Goal: Task Accomplishment & Management: Complete application form

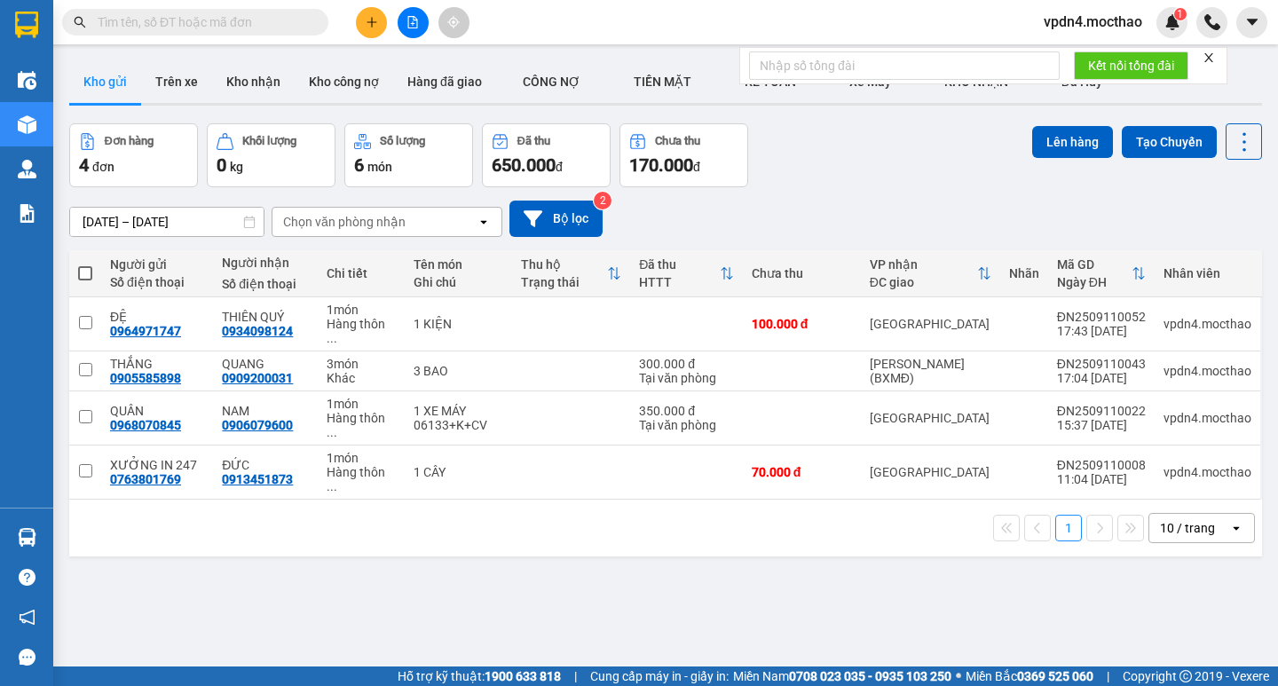
click at [272, 523] on div "ver 1.8.143 Kho gửi Trên xe Kho nhận Kho công nợ Hàng đã giao CÔNG NỢ TIỀN MĂ…" at bounding box center [665, 396] width 1207 height 686
click at [1173, 514] on div "10 / trang" at bounding box center [1189, 528] width 80 height 28
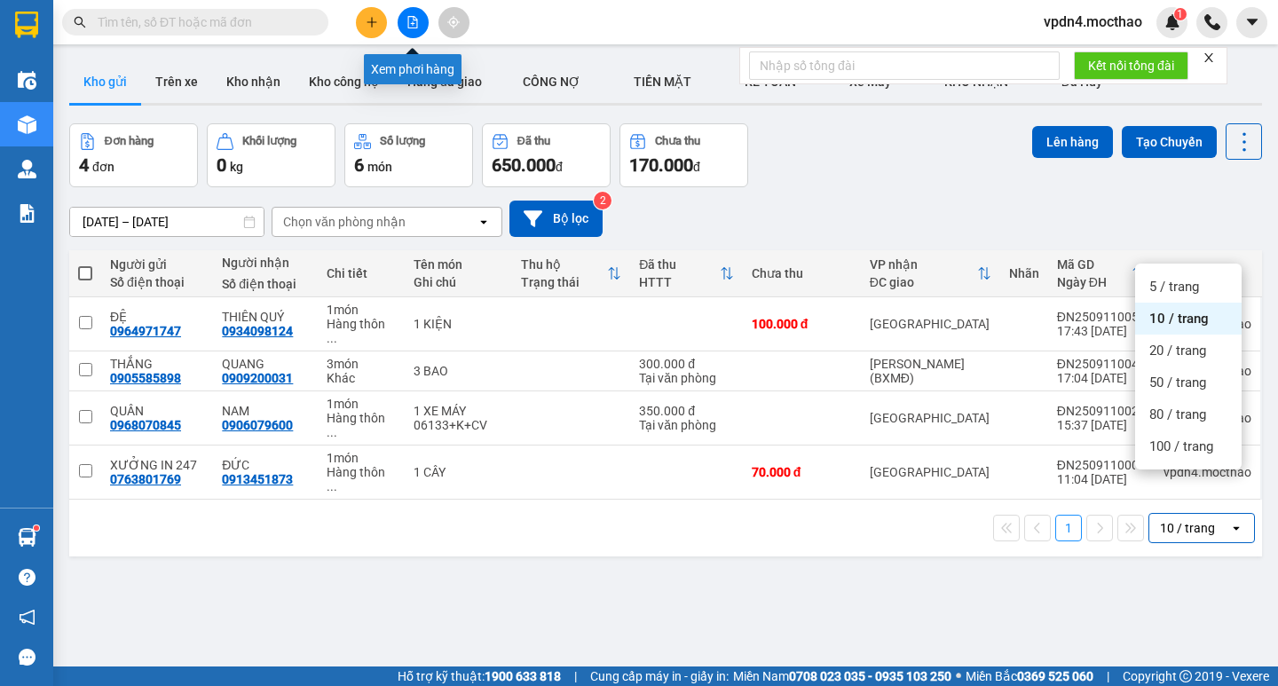
click at [419, 24] on button at bounding box center [413, 22] width 31 height 31
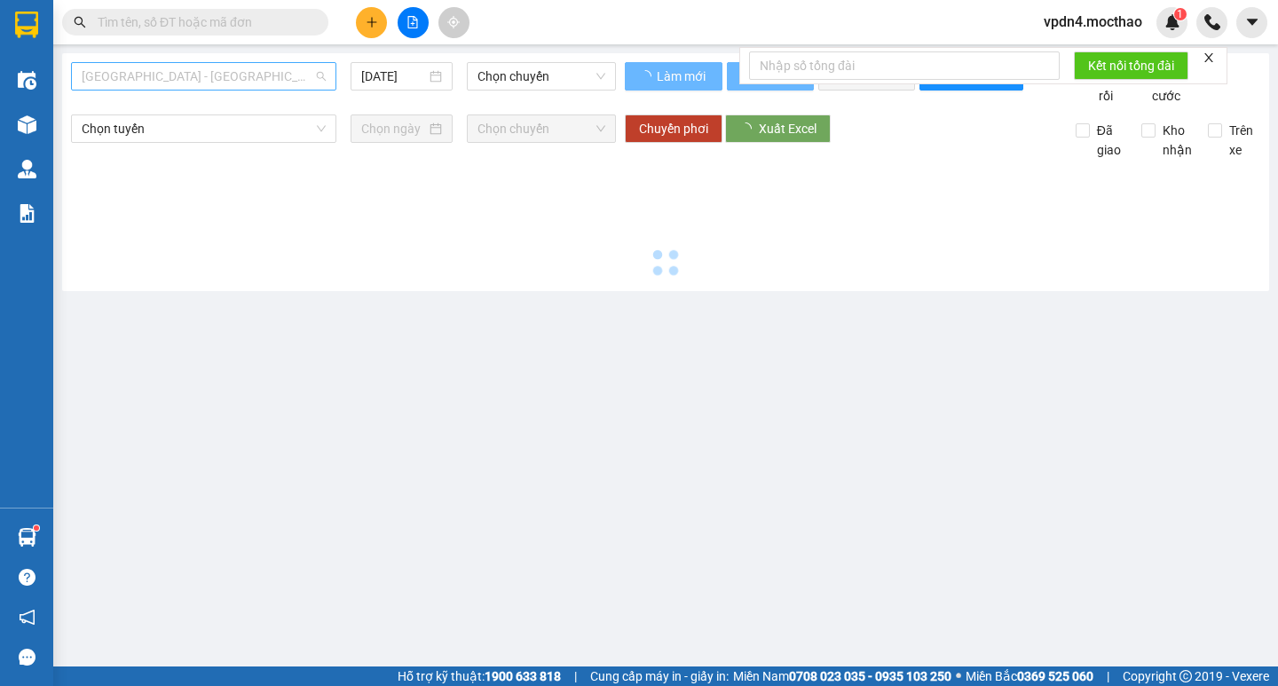
click at [222, 74] on span "[GEOGRAPHIC_DATA] - [GEOGRAPHIC_DATA]" at bounding box center [204, 76] width 244 height 27
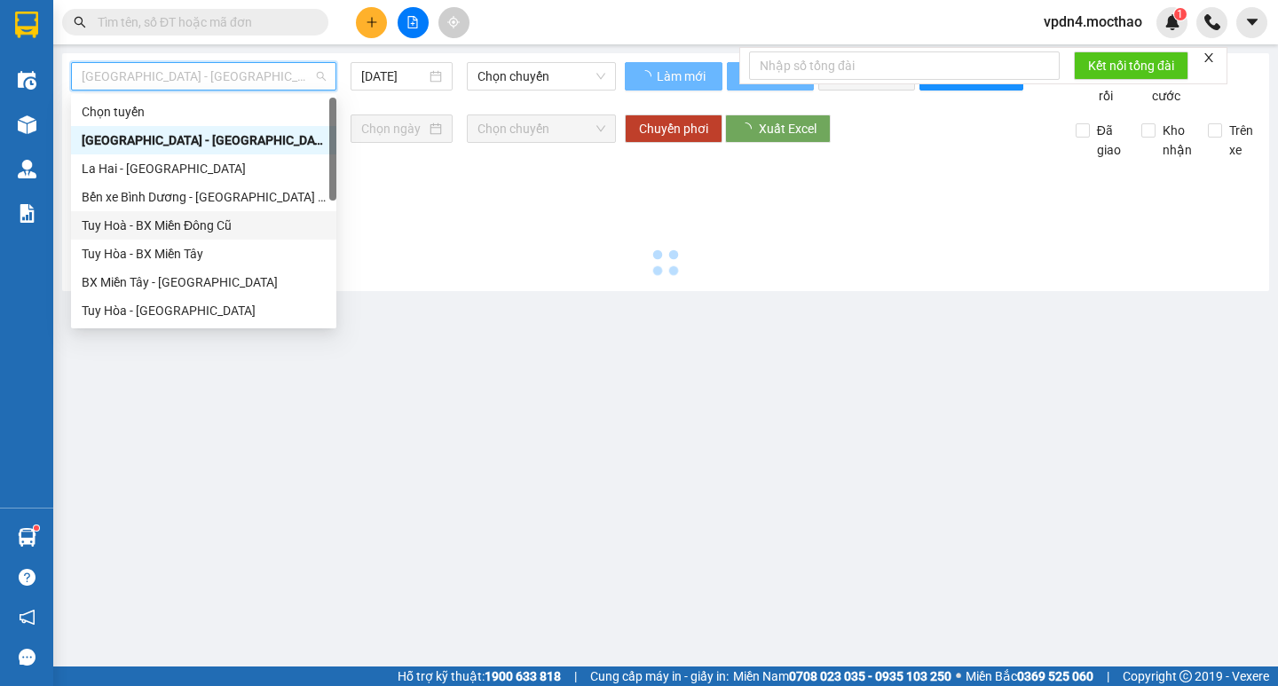
type input "[DATE]"
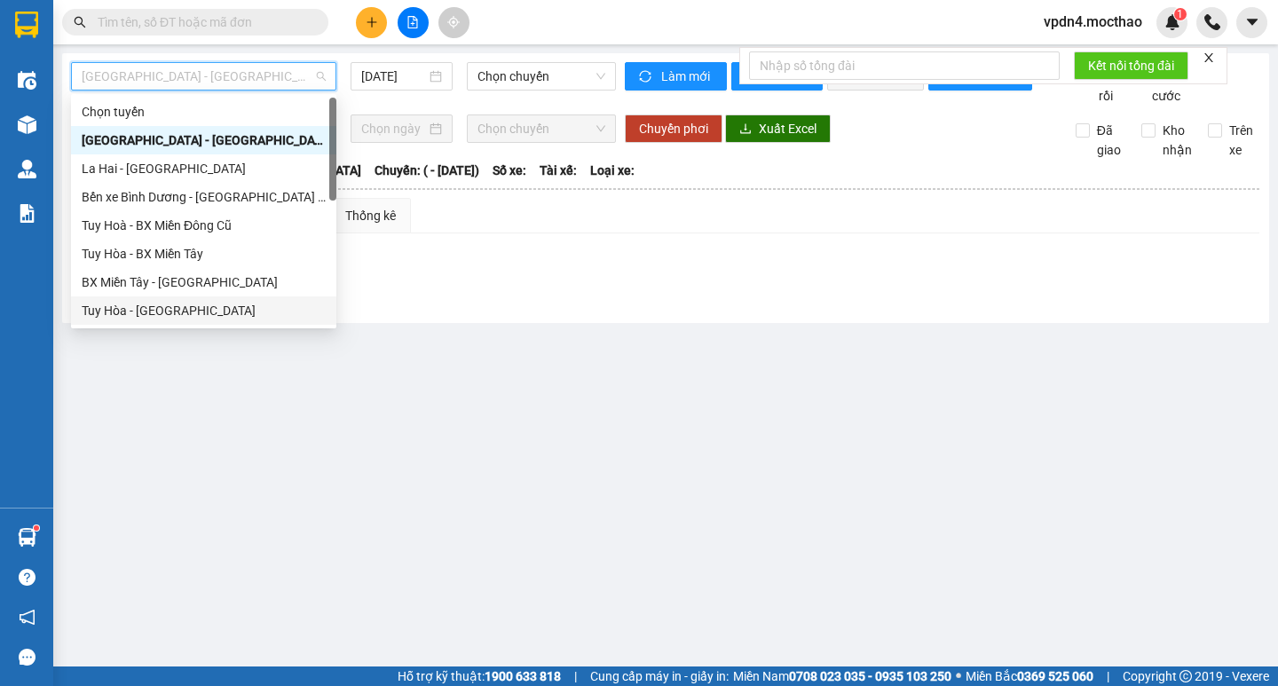
click at [130, 312] on div "Tuy Hòa - [GEOGRAPHIC_DATA]" at bounding box center [204, 311] width 244 height 20
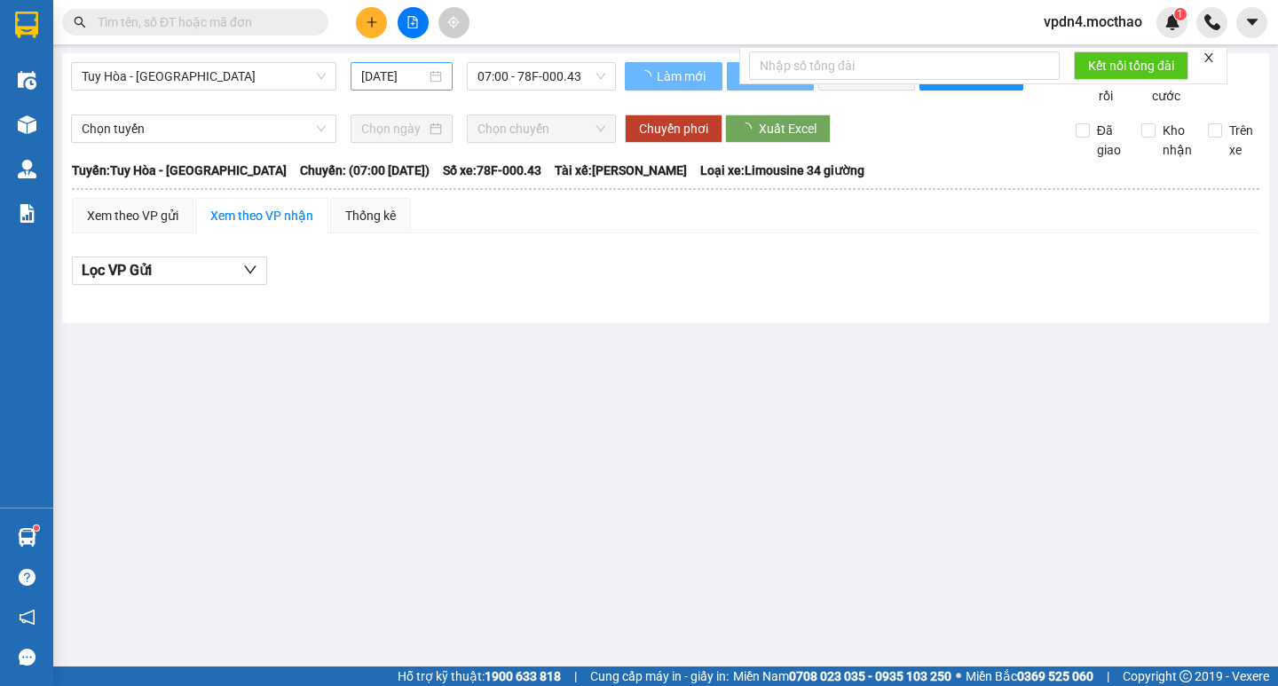
click at [435, 71] on div "[DATE]" at bounding box center [401, 77] width 81 height 20
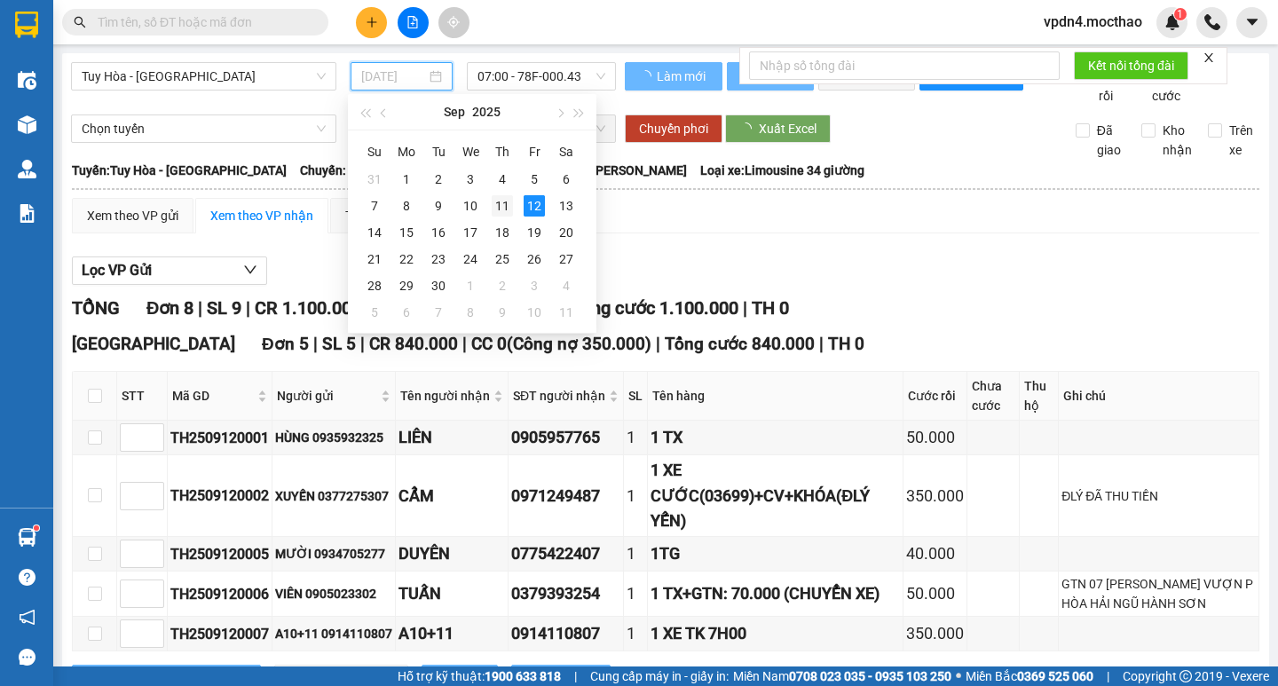
click at [499, 202] on div "11" at bounding box center [502, 205] width 21 height 21
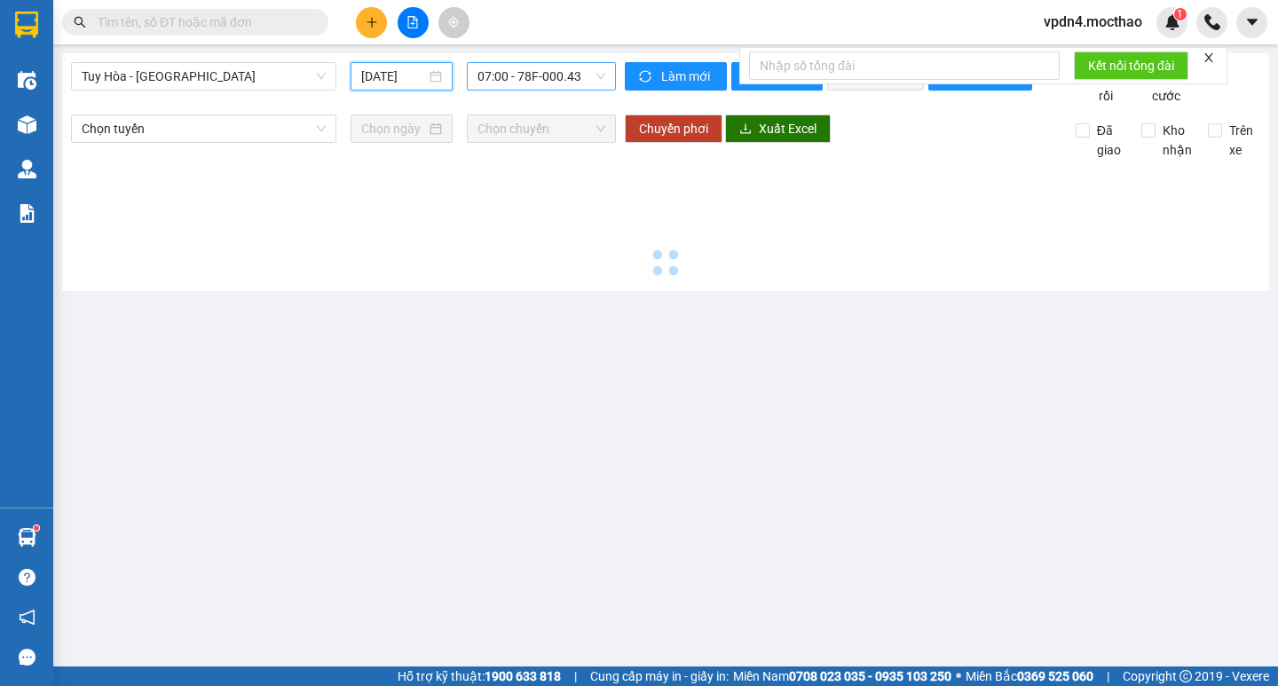
click at [570, 74] on span "07:00 - 78F-000.43" at bounding box center [542, 76] width 128 height 27
type input "[DATE]"
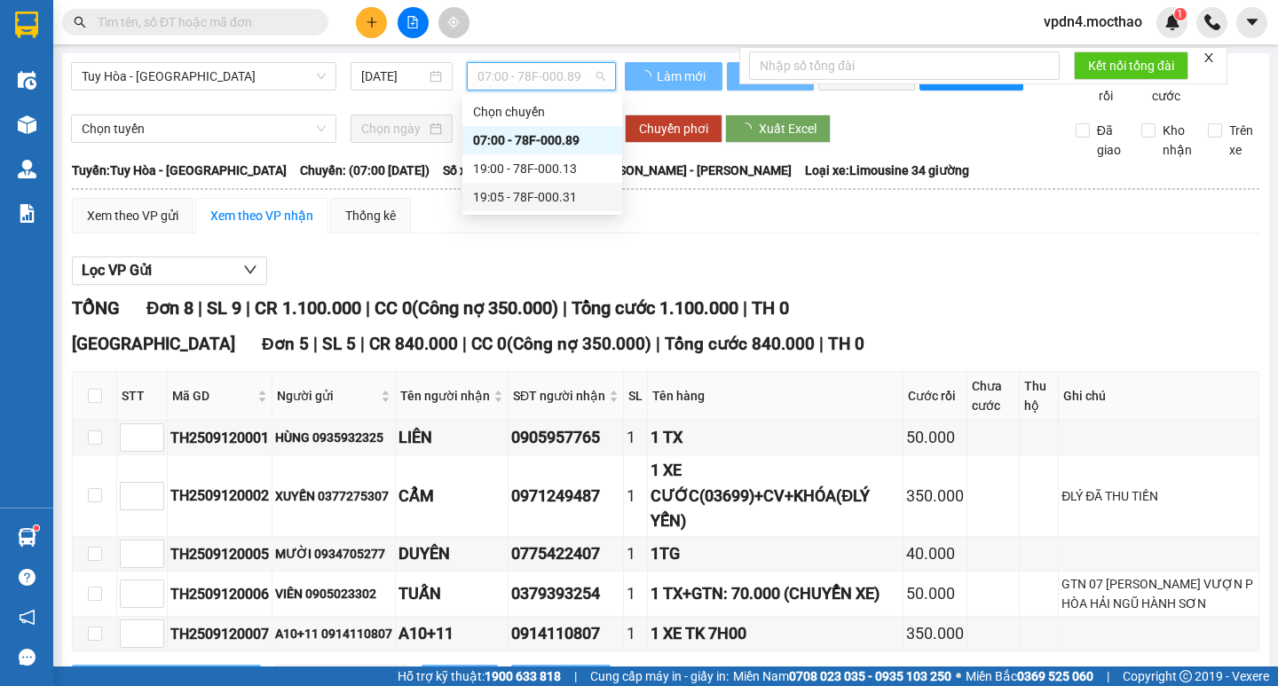
click at [505, 196] on div "19:05 - 78F-000.31" at bounding box center [542, 197] width 138 height 20
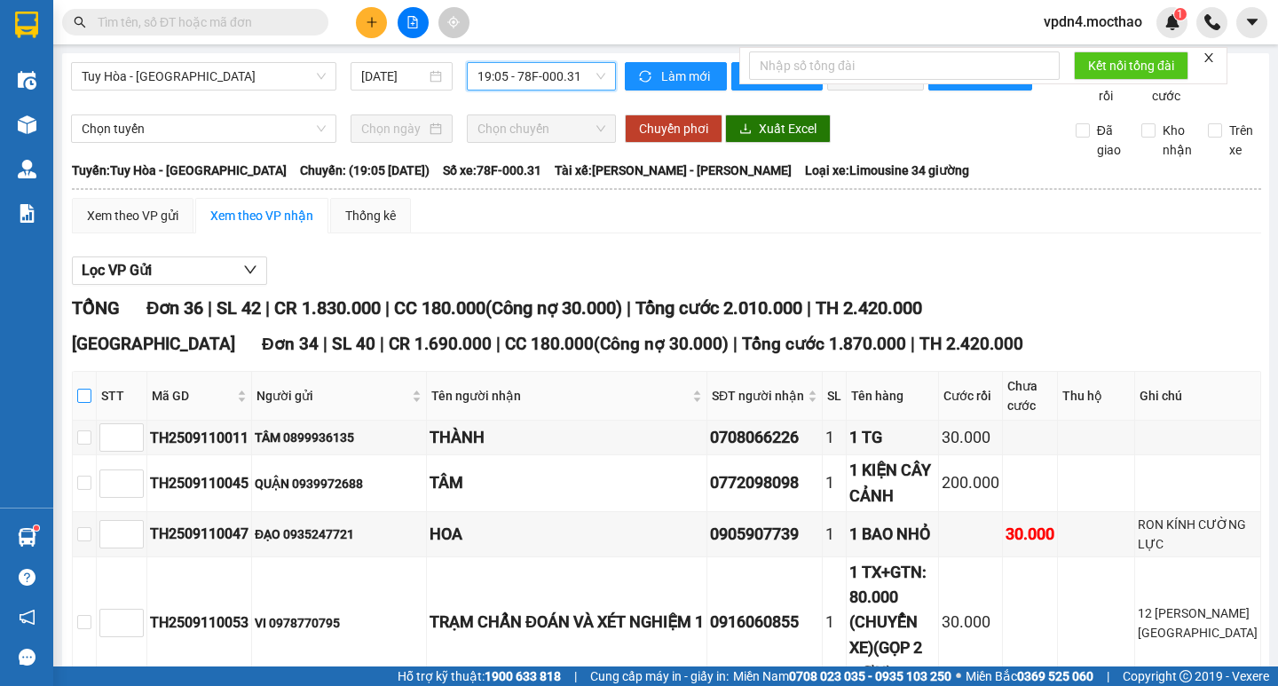
click at [91, 403] on input "checkbox" at bounding box center [84, 396] width 14 height 14
checkbox input "true"
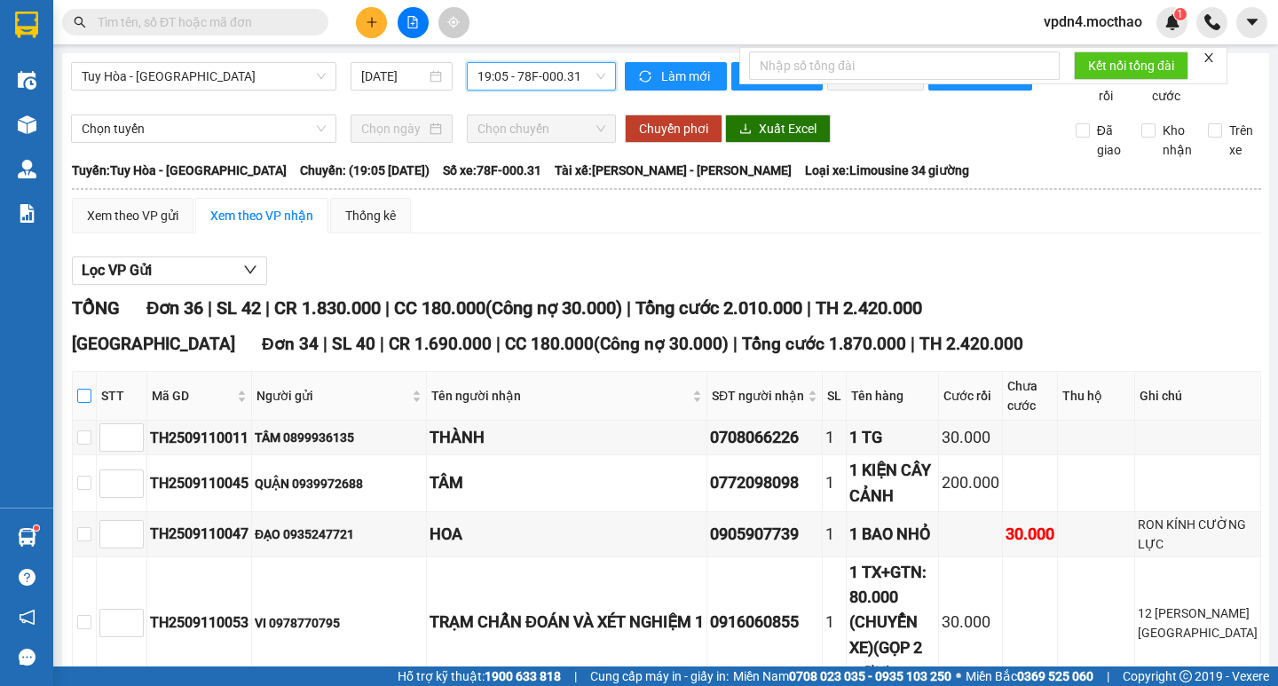
checkbox input "true"
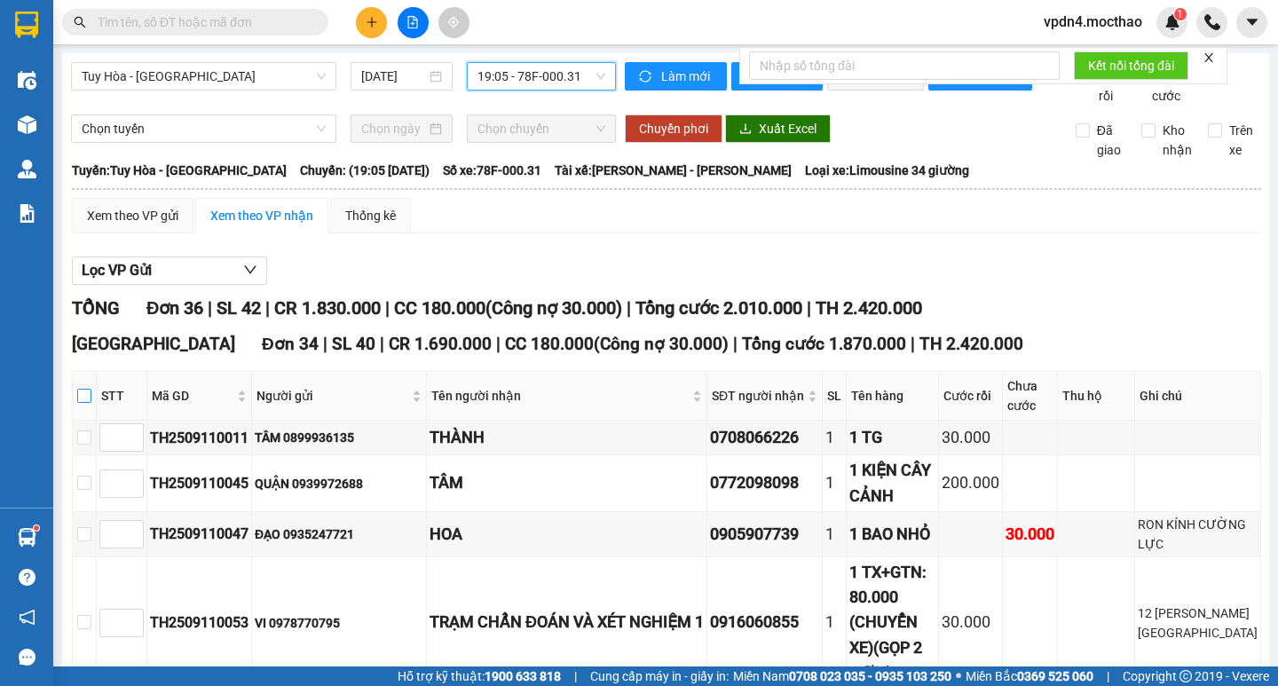
checkbox input "true"
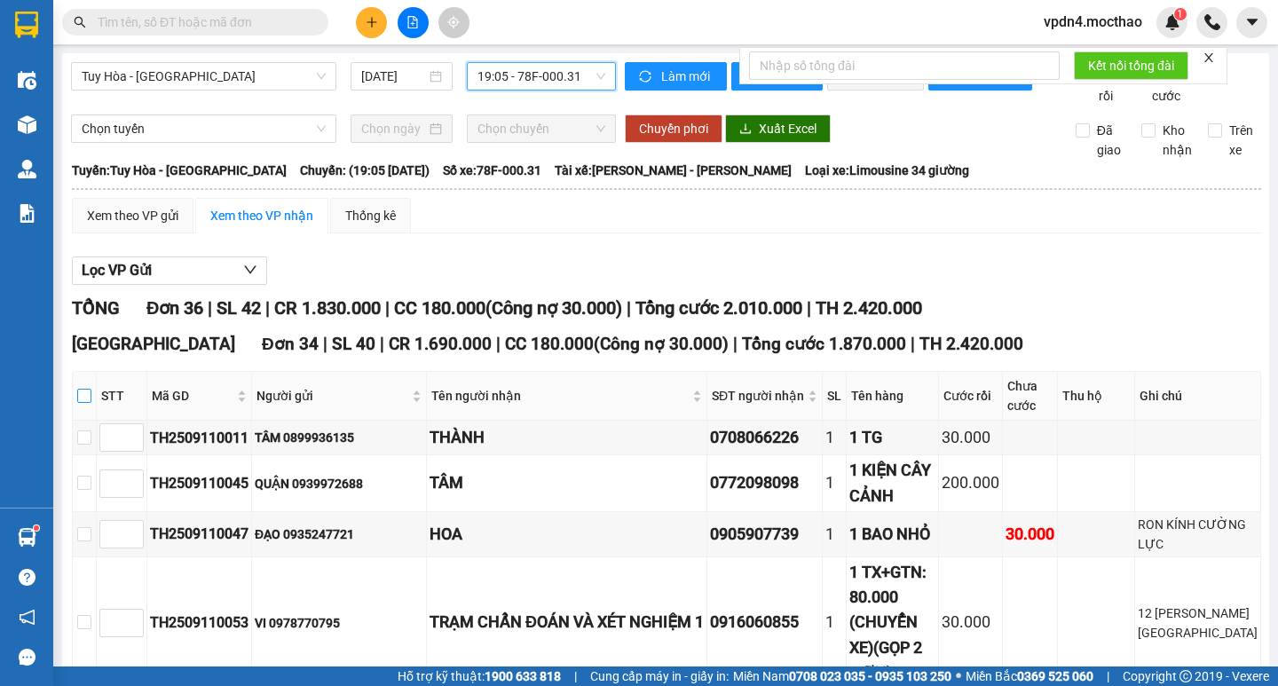
checkbox input "true"
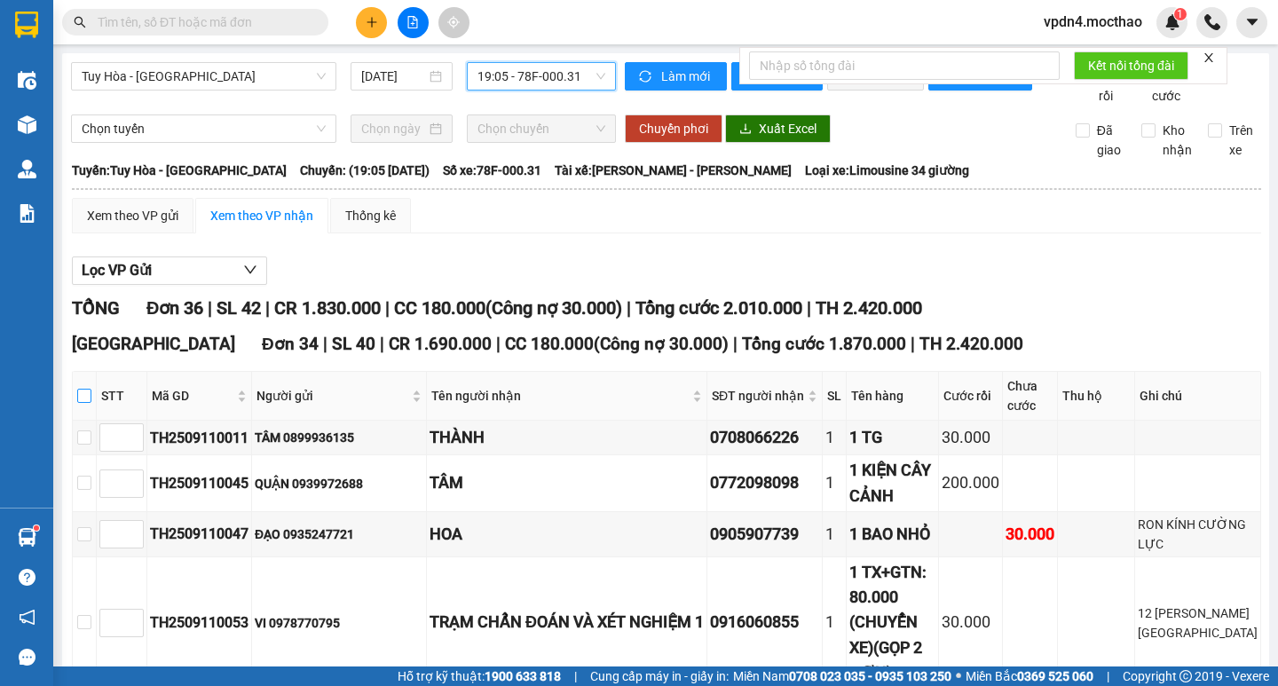
checkbox input "true"
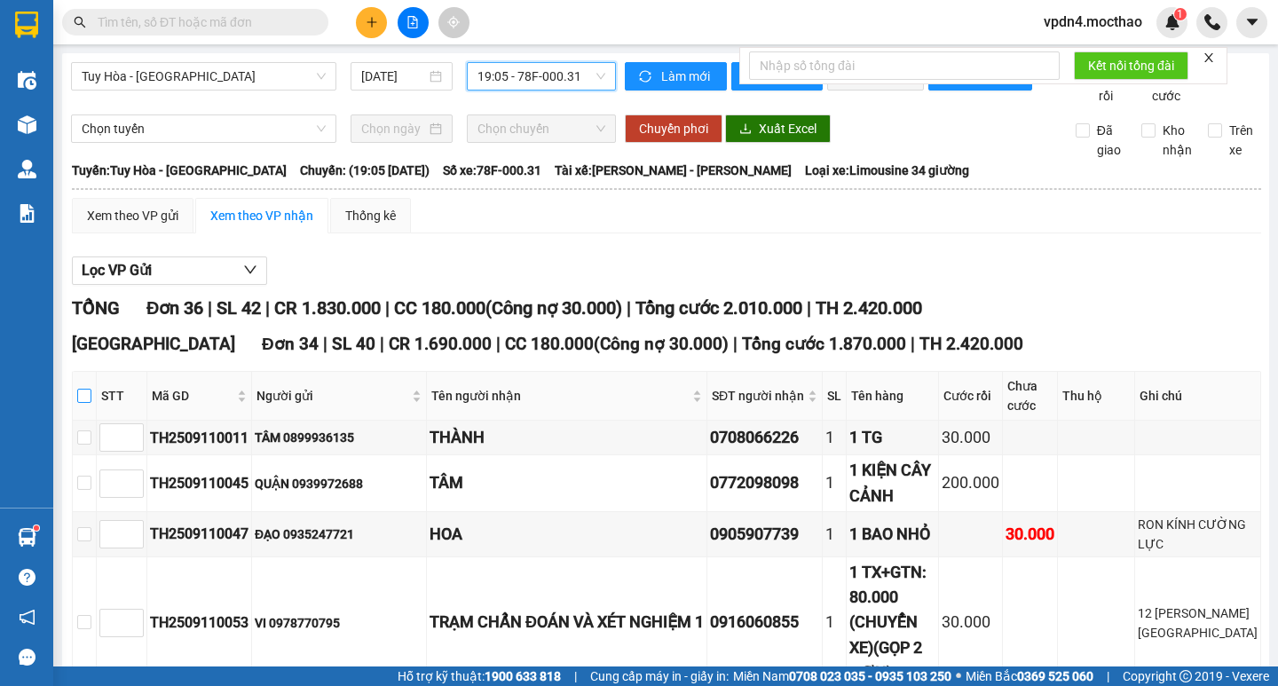
checkbox input "true"
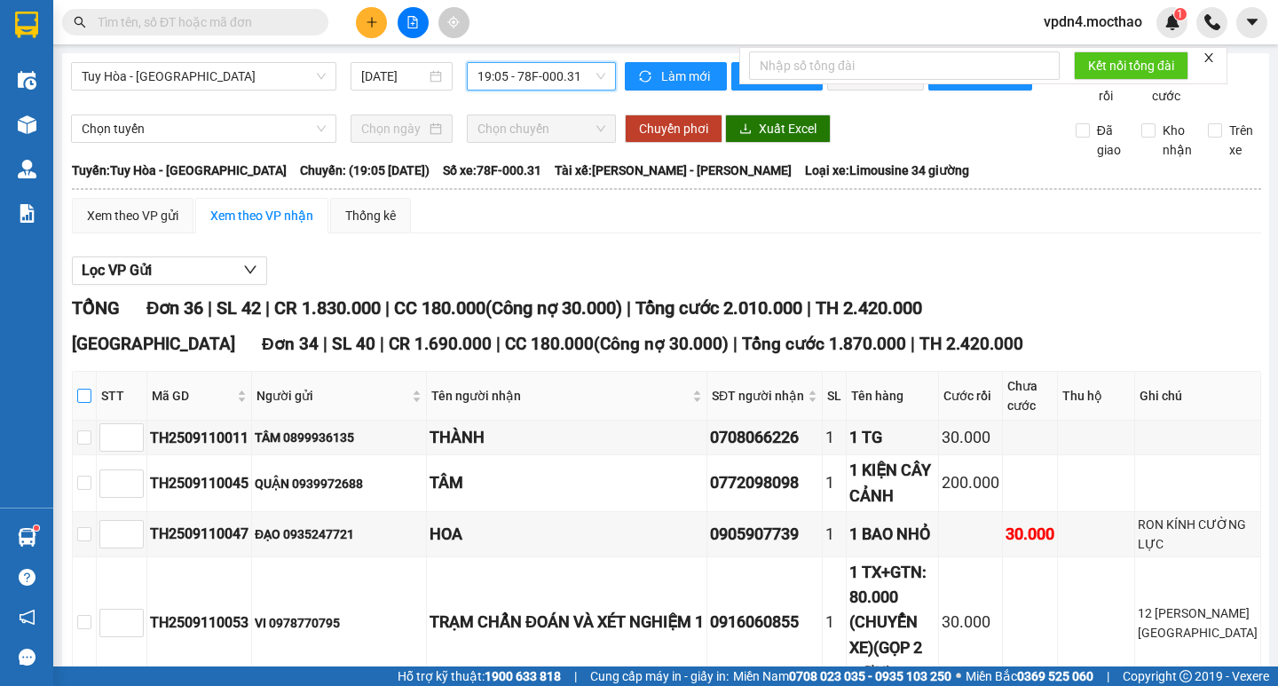
checkbox input "true"
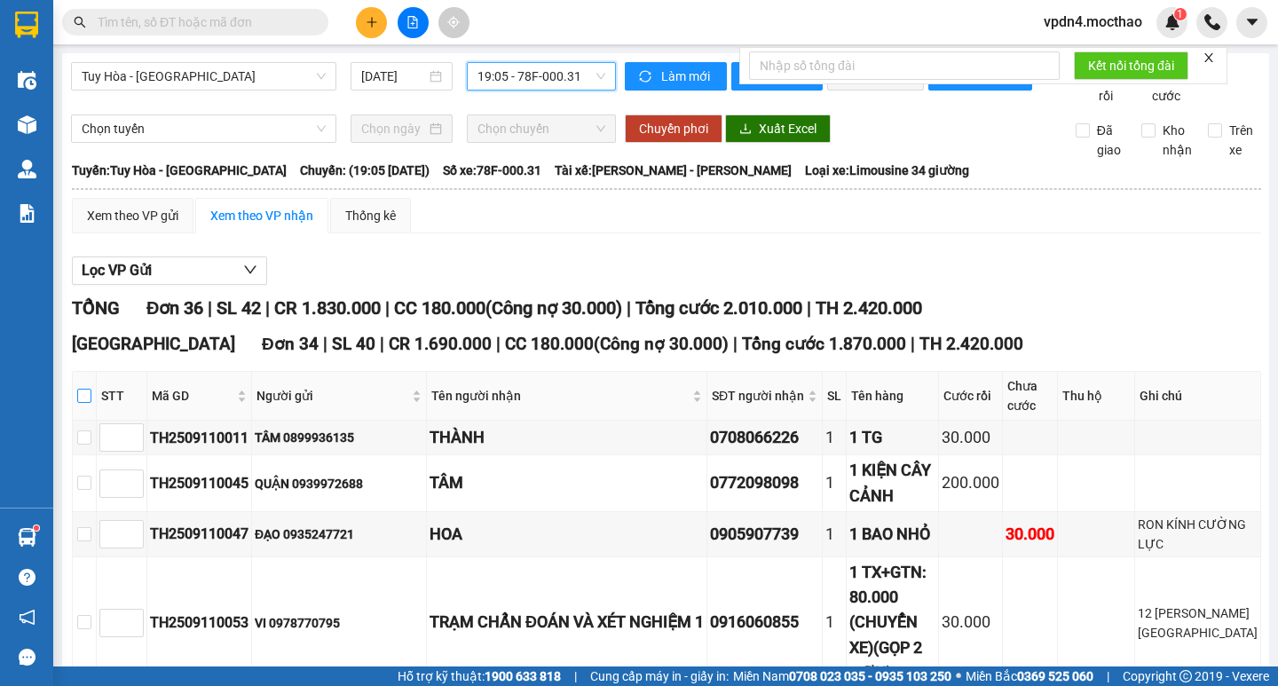
checkbox input "true"
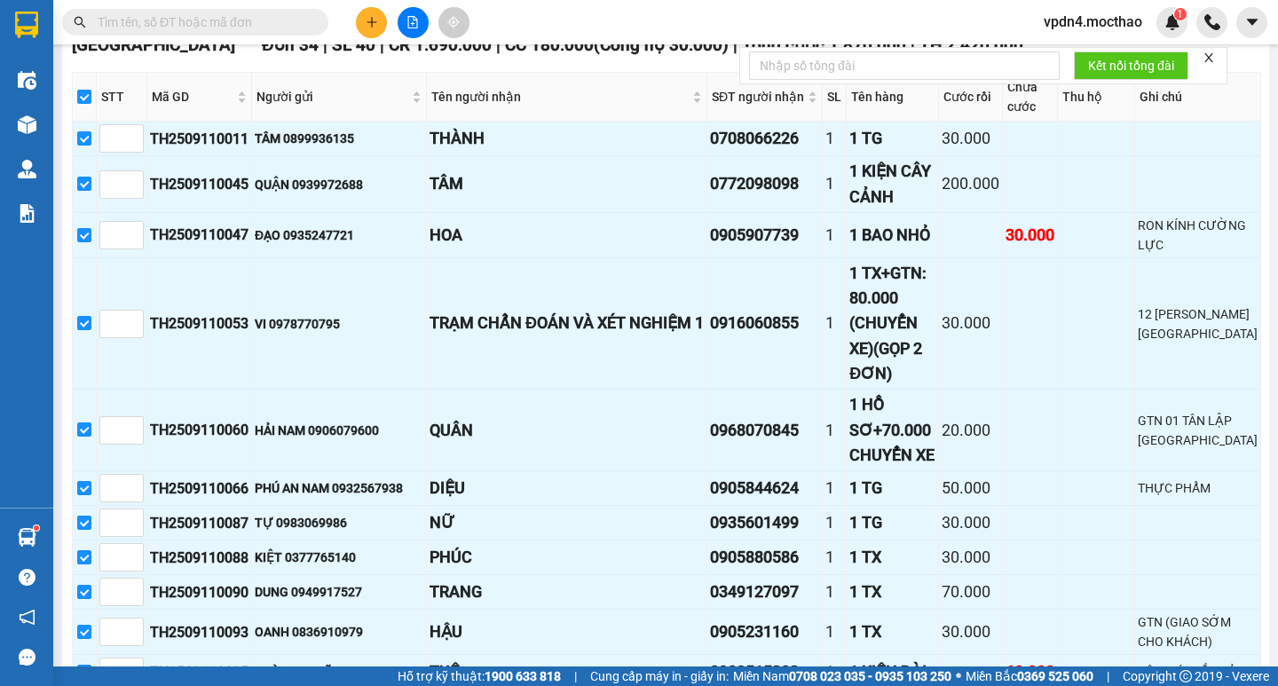
scroll to position [309, 0]
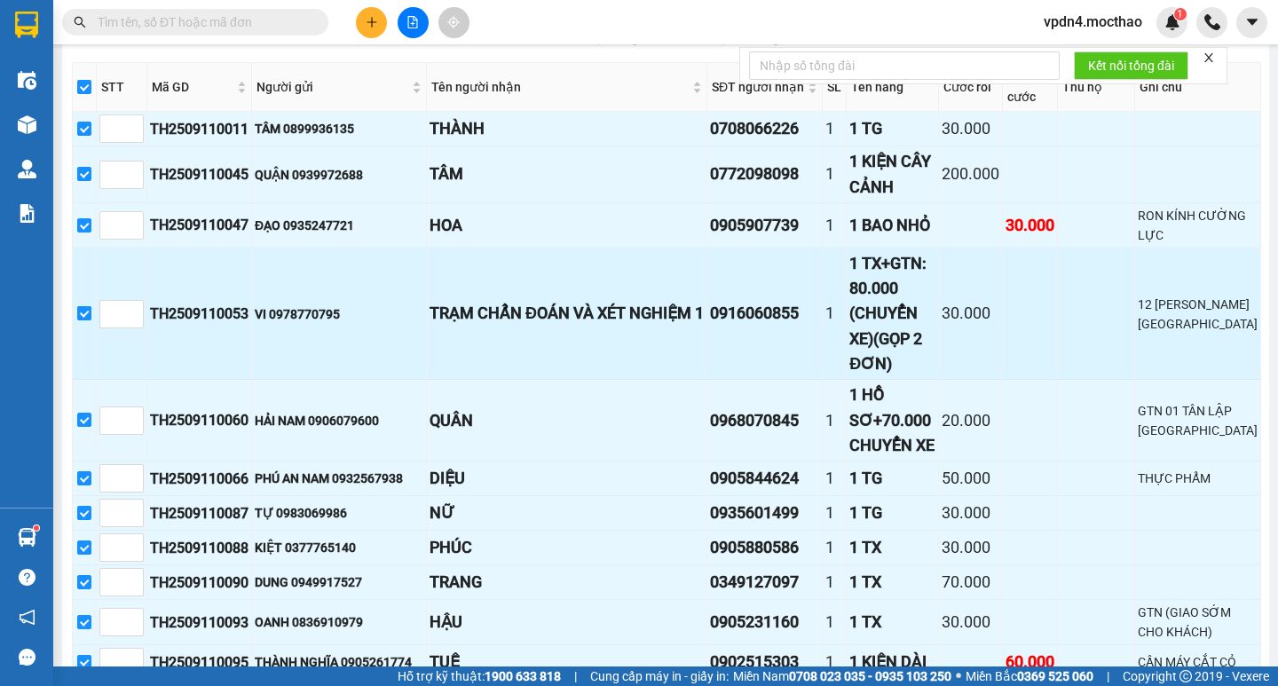
click at [91, 320] on input "checkbox" at bounding box center [84, 313] width 14 height 14
checkbox input "false"
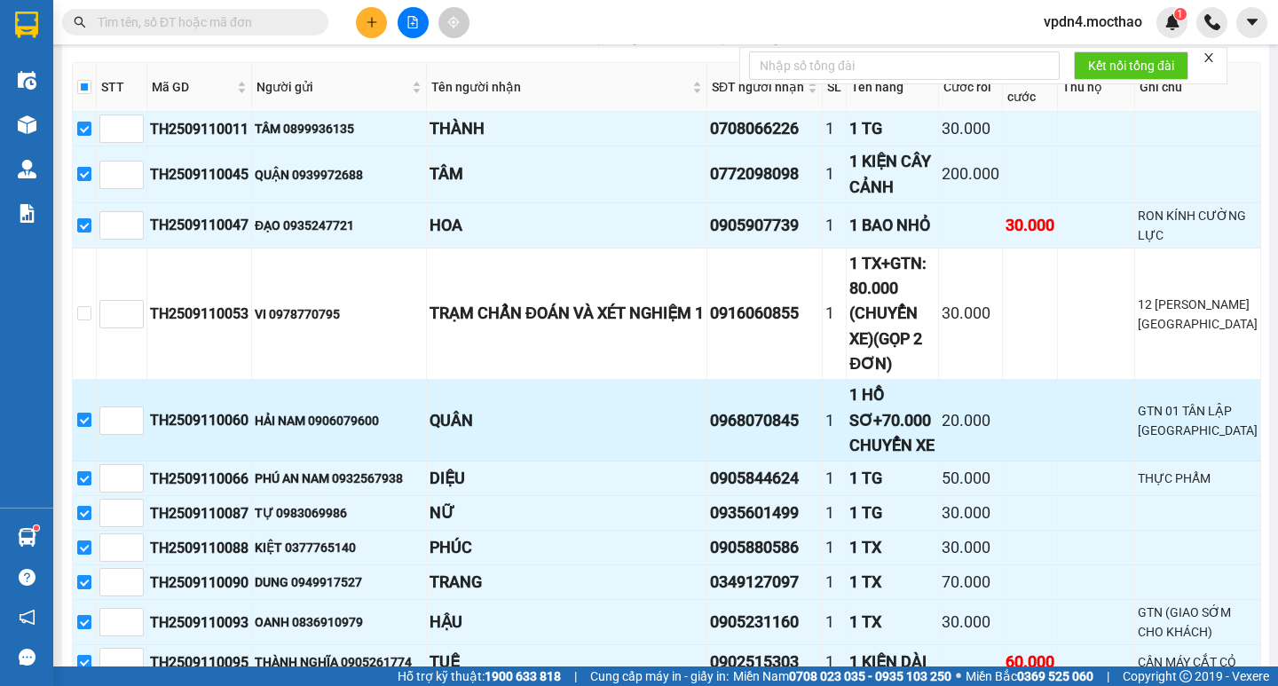
click at [91, 427] on input "checkbox" at bounding box center [84, 420] width 14 height 14
checkbox input "false"
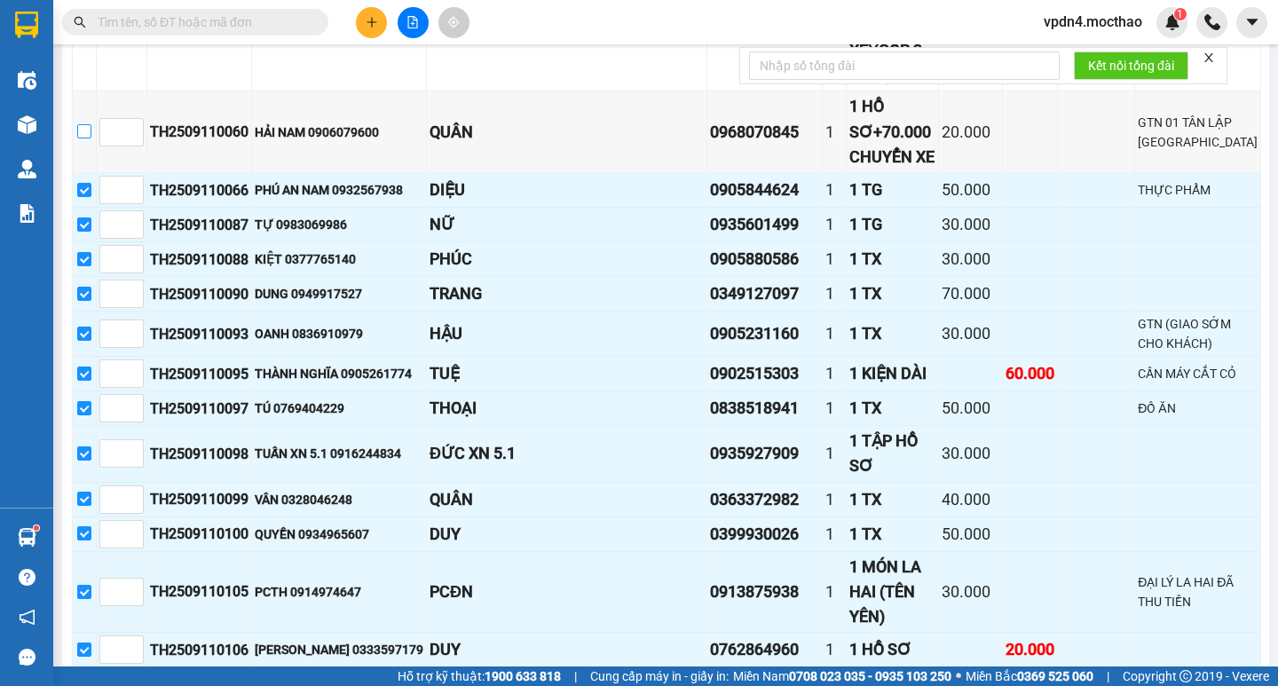
scroll to position [612, 0]
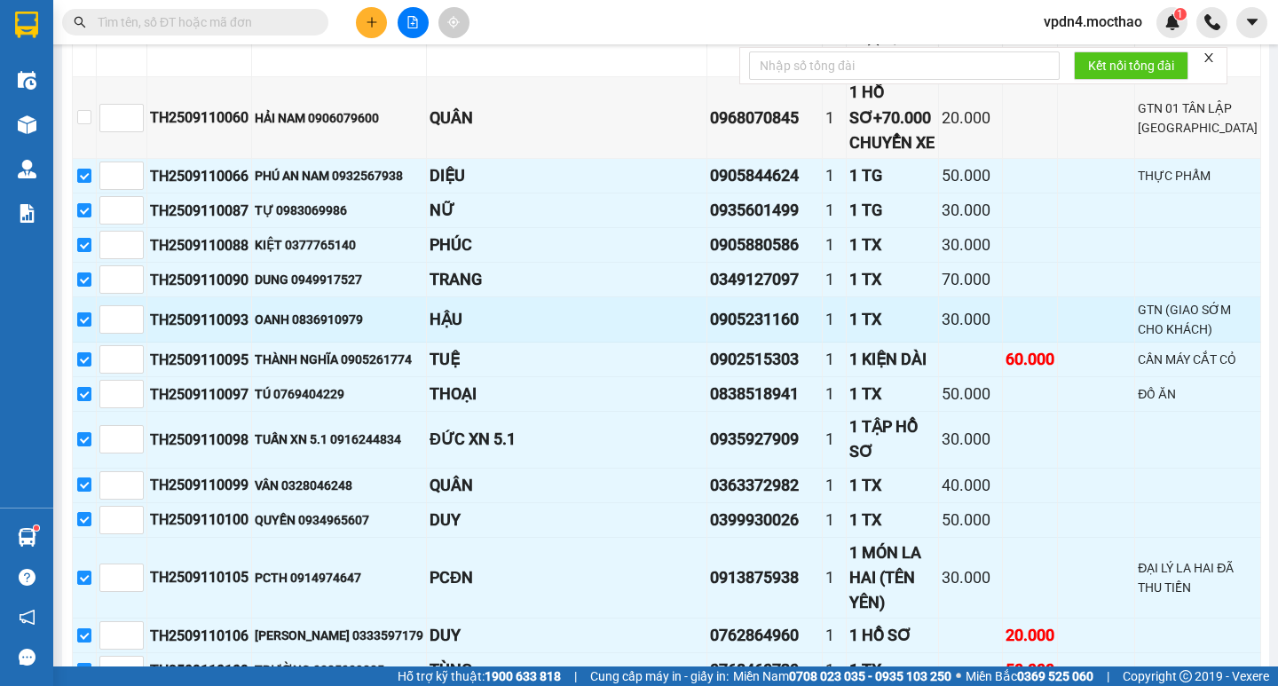
click at [91, 327] on input "checkbox" at bounding box center [84, 319] width 14 height 14
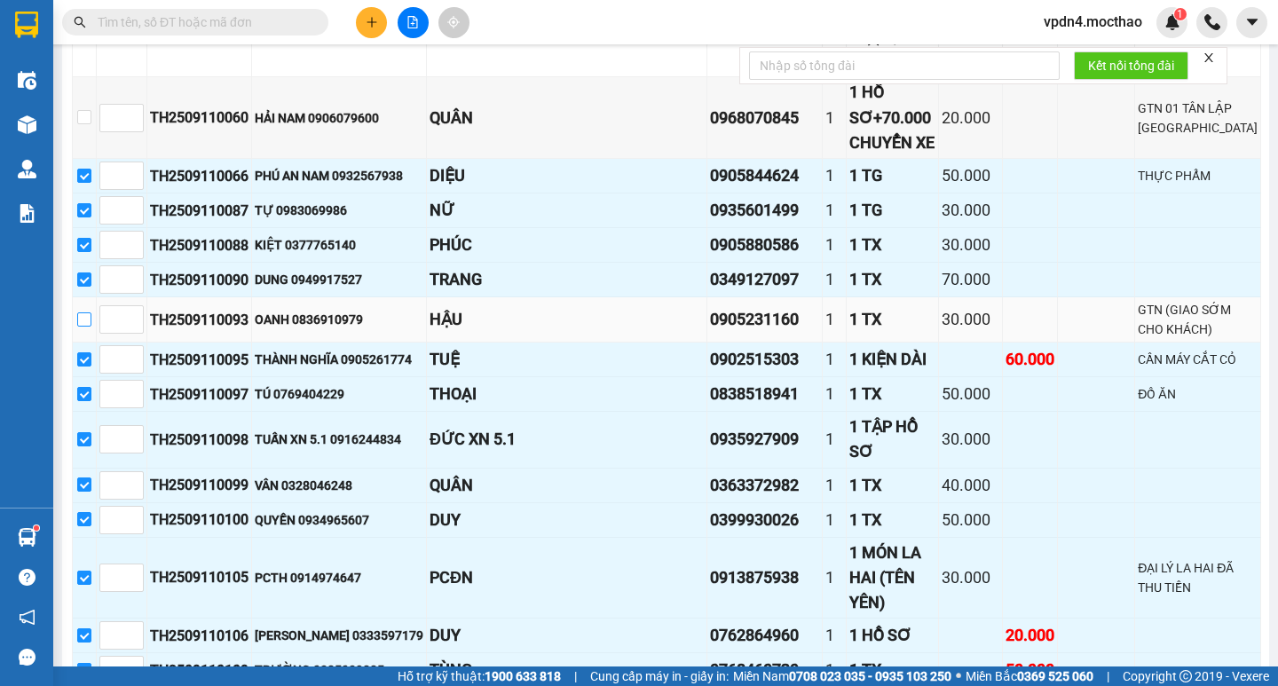
click at [89, 327] on input "checkbox" at bounding box center [84, 319] width 14 height 14
checkbox input "true"
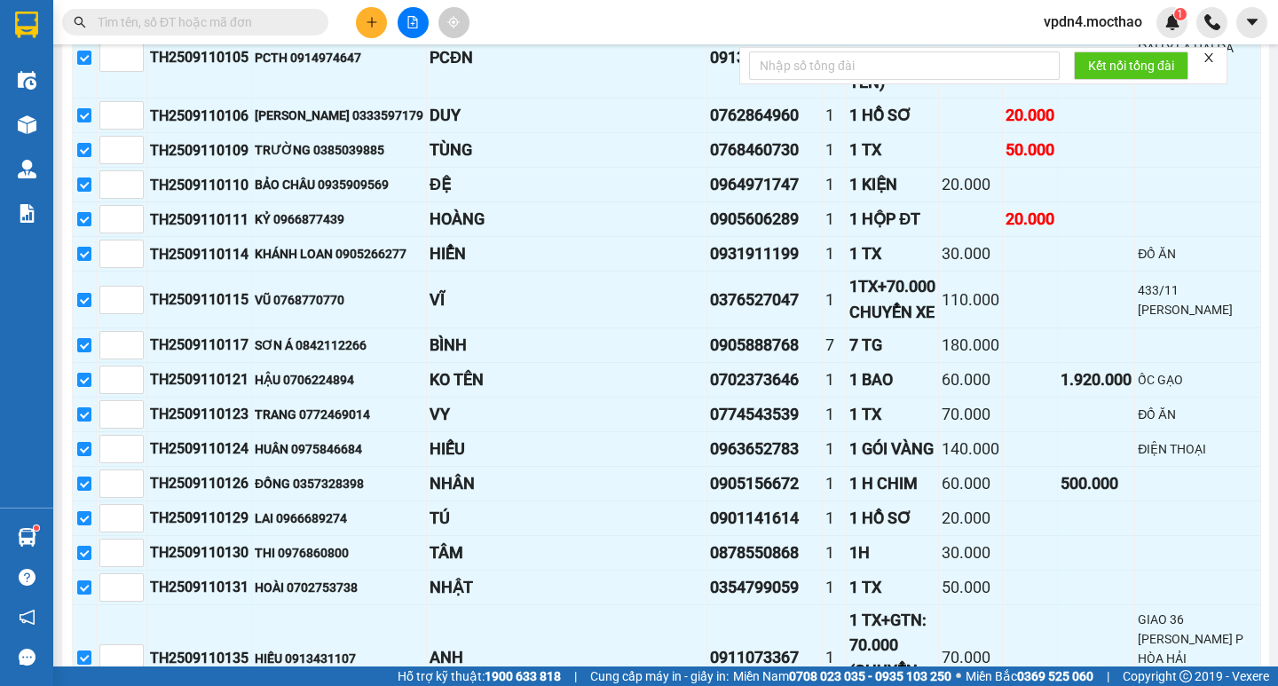
scroll to position [1139, 0]
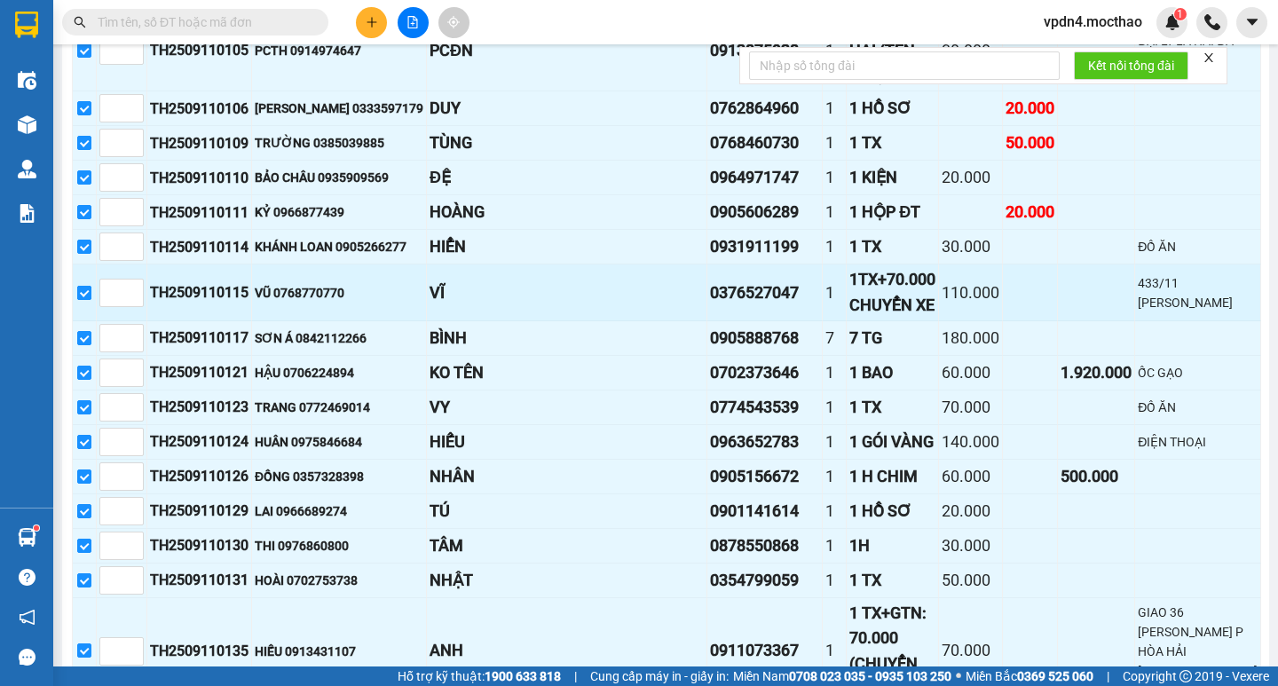
click at [91, 300] on input "checkbox" at bounding box center [84, 293] width 14 height 14
checkbox input "false"
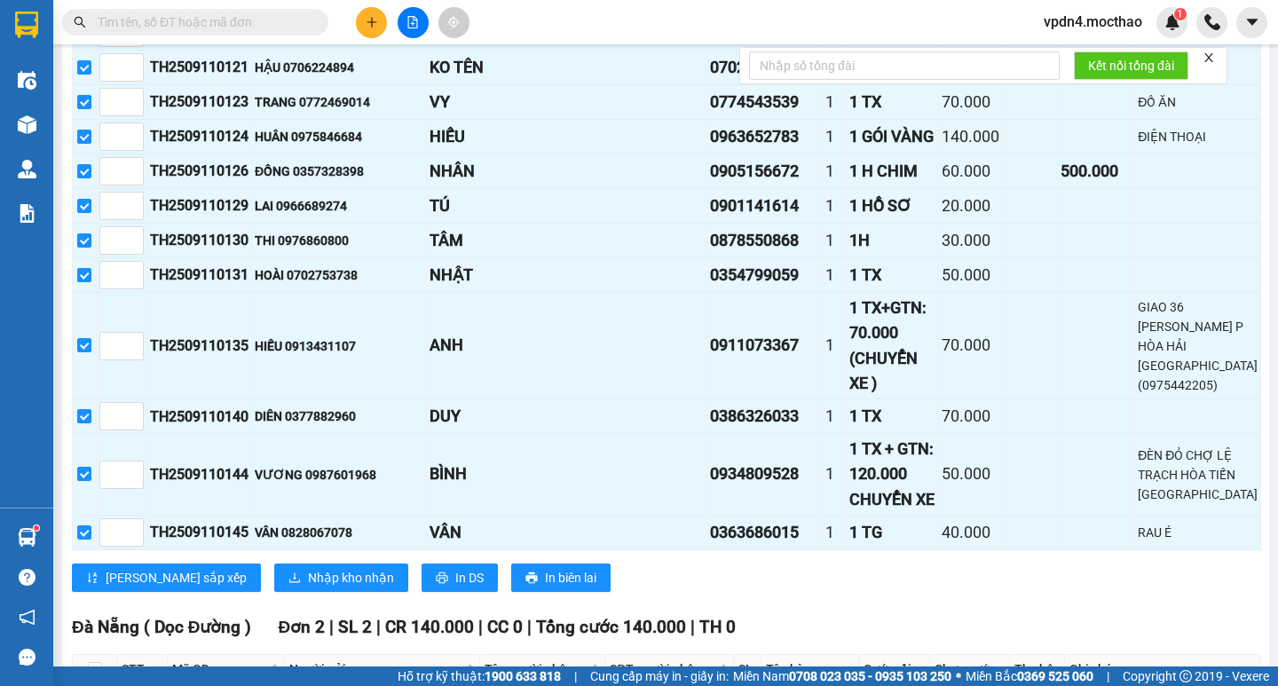
scroll to position [1480, 0]
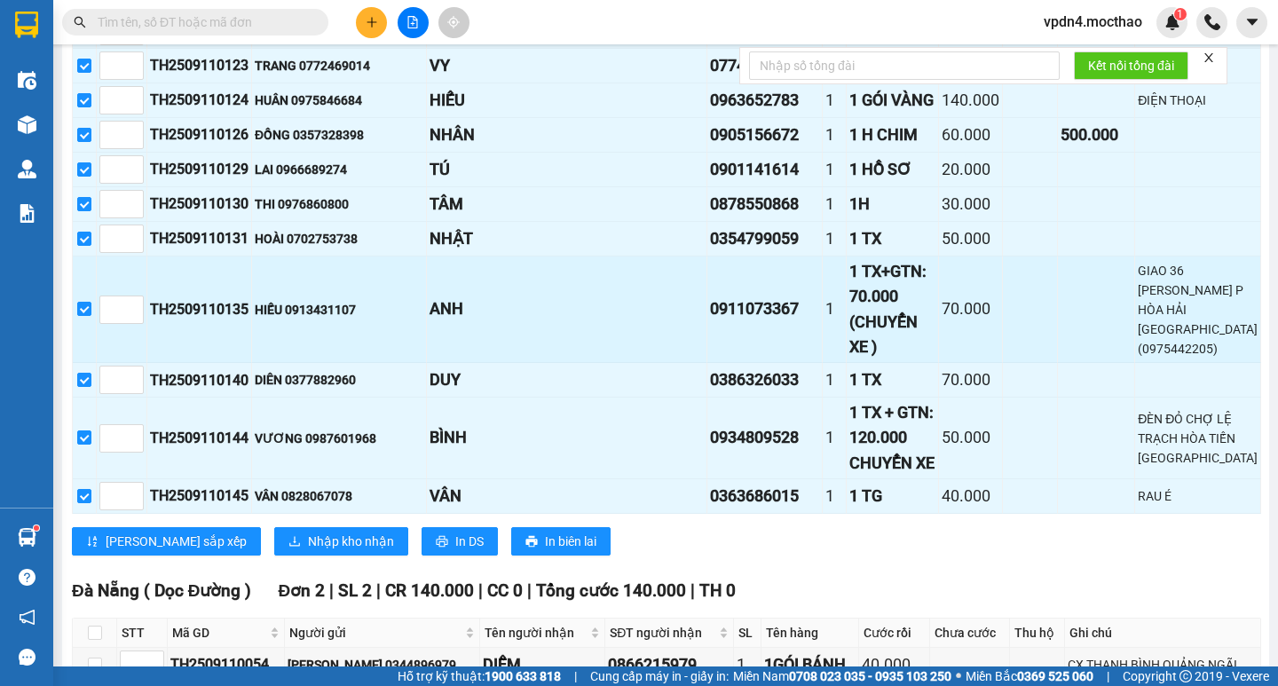
click at [97, 363] on td at bounding box center [85, 310] width 24 height 107
click at [91, 316] on input "checkbox" at bounding box center [84, 309] width 14 height 14
checkbox input "false"
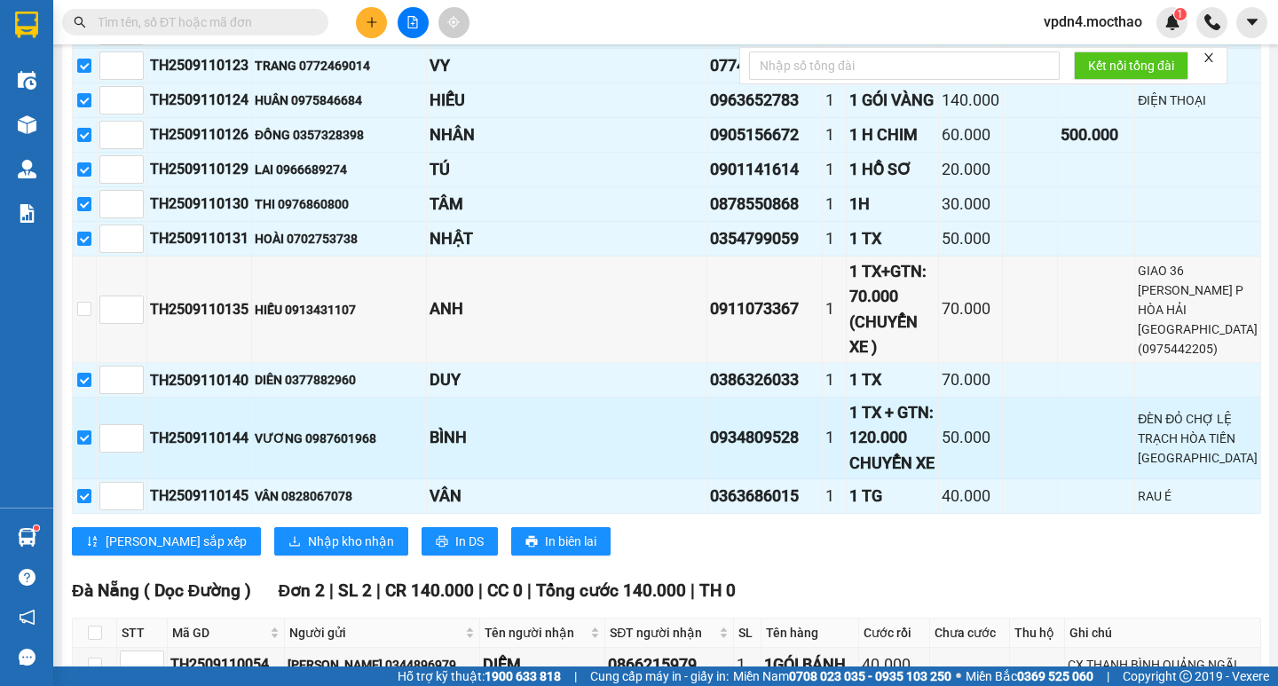
click at [87, 445] on input "checkbox" at bounding box center [84, 437] width 14 height 14
checkbox input "false"
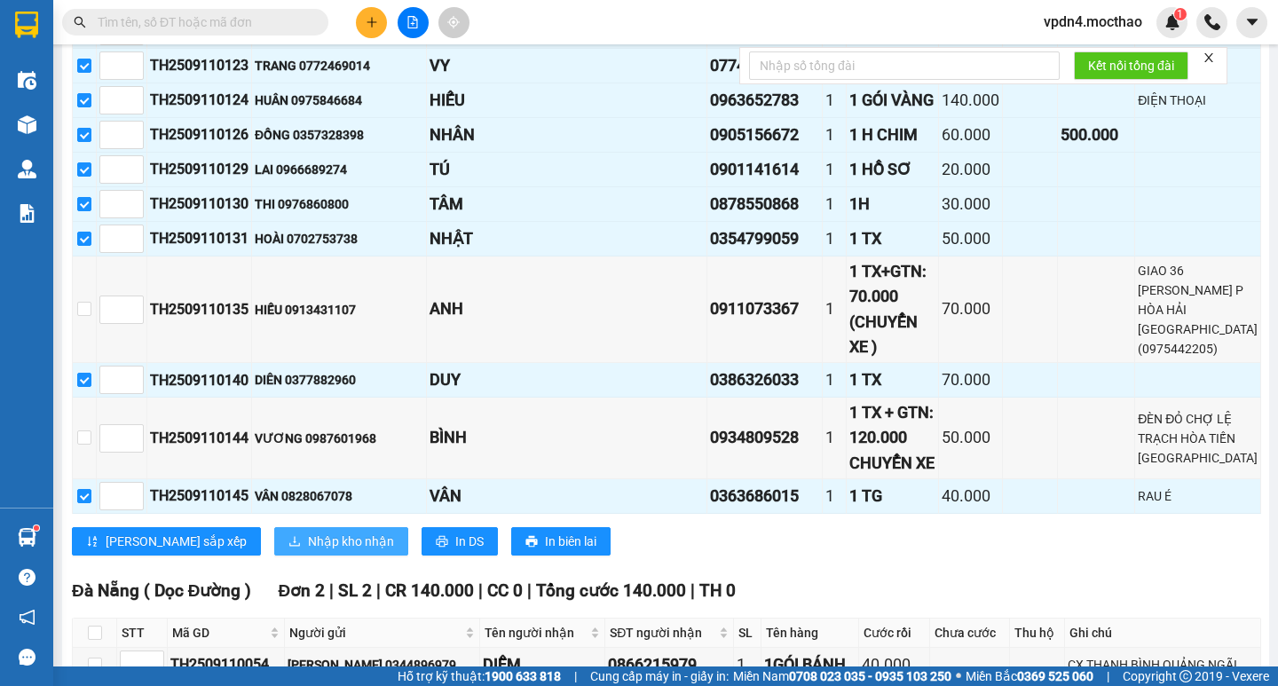
click at [308, 551] on span "Nhập kho nhận" at bounding box center [351, 542] width 86 height 20
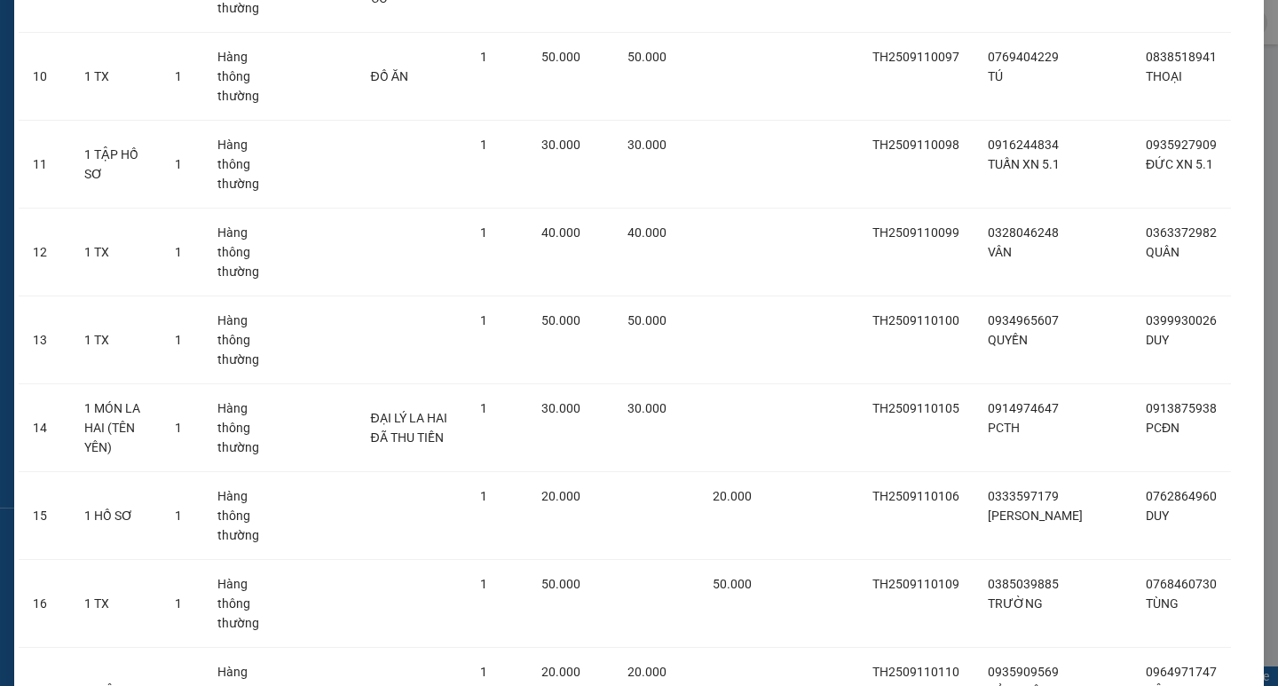
scroll to position [1653, 0]
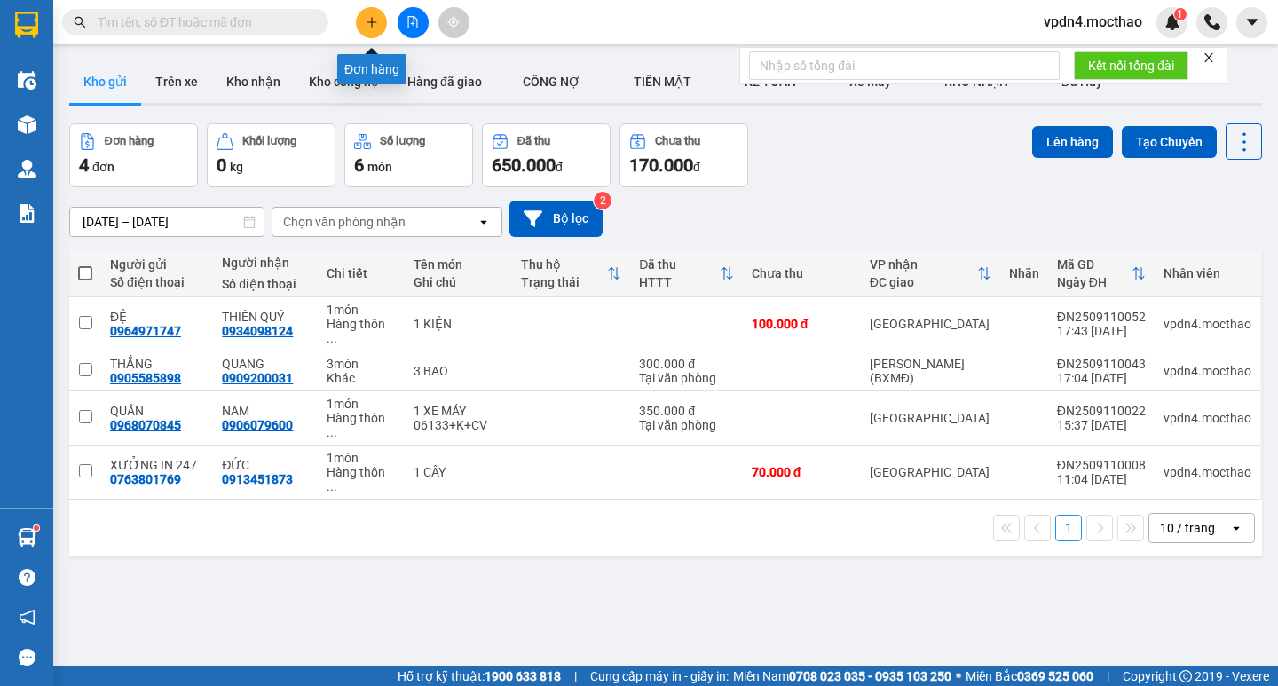
click at [366, 20] on icon "plus" at bounding box center [372, 22] width 12 height 12
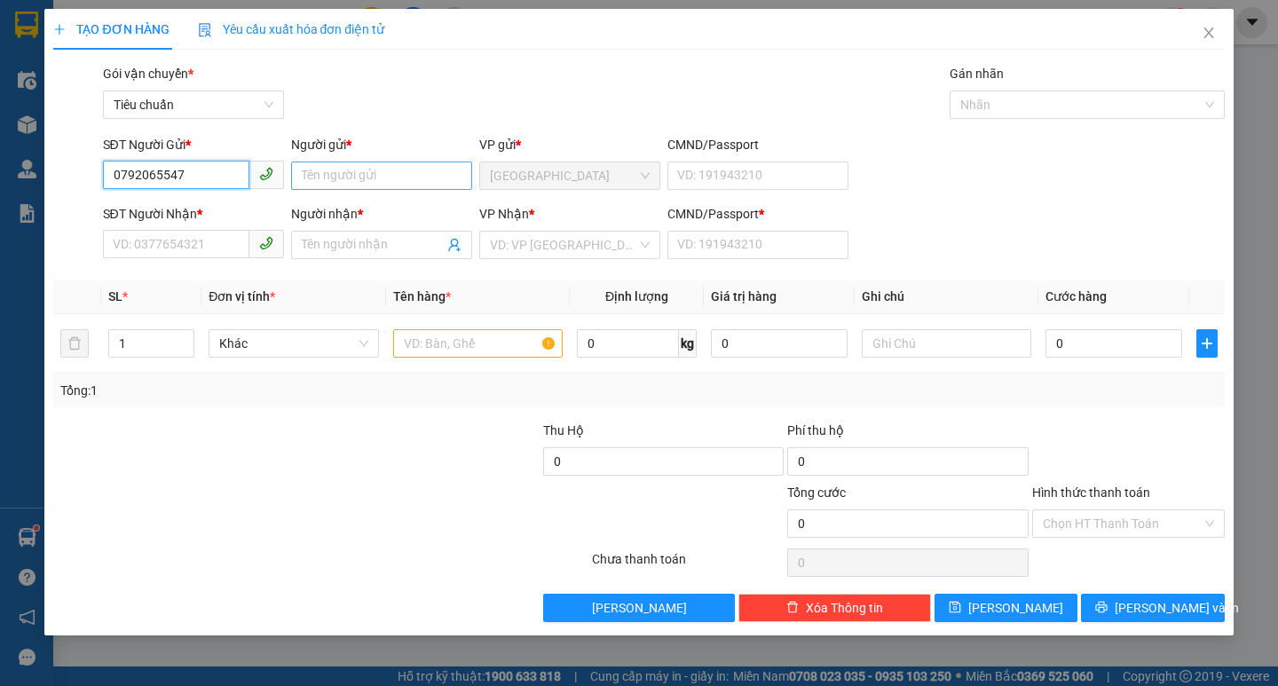
type input "0792065547"
click at [391, 175] on input "Người gửi *" at bounding box center [381, 176] width 181 height 28
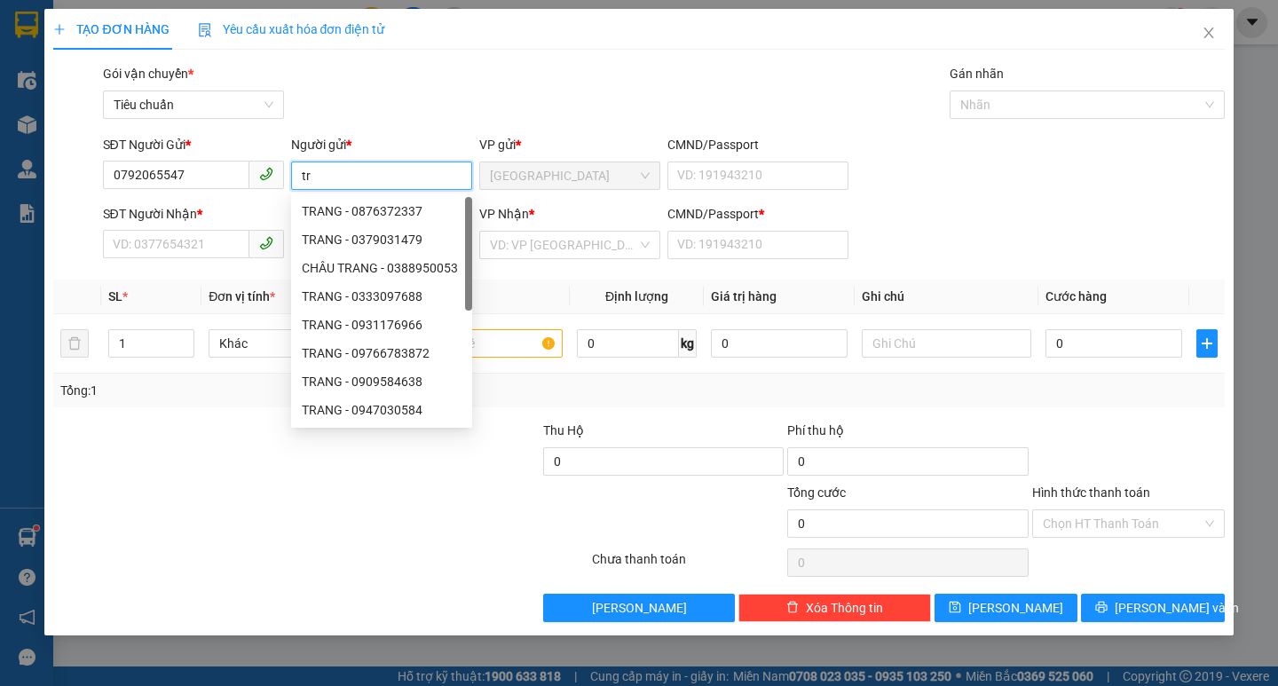
type input "t"
type input "TRANG"
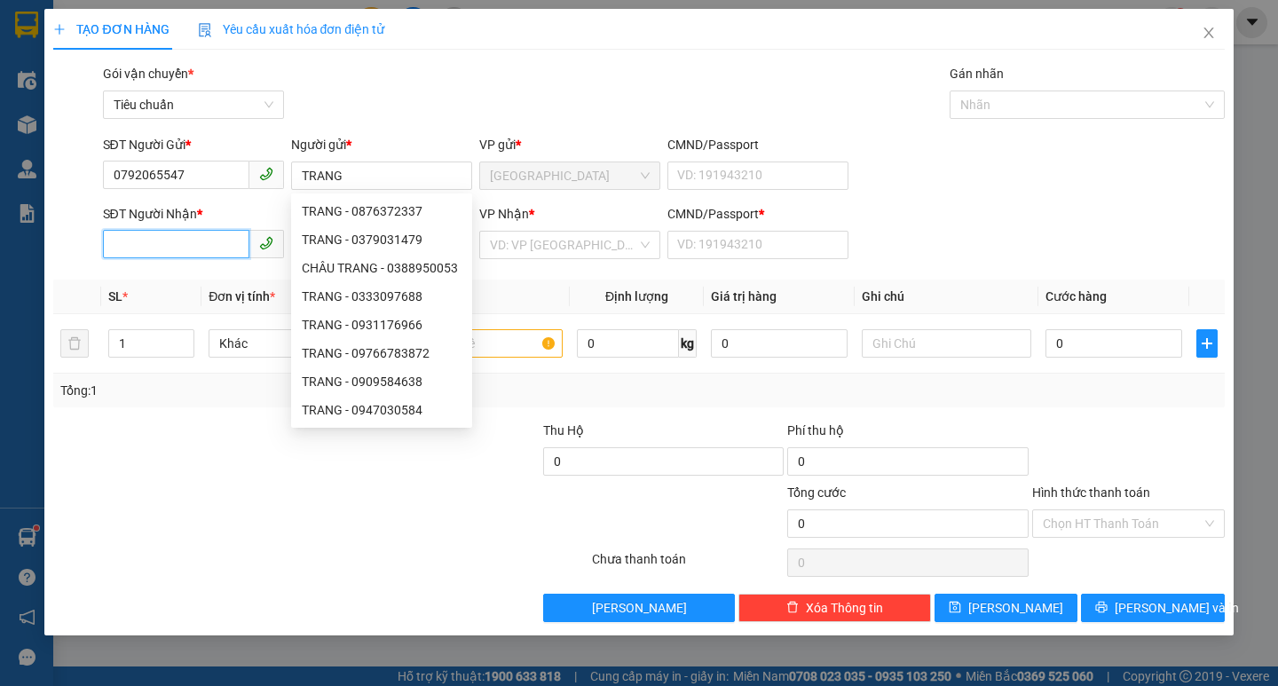
click at [172, 251] on input "SĐT Người Nhận *" at bounding box center [176, 244] width 146 height 28
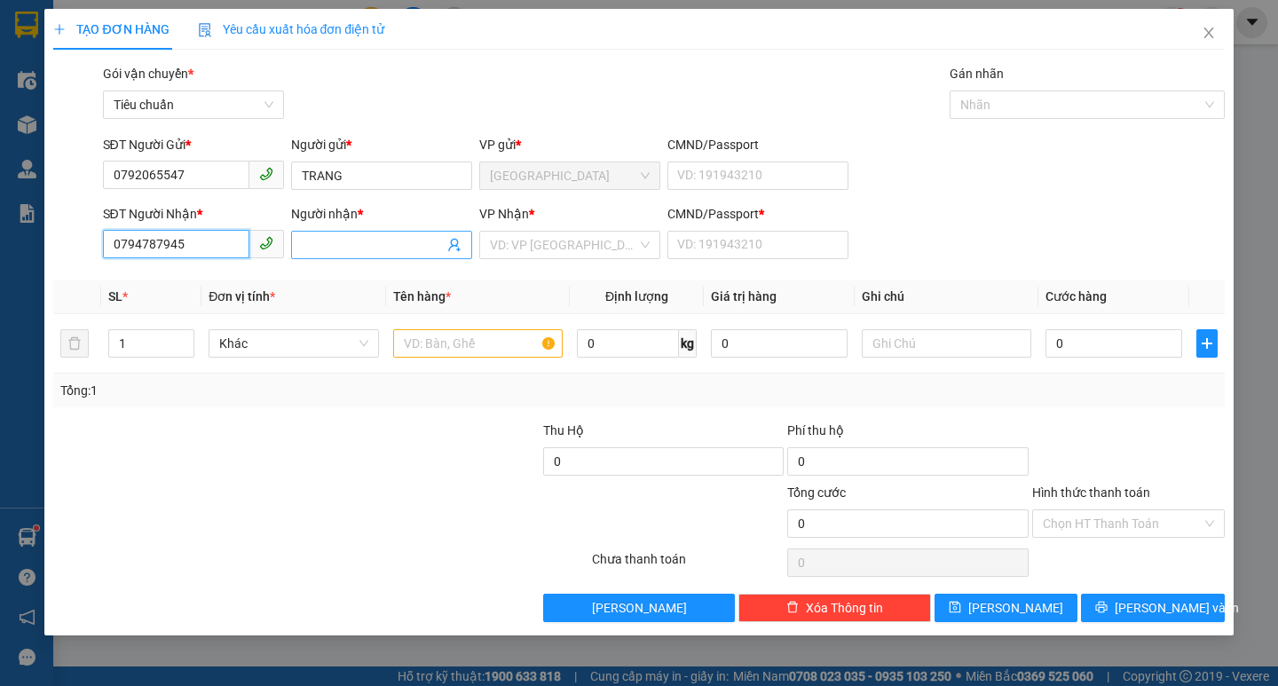
type input "0794787945"
click at [337, 247] on input "Người nhận *" at bounding box center [373, 245] width 142 height 20
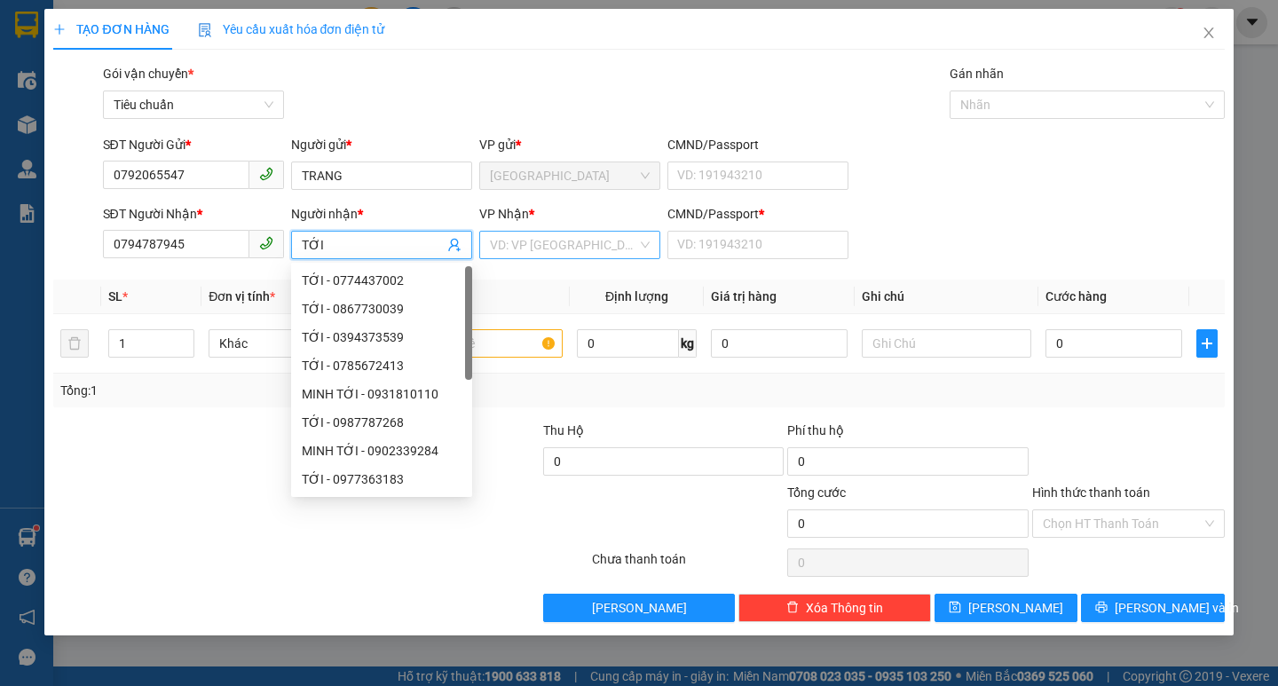
type input "TỚI"
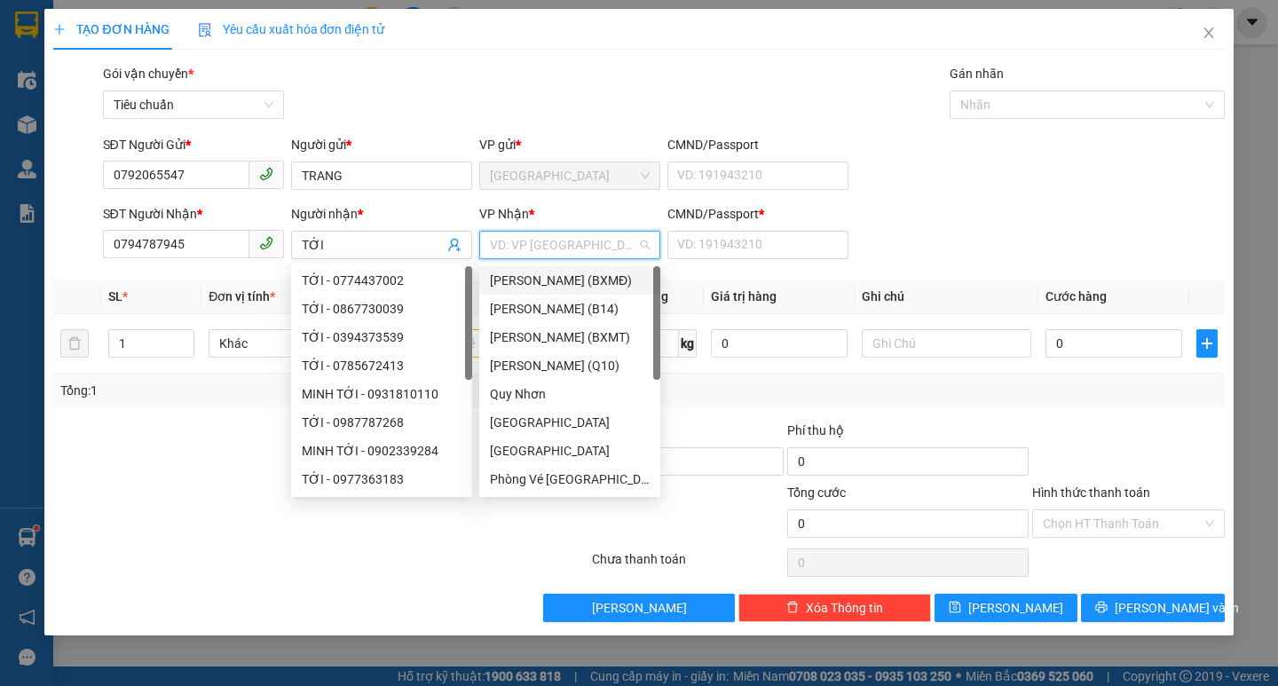
click at [543, 239] on input "search" at bounding box center [563, 245] width 147 height 27
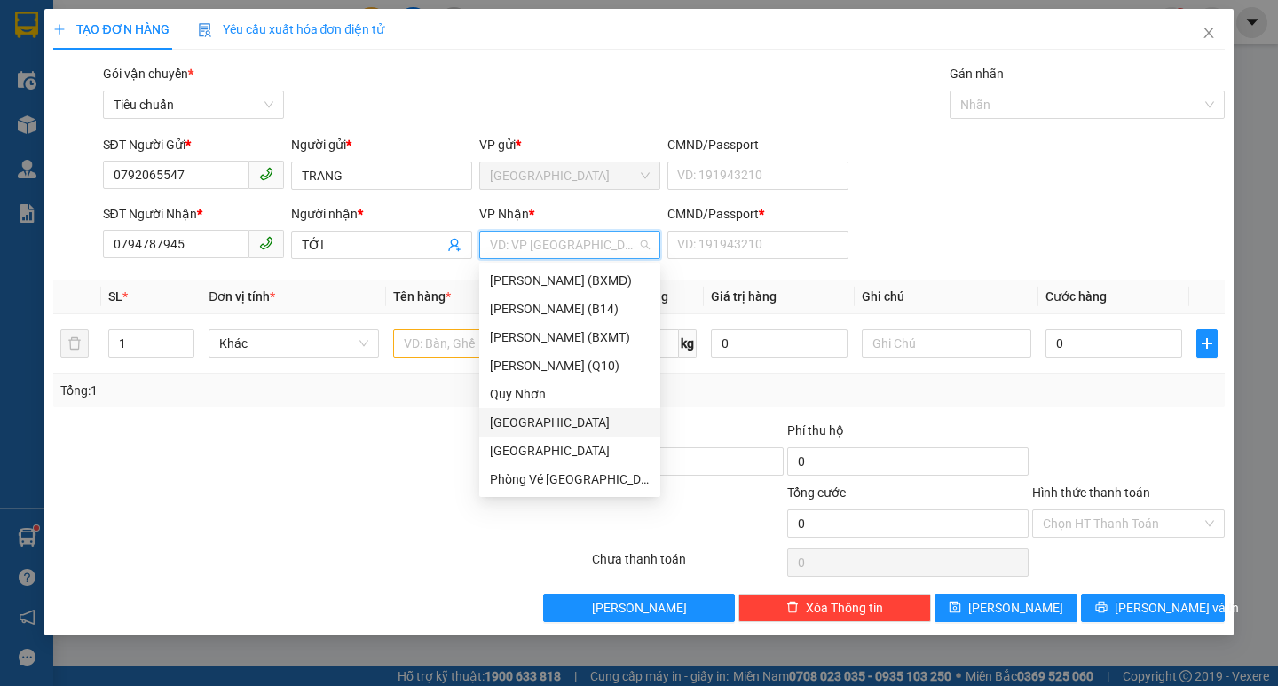
click at [509, 420] on div "[GEOGRAPHIC_DATA]" at bounding box center [570, 423] width 160 height 20
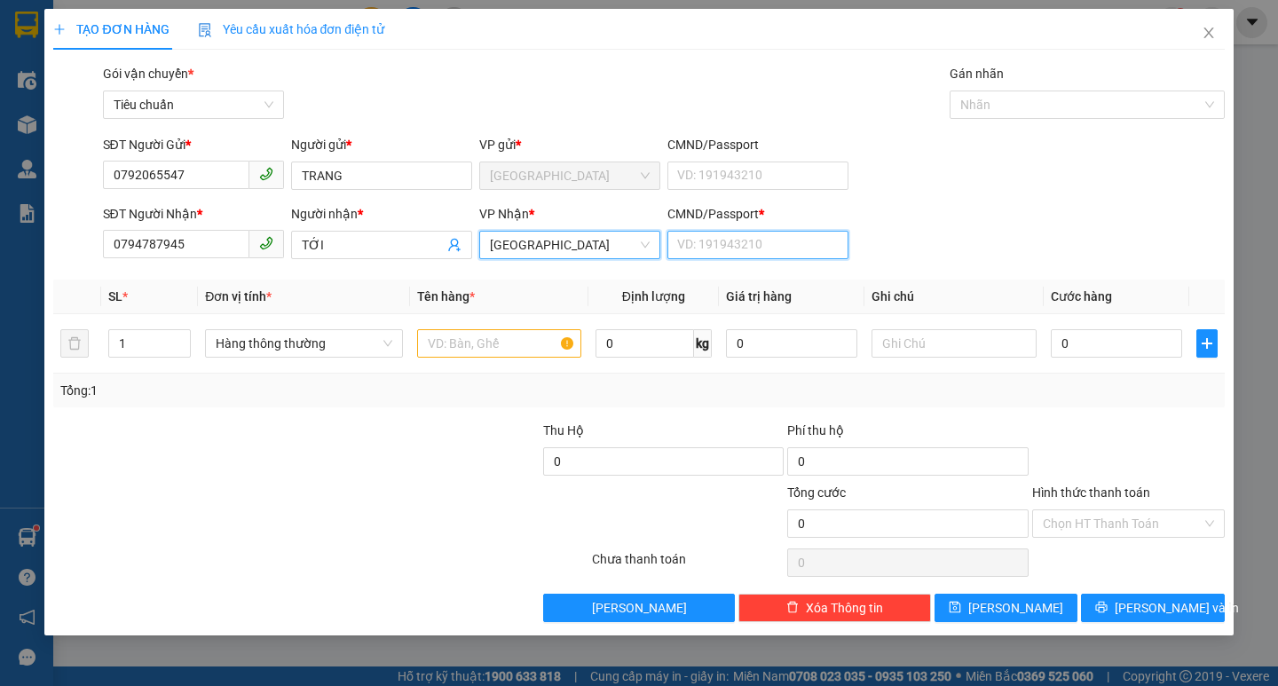
click at [720, 243] on input "CMND/Passport *" at bounding box center [757, 245] width 181 height 28
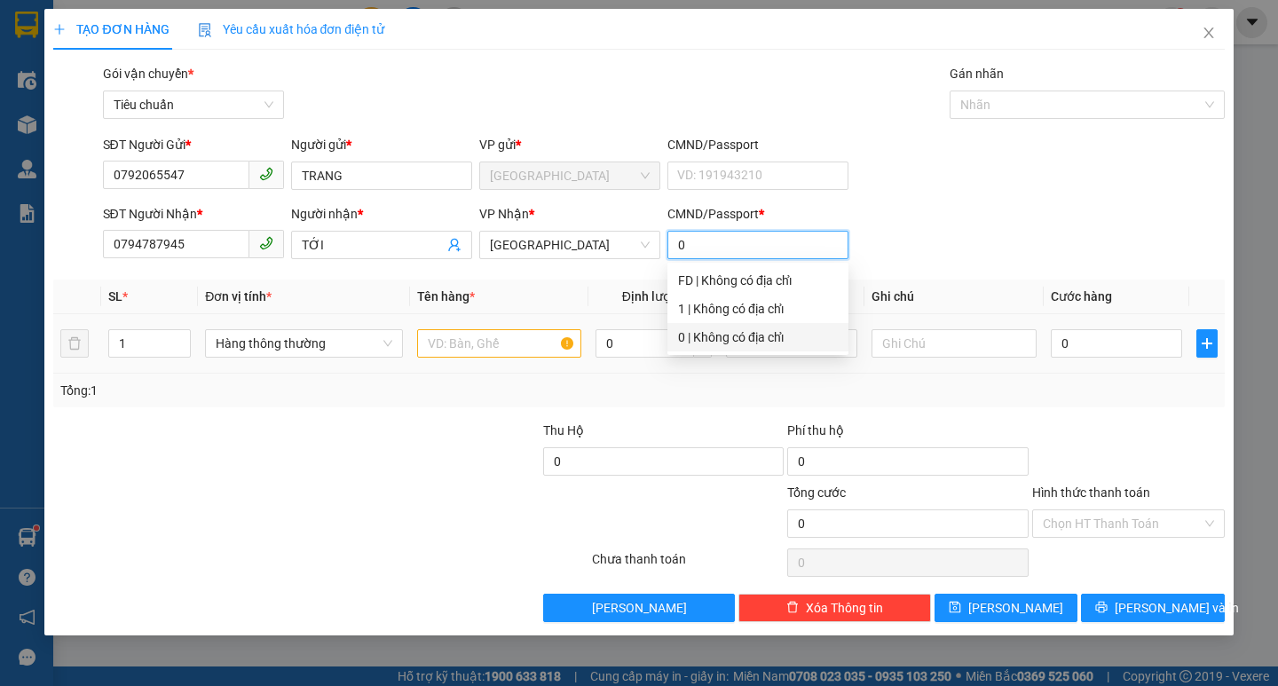
type input "0"
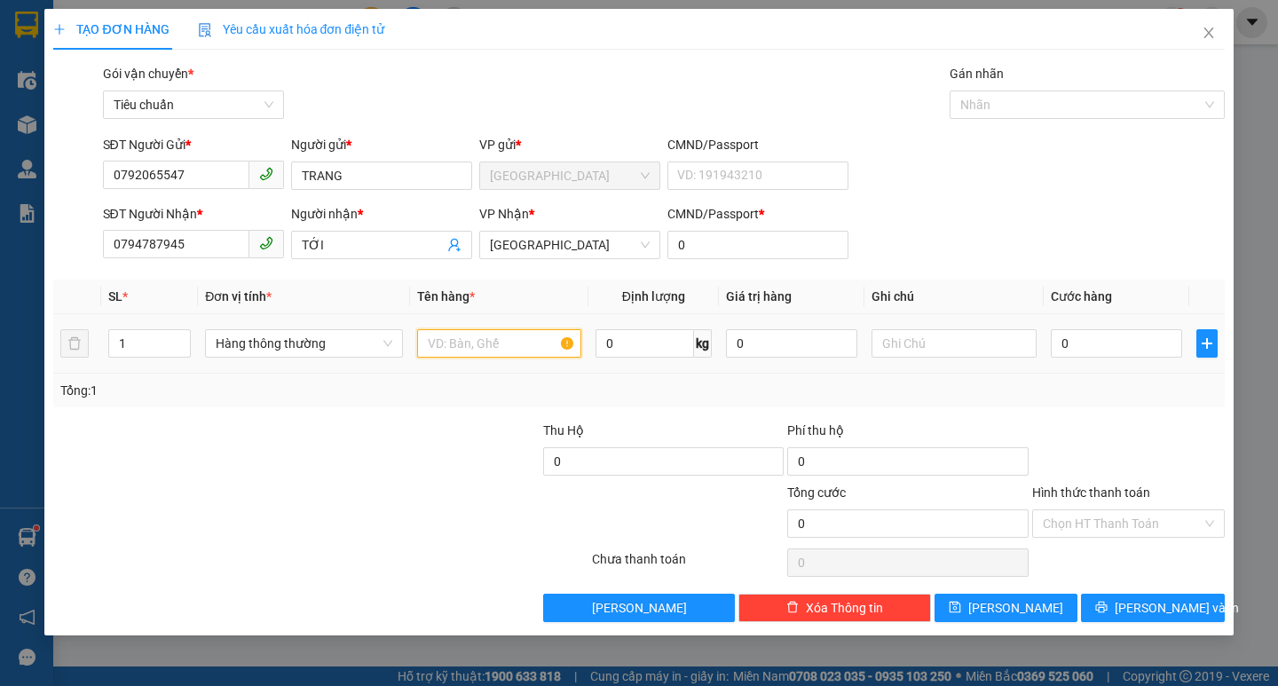
click at [471, 338] on input "text" at bounding box center [499, 343] width 164 height 28
type input "1 XE ĐIỆN"
click at [1069, 341] on input "0" at bounding box center [1117, 343] width 132 height 28
type input "3"
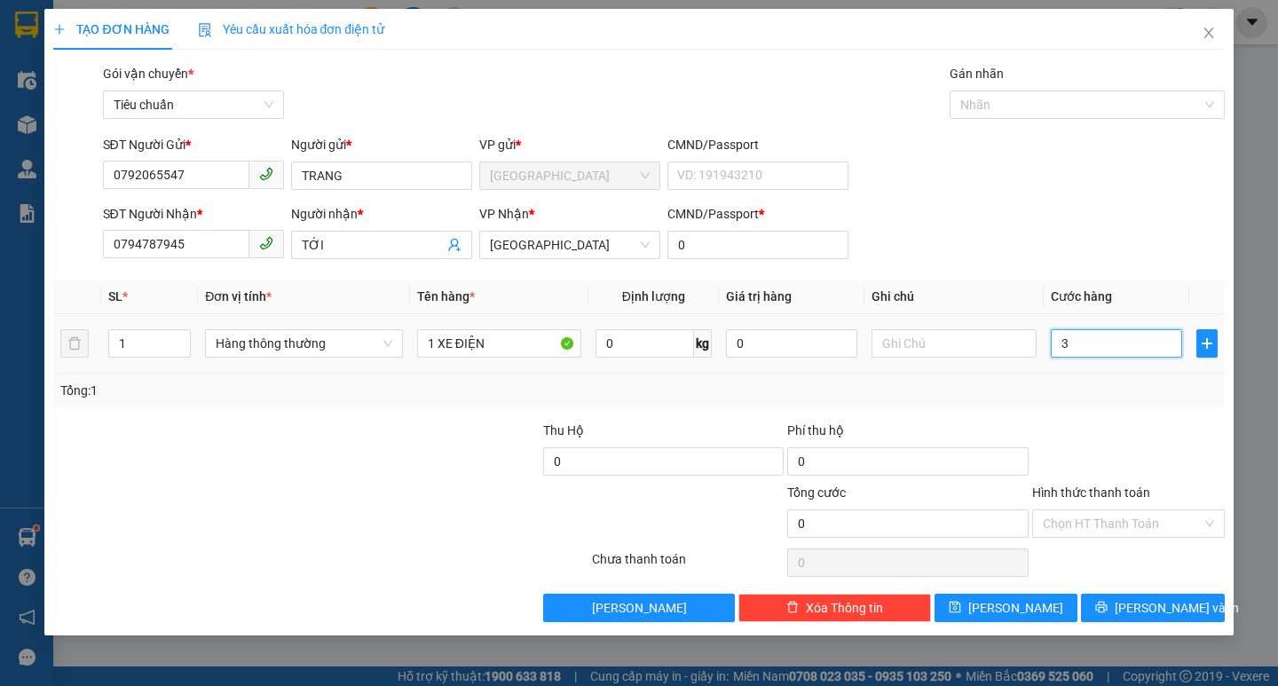
type input "3"
type input "30"
type input "300"
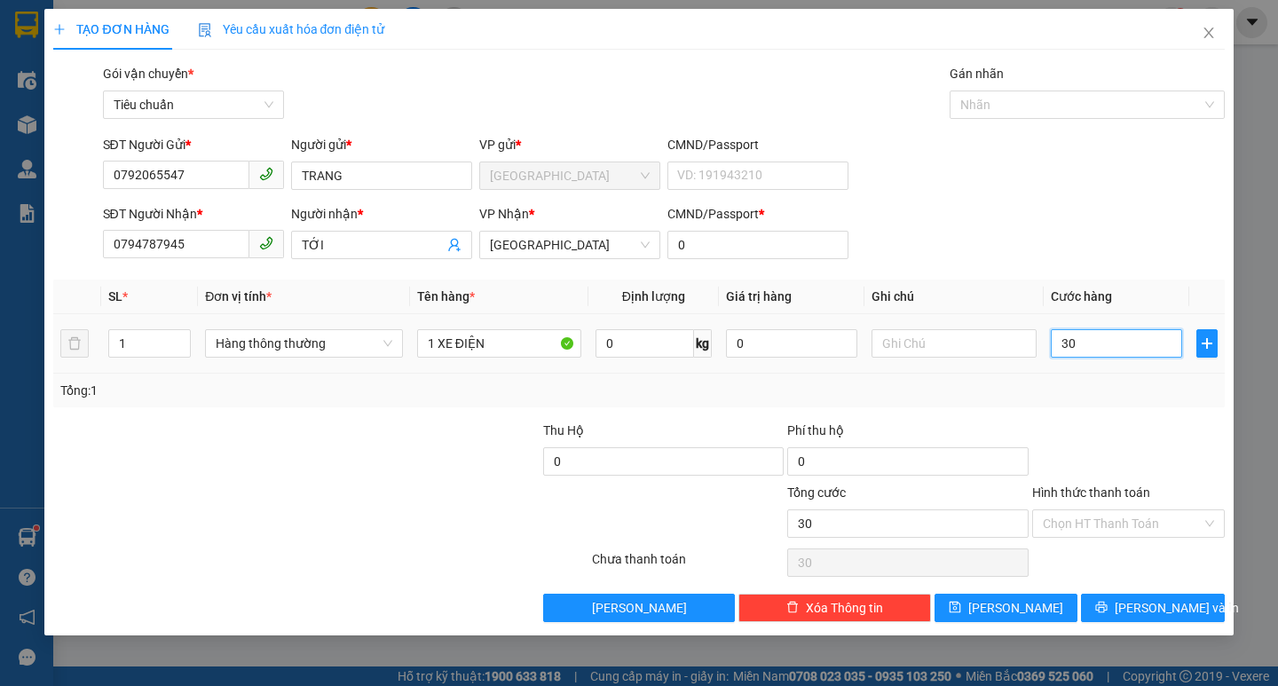
type input "300"
type input "300.000"
click at [1108, 528] on input "Hình thức thanh toán" at bounding box center [1122, 523] width 159 height 27
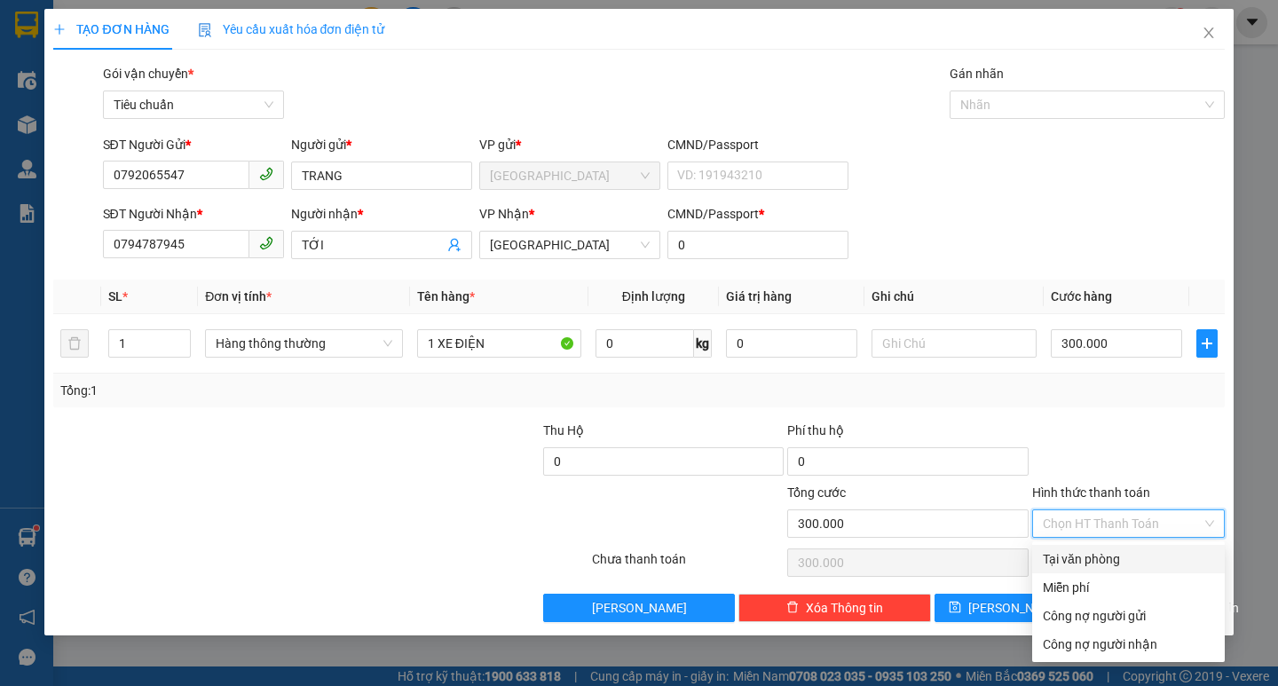
click at [1094, 559] on div "Tại văn phòng" at bounding box center [1128, 559] width 171 height 20
type input "0"
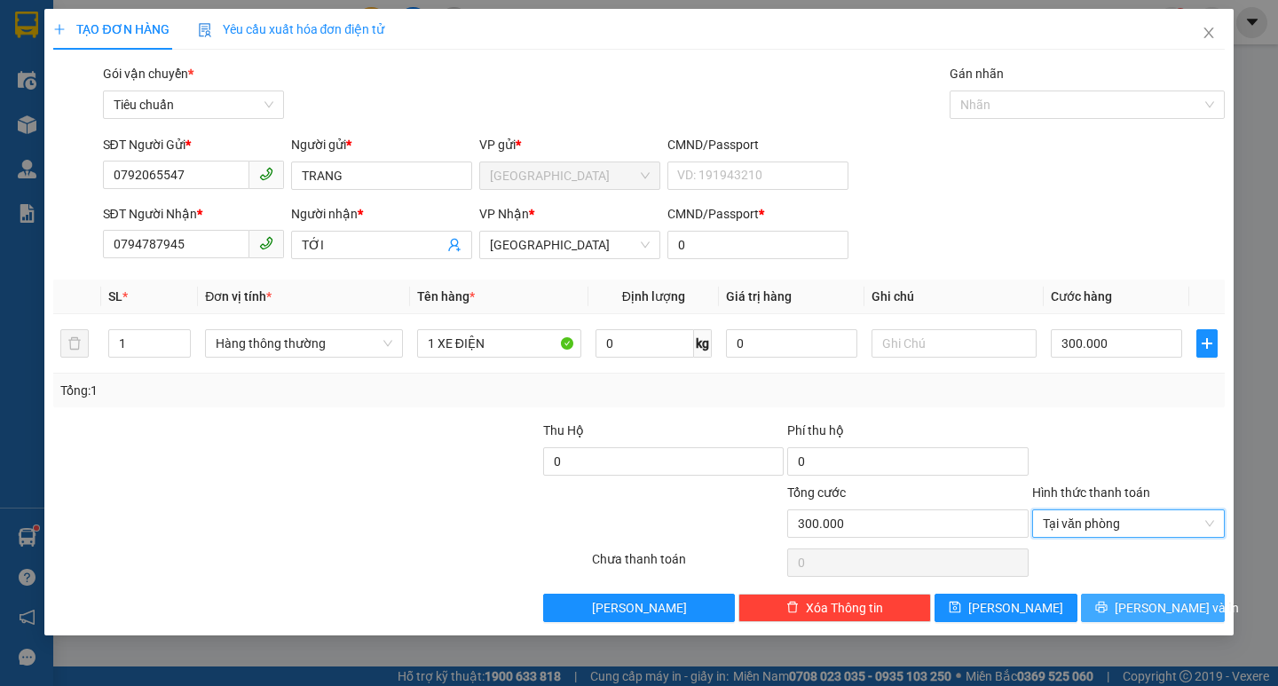
click at [1157, 614] on span "[PERSON_NAME] và In" at bounding box center [1177, 608] width 124 height 20
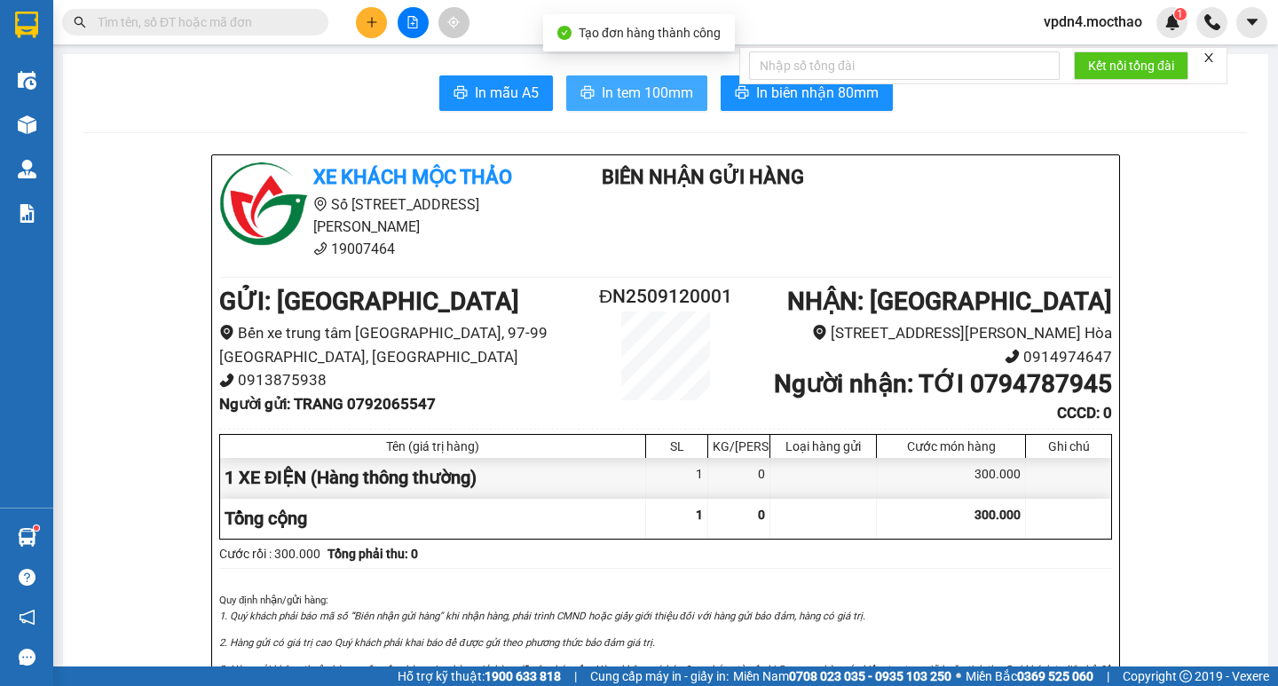
click at [647, 101] on span "In tem 100mm" at bounding box center [647, 93] width 91 height 22
click at [627, 88] on span "In tem 100mm" at bounding box center [647, 93] width 91 height 22
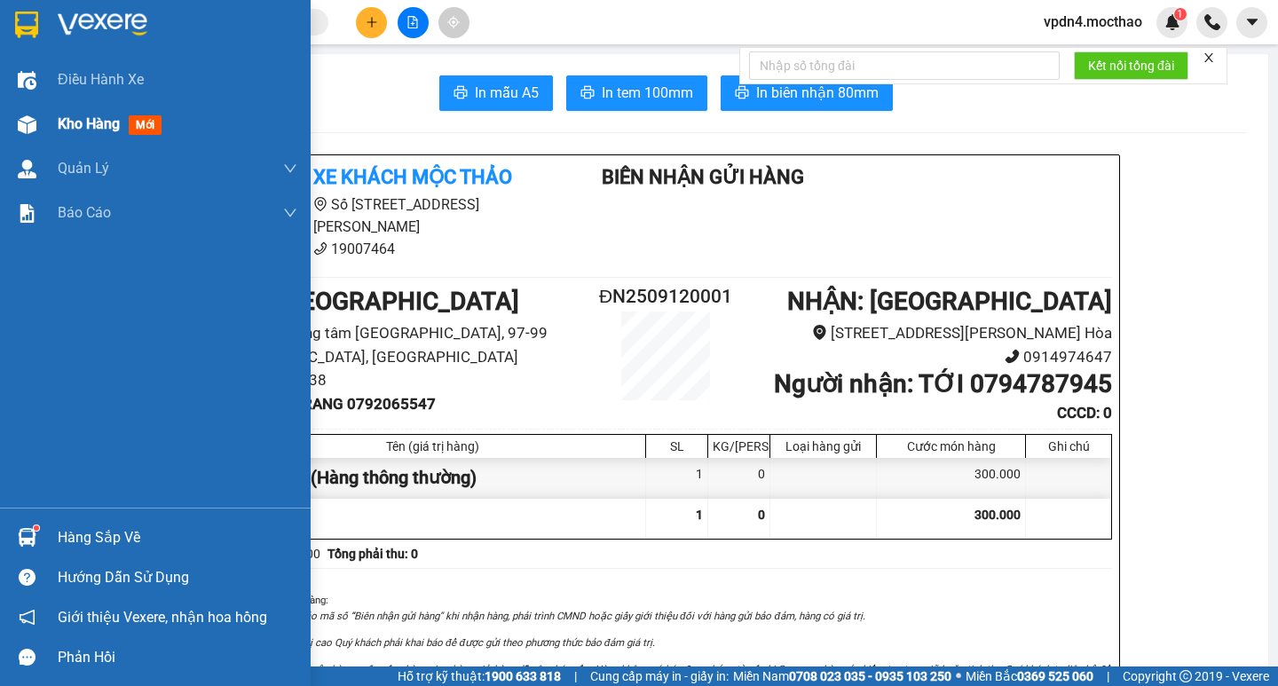
click at [99, 129] on span "Kho hàng" at bounding box center [89, 123] width 62 height 17
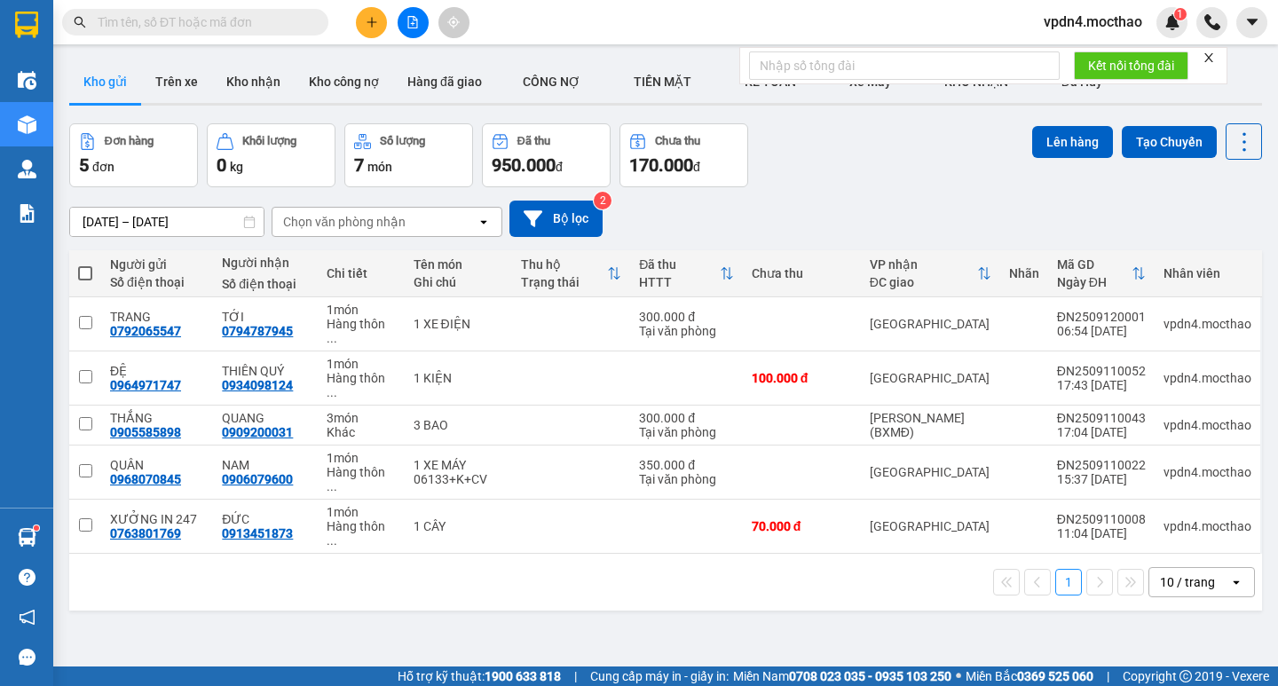
click at [1229, 575] on icon "open" at bounding box center [1236, 582] width 14 height 14
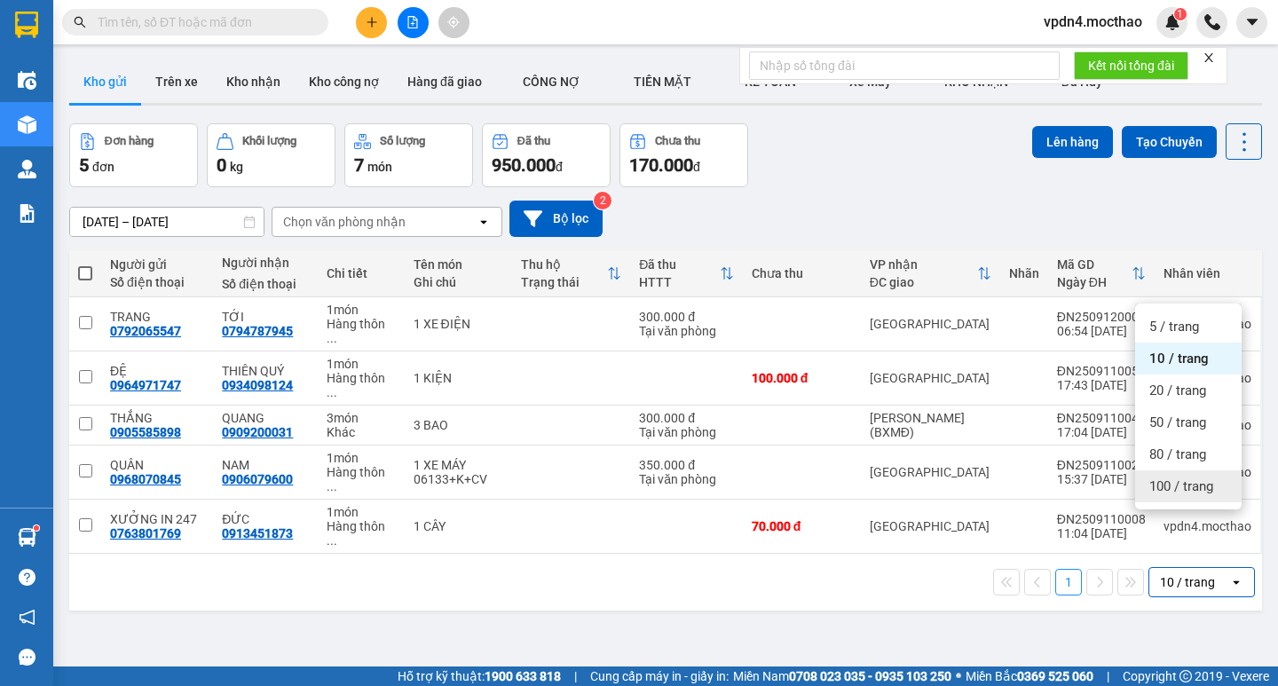
click at [1196, 482] on span "100 / trang" at bounding box center [1181, 487] width 64 height 18
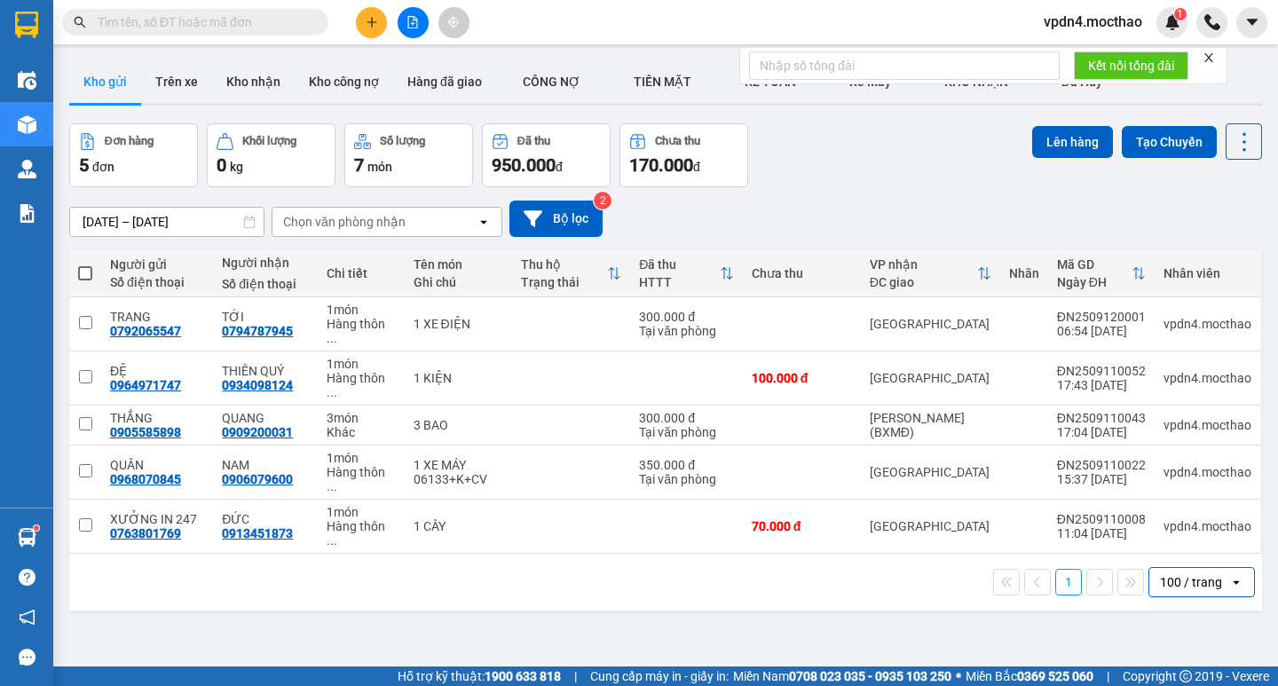
click at [86, 273] on span at bounding box center [85, 273] width 14 height 14
click at [85, 264] on input "checkbox" at bounding box center [85, 264] width 0 height 0
checkbox input "true"
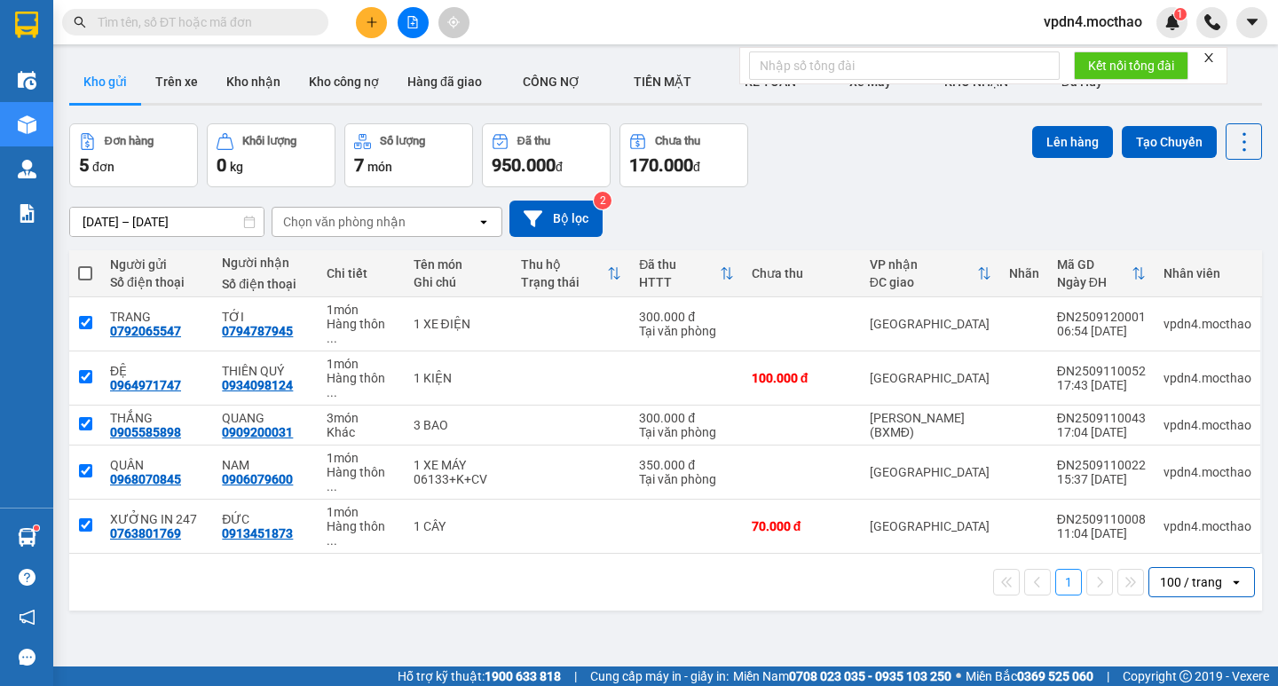
checkbox input "true"
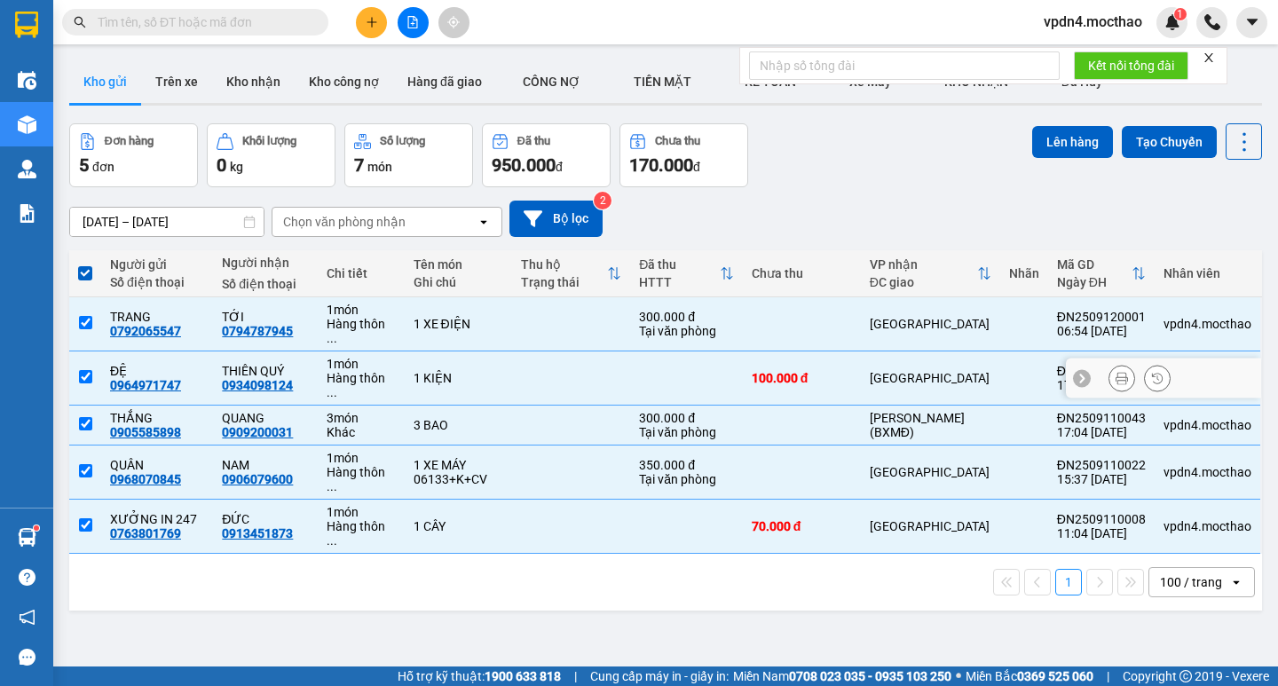
drag, startPoint x: 85, startPoint y: 352, endPoint x: 89, endPoint y: 398, distance: 45.4
click at [85, 370] on input "checkbox" at bounding box center [85, 376] width 13 height 13
checkbox input "false"
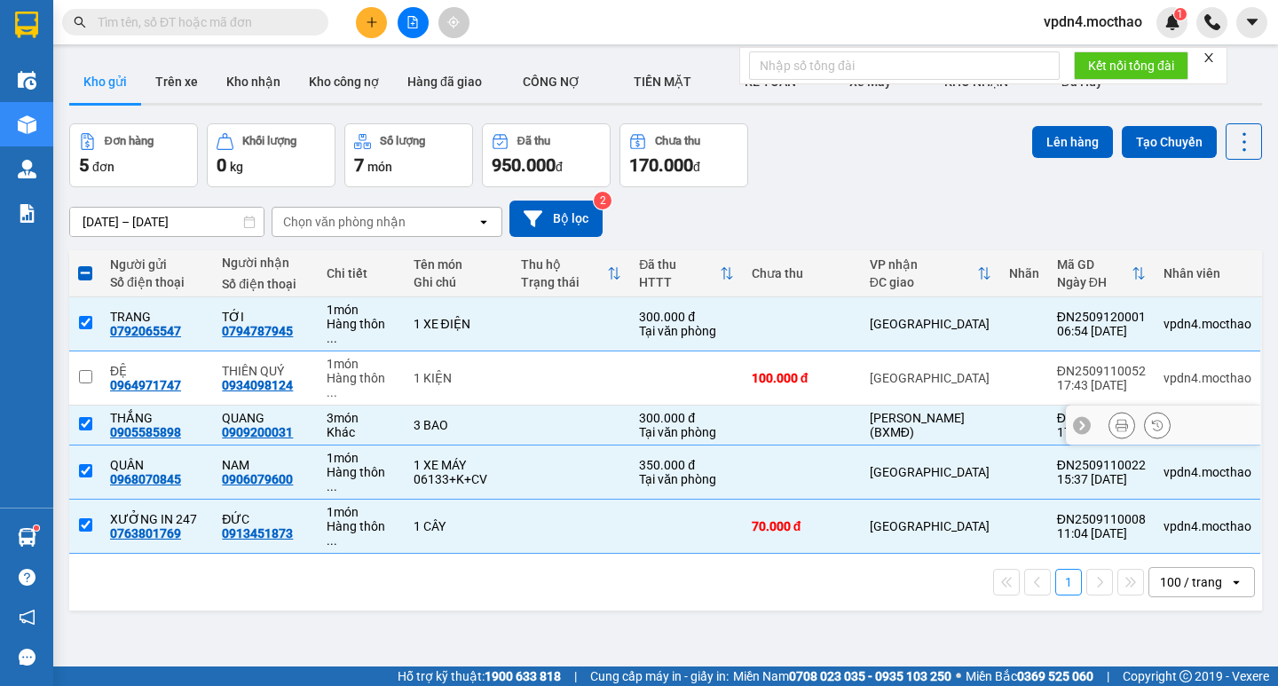
click at [89, 417] on input "checkbox" at bounding box center [85, 423] width 13 height 13
checkbox input "false"
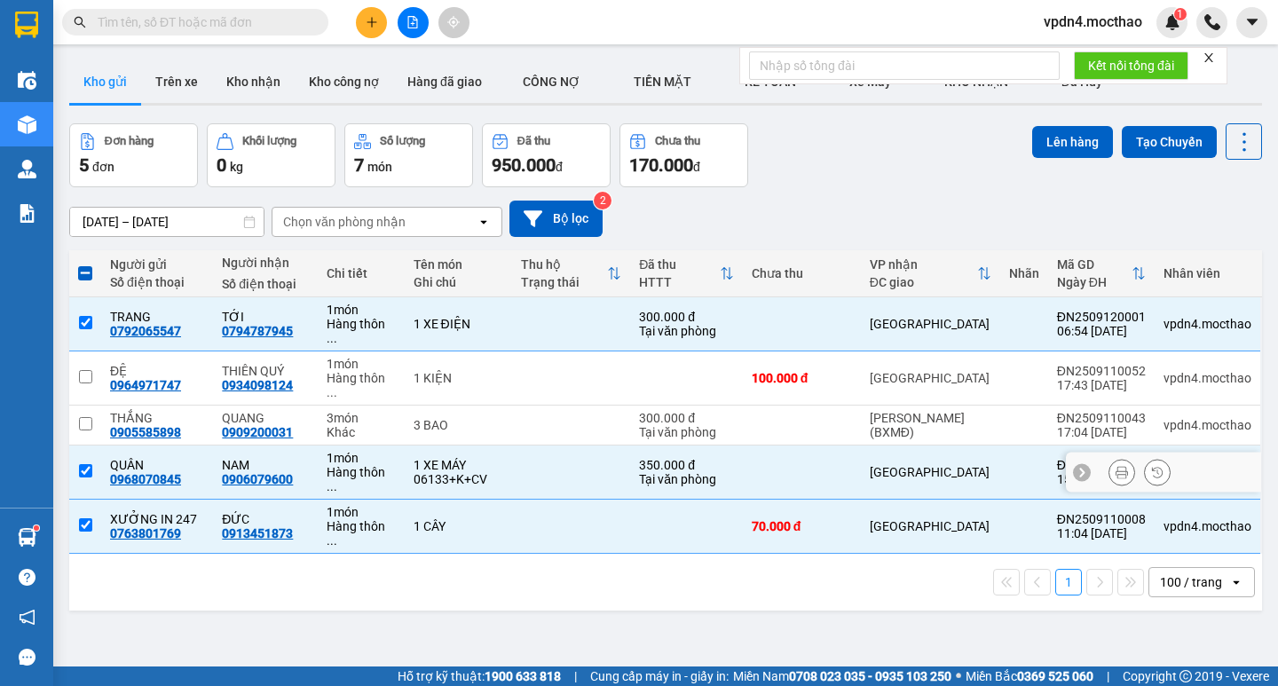
drag, startPoint x: 86, startPoint y: 432, endPoint x: 89, endPoint y: 457, distance: 25.0
click at [87, 464] on input "checkbox" at bounding box center [85, 470] width 13 height 13
checkbox input "false"
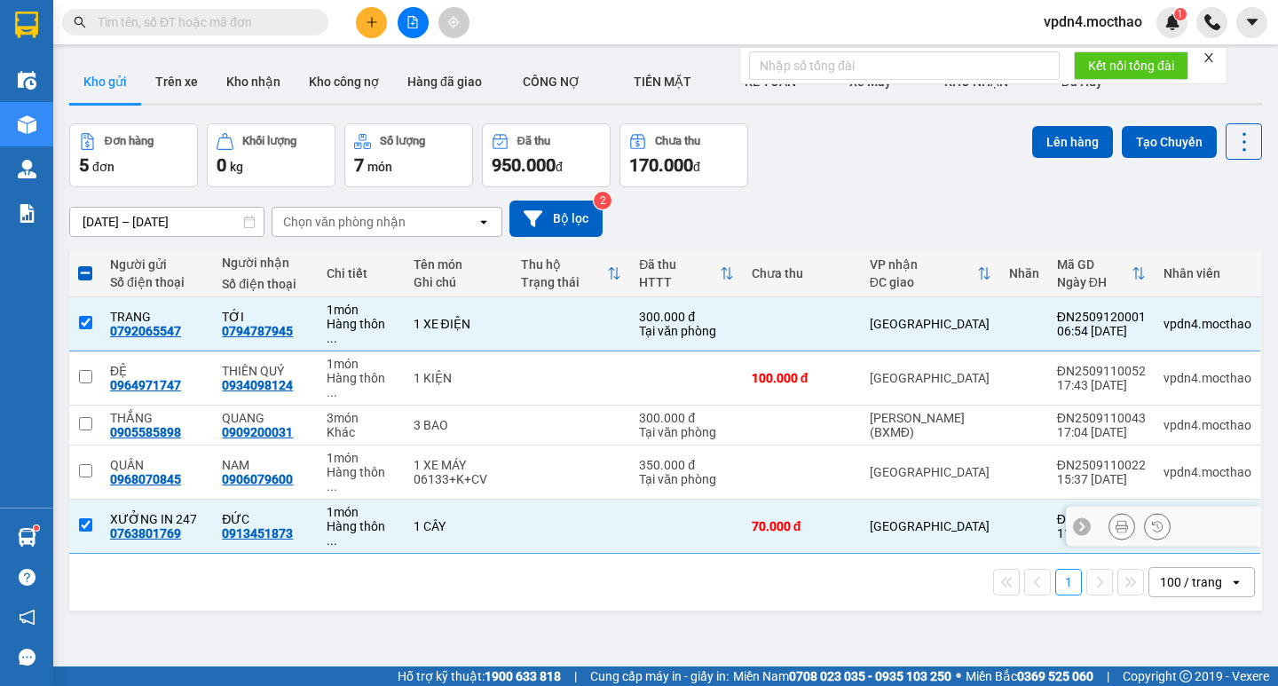
click at [84, 518] on input "checkbox" at bounding box center [85, 524] width 13 height 13
checkbox input "false"
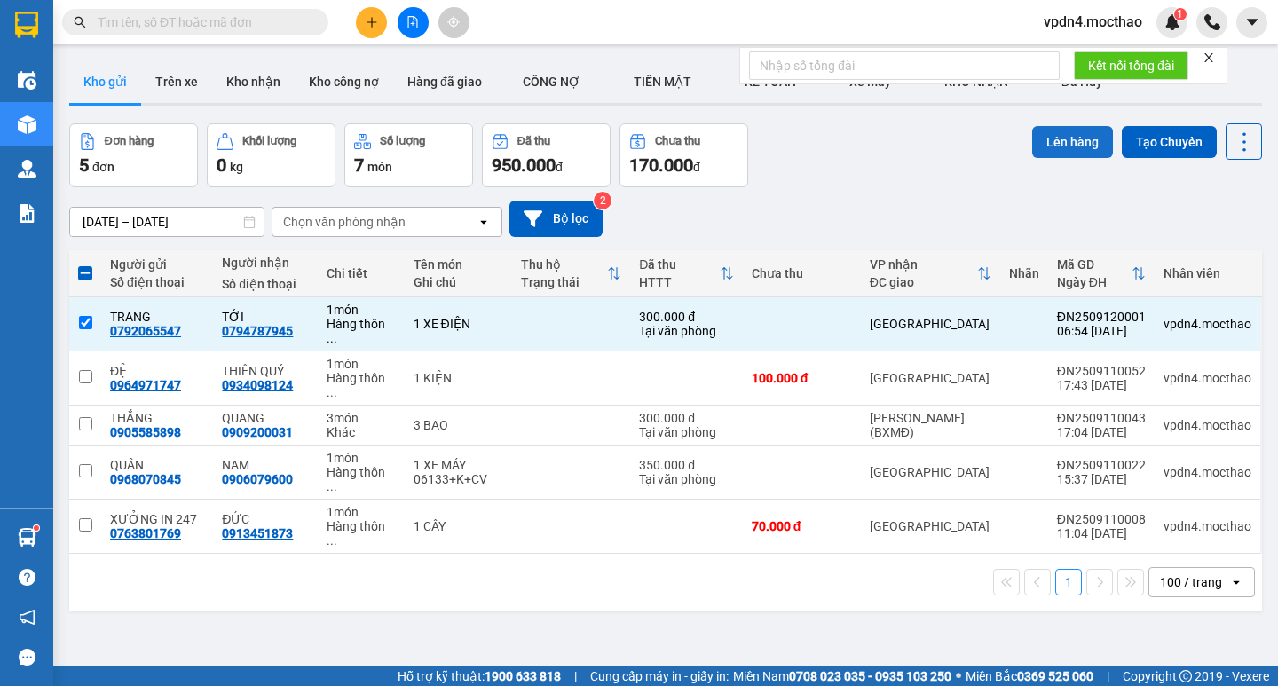
click at [1068, 136] on button "Lên hàng" at bounding box center [1072, 142] width 81 height 32
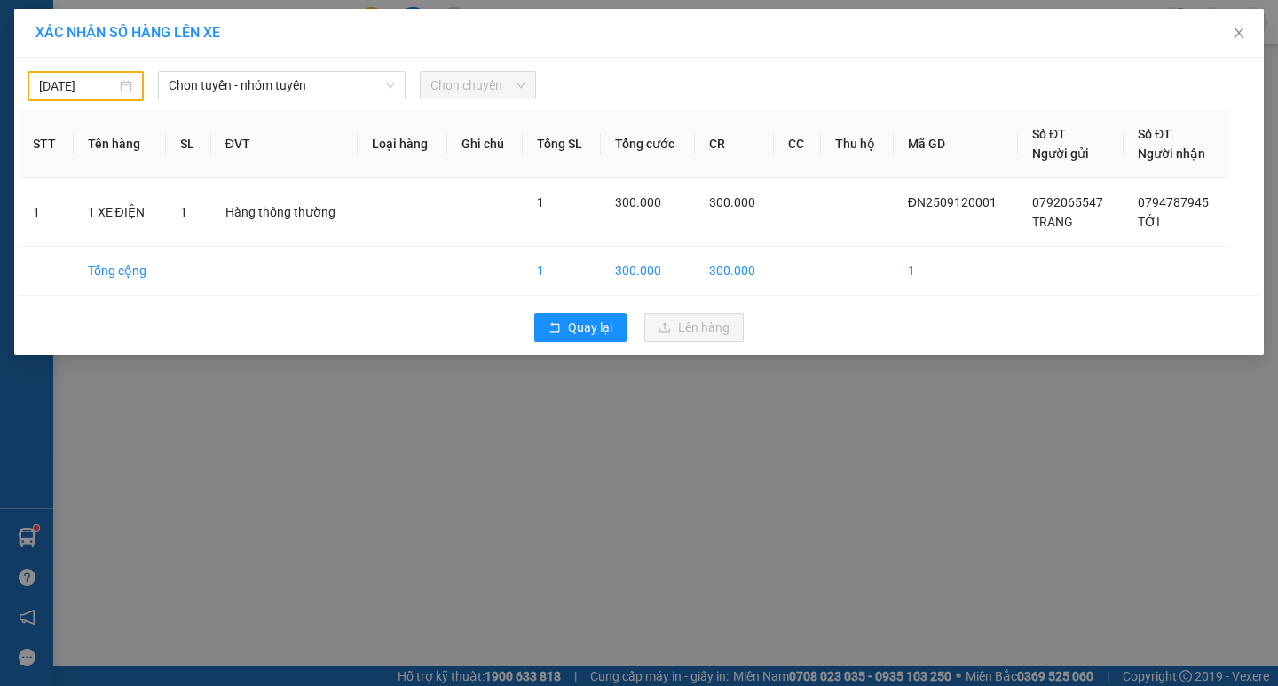
click at [121, 92] on div "[DATE]" at bounding box center [85, 86] width 93 height 20
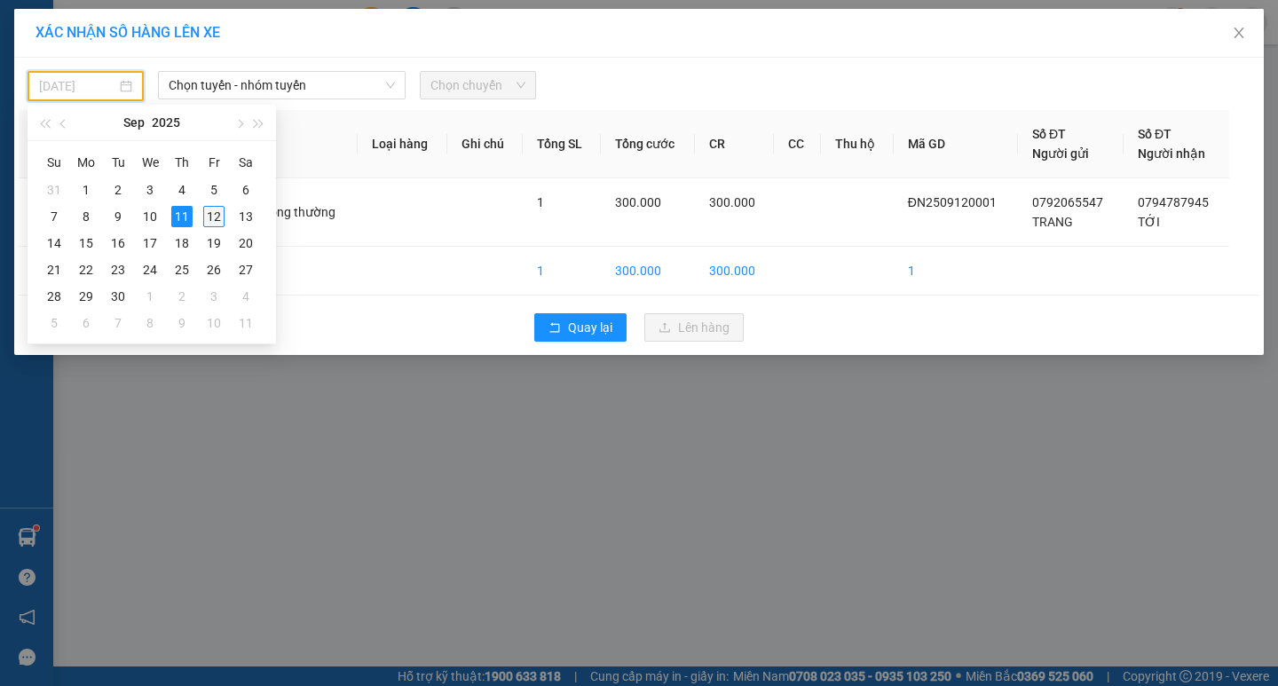
click at [222, 217] on div "12" at bounding box center [213, 216] width 21 height 21
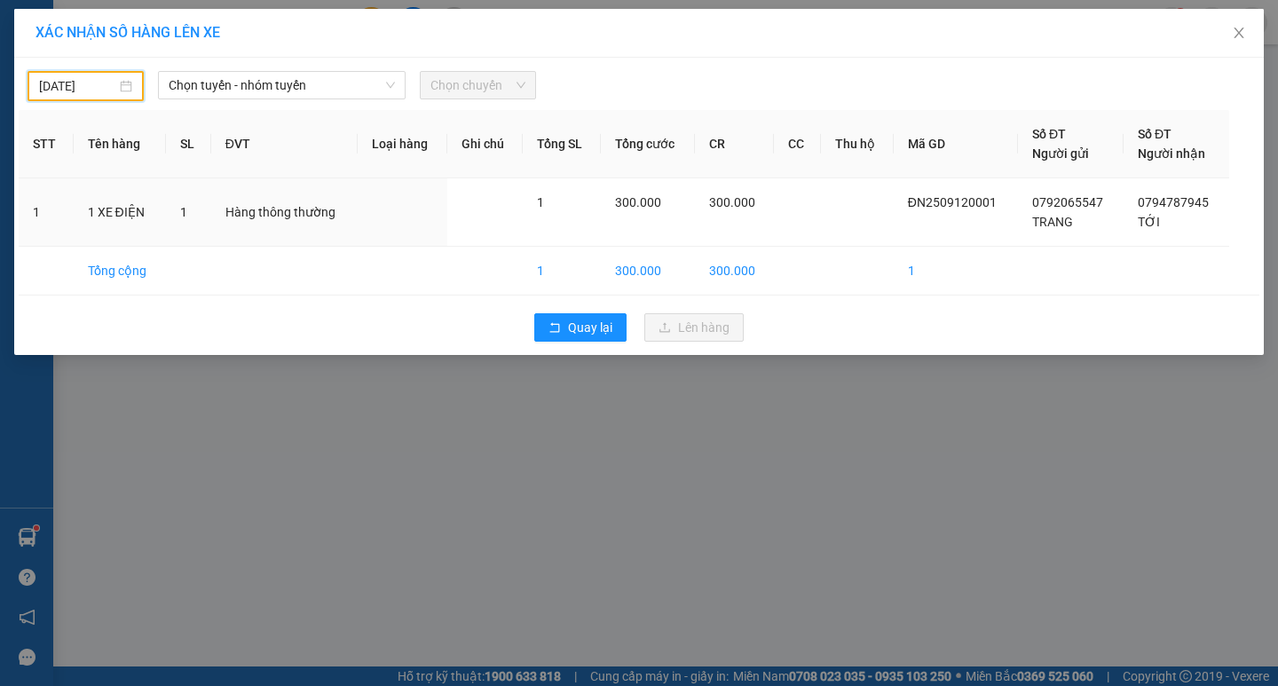
type input "[DATE]"
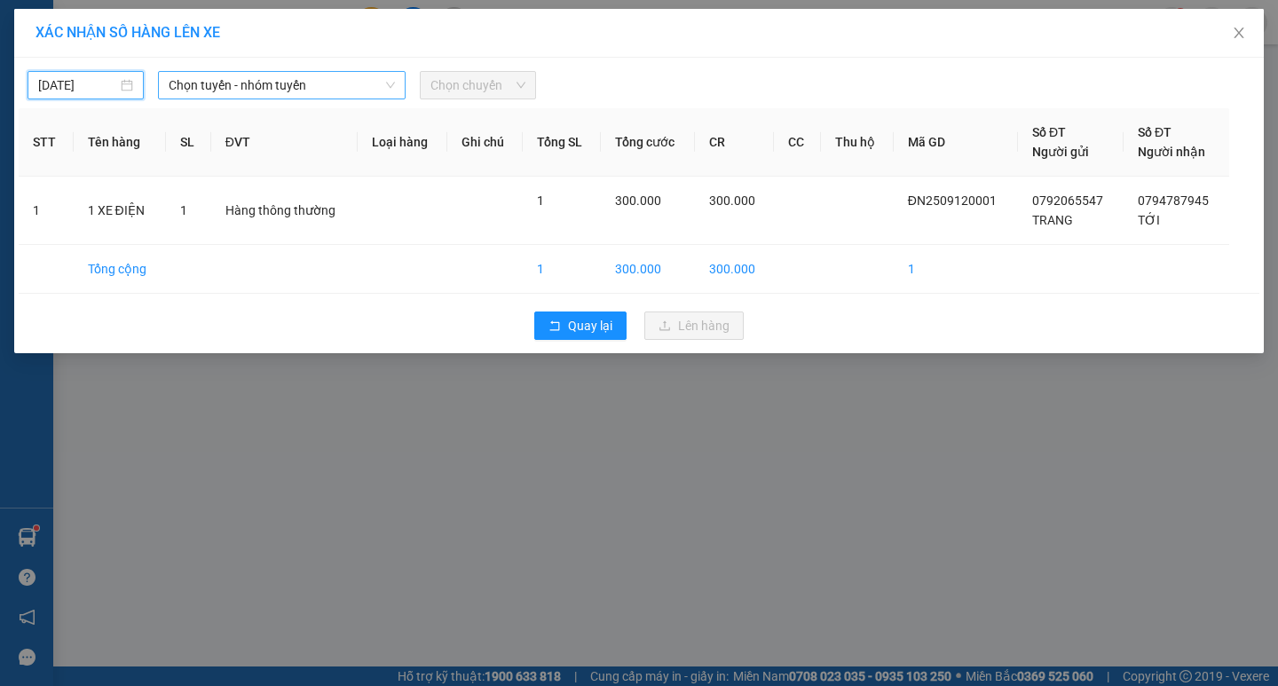
click at [321, 87] on span "Chọn tuyến - nhóm tuyến" at bounding box center [282, 85] width 226 height 27
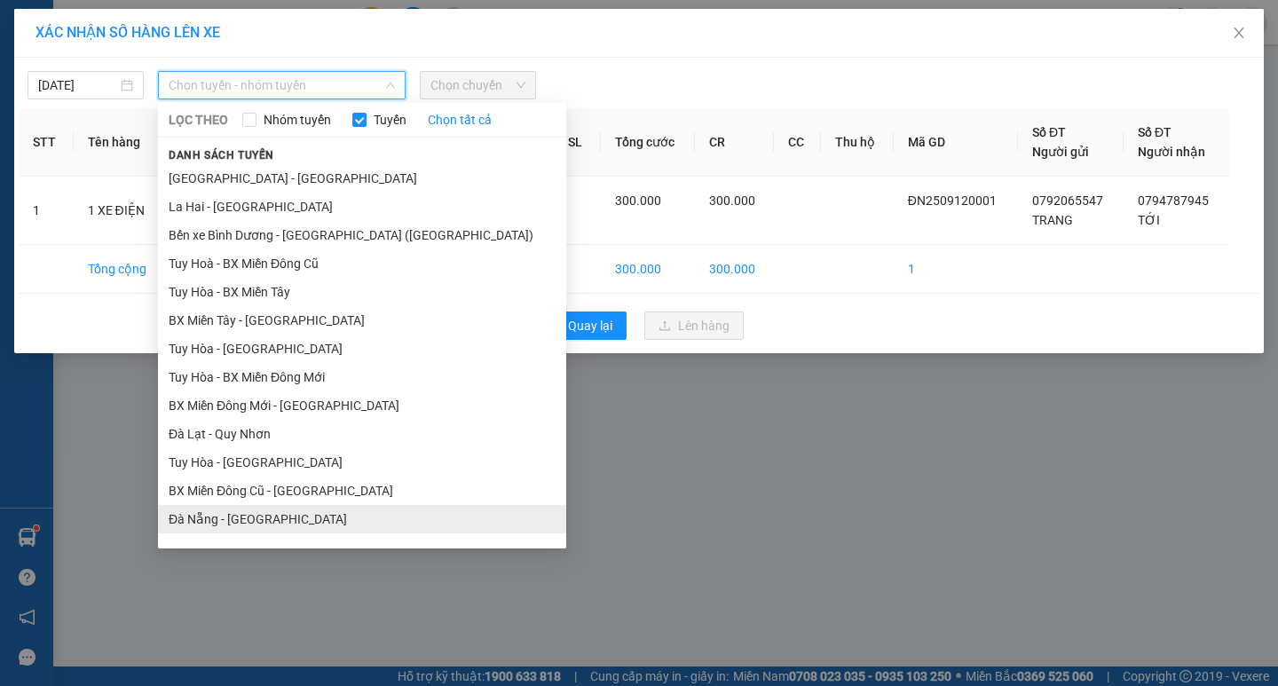
click at [228, 525] on li "Đà Nẵng - [GEOGRAPHIC_DATA]" at bounding box center [362, 519] width 408 height 28
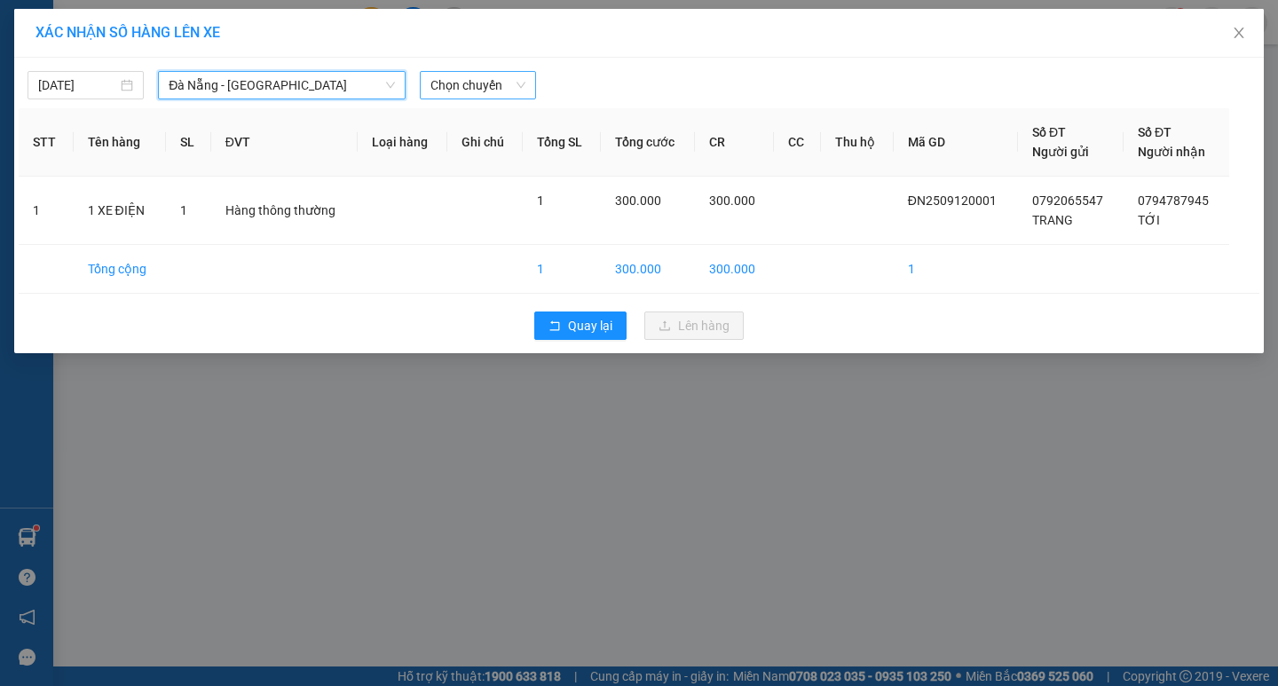
click at [502, 88] on span "Chọn chuyến" at bounding box center [477, 85] width 95 height 27
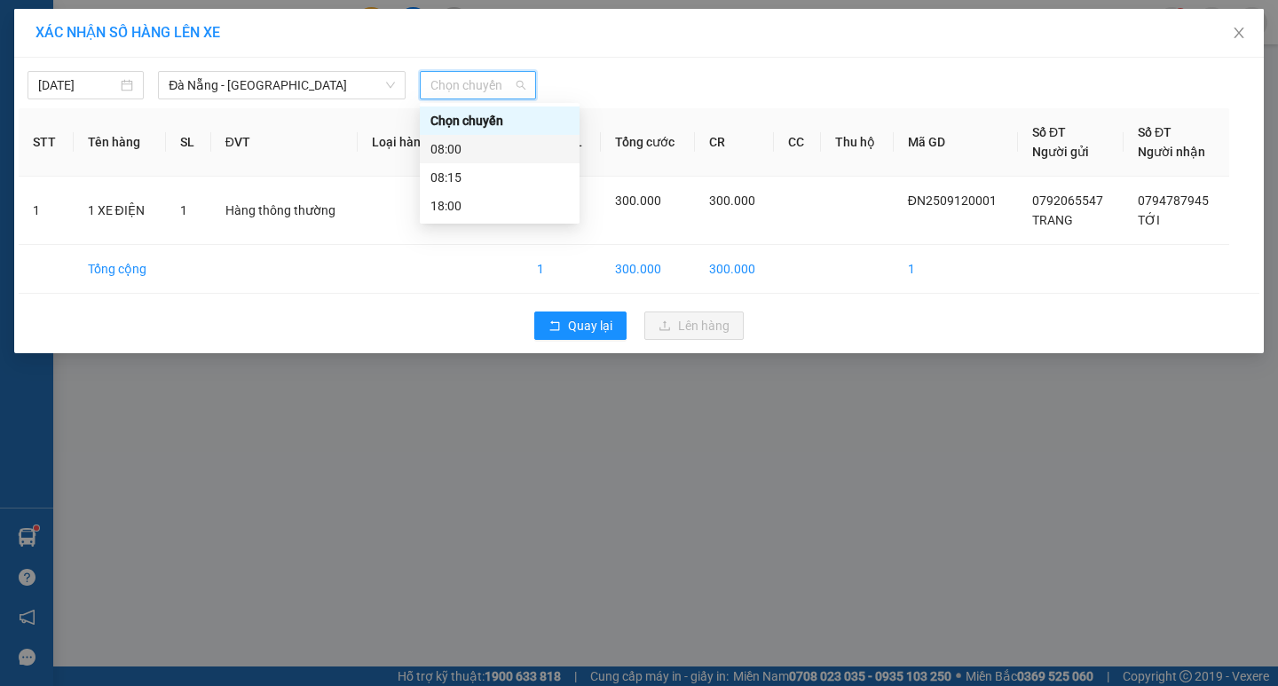
click at [451, 153] on div "08:00" at bounding box center [499, 149] width 138 height 20
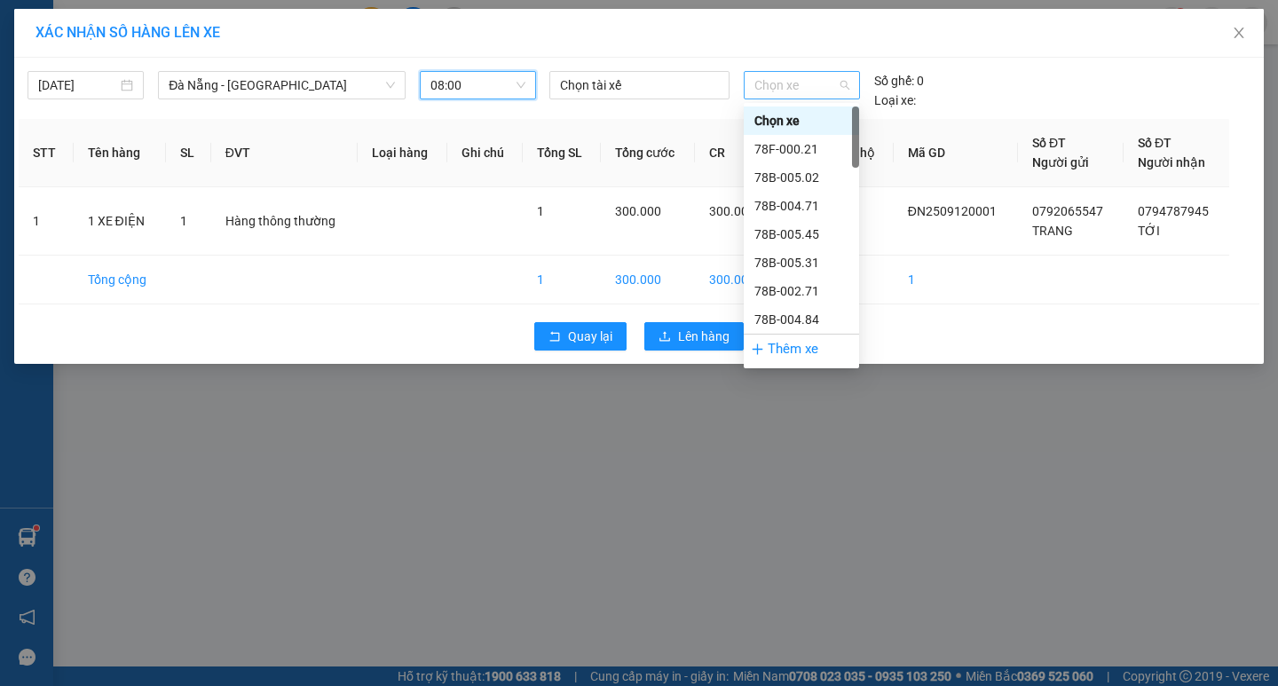
click at [827, 81] on span "Chọn xe" at bounding box center [801, 85] width 94 height 27
type input "78F"
click at [788, 236] on div "78F-000.13" at bounding box center [801, 235] width 94 height 20
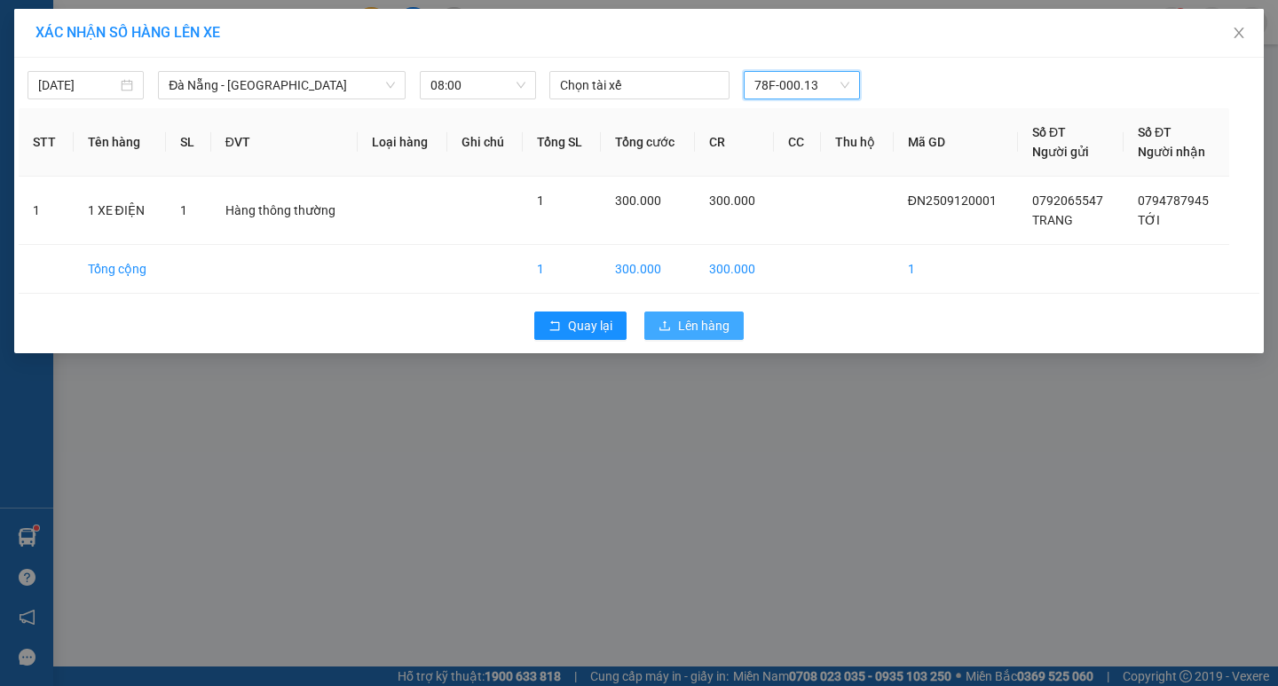
click at [711, 328] on span "Lên hàng" at bounding box center [703, 326] width 51 height 20
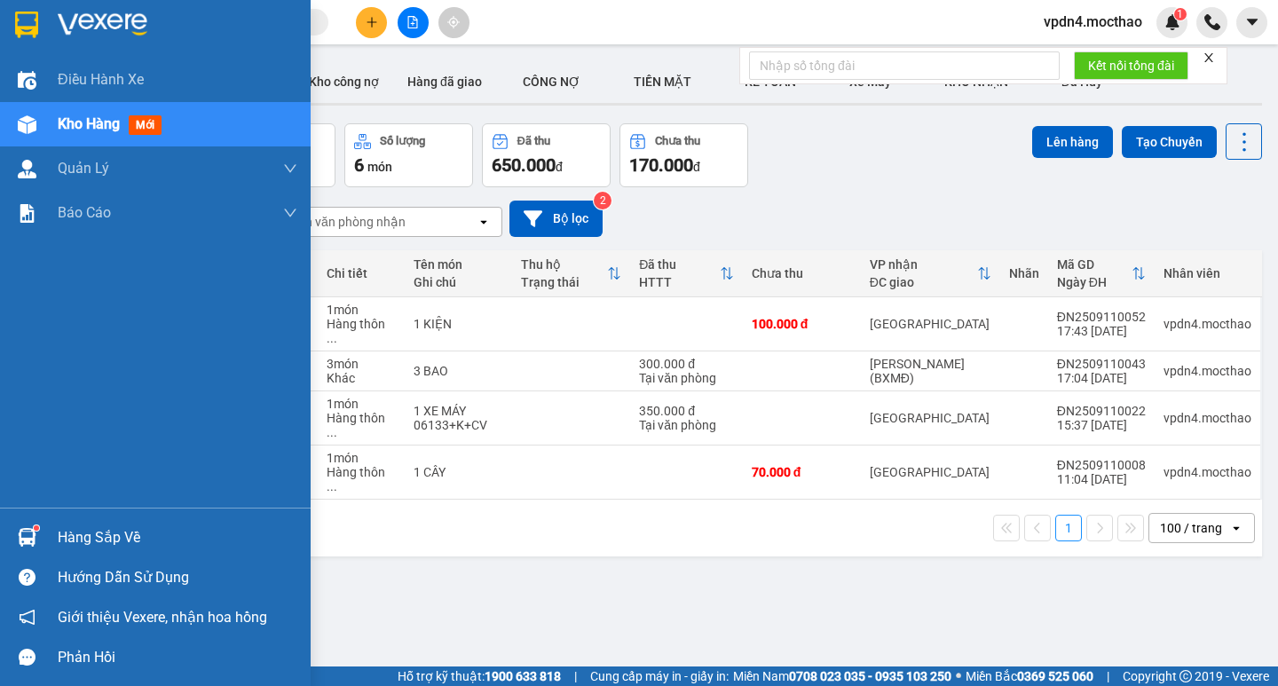
click at [93, 536] on div "Hàng sắp về" at bounding box center [178, 538] width 240 height 27
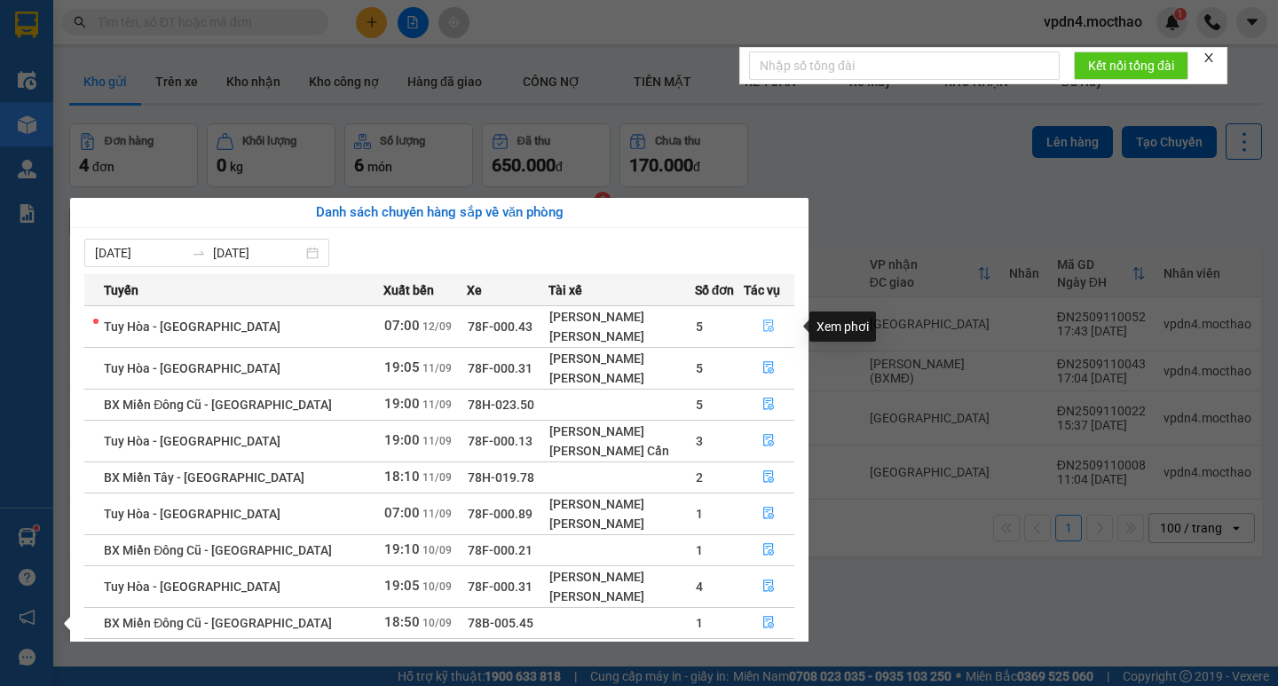
click at [768, 329] on icon "file-done" at bounding box center [768, 326] width 12 height 12
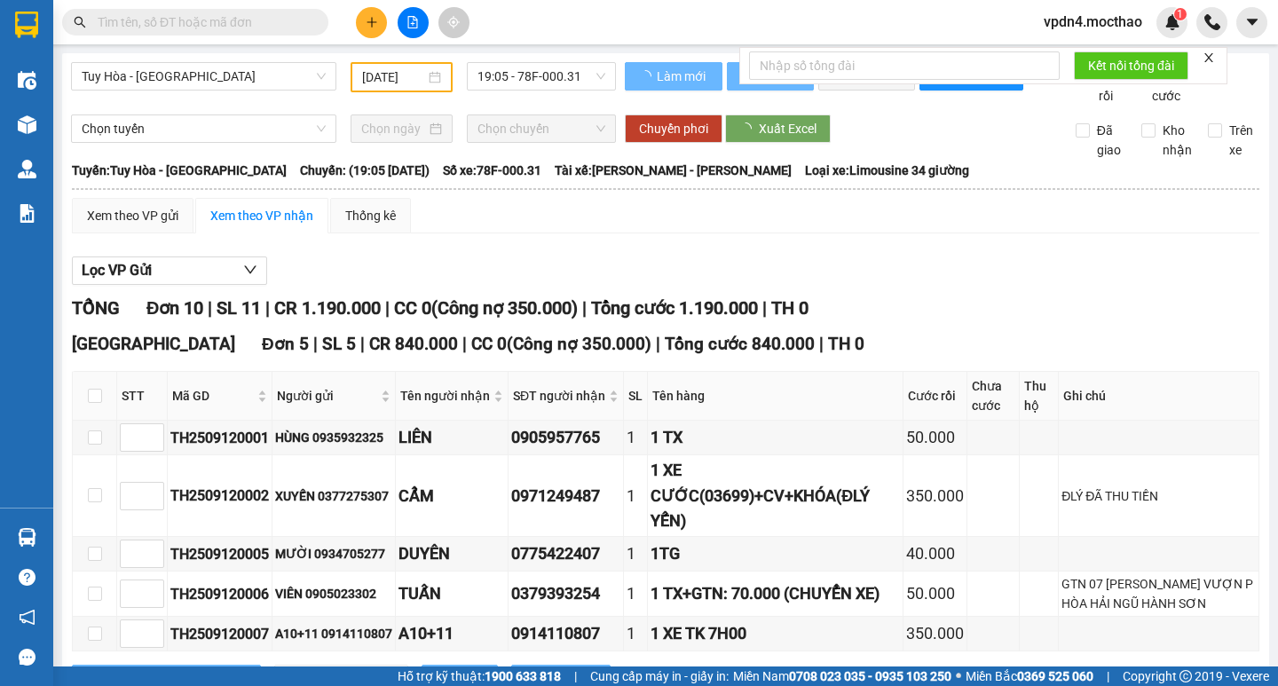
type input "[DATE]"
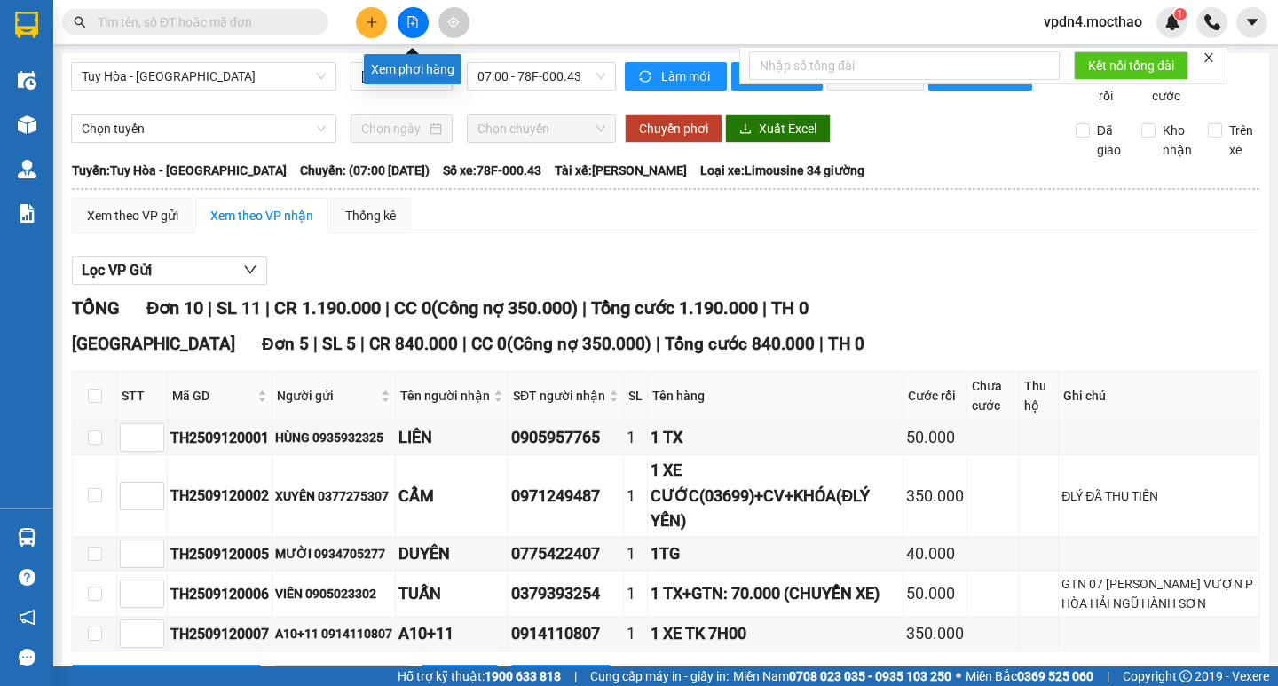
click at [407, 25] on icon "file-add" at bounding box center [413, 22] width 12 height 12
click at [238, 75] on span "Tuy Hòa - [GEOGRAPHIC_DATA]" at bounding box center [204, 76] width 244 height 27
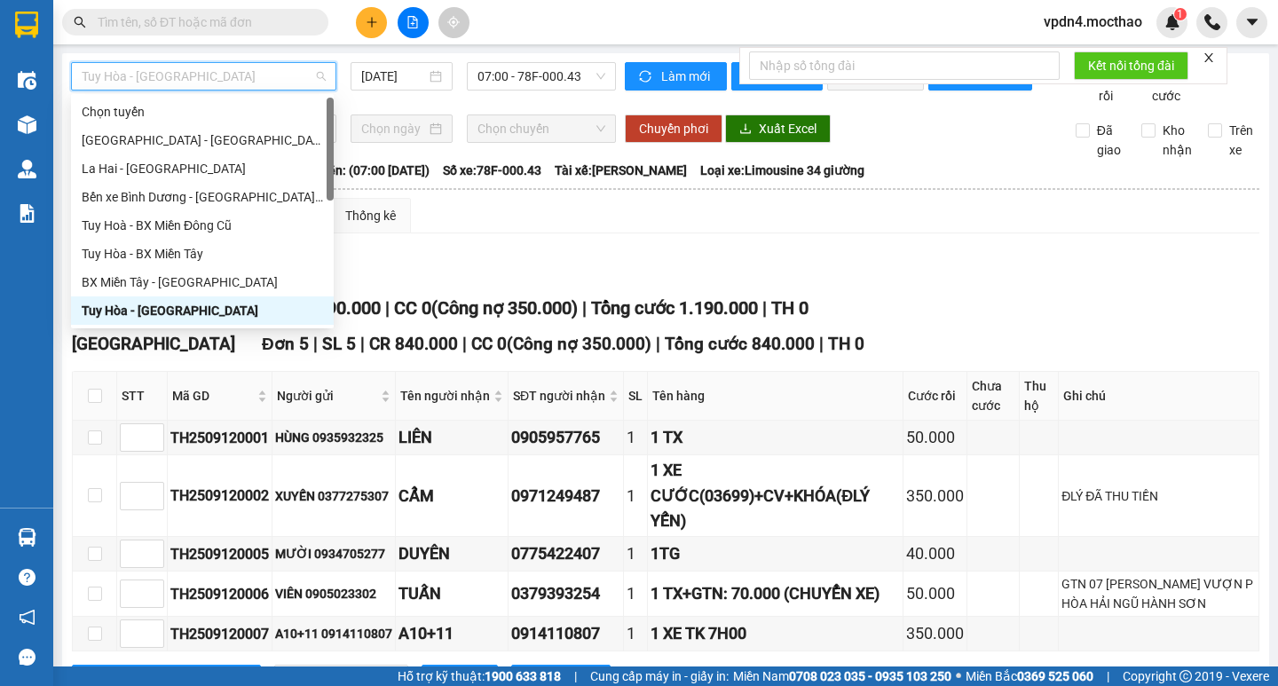
type input "D"
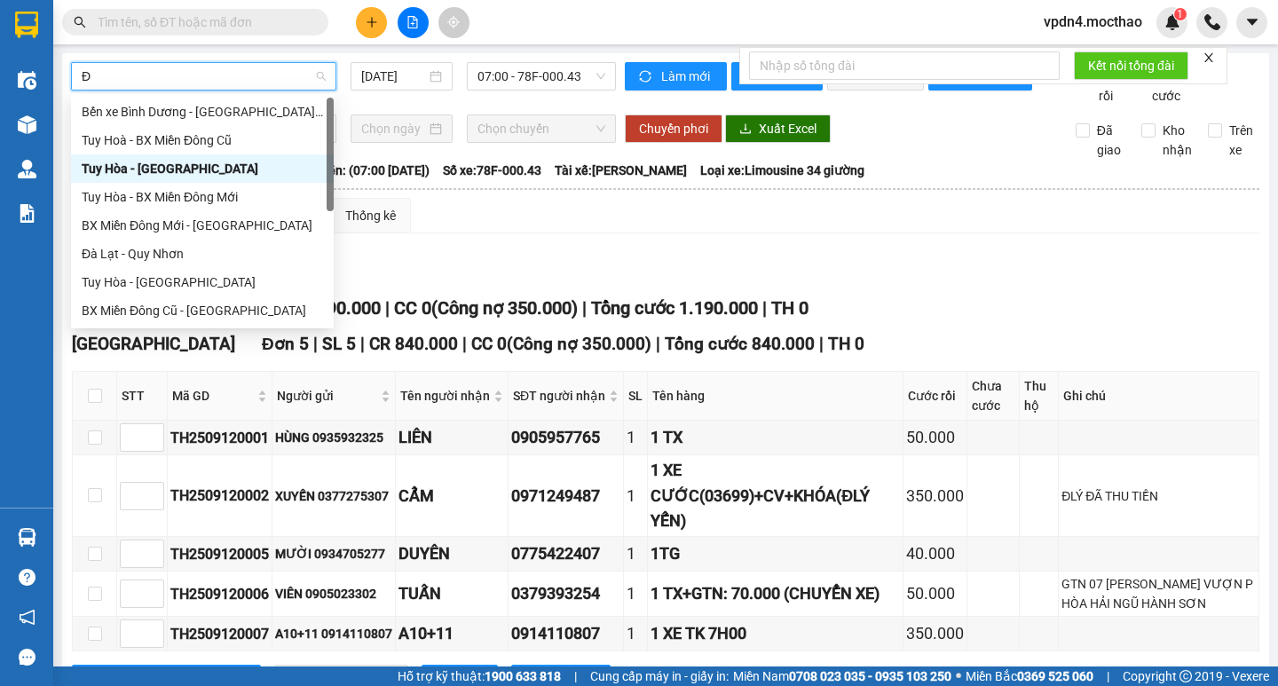
type input "ĐA"
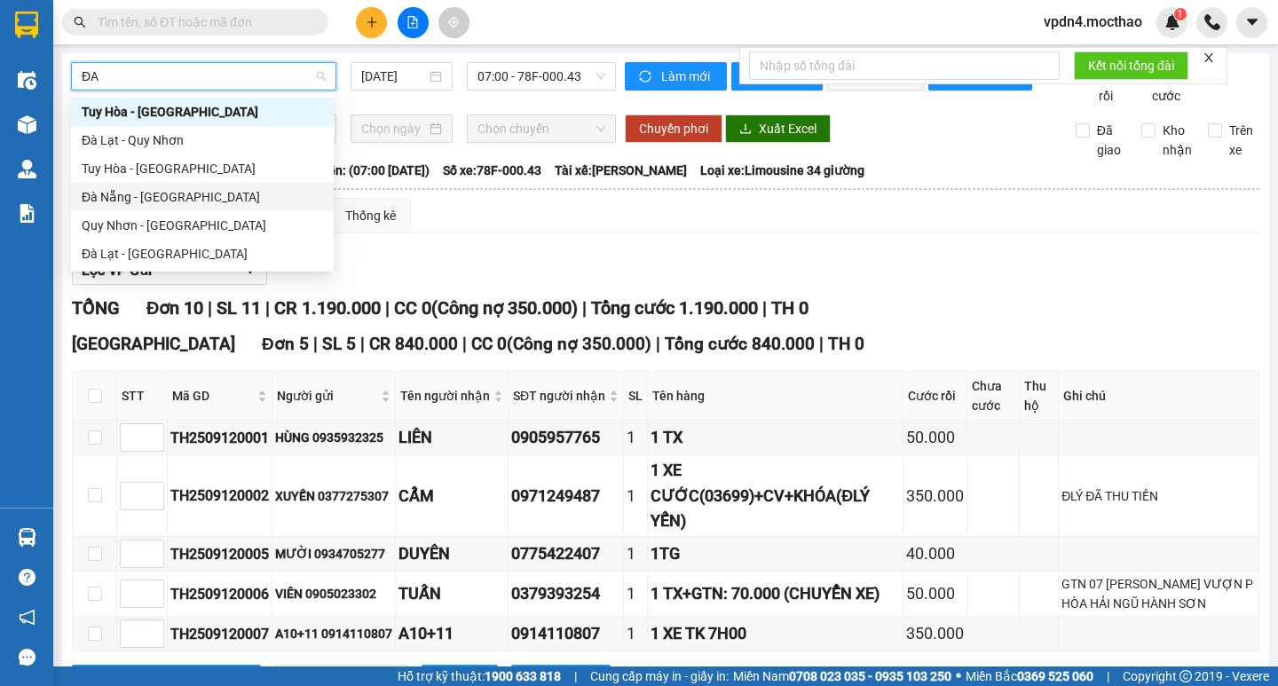
click at [143, 195] on div "Đà Nẵng - [GEOGRAPHIC_DATA]" at bounding box center [202, 197] width 241 height 20
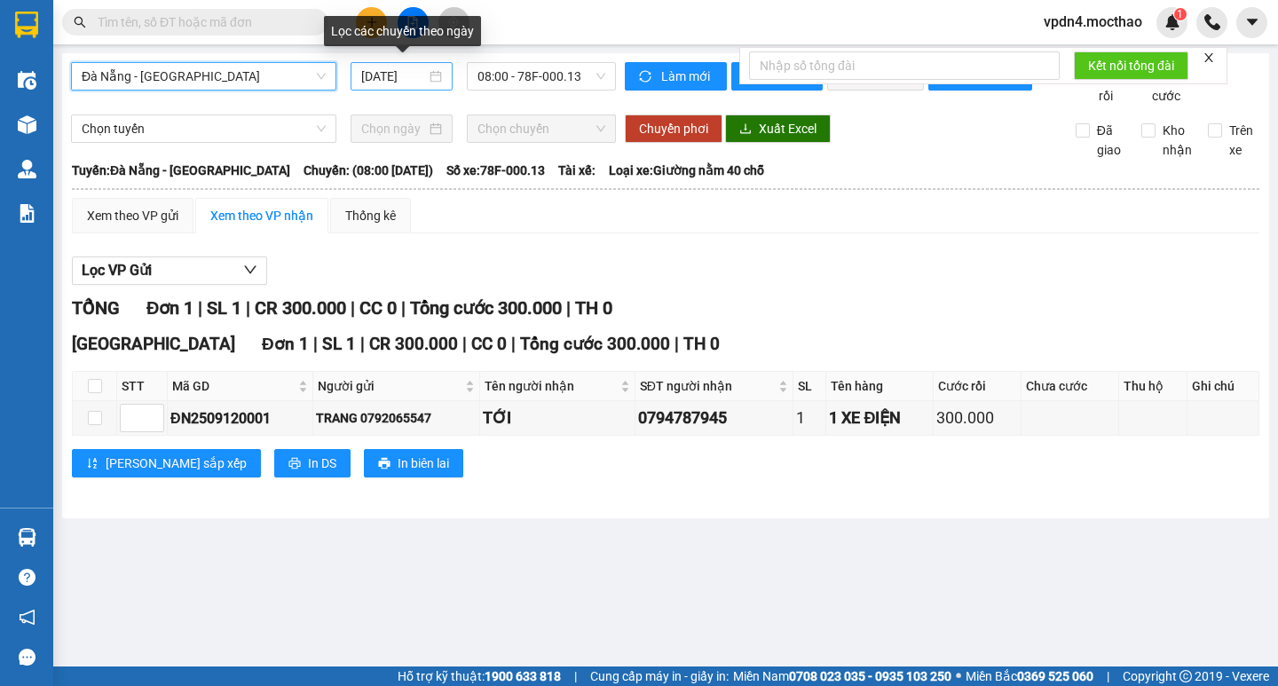
click at [436, 79] on div "[DATE]" at bounding box center [401, 77] width 81 height 20
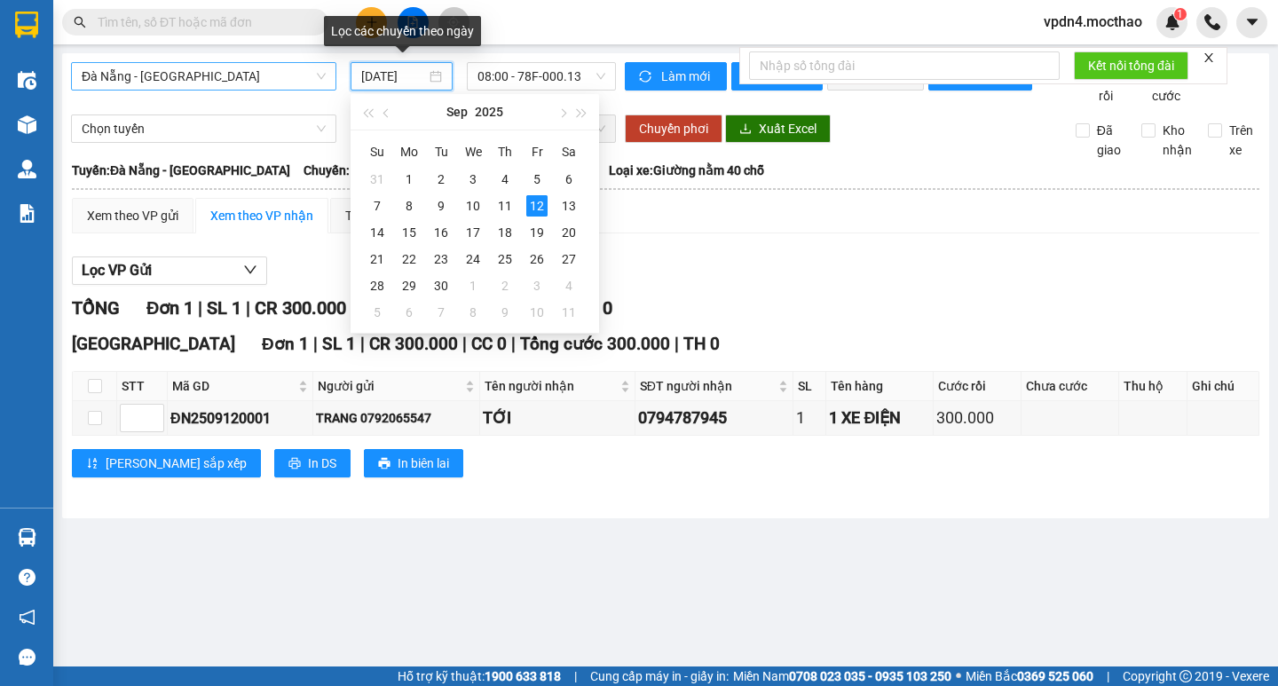
click at [436, 79] on div "[DATE]" at bounding box center [401, 77] width 81 height 20
type input "[DATE]"
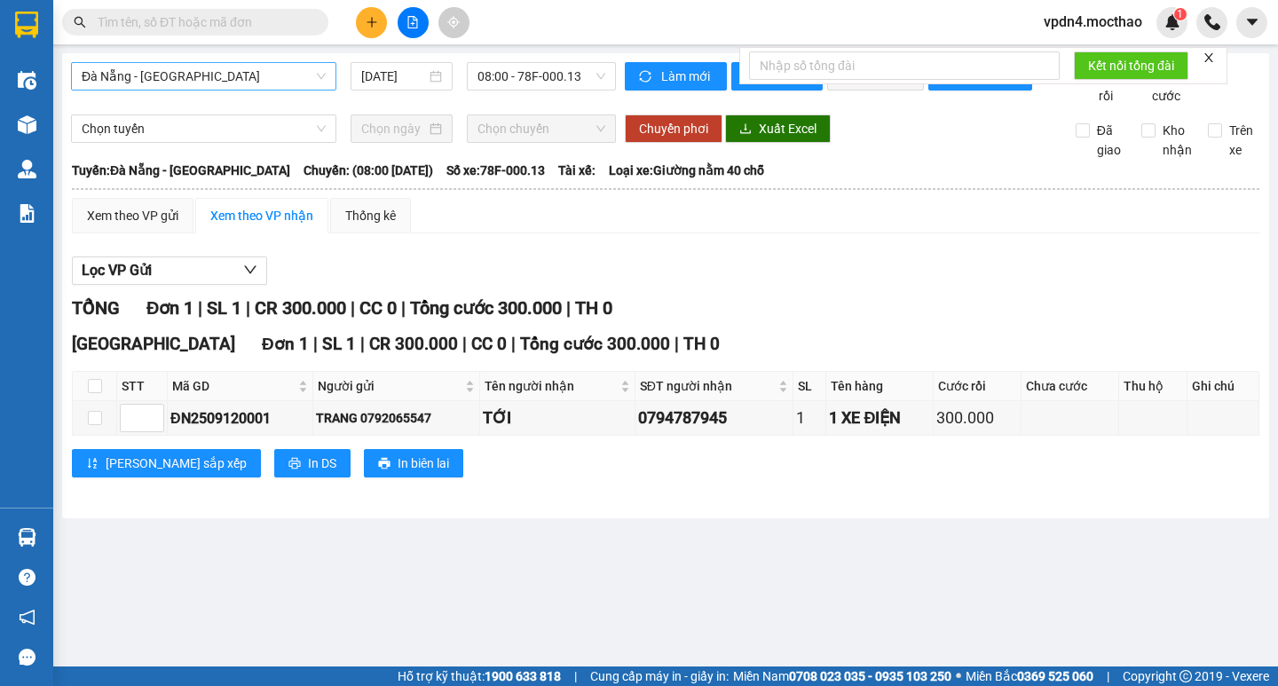
click at [891, 310] on div "Lọc VP Gửi TỔNG Đơn 1 | SL 1 | CR 300.000 | CC 0 | Tổng cước 300.000 | TH 0 [G…" at bounding box center [666, 374] width 1188 height 252
click at [274, 478] on button "In DS" at bounding box center [312, 463] width 76 height 28
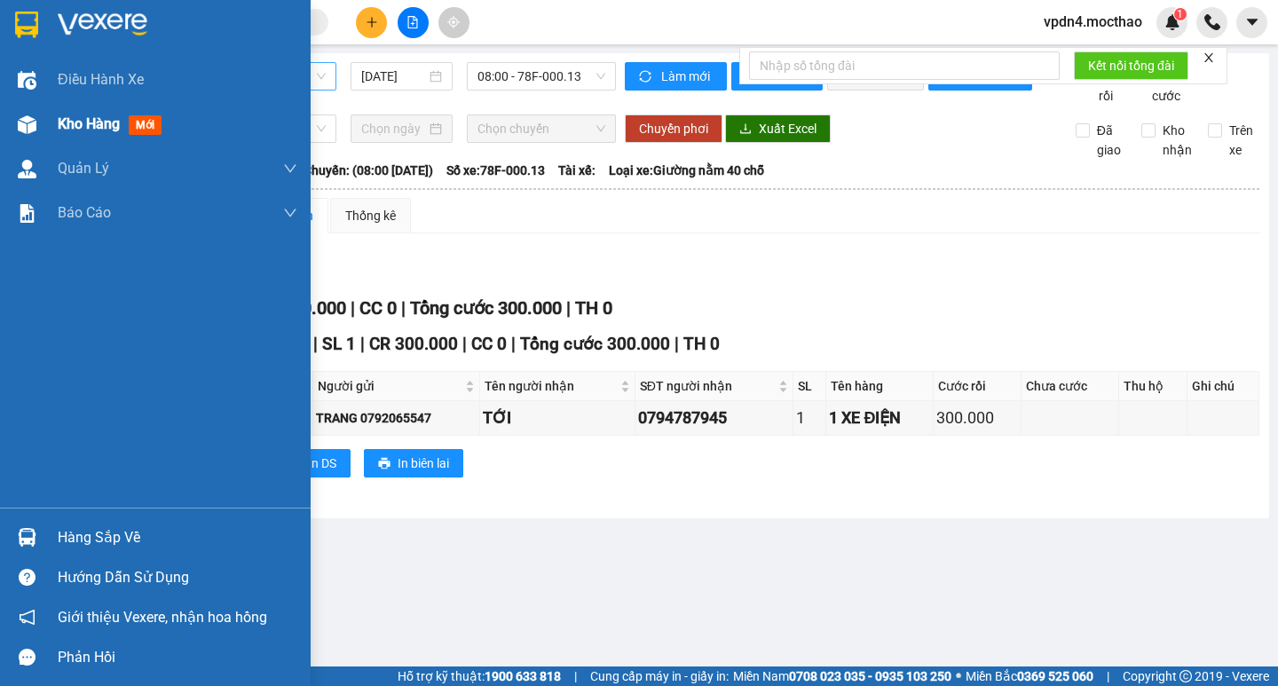
click at [85, 122] on span "Kho hàng" at bounding box center [89, 123] width 62 height 17
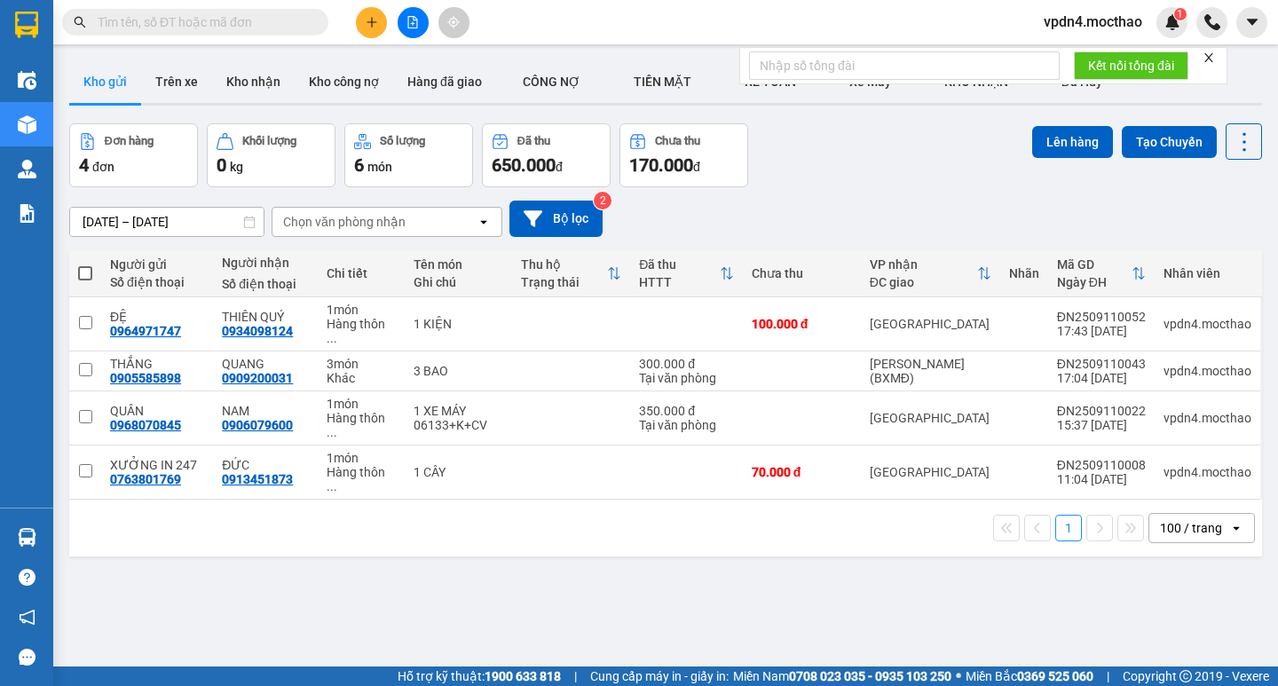
click at [90, 272] on span at bounding box center [85, 273] width 14 height 14
click at [85, 264] on input "checkbox" at bounding box center [85, 264] width 0 height 0
checkbox input "true"
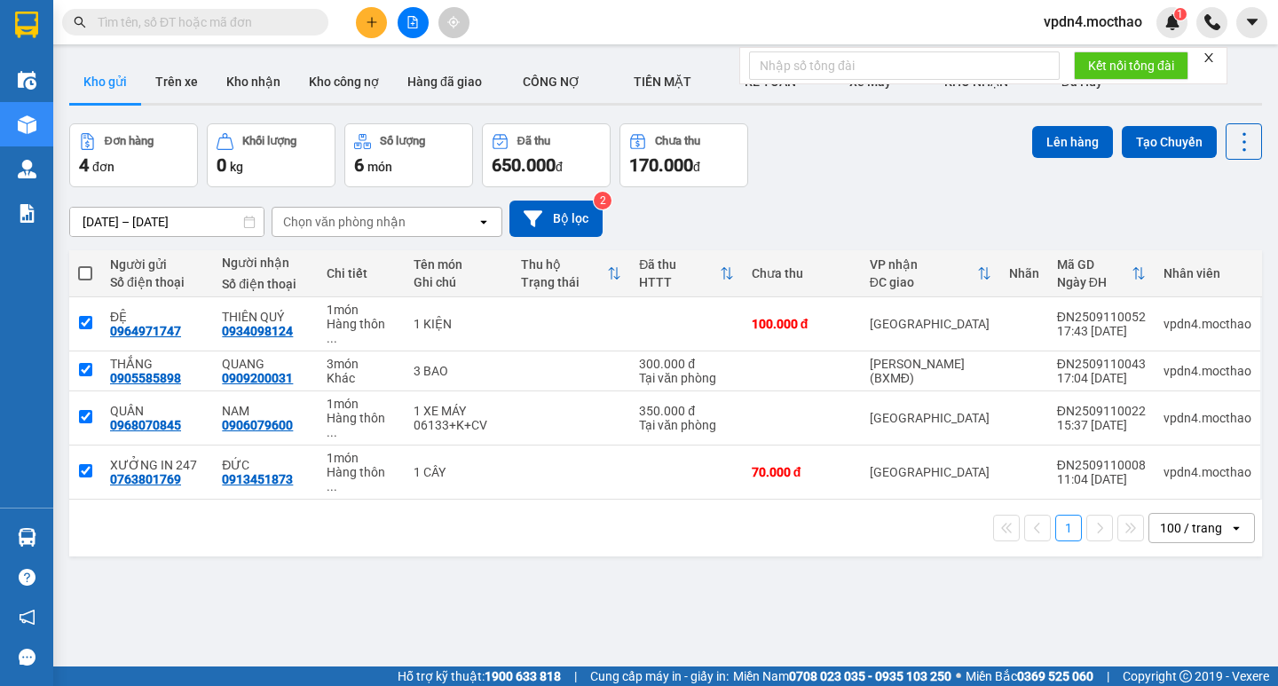
checkbox input "true"
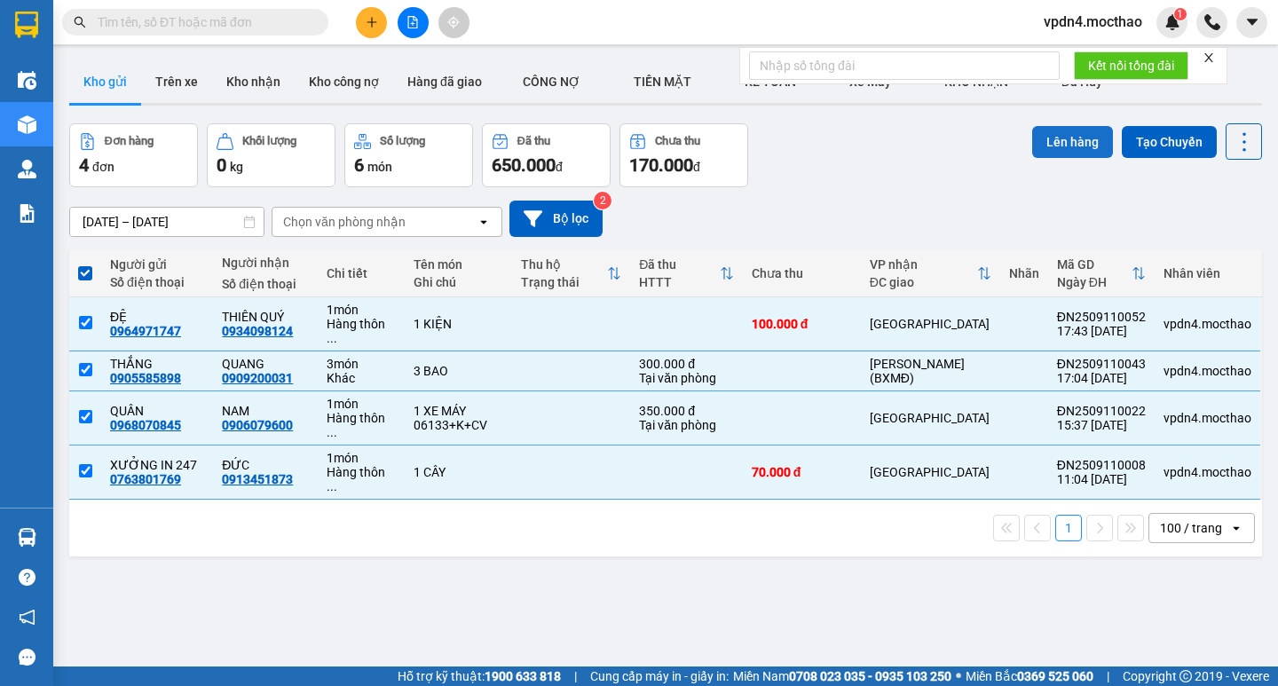
click at [1062, 140] on button "Lên hàng" at bounding box center [1072, 142] width 81 height 32
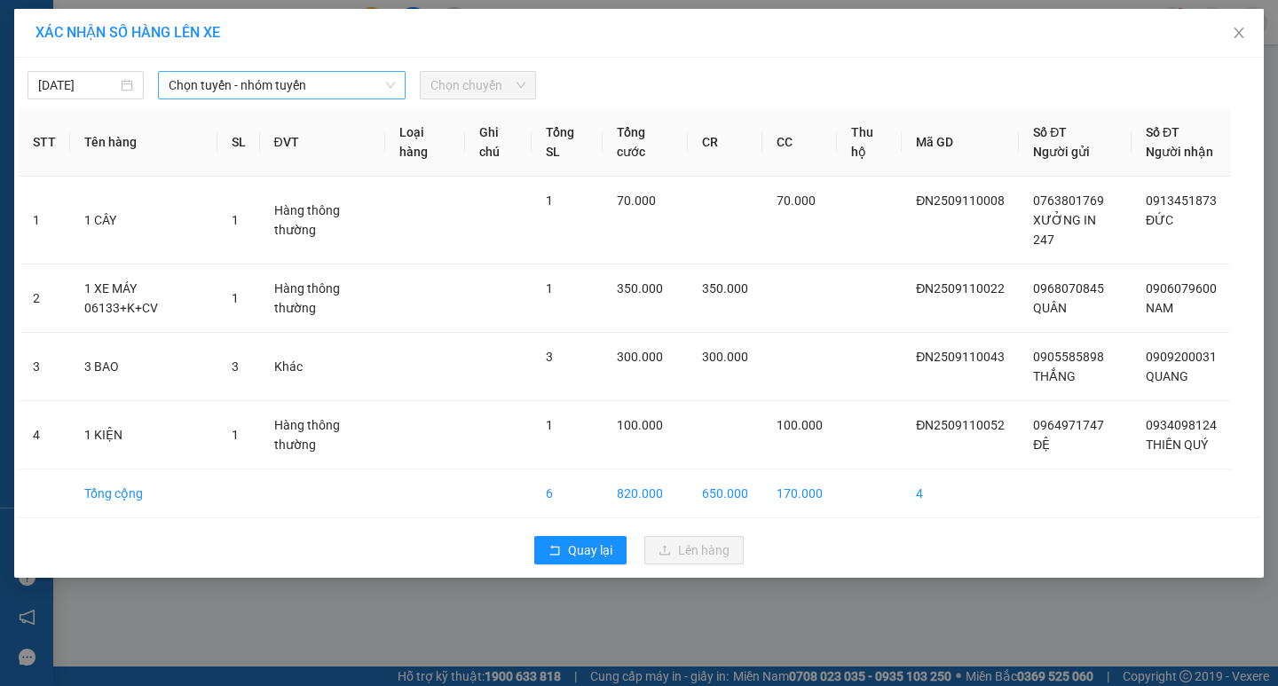
click at [320, 89] on span "Chọn tuyến - nhóm tuyến" at bounding box center [282, 85] width 226 height 27
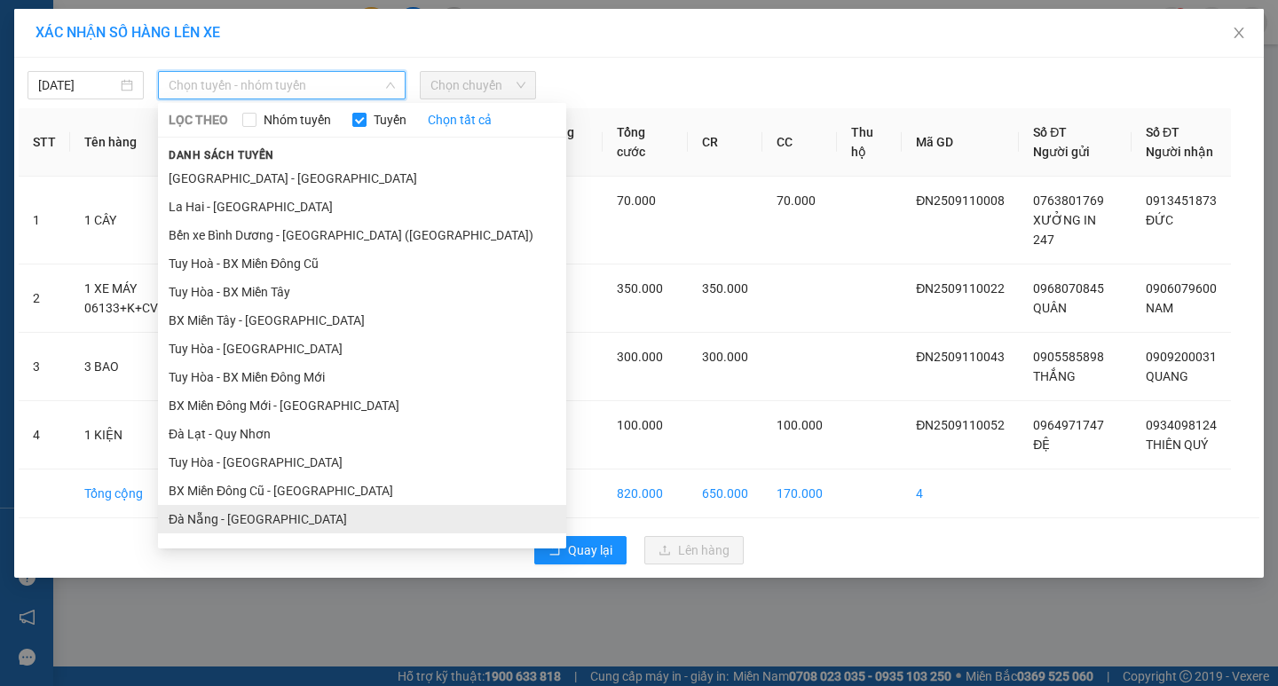
click at [223, 519] on li "Đà Nẵng - [GEOGRAPHIC_DATA]" at bounding box center [362, 519] width 408 height 28
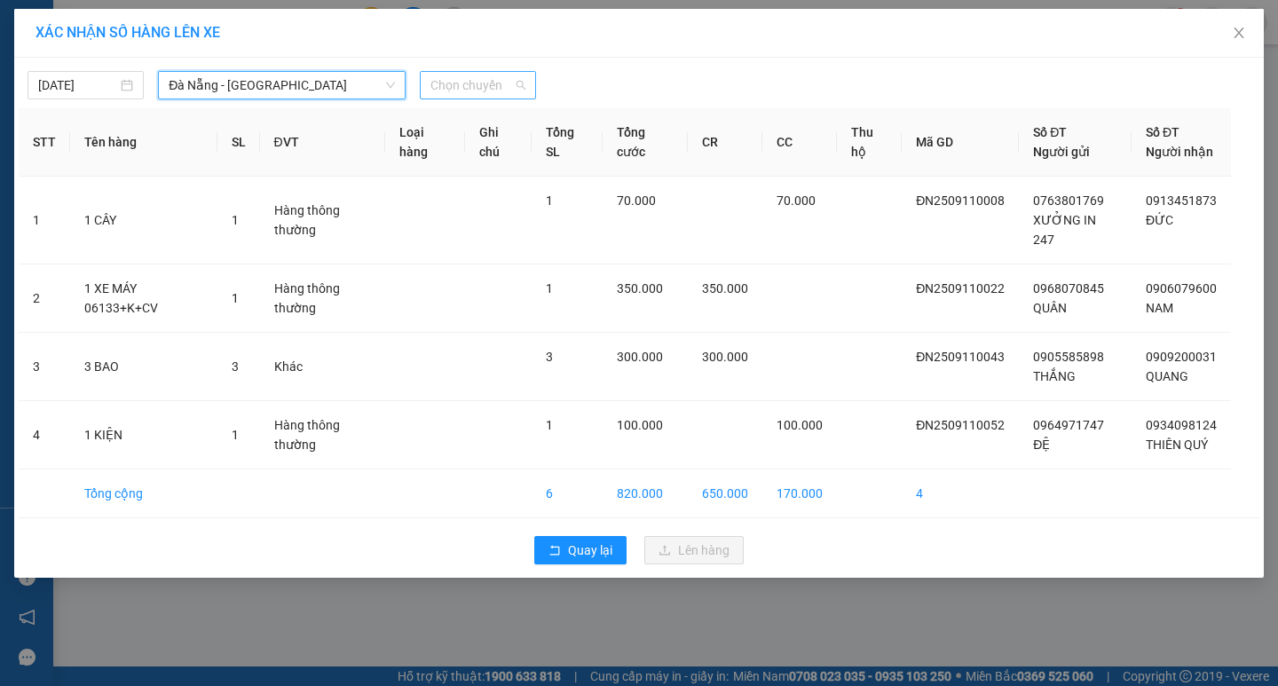
click at [508, 95] on span "Chọn chuyến" at bounding box center [477, 85] width 95 height 27
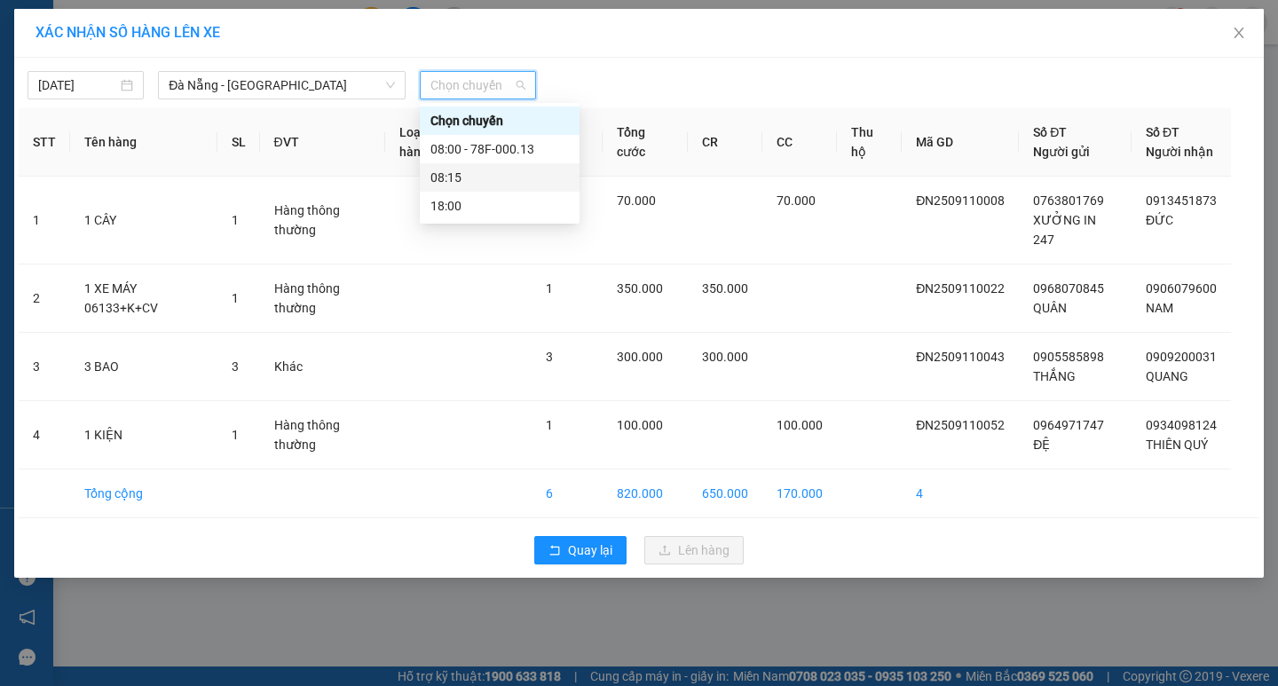
click at [451, 176] on div "08:15" at bounding box center [499, 178] width 138 height 20
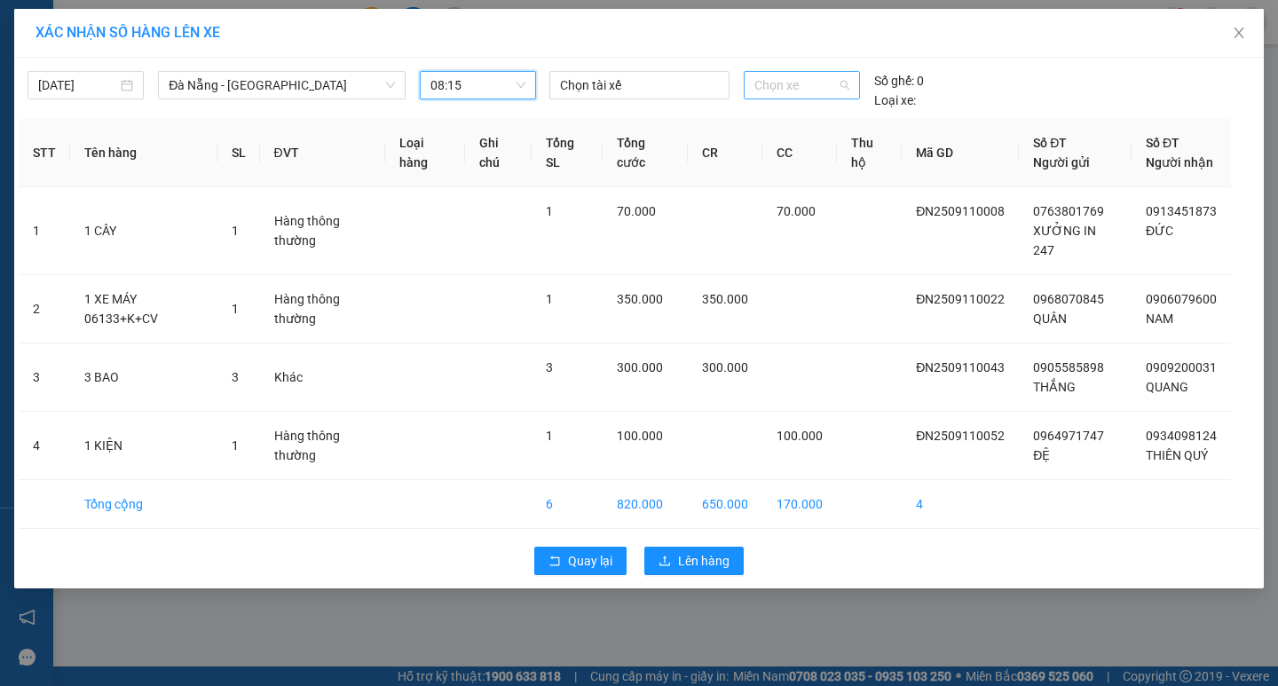
click at [824, 83] on span "Chọn xe" at bounding box center [801, 85] width 94 height 27
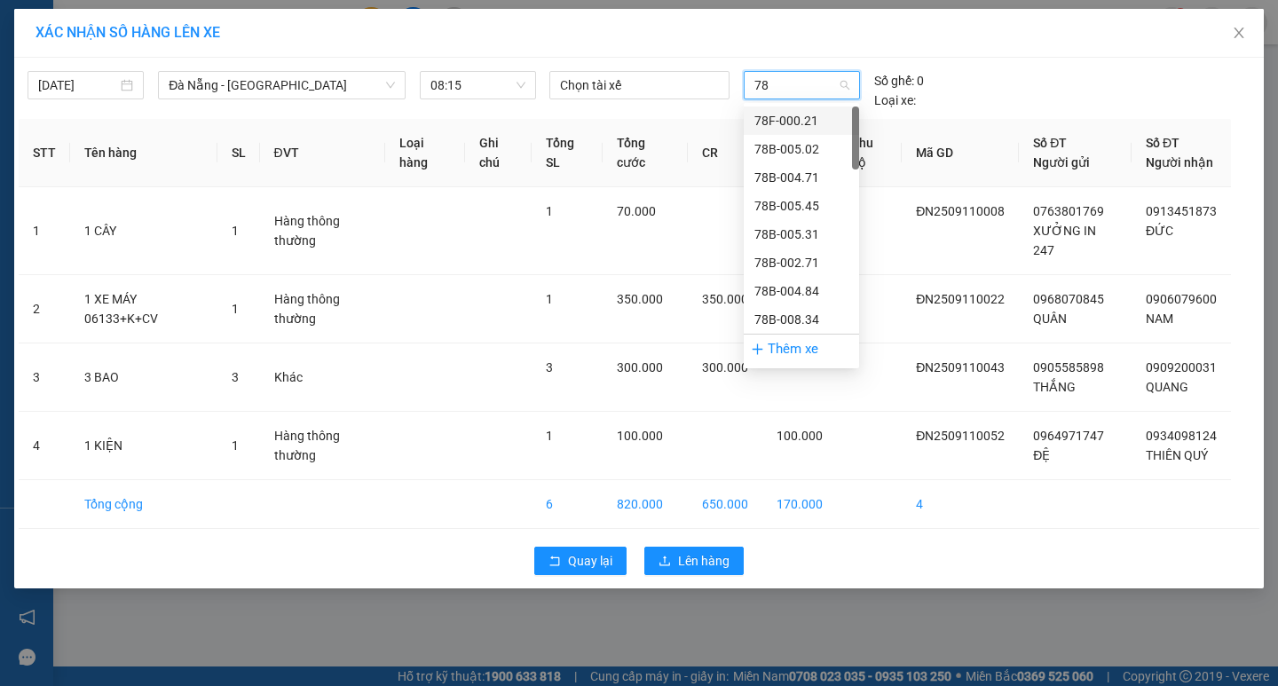
type input "78F"
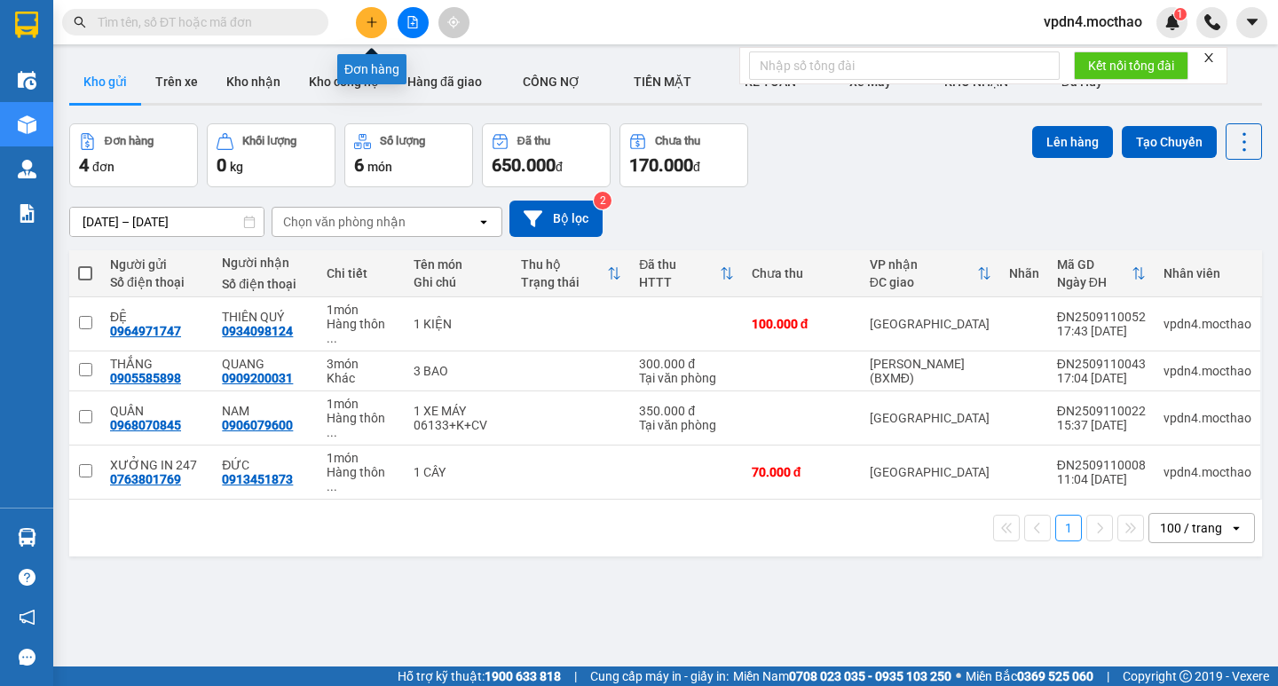
click at [383, 33] on button at bounding box center [371, 22] width 31 height 31
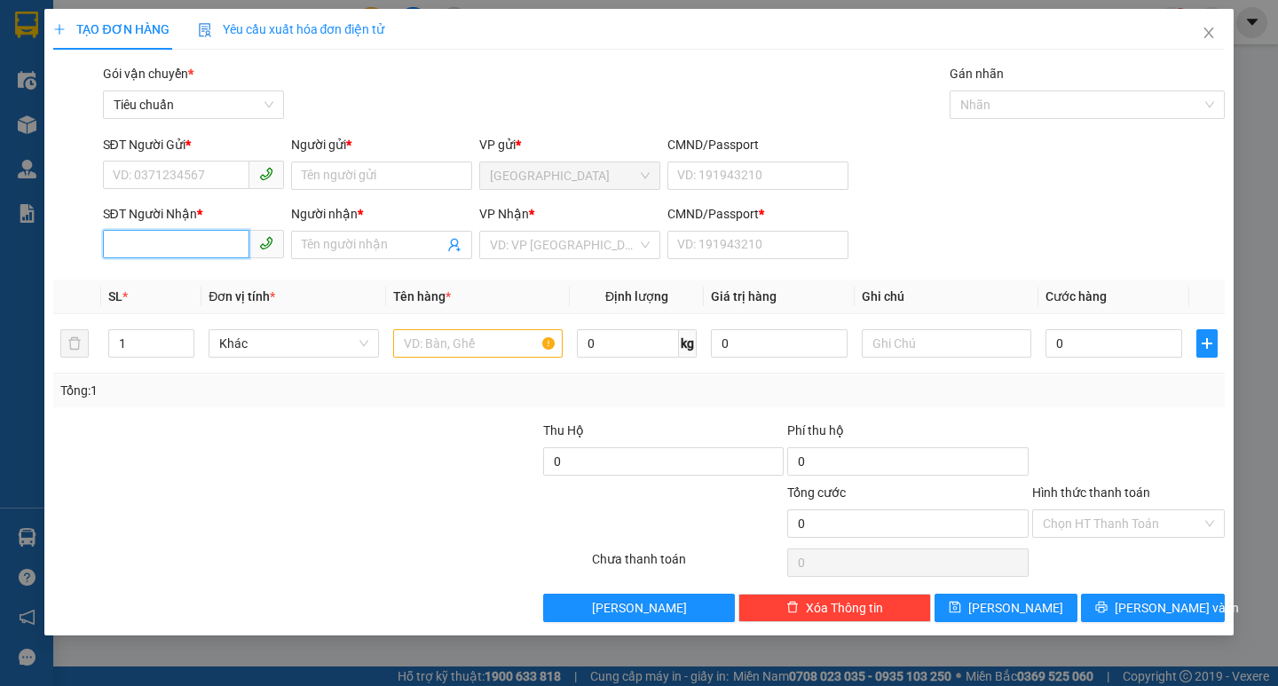
click at [146, 250] on input "SĐT Người Nhận *" at bounding box center [176, 244] width 146 height 28
type input "0356250107"
click at [382, 249] on input "Người nhận *" at bounding box center [373, 245] width 142 height 20
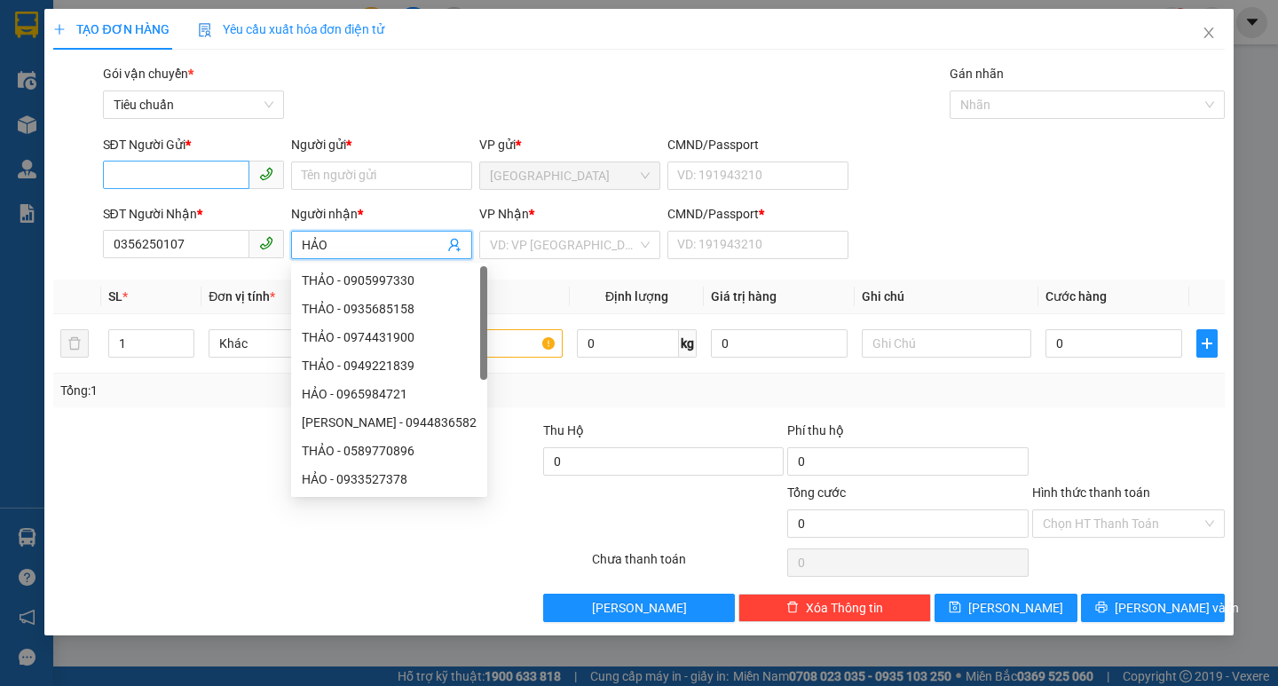
type input "HẢO"
click at [189, 178] on input "SĐT Người Gửi *" at bounding box center [176, 175] width 146 height 28
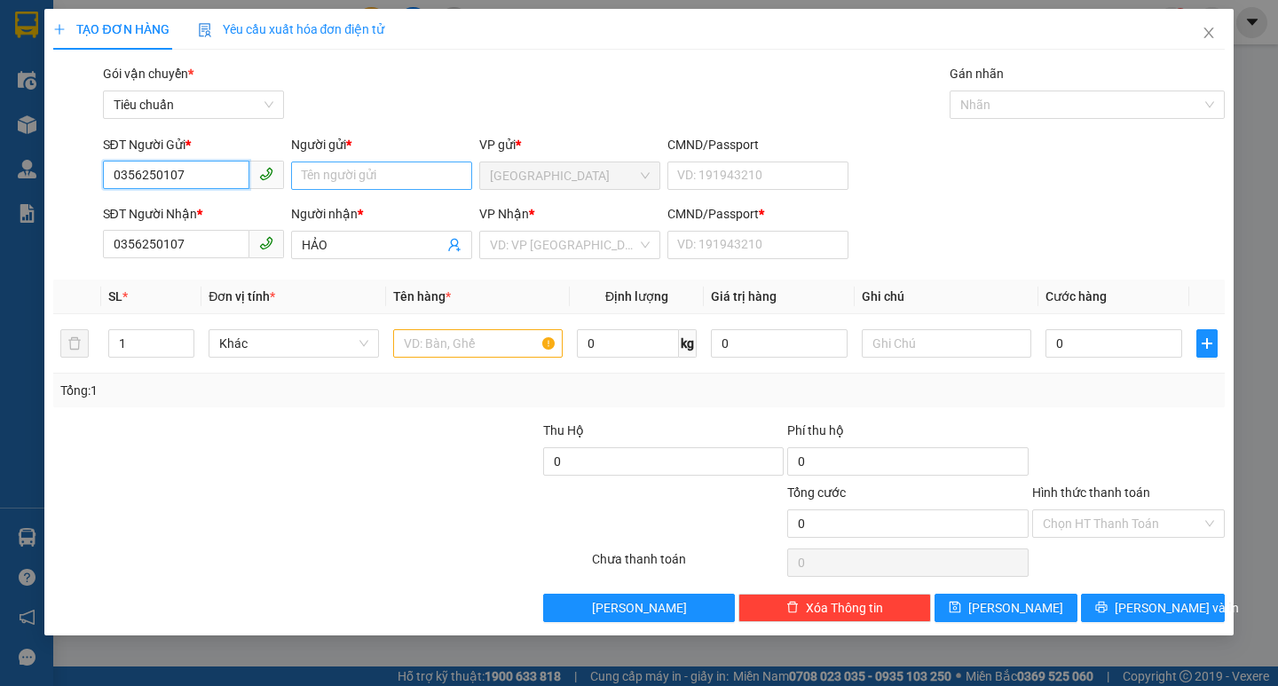
type input "0356250107"
click at [347, 186] on input "Người gửi *" at bounding box center [381, 176] width 181 height 28
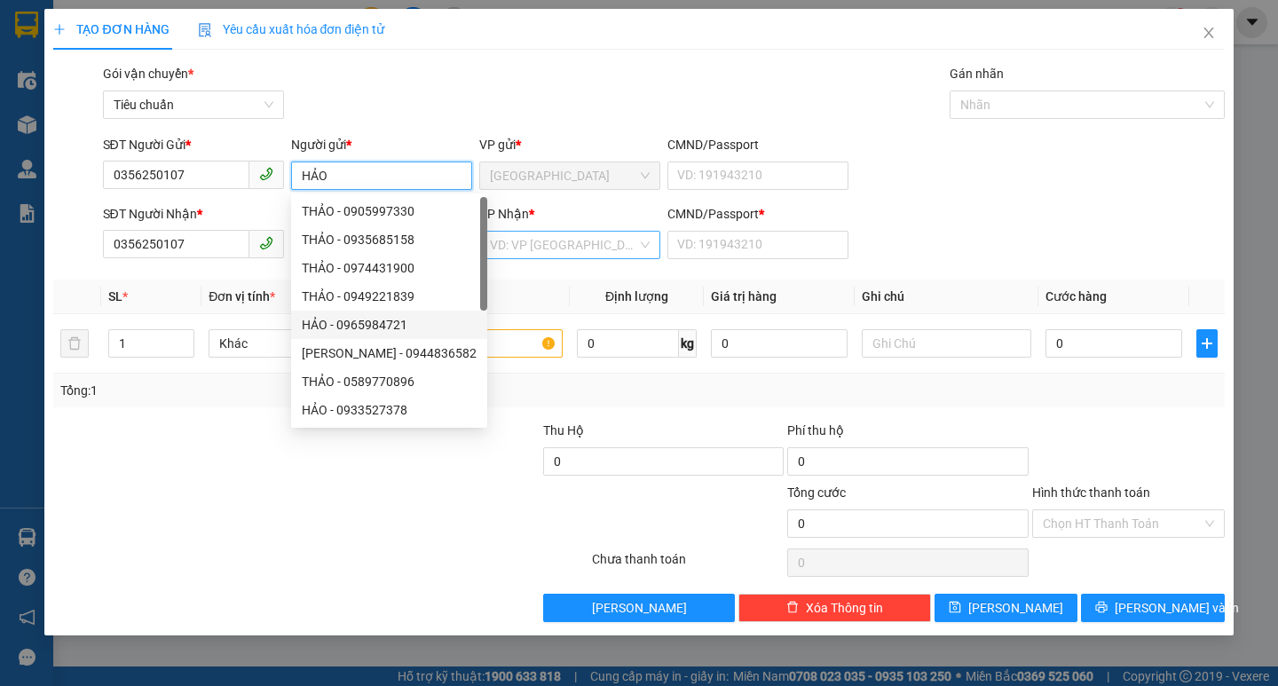
type input "HẢO"
click at [549, 246] on input "search" at bounding box center [563, 245] width 147 height 27
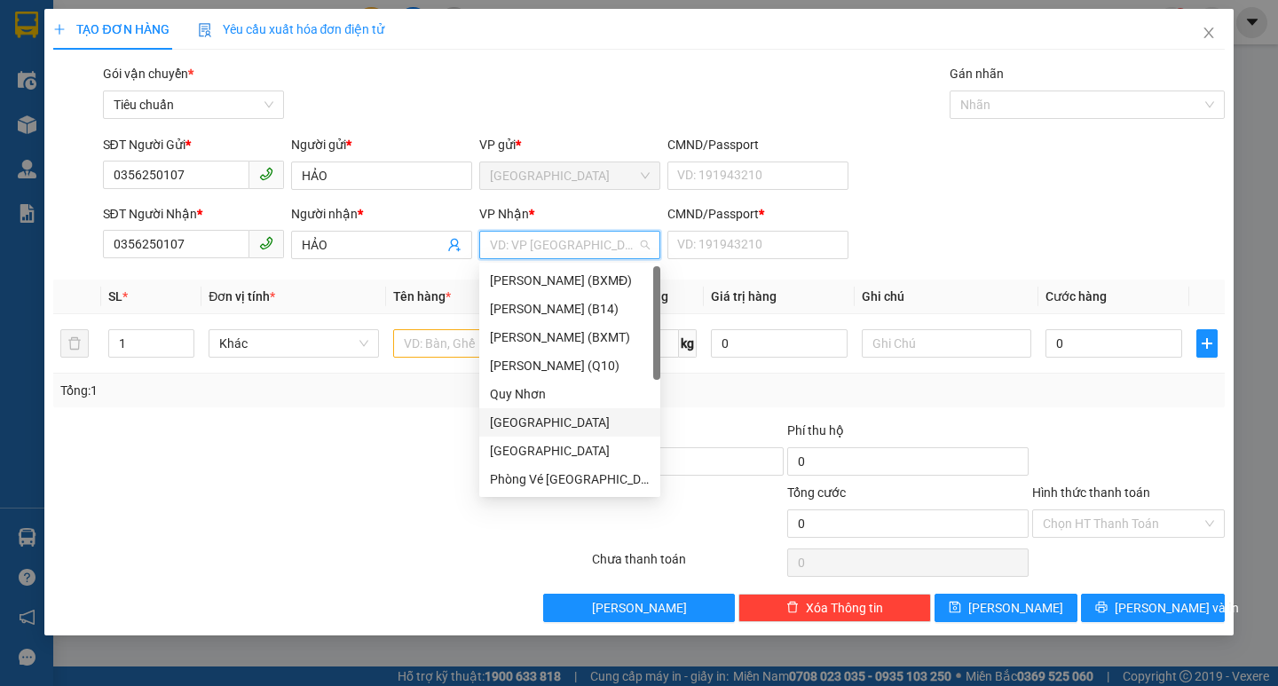
click at [516, 423] on div "[GEOGRAPHIC_DATA]" at bounding box center [570, 423] width 160 height 20
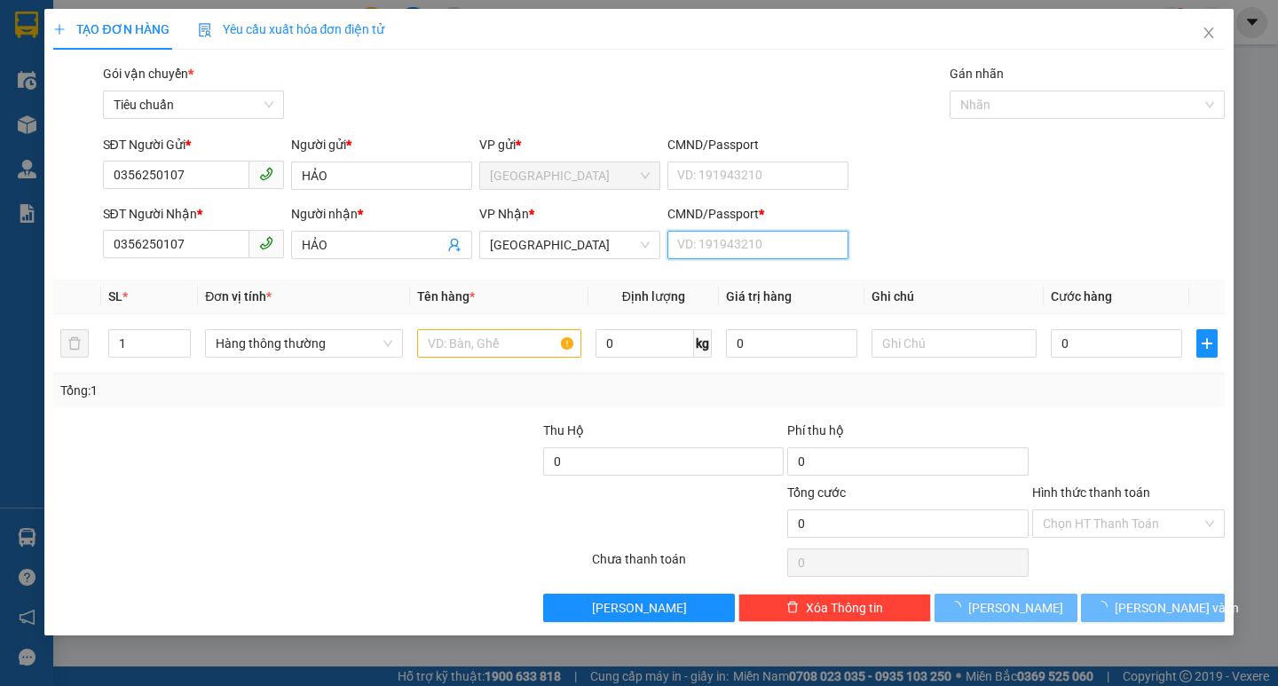
click at [776, 247] on input "CMND/Passport *" at bounding box center [757, 245] width 181 height 28
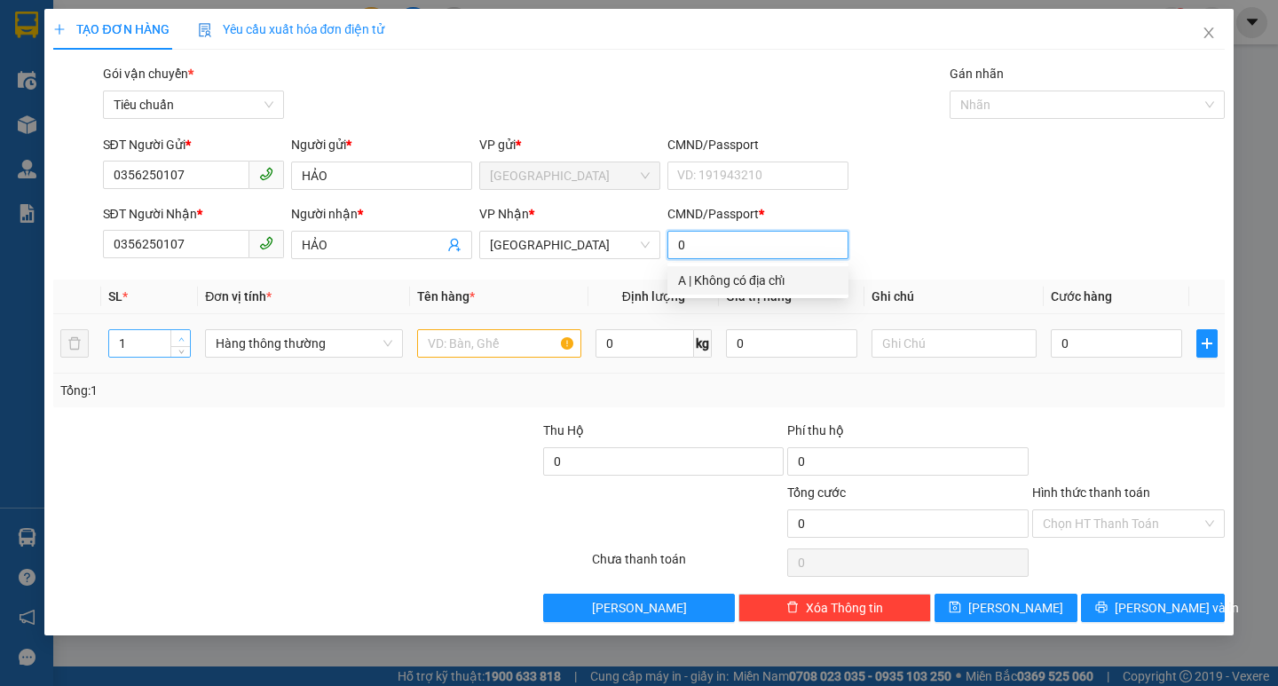
type input "0"
type input "2"
click at [189, 335] on span "Increase Value" at bounding box center [180, 338] width 20 height 16
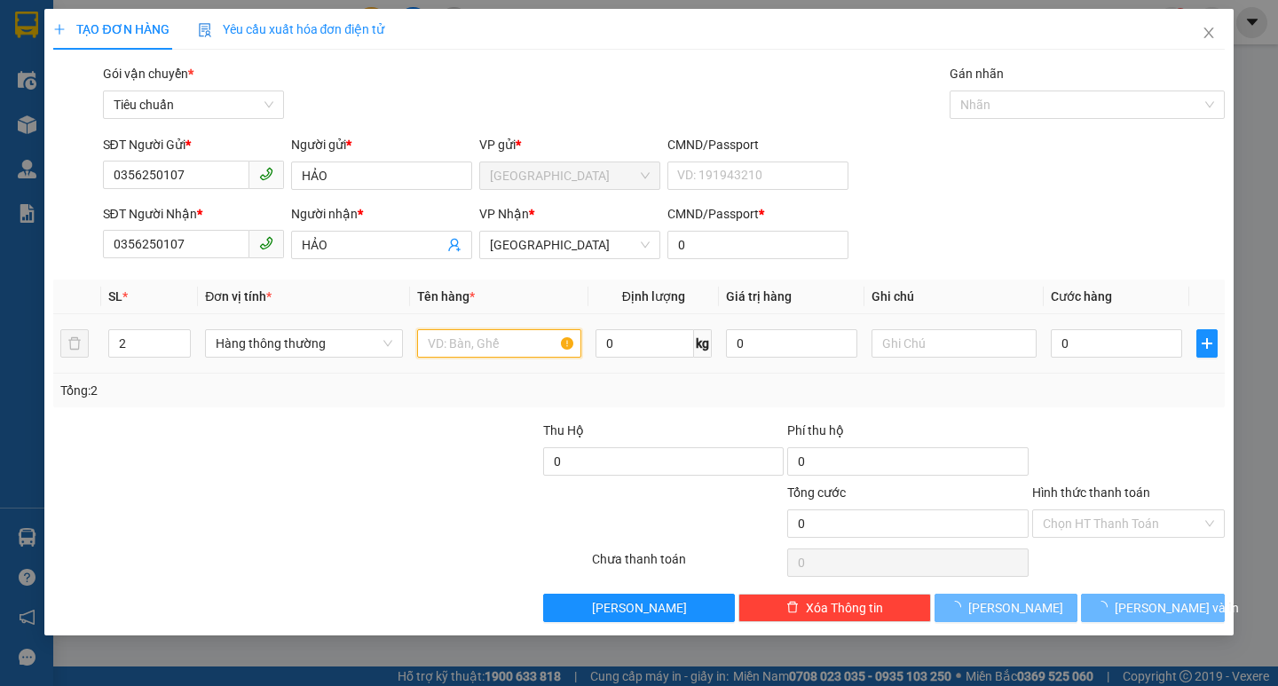
click at [436, 344] on input "text" at bounding box center [499, 343] width 164 height 28
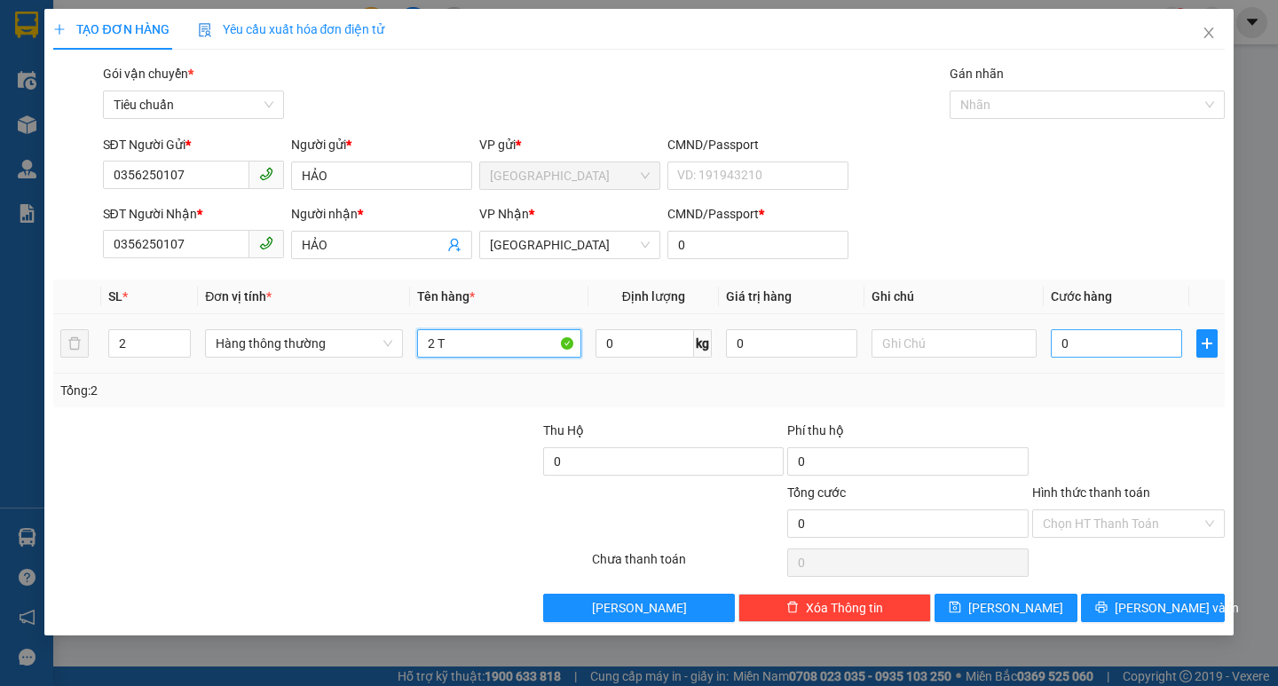
type input "2 T"
click at [1078, 345] on input "0" at bounding box center [1117, 343] width 132 height 28
type input "6"
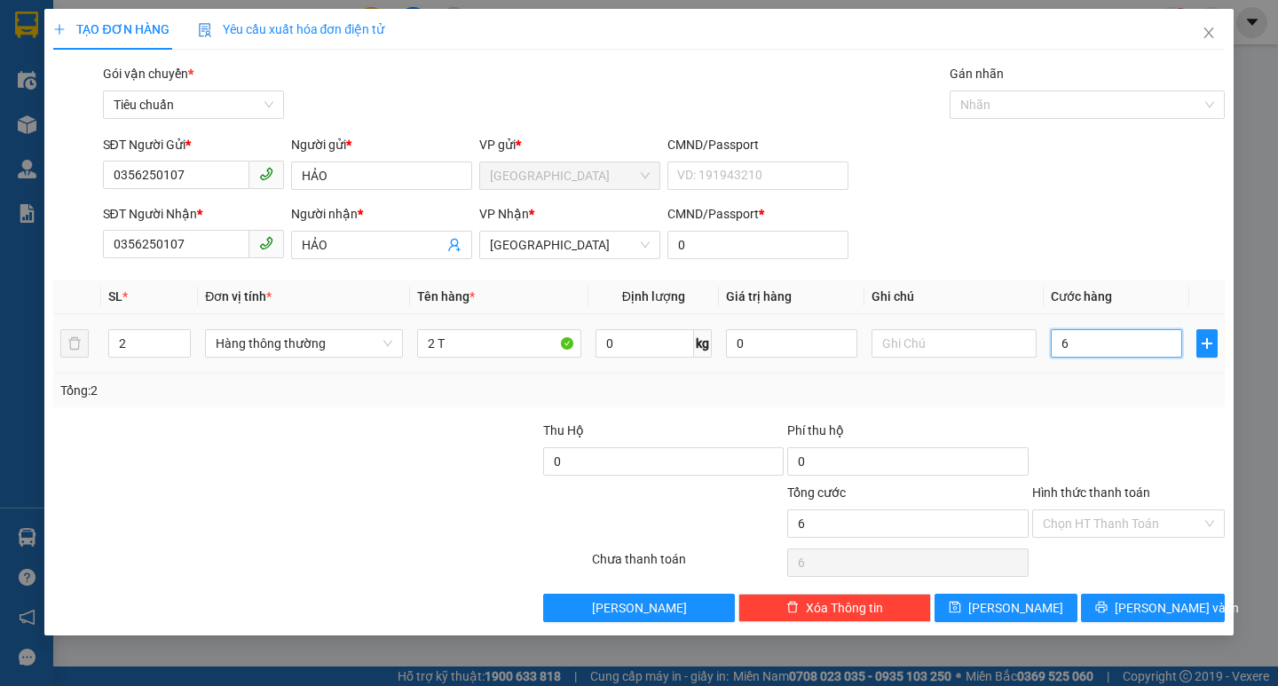
type input "60"
type input "60.000"
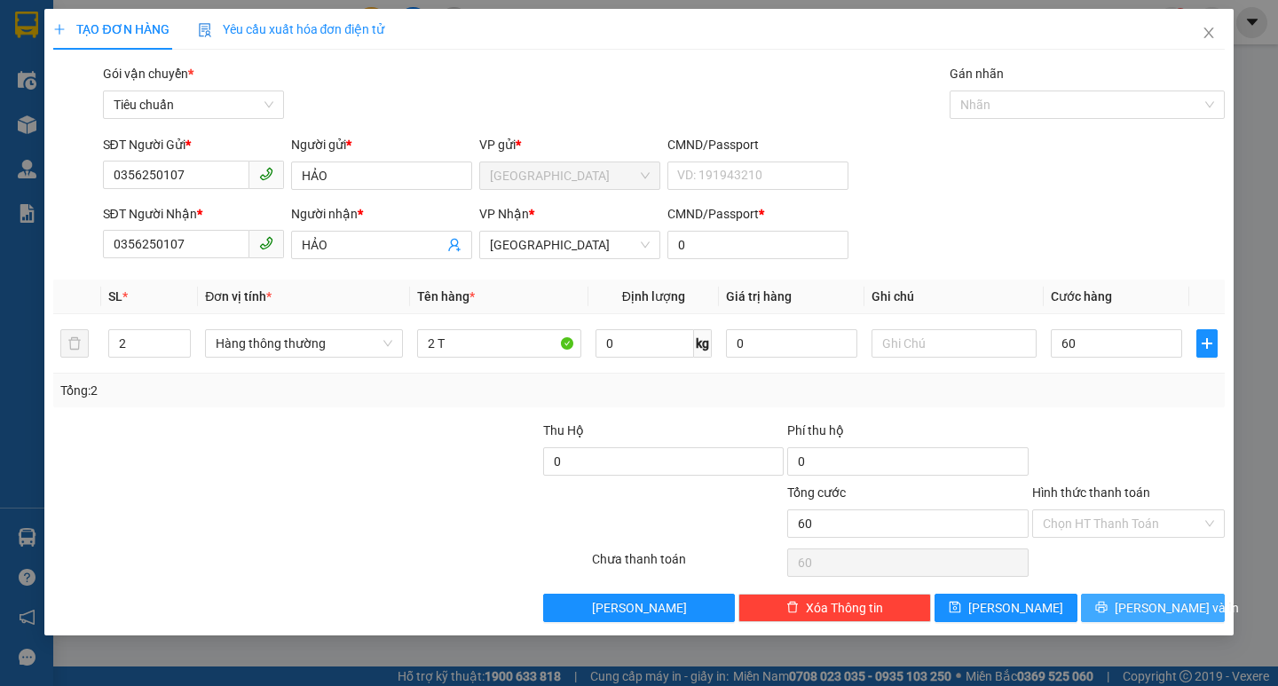
type input "60.000"
click at [1137, 604] on span "[PERSON_NAME] và In" at bounding box center [1177, 608] width 124 height 20
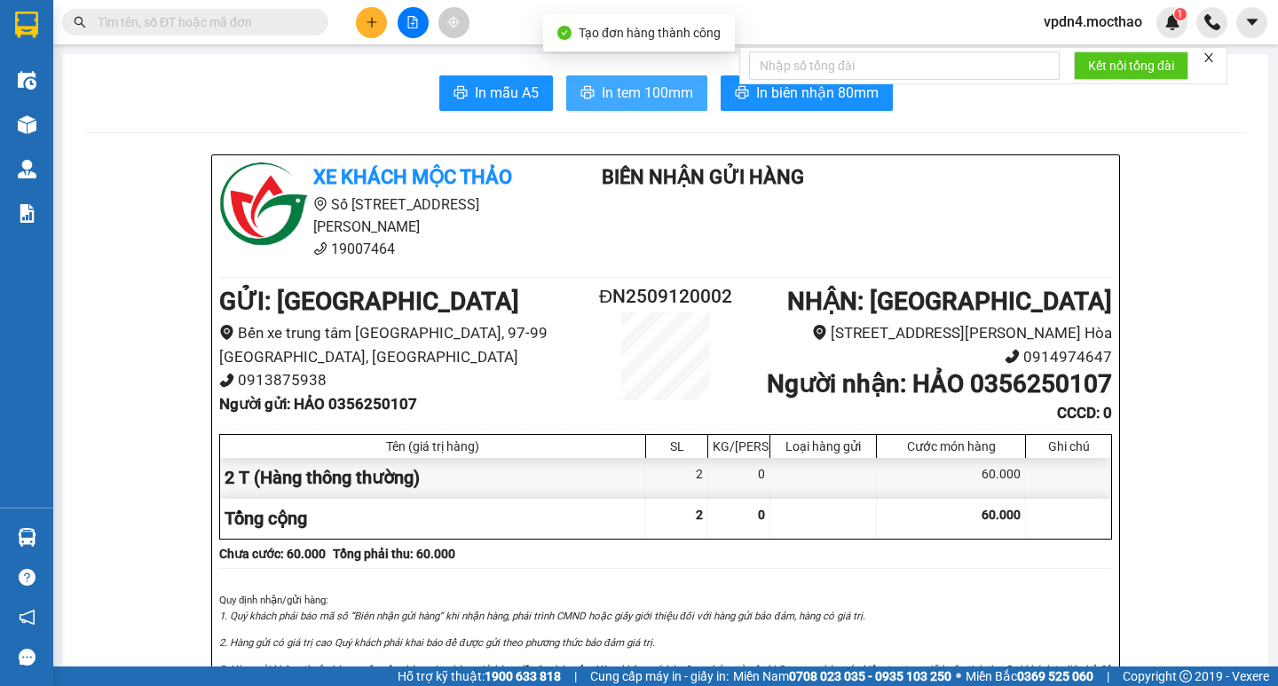
click at [623, 84] on span "In tem 100mm" at bounding box center [647, 93] width 91 height 22
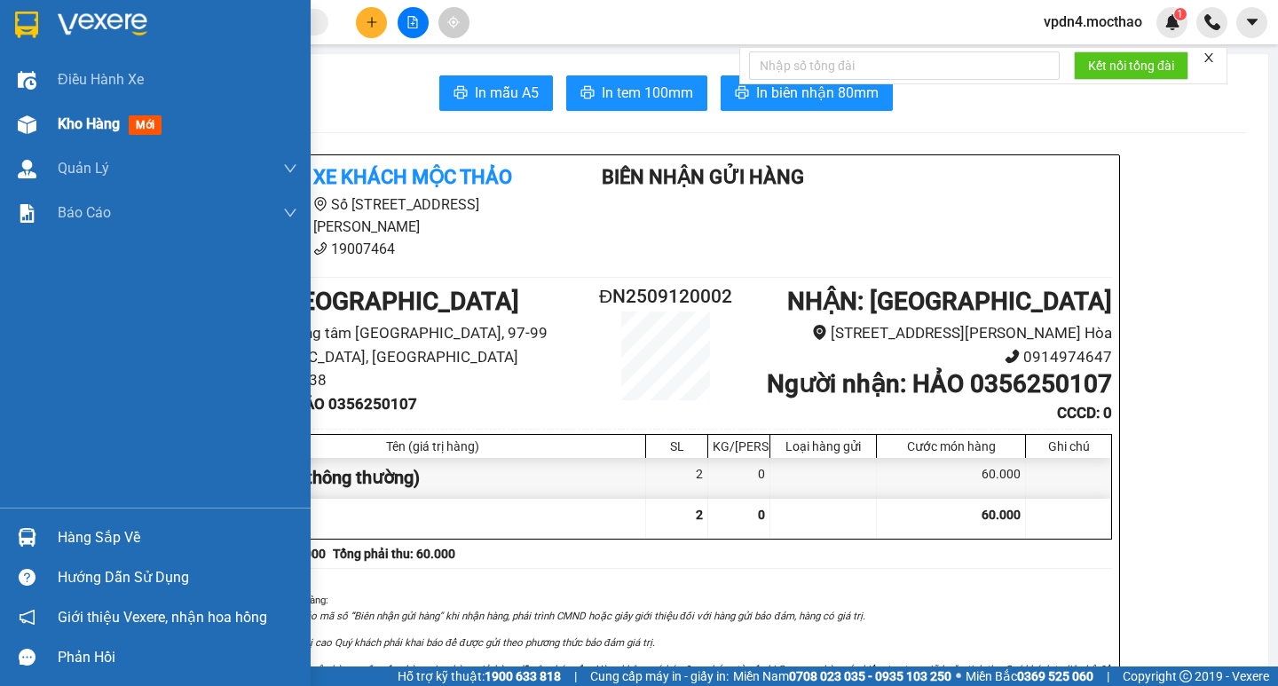
click at [98, 126] on span "Kho hàng" at bounding box center [89, 123] width 62 height 17
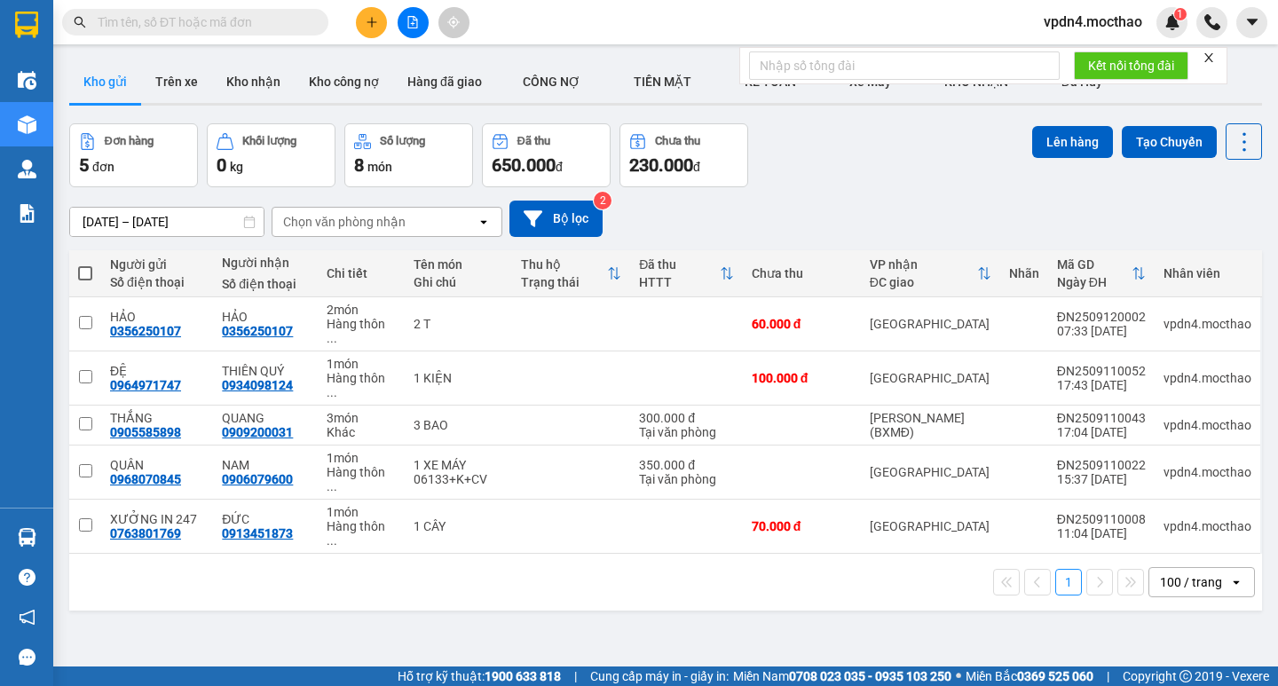
click at [87, 274] on span at bounding box center [85, 273] width 14 height 14
click at [85, 264] on input "checkbox" at bounding box center [85, 264] width 0 height 0
checkbox input "true"
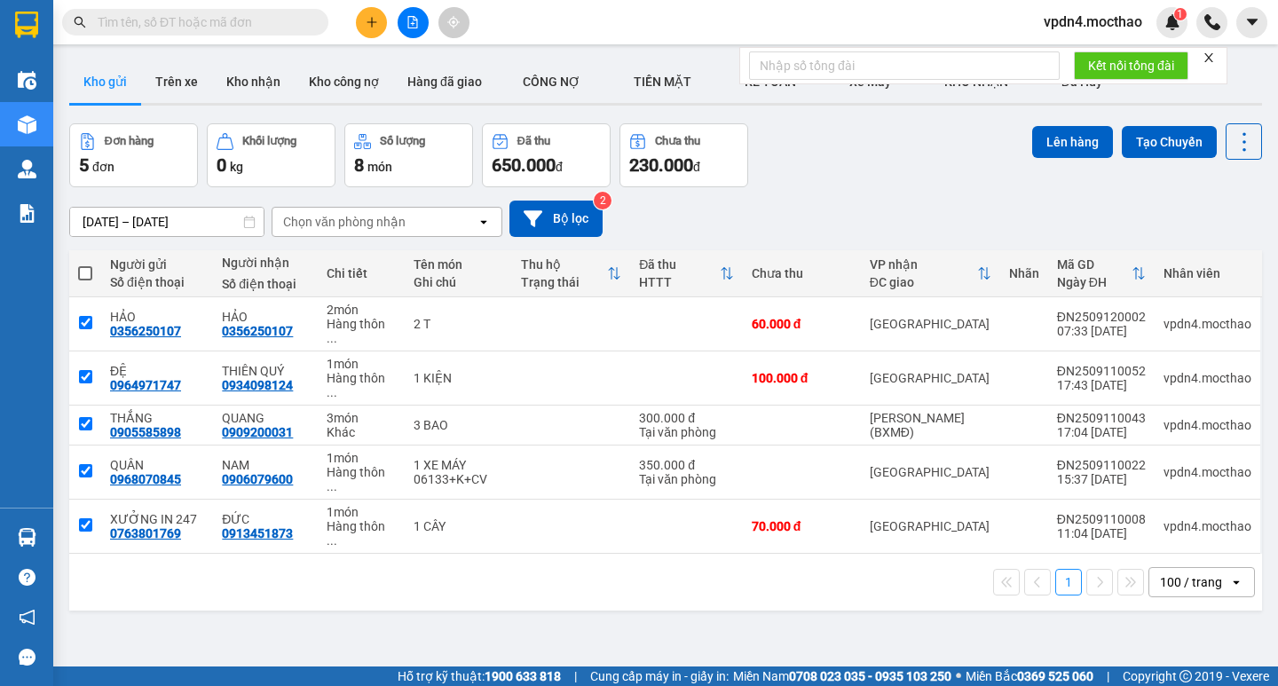
checkbox input "true"
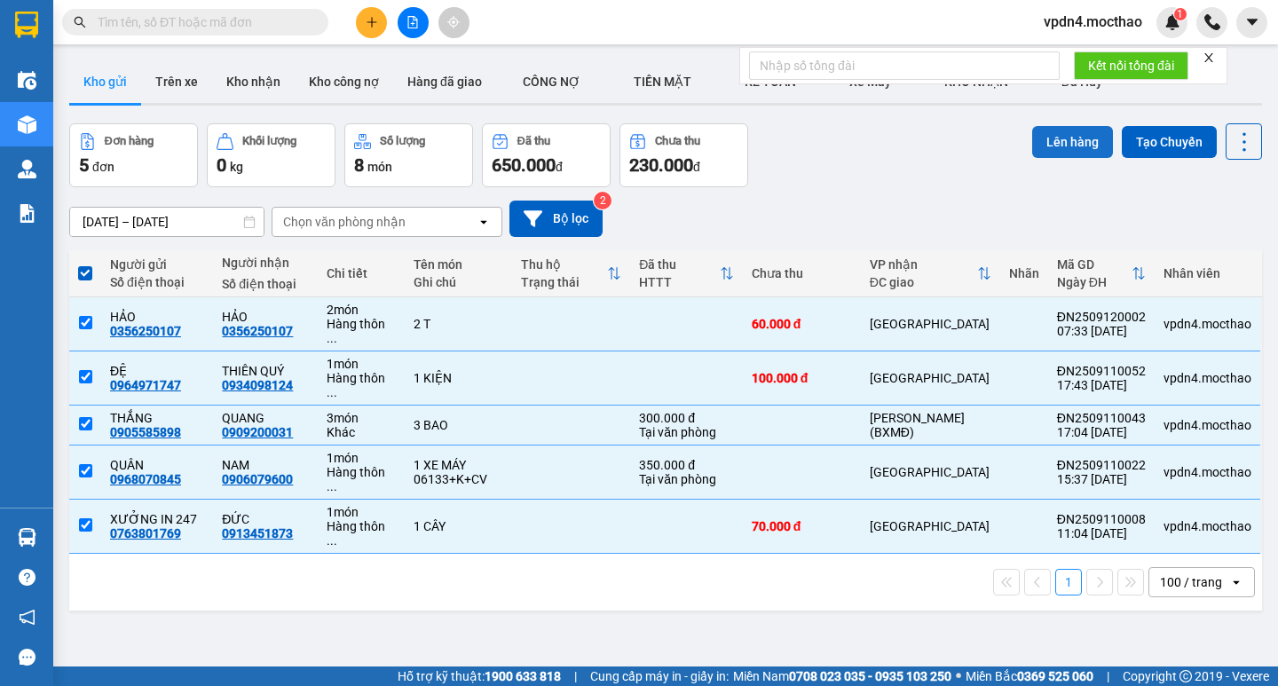
click at [1046, 138] on button "Lên hàng" at bounding box center [1072, 142] width 81 height 32
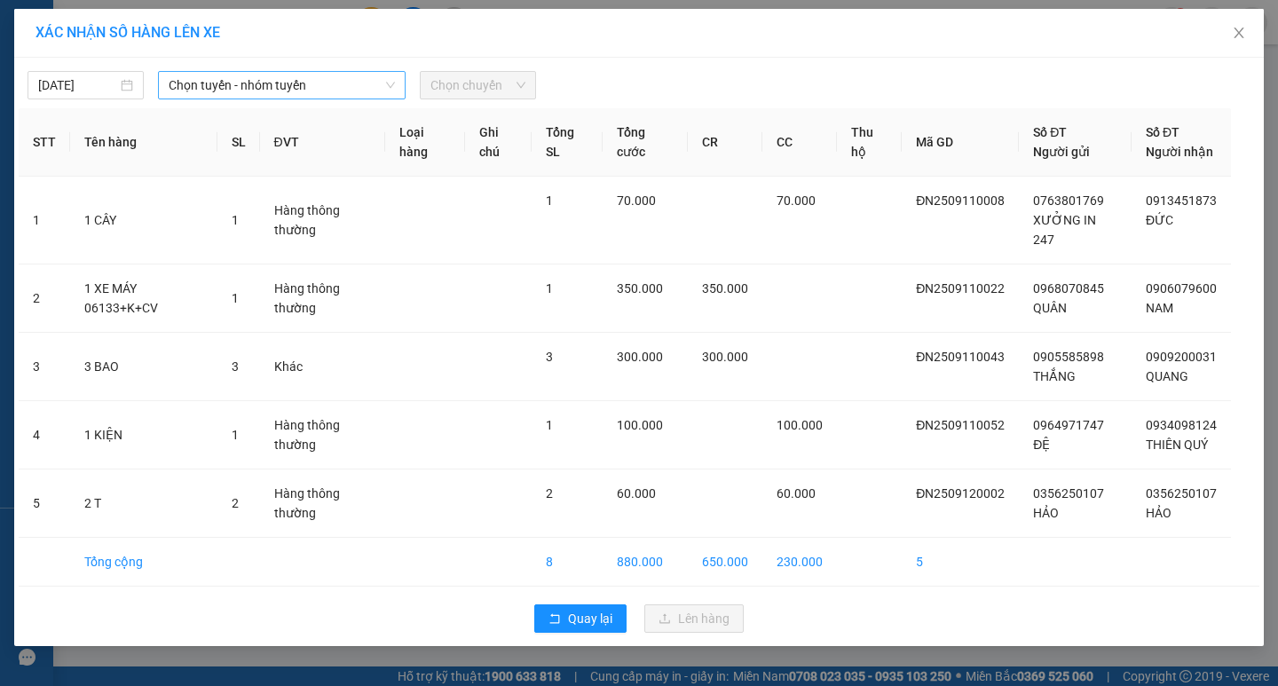
click at [304, 83] on span "Chọn tuyến - nhóm tuyến" at bounding box center [282, 85] width 226 height 27
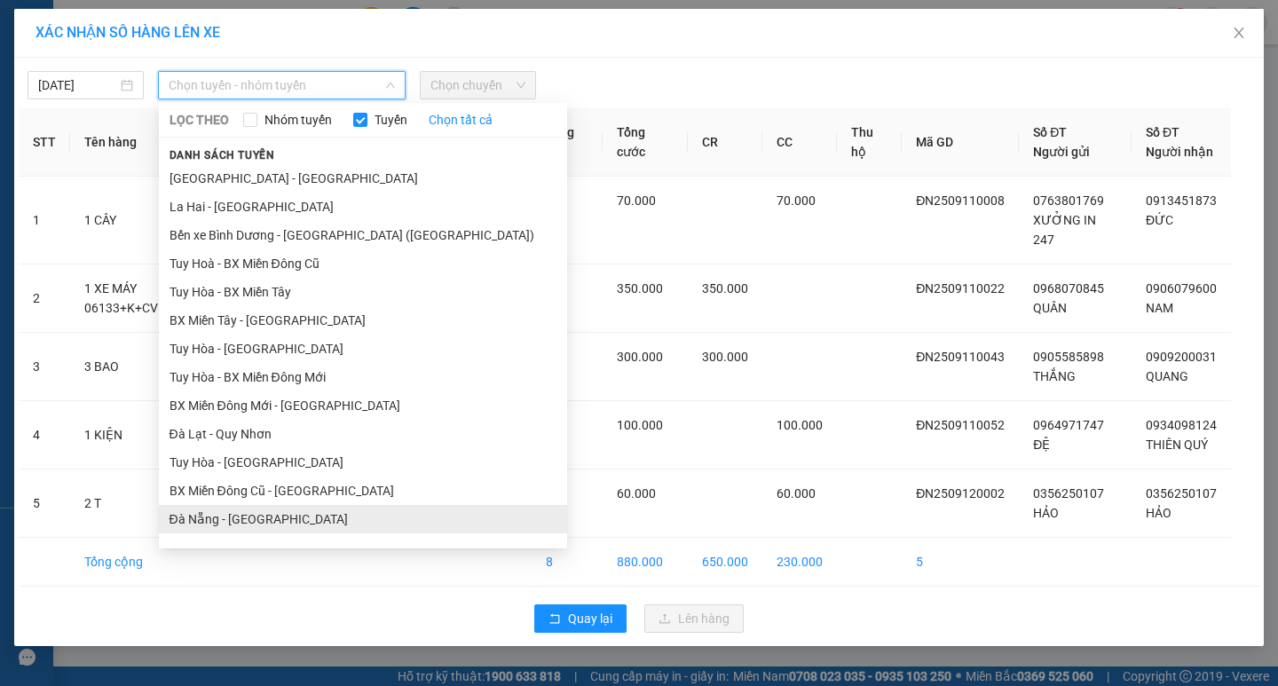
click at [228, 518] on li "Đà Nẵng - [GEOGRAPHIC_DATA]" at bounding box center [363, 519] width 408 height 28
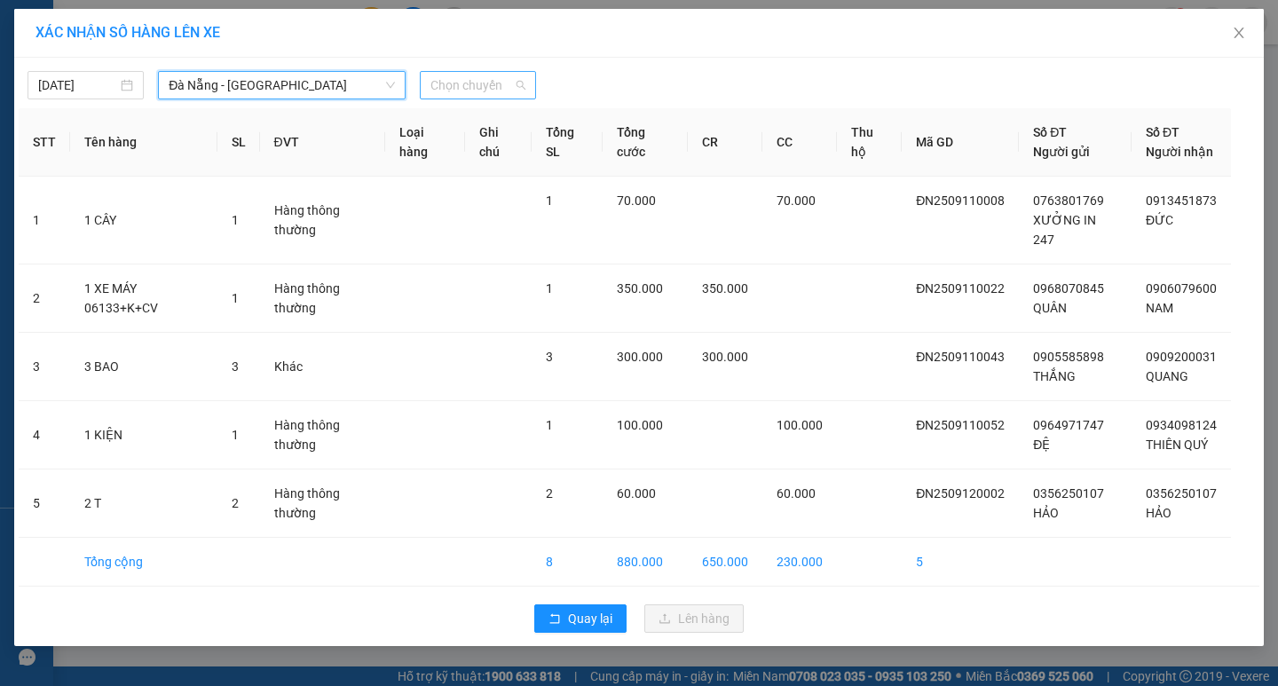
click at [505, 90] on span "Chọn chuyến" at bounding box center [477, 85] width 95 height 27
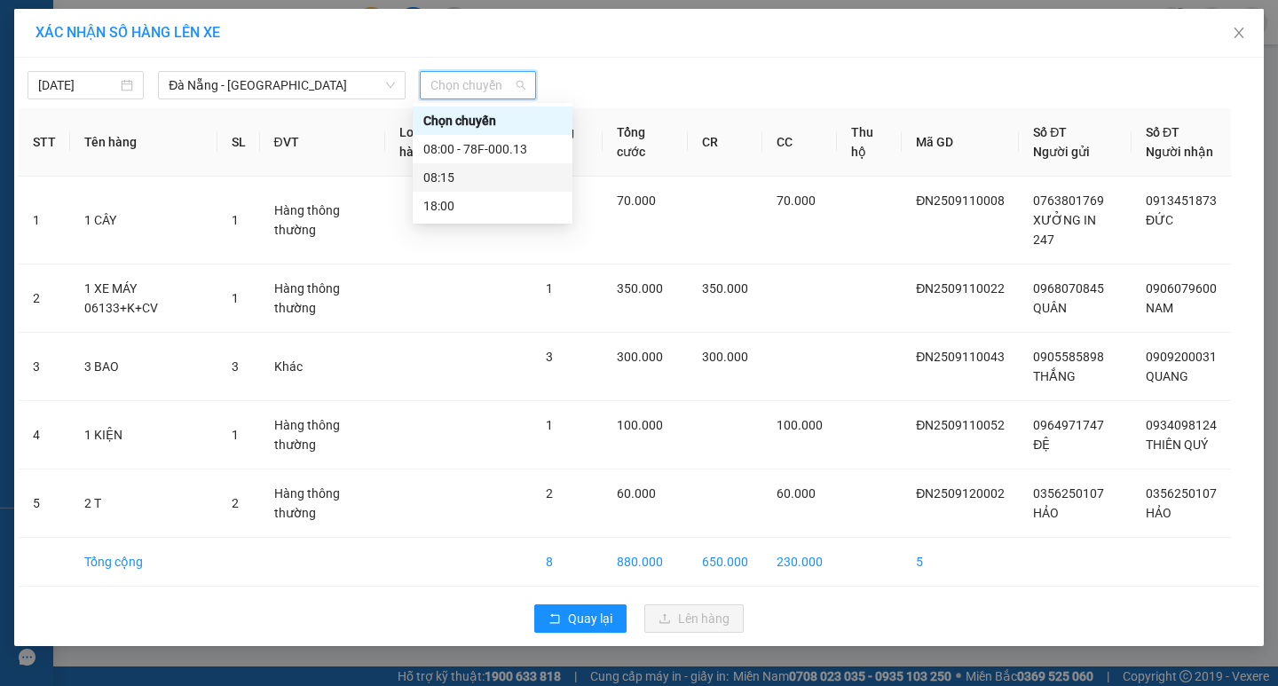
click at [432, 176] on div "08:15" at bounding box center [492, 178] width 138 height 20
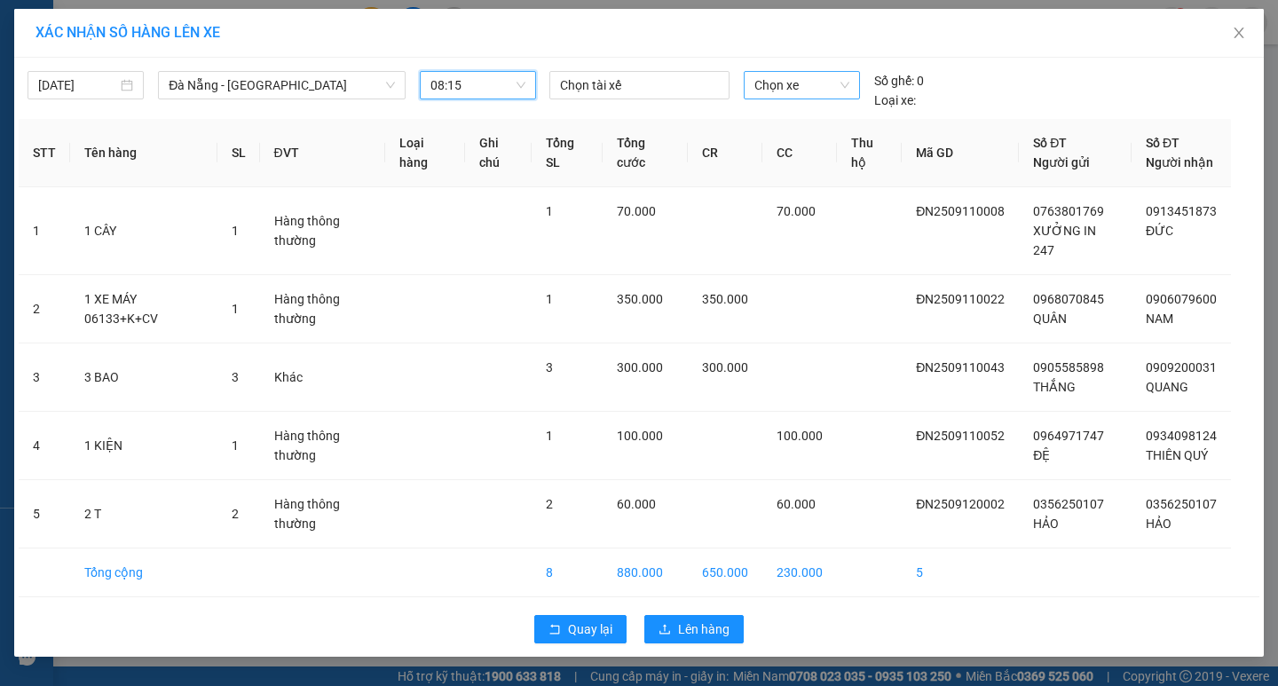
click at [814, 92] on span "Chọn xe" at bounding box center [801, 85] width 94 height 27
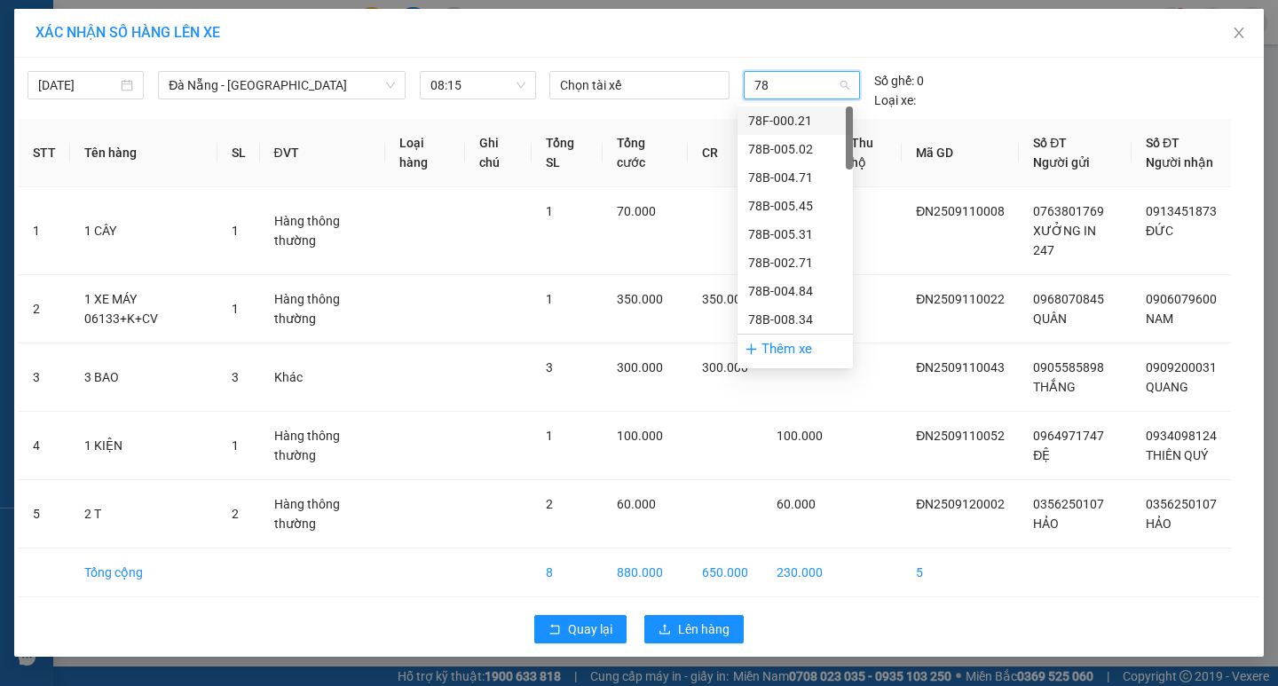
type input "78F"
click at [793, 151] on div "78F-000.31" at bounding box center [795, 149] width 94 height 20
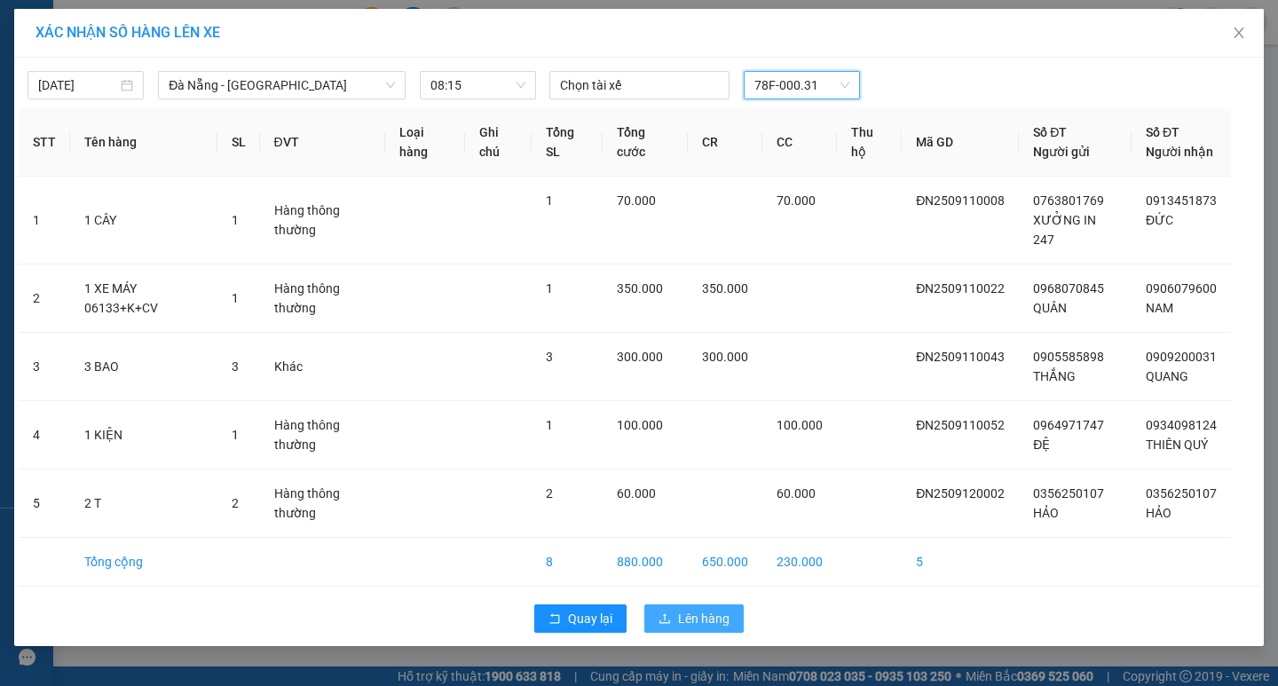
click at [678, 628] on span "Lên hàng" at bounding box center [703, 619] width 51 height 20
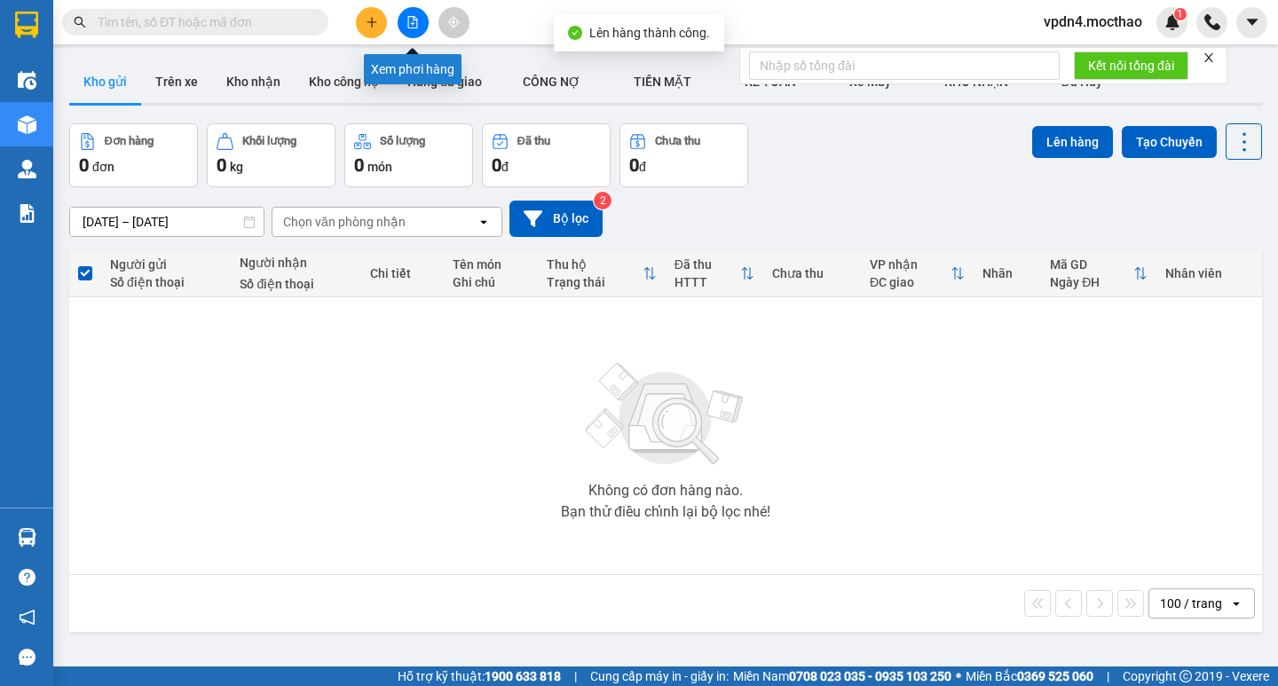
click at [410, 23] on icon "file-add" at bounding box center [413, 22] width 12 height 12
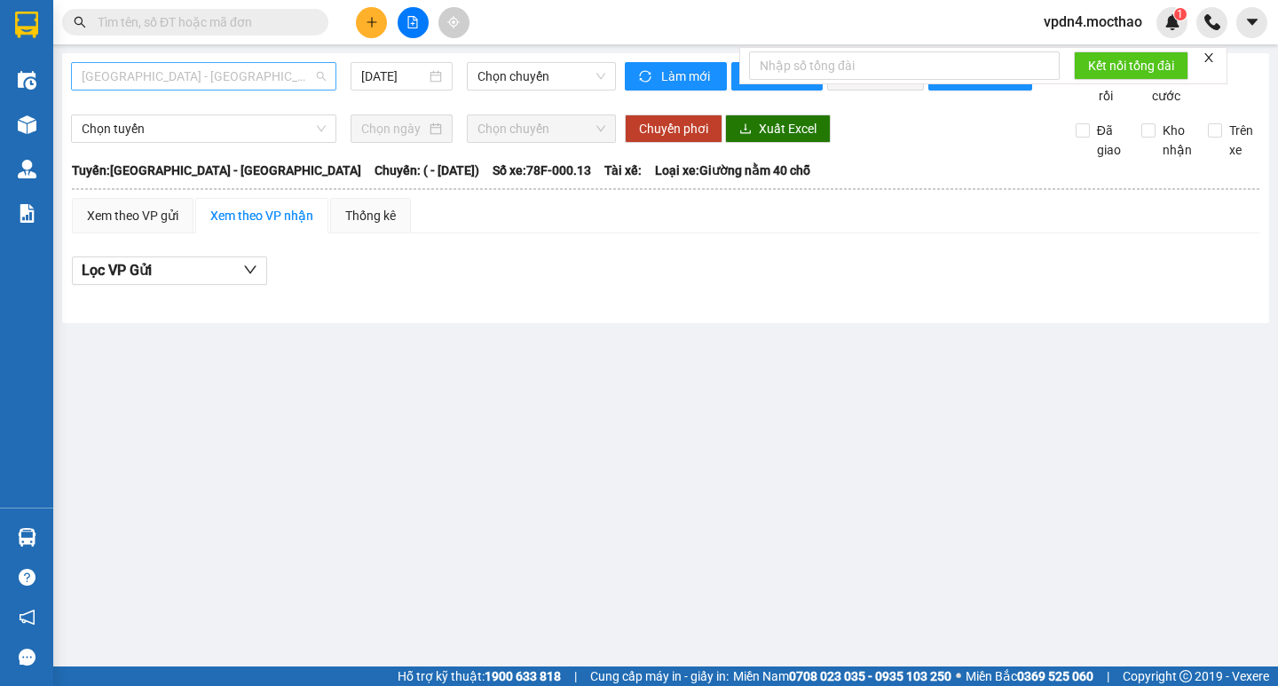
click at [226, 81] on span "[GEOGRAPHIC_DATA] - [GEOGRAPHIC_DATA]" at bounding box center [204, 76] width 244 height 27
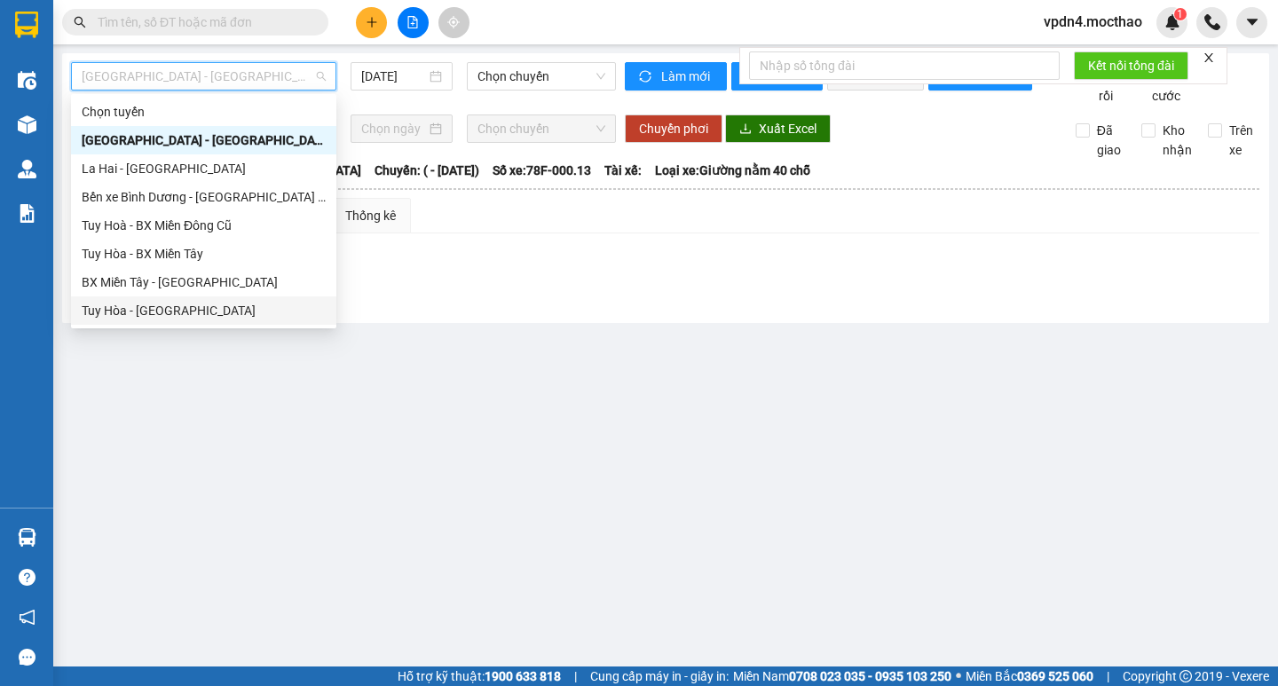
click at [140, 310] on div "Tuy Hòa - [GEOGRAPHIC_DATA]" at bounding box center [204, 311] width 244 height 20
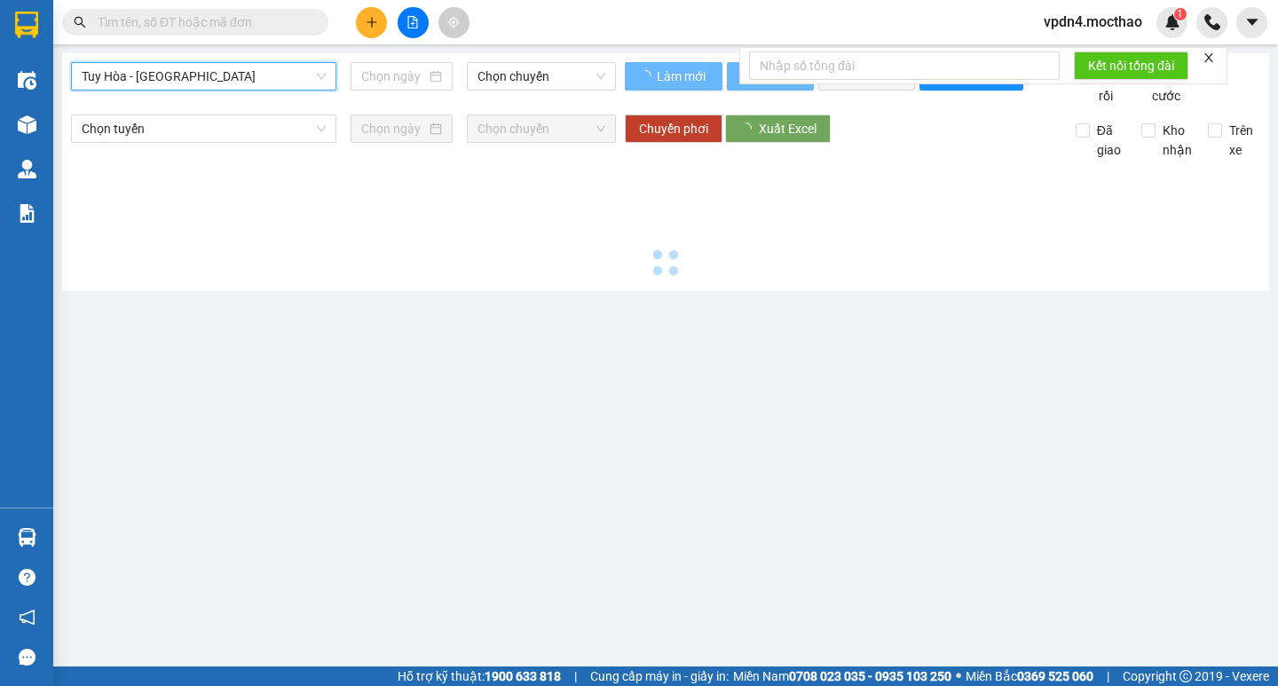
type input "[DATE]"
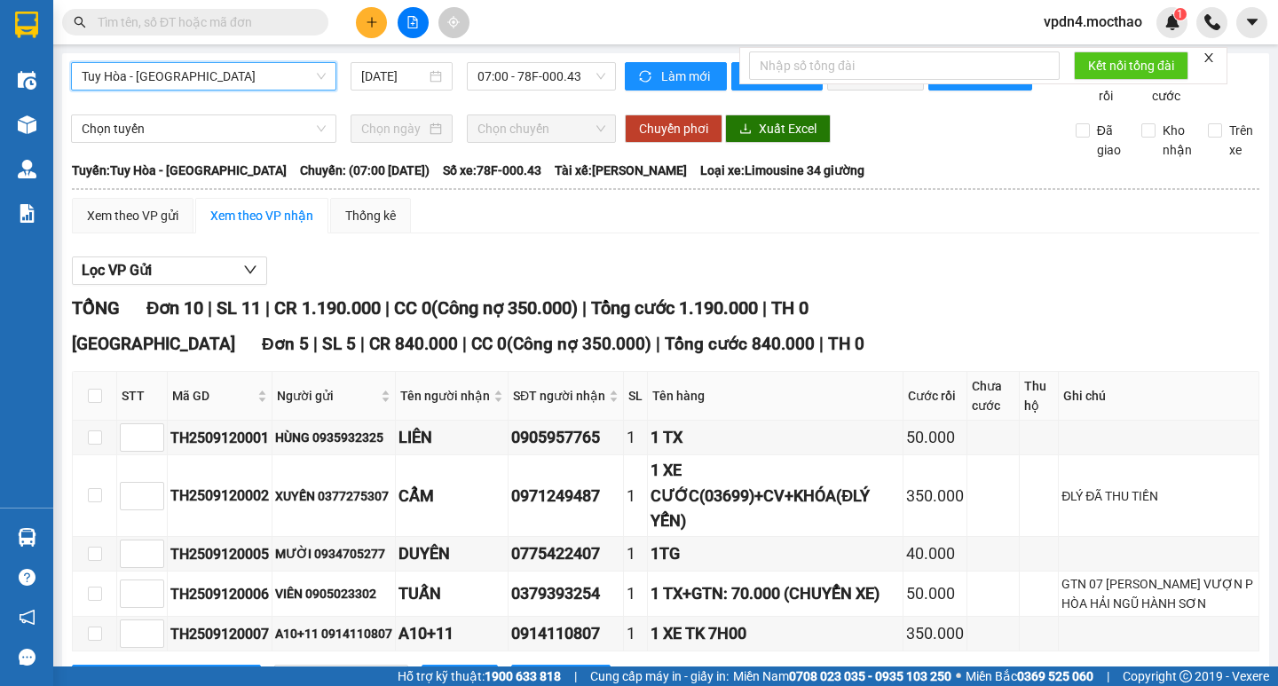
click at [234, 75] on span "Tuy Hòa - [GEOGRAPHIC_DATA]" at bounding box center [204, 76] width 244 height 27
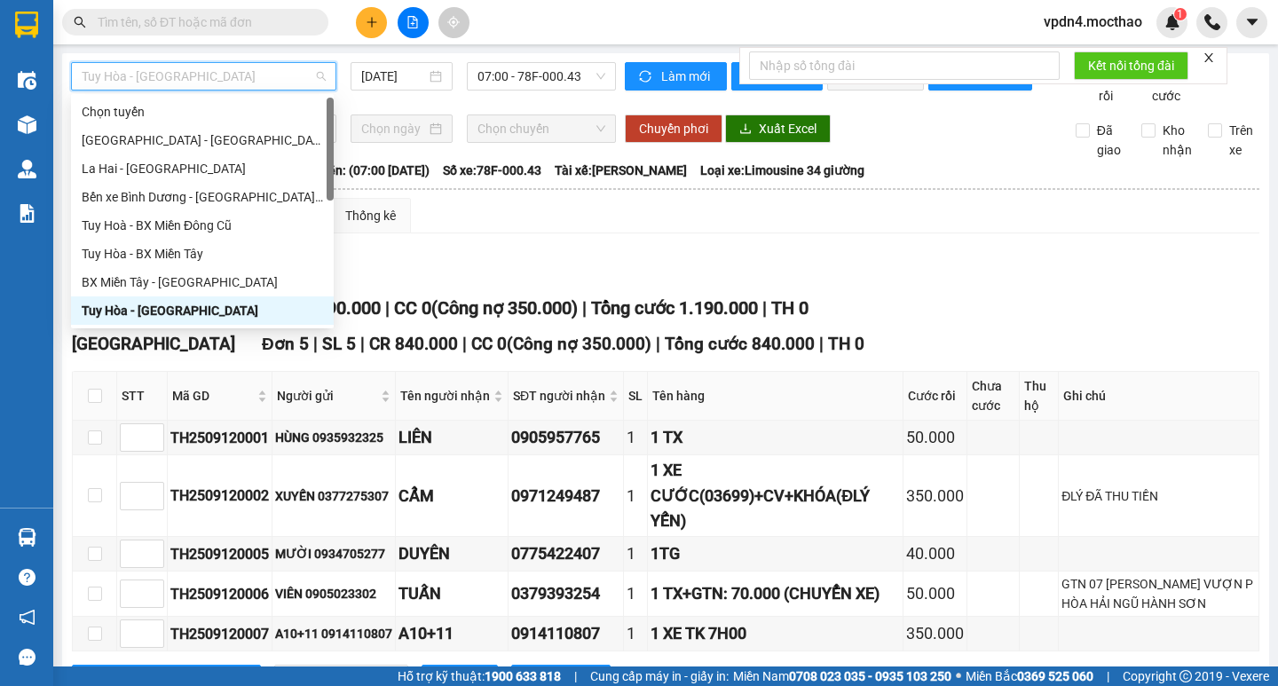
type input "D"
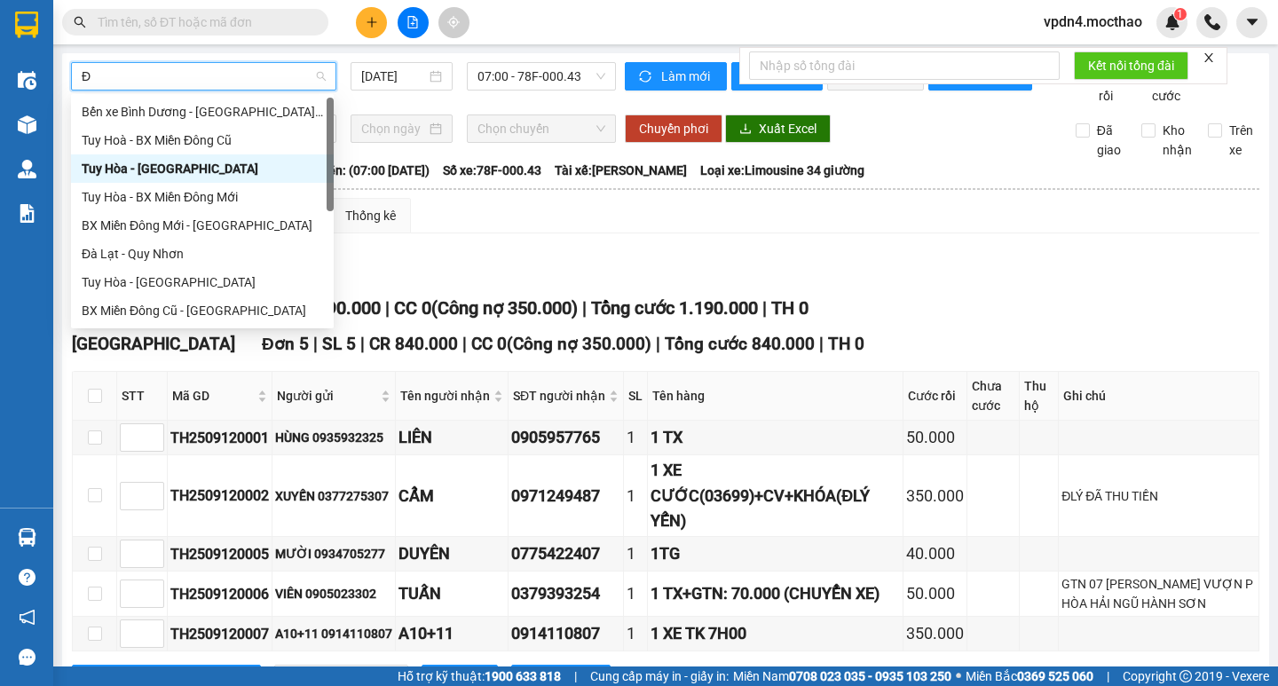
type input "ĐA"
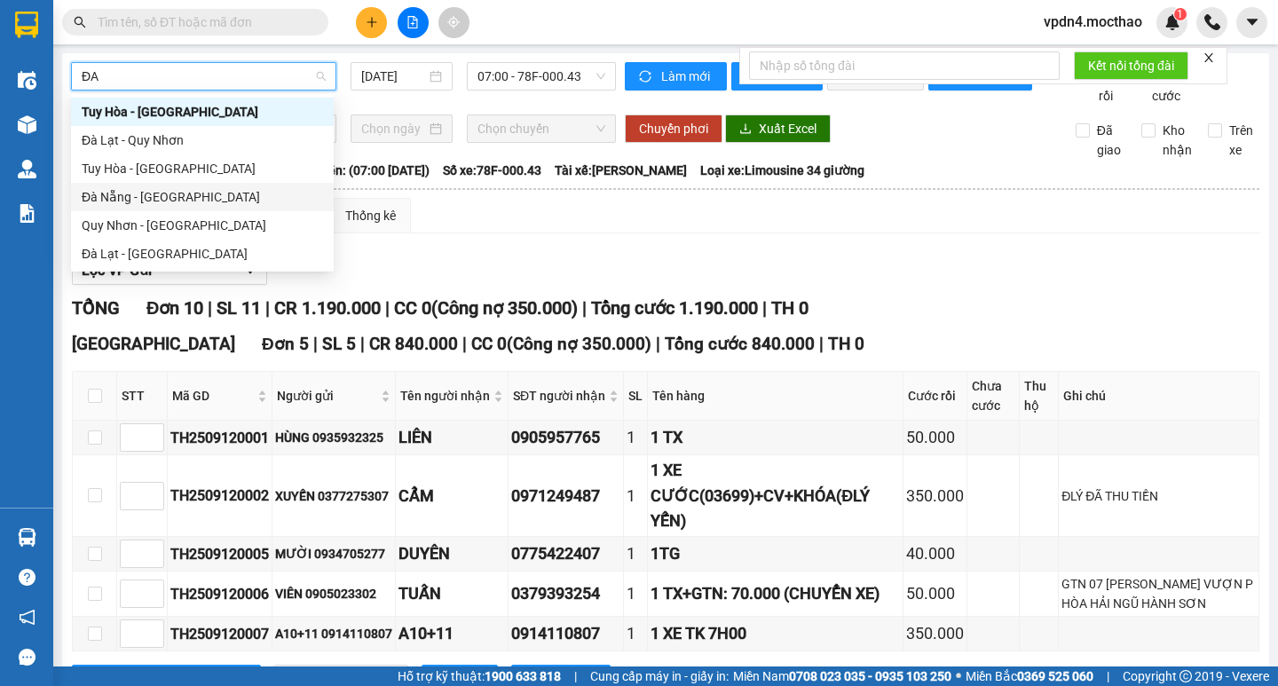
click at [132, 196] on div "Đà Nẵng - [GEOGRAPHIC_DATA]" at bounding box center [202, 197] width 241 height 20
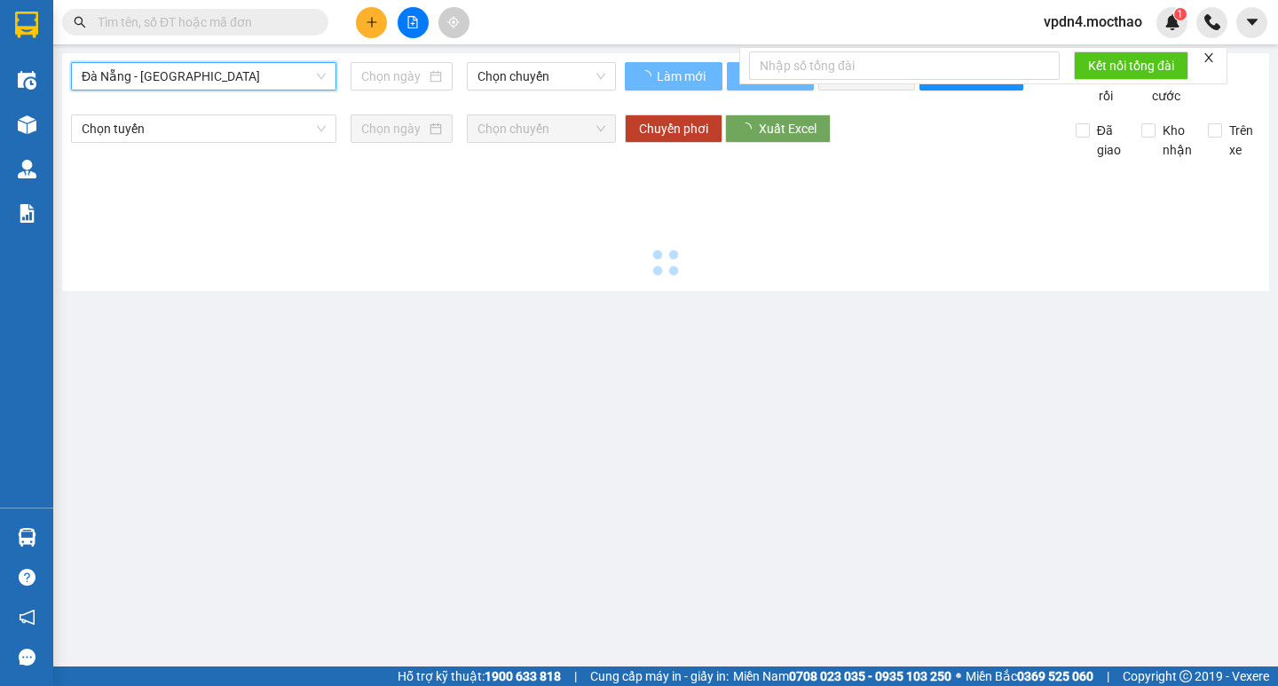
type input "[DATE]"
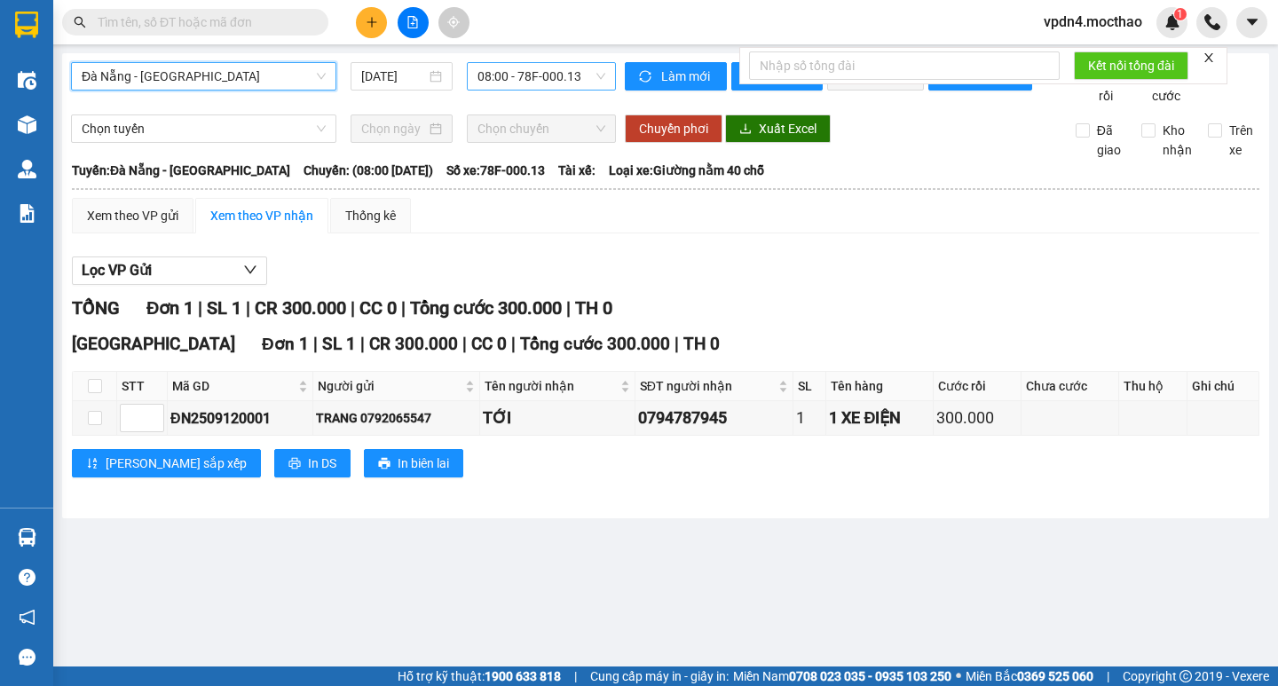
click at [568, 80] on span "08:00 - 78F-000.13" at bounding box center [542, 76] width 128 height 27
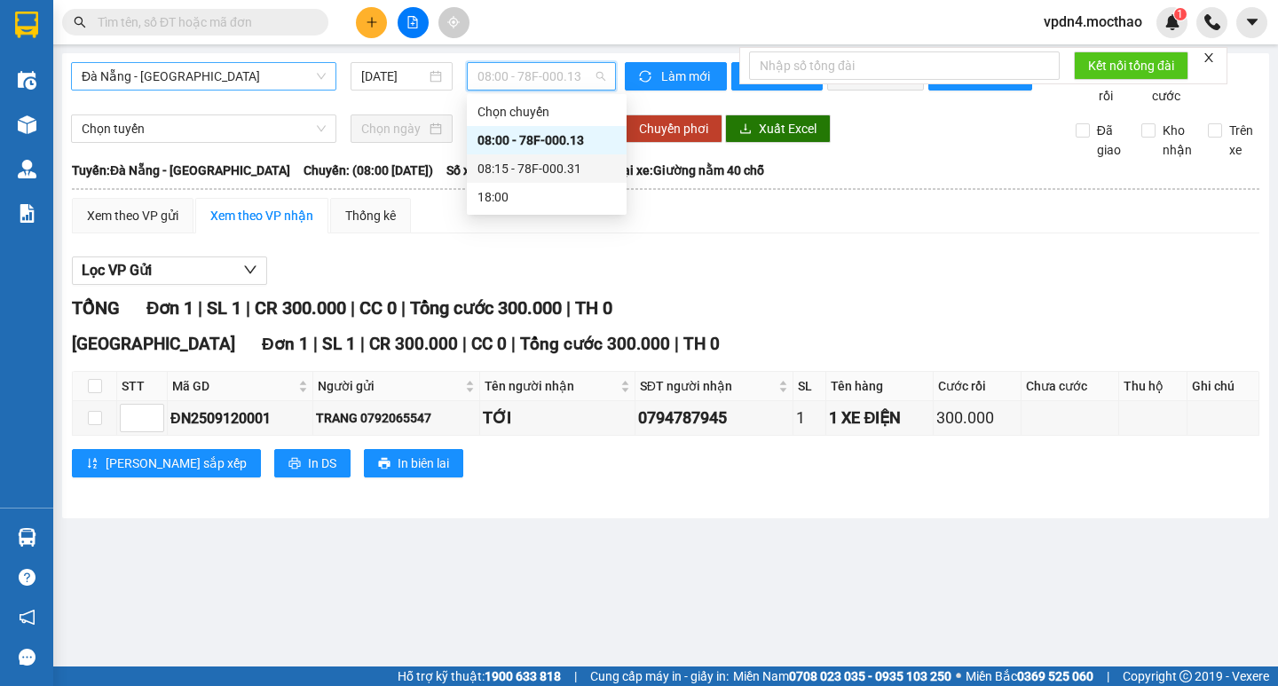
click at [514, 163] on div "08:15 - 78F-000.31" at bounding box center [547, 169] width 138 height 20
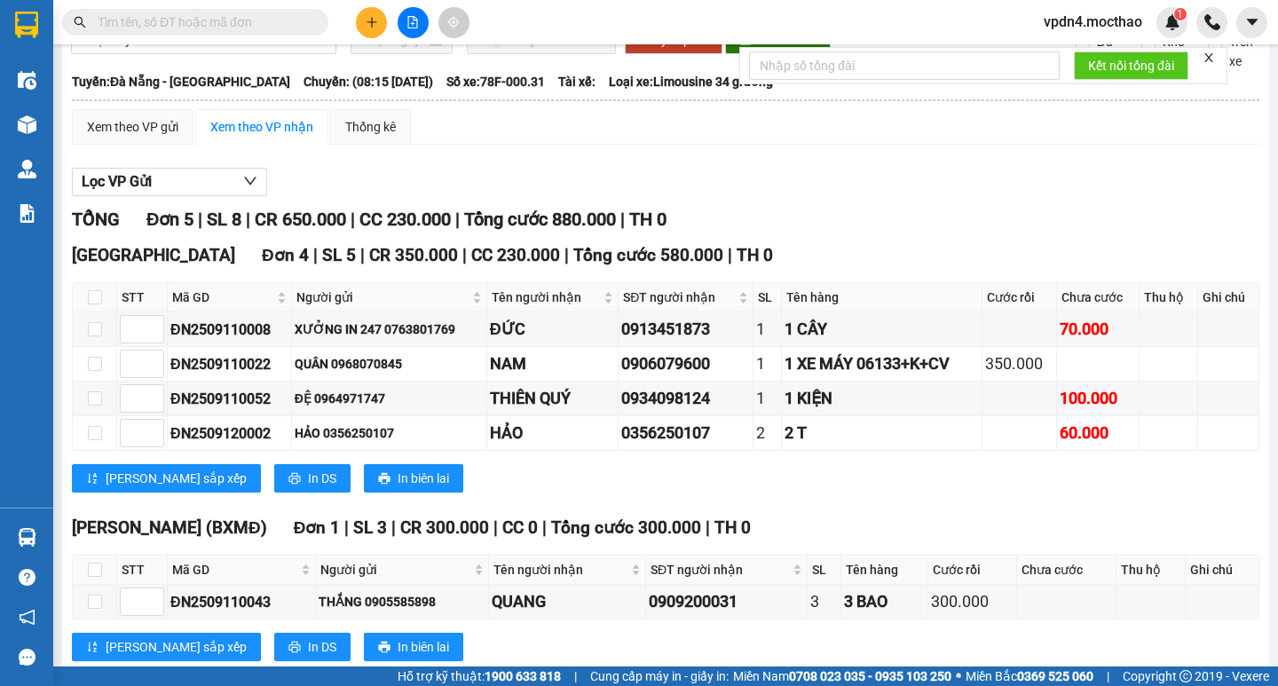
scroll to position [62, 0]
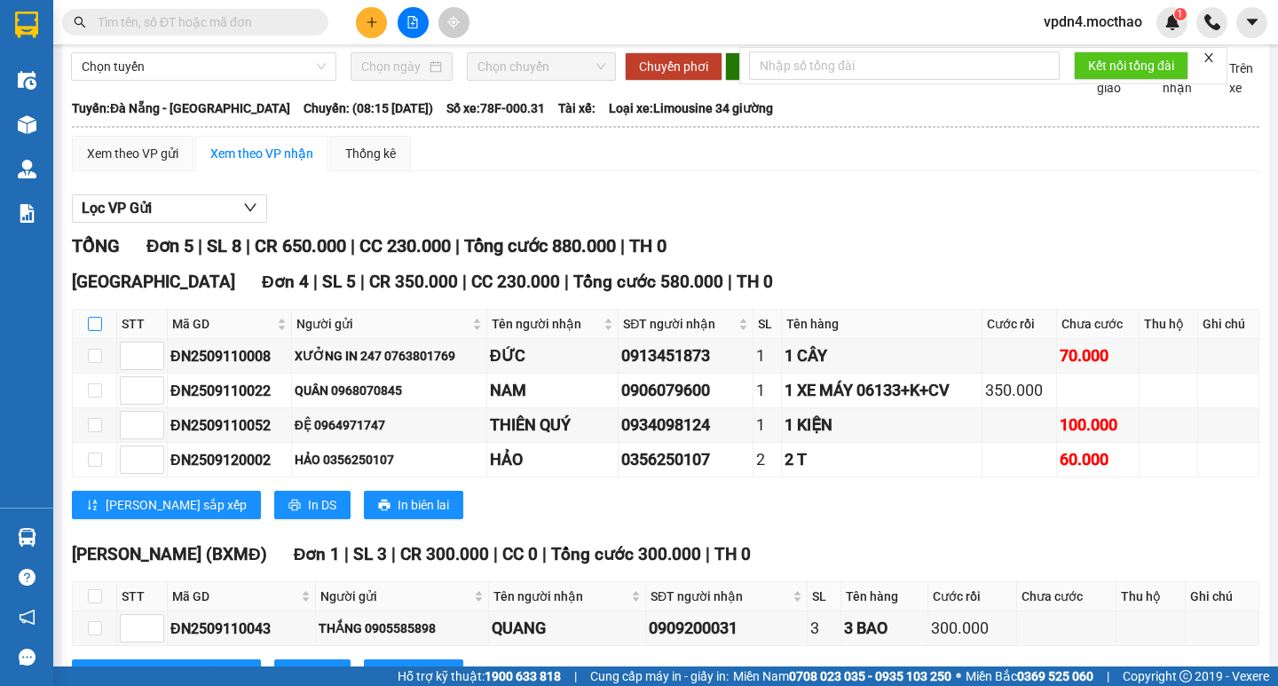
click at [100, 331] on input "checkbox" at bounding box center [95, 324] width 14 height 14
checkbox input "true"
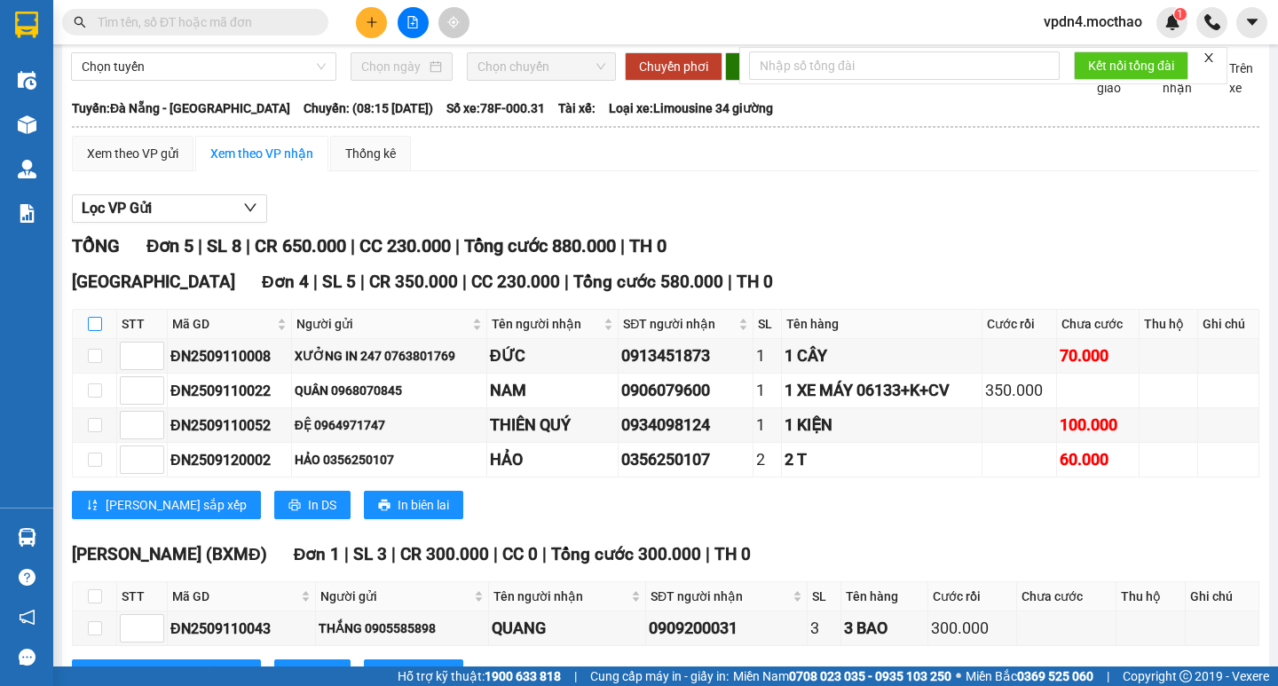
checkbox input "true"
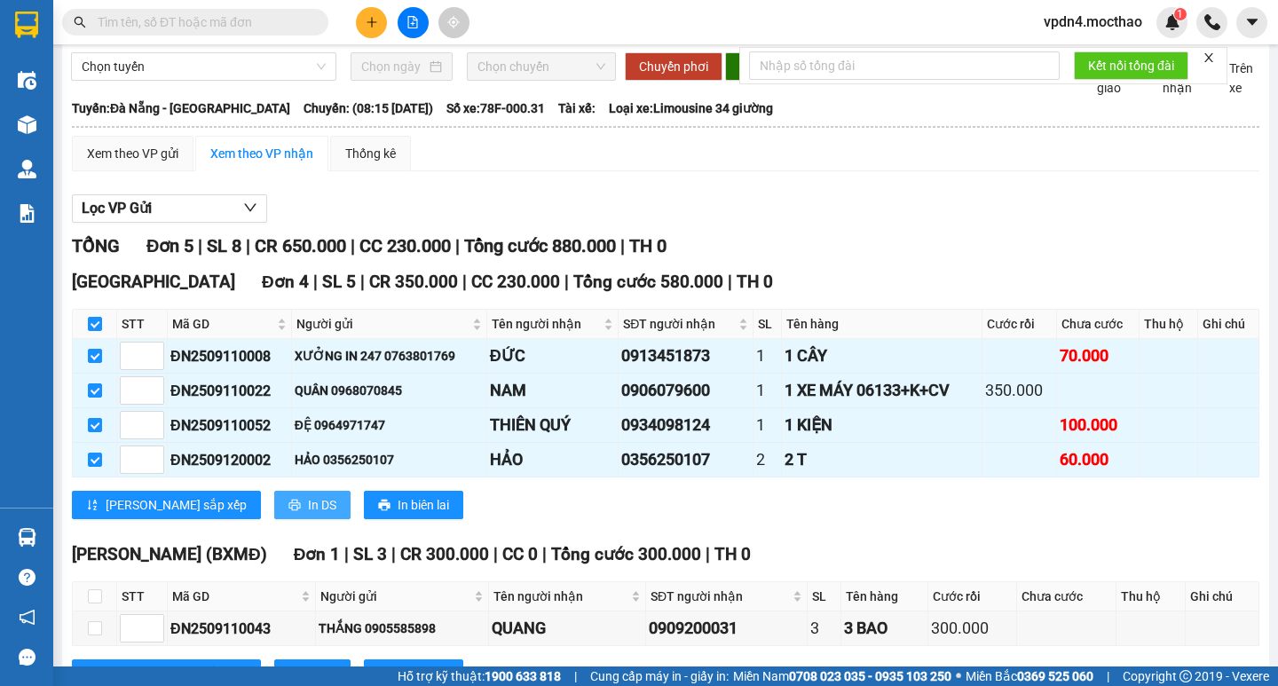
click at [308, 515] on span "In DS" at bounding box center [322, 505] width 28 height 20
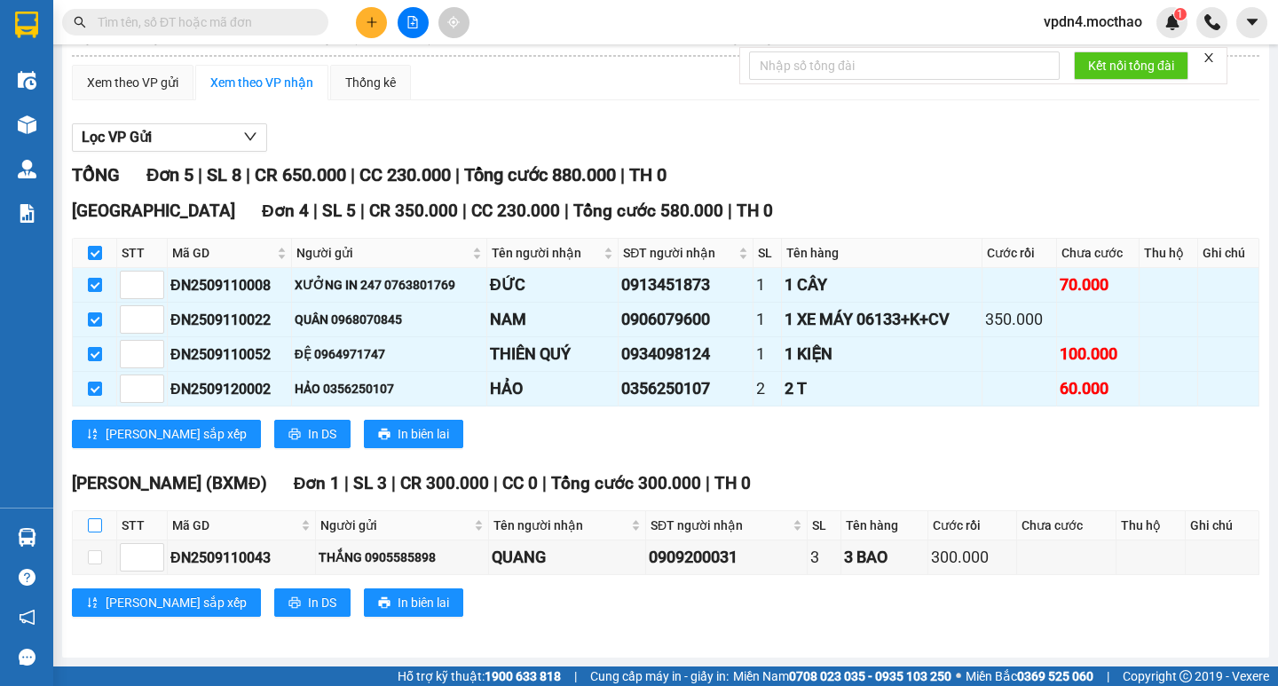
click at [96, 521] on input "checkbox" at bounding box center [95, 525] width 14 height 14
checkbox input "true"
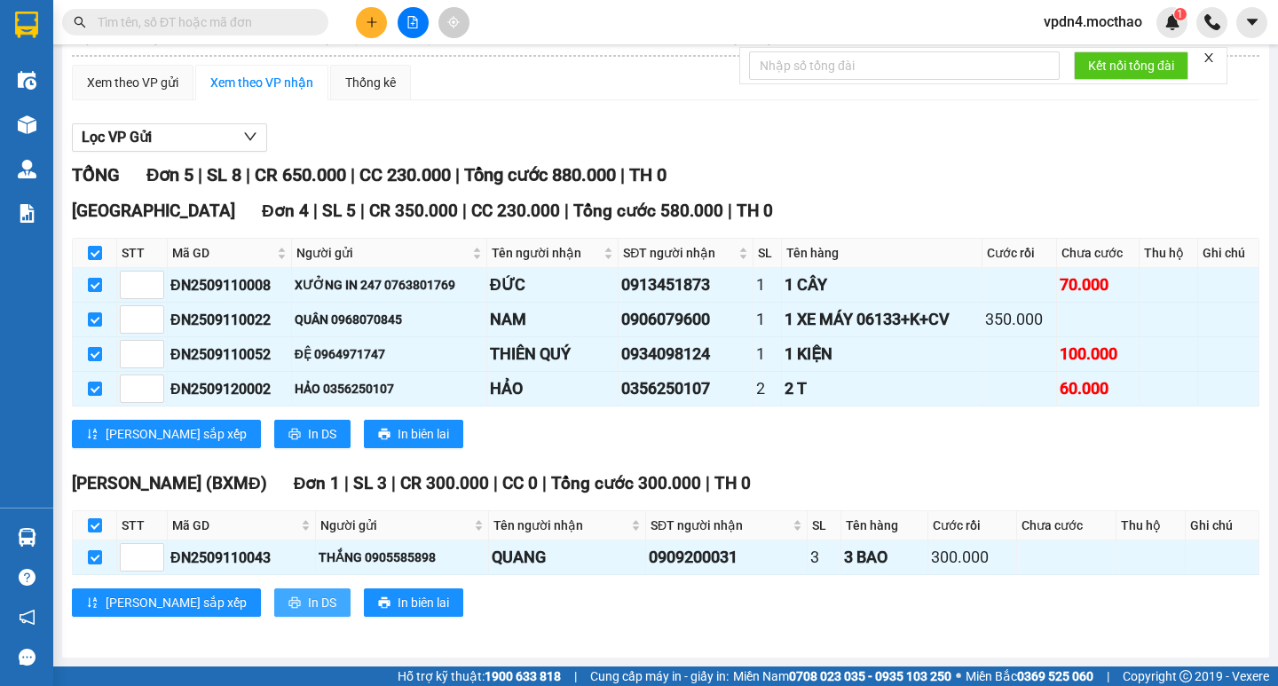
click at [308, 601] on span "In DS" at bounding box center [322, 603] width 28 height 20
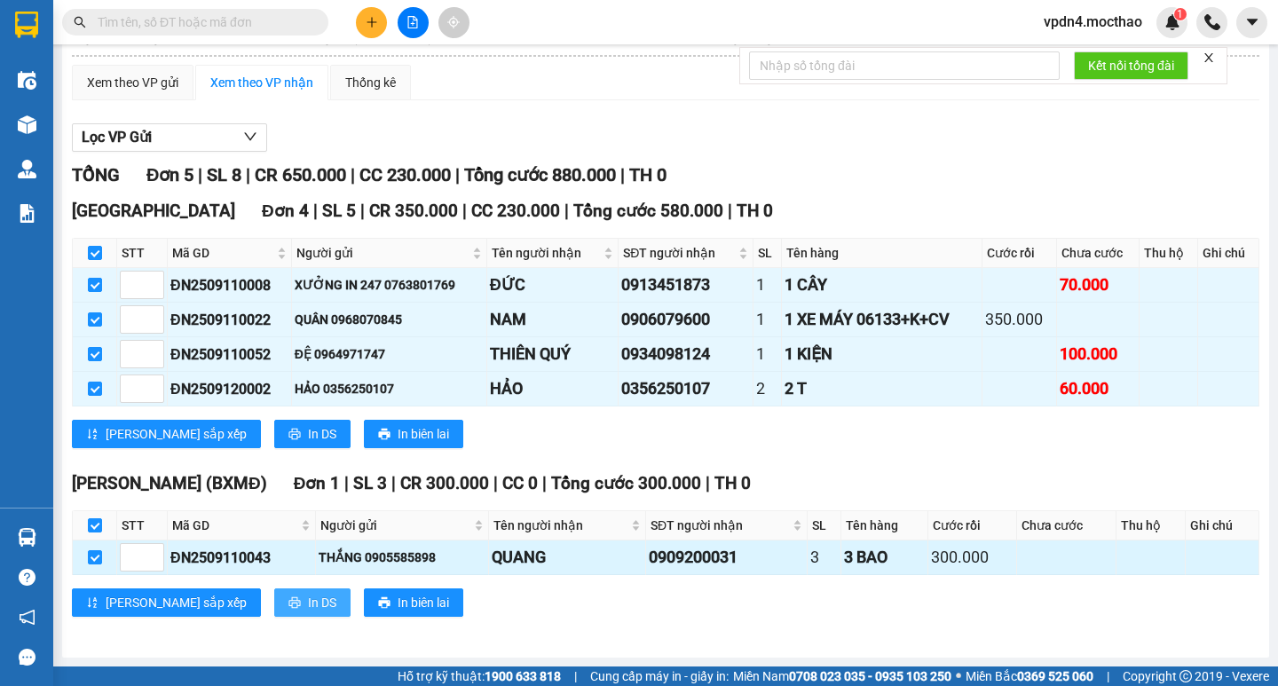
scroll to position [0, 0]
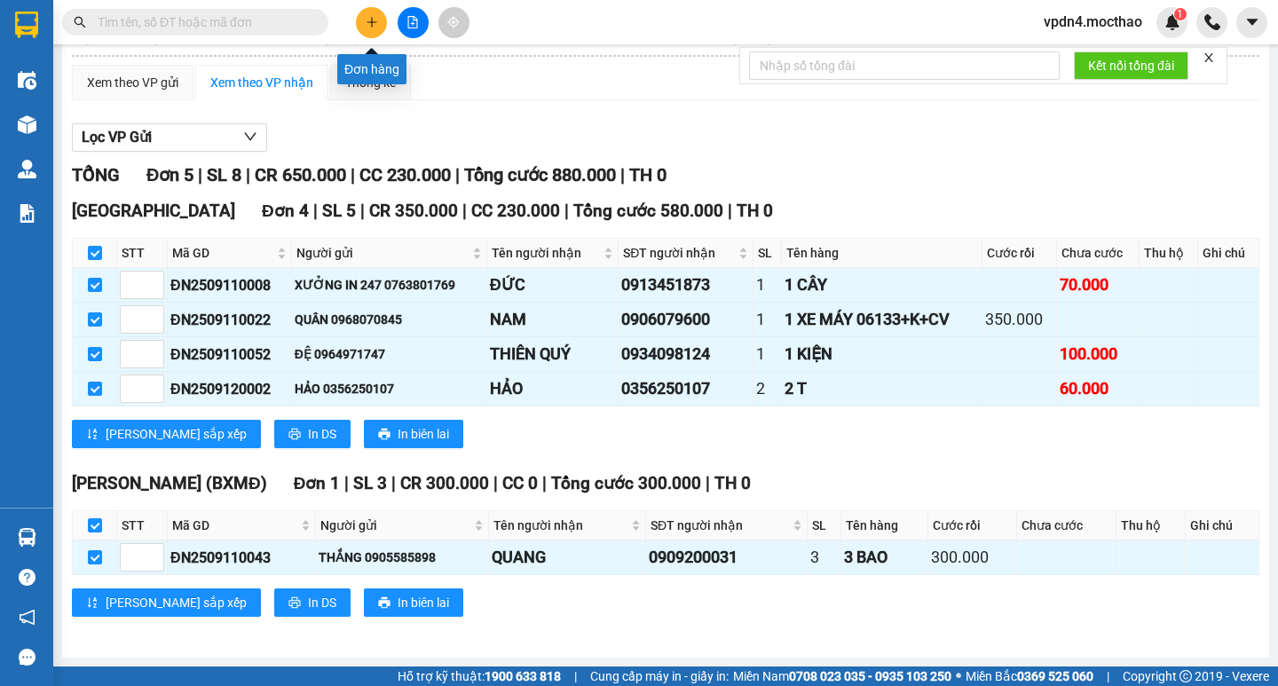
click at [375, 26] on icon "plus" at bounding box center [372, 22] width 12 height 12
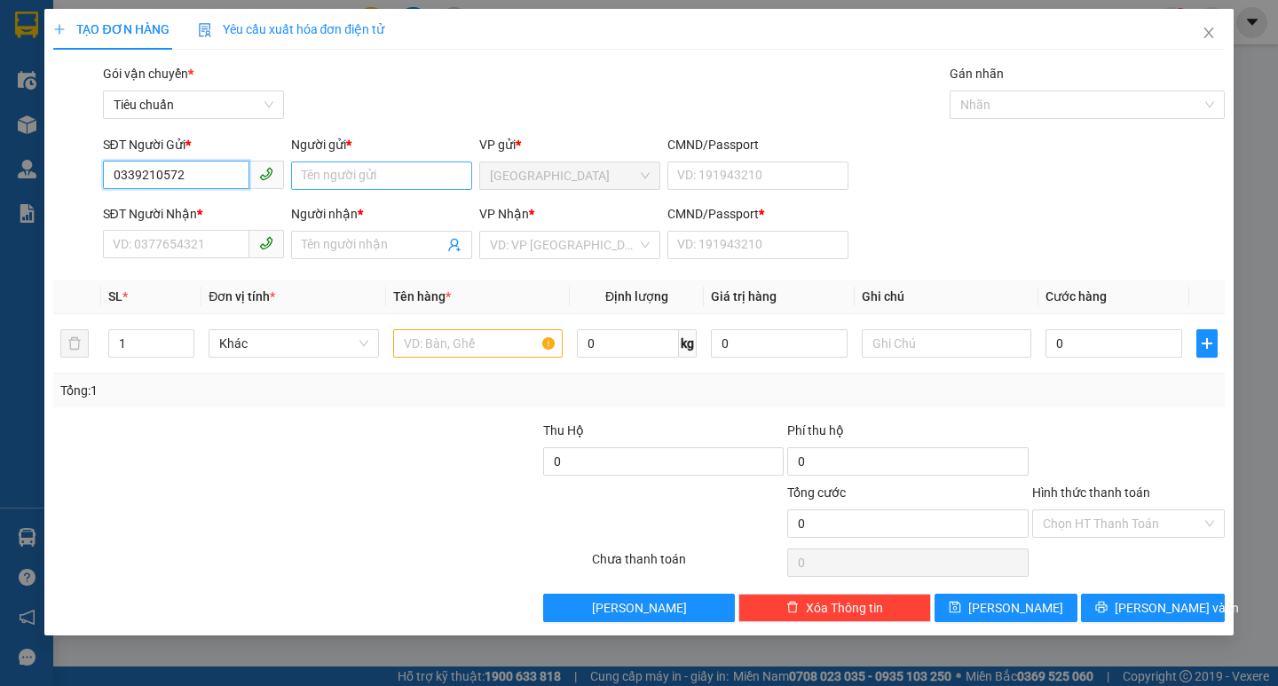
type input "0339210572"
click at [357, 170] on input "Người gửi *" at bounding box center [381, 176] width 181 height 28
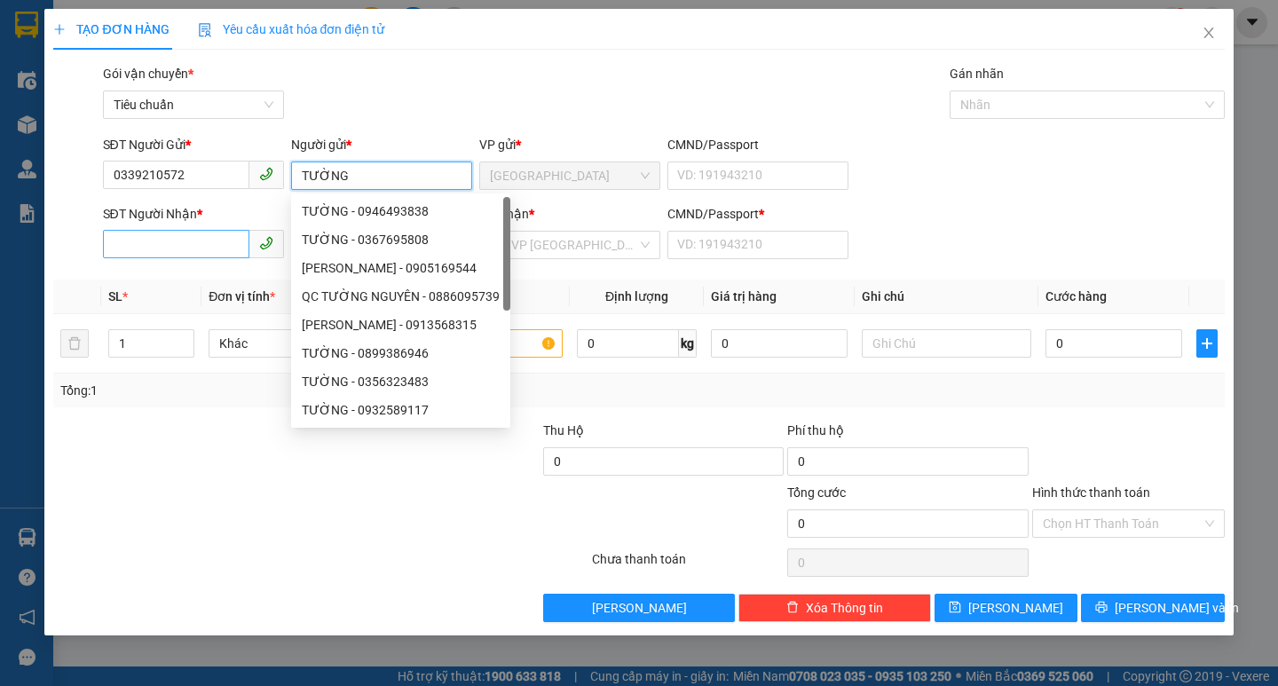
type input "TƯỜNG"
click at [183, 249] on input "SĐT Người Nhận *" at bounding box center [176, 244] width 146 height 28
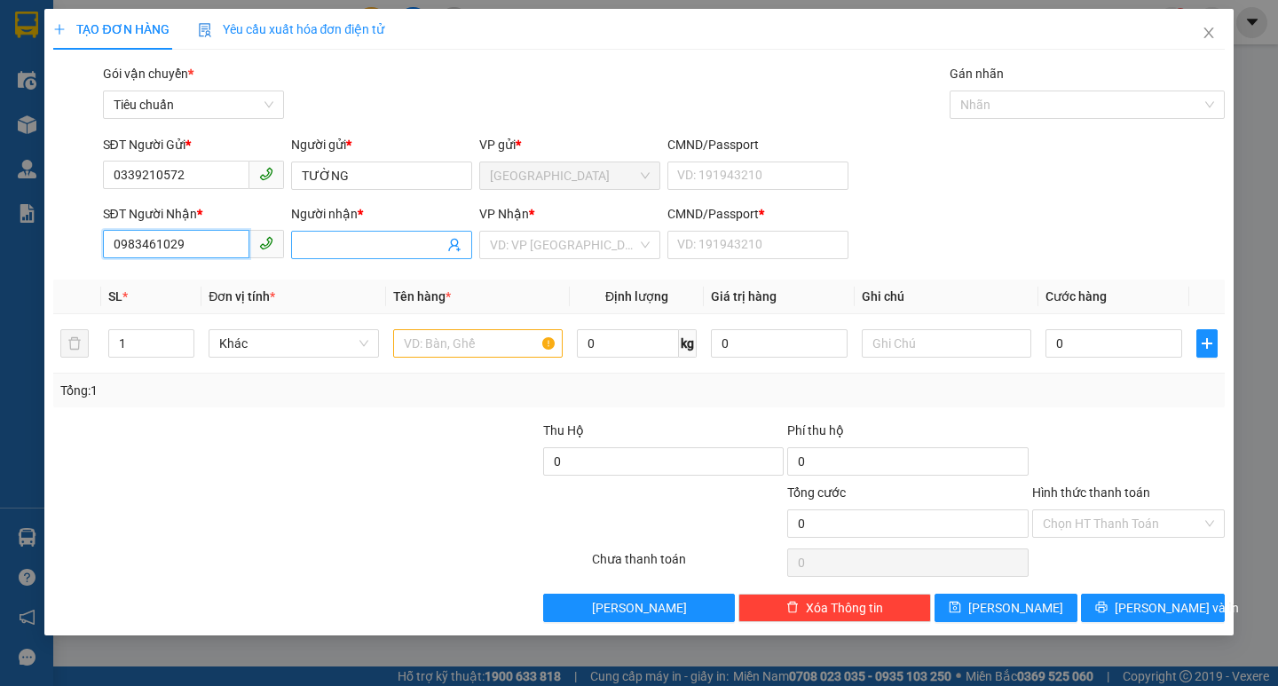
type input "0983461029"
click at [343, 249] on input "Người nhận *" at bounding box center [373, 245] width 142 height 20
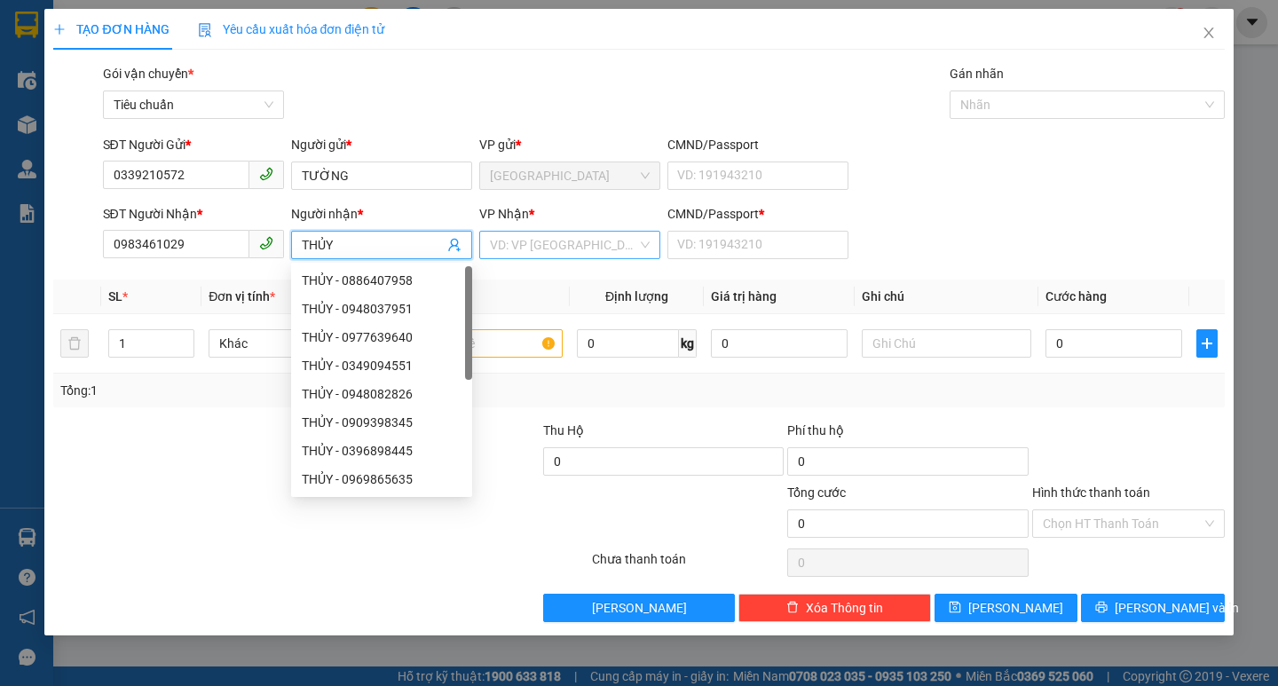
type input "THỦY"
click at [557, 257] on input "search" at bounding box center [563, 245] width 147 height 27
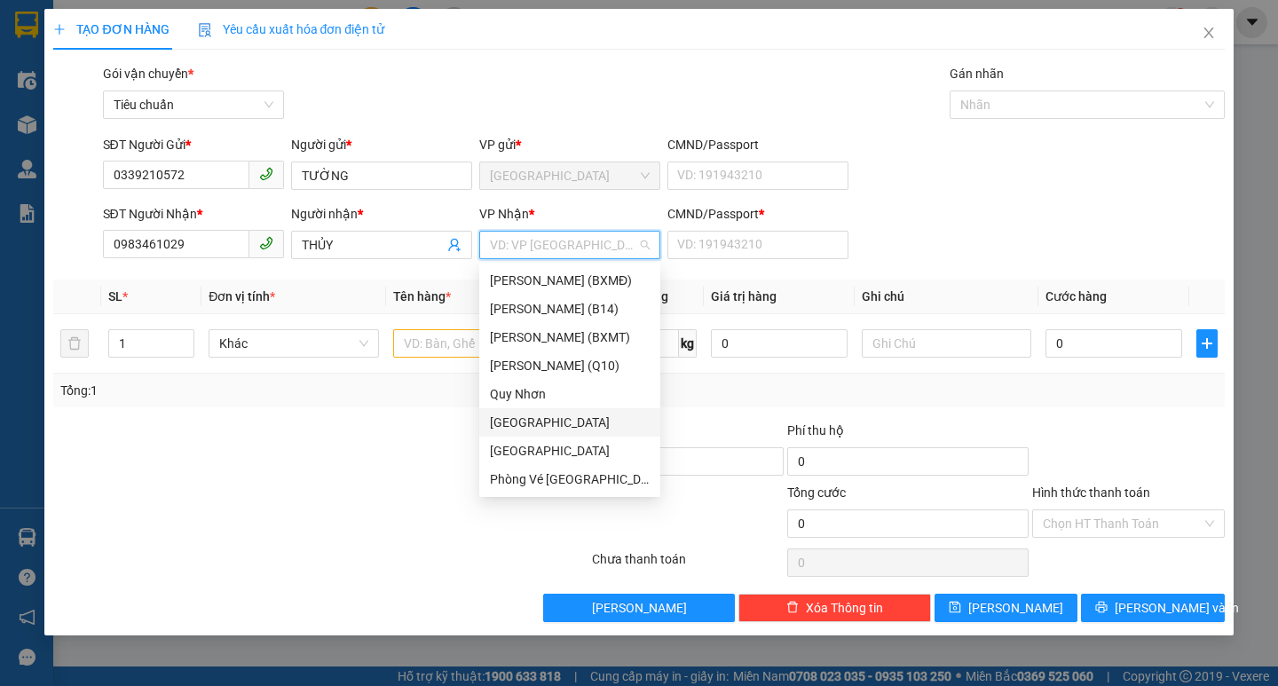
click at [501, 424] on div "[GEOGRAPHIC_DATA]" at bounding box center [570, 423] width 160 height 20
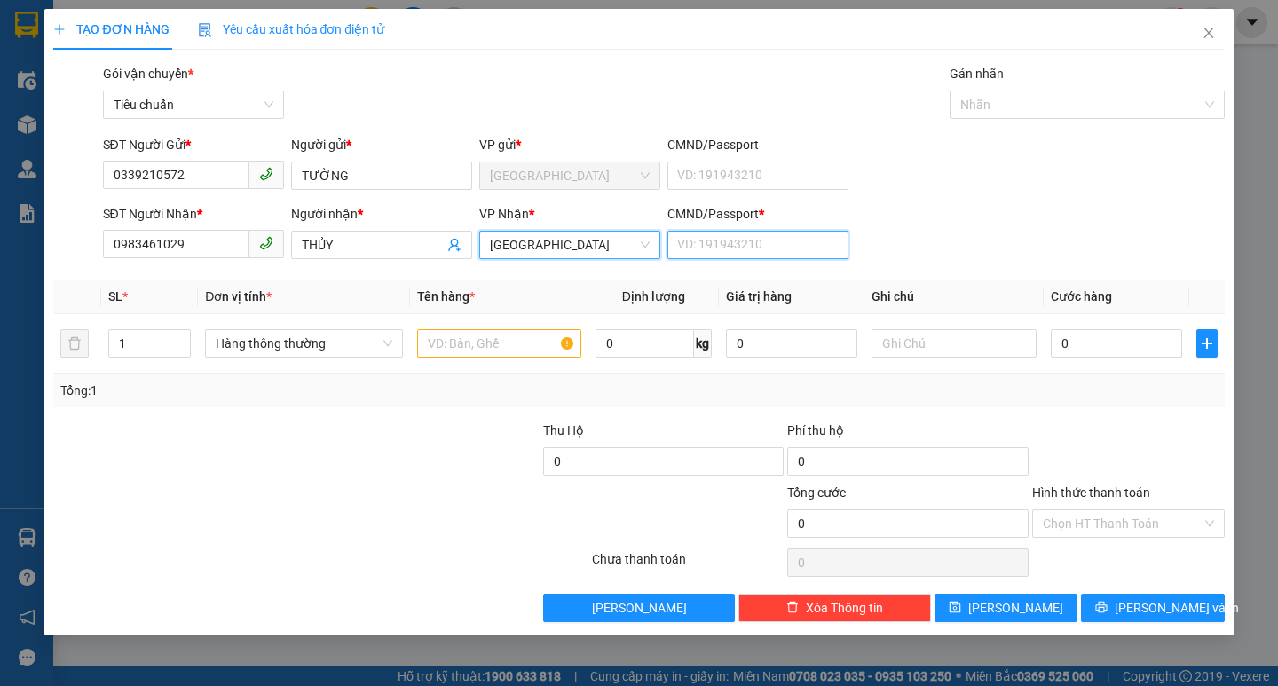
click at [721, 250] on input "CMND/Passport *" at bounding box center [757, 245] width 181 height 28
type input "0"
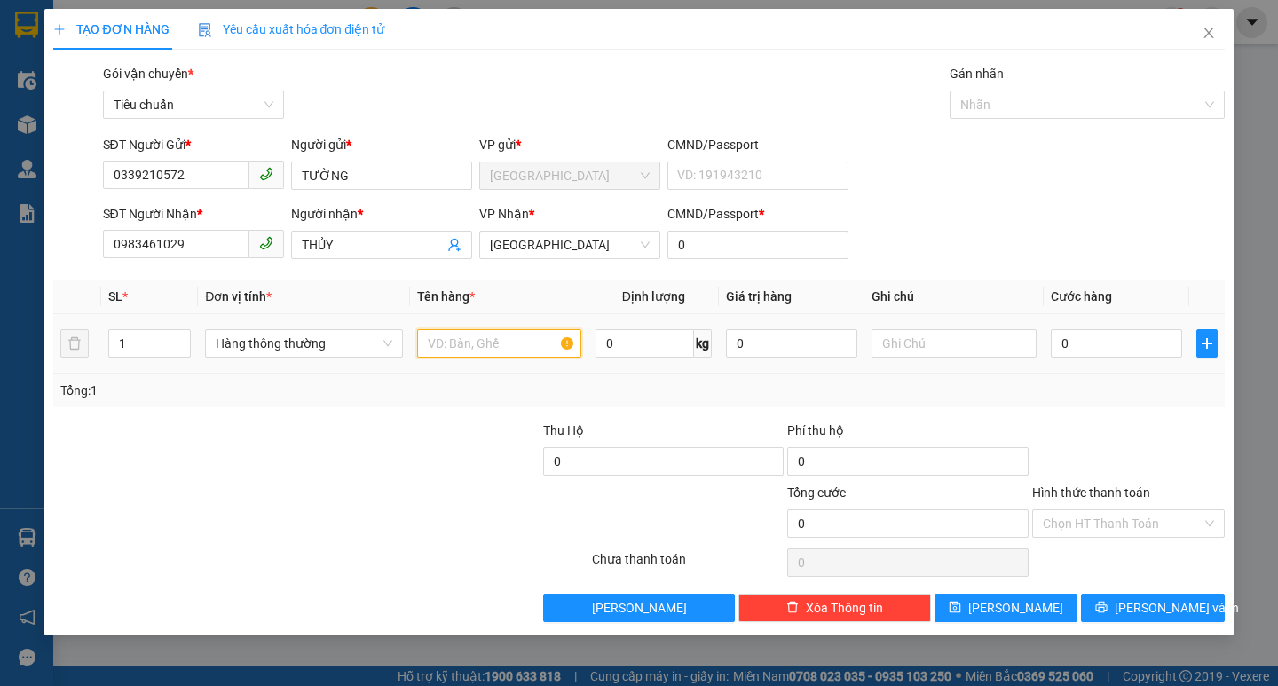
click at [446, 341] on input "text" at bounding box center [499, 343] width 164 height 28
type input "1 TX"
click at [1077, 340] on input "0" at bounding box center [1117, 343] width 132 height 28
type input "6"
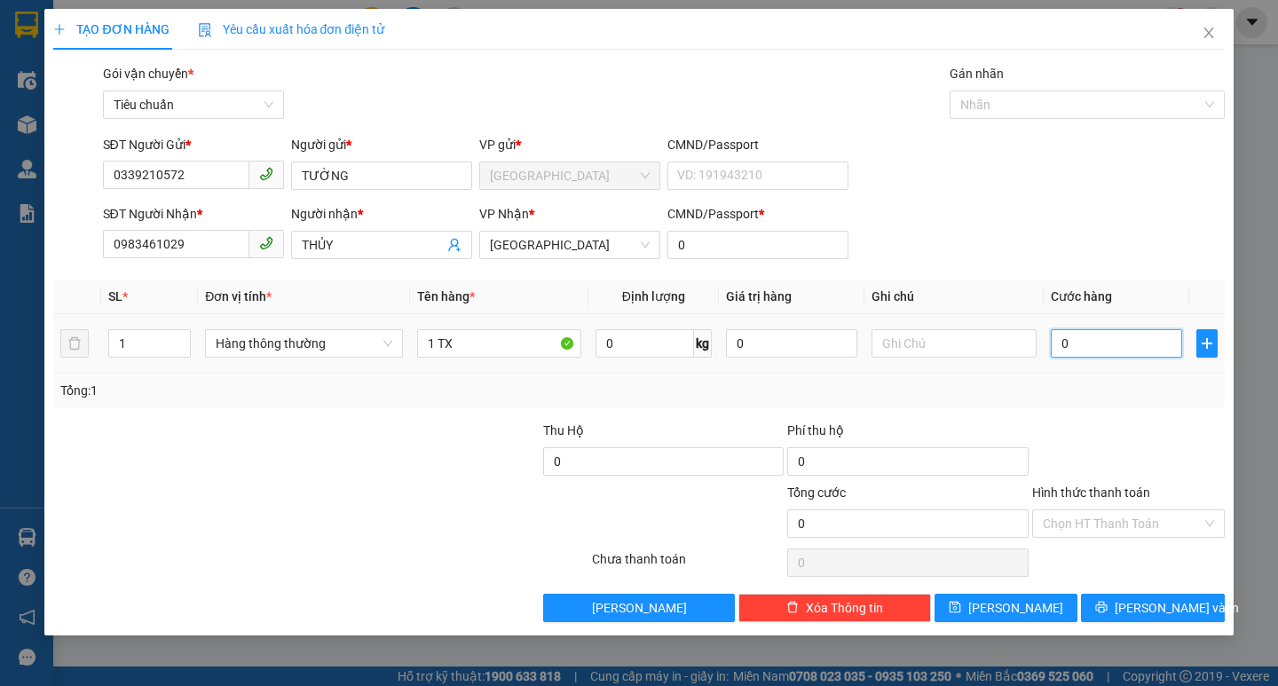
type input "6"
type input "60"
type input "60.000"
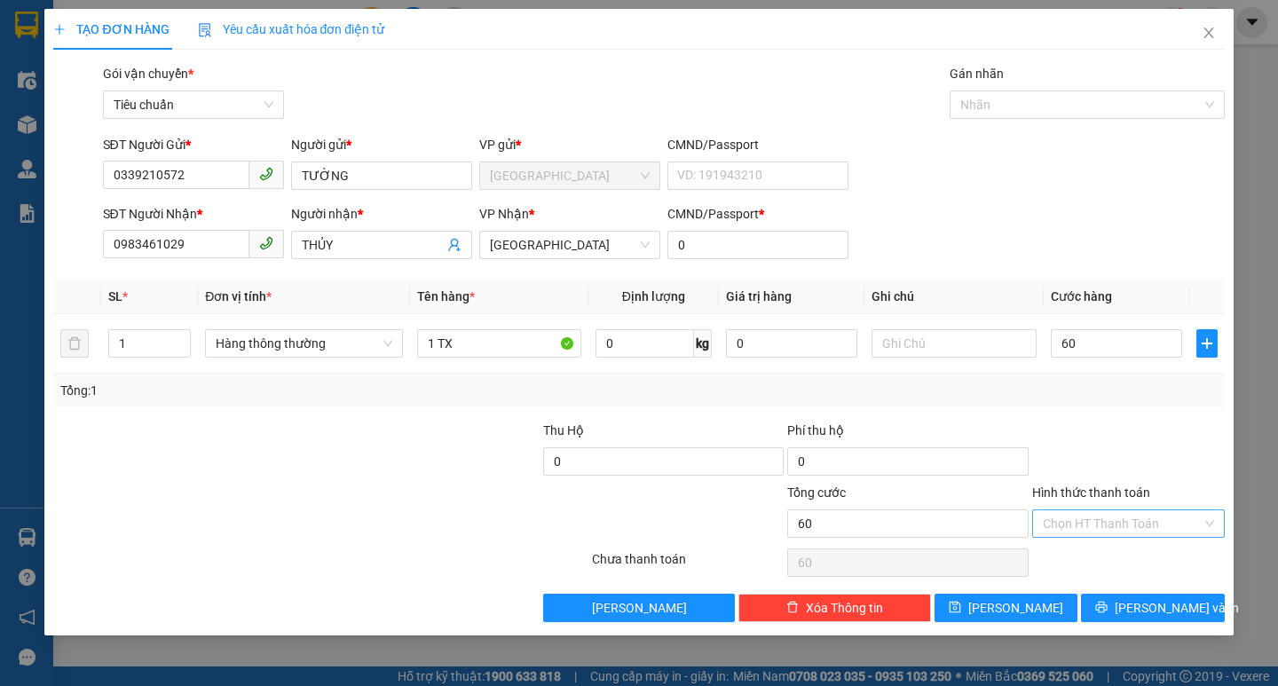
type input "60.000"
click at [1089, 525] on input "Hình thức thanh toán" at bounding box center [1122, 523] width 159 height 27
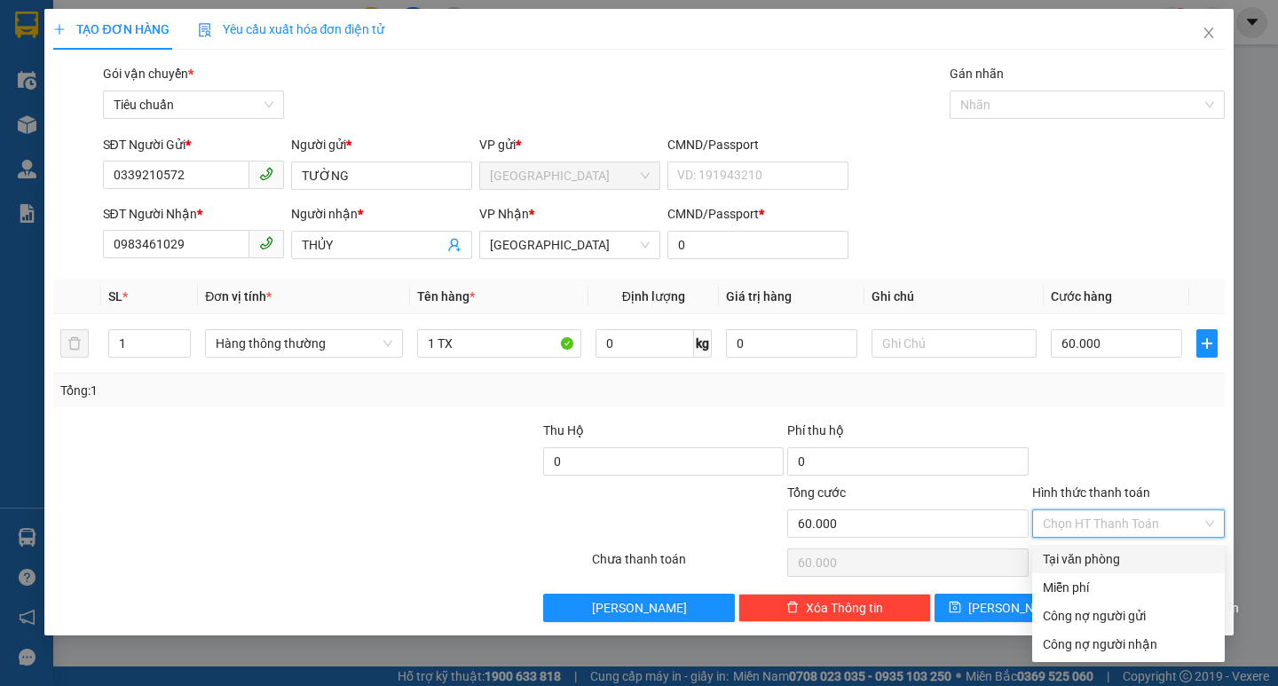
click at [1094, 566] on div "Tại văn phòng" at bounding box center [1128, 559] width 171 height 20
type input "0"
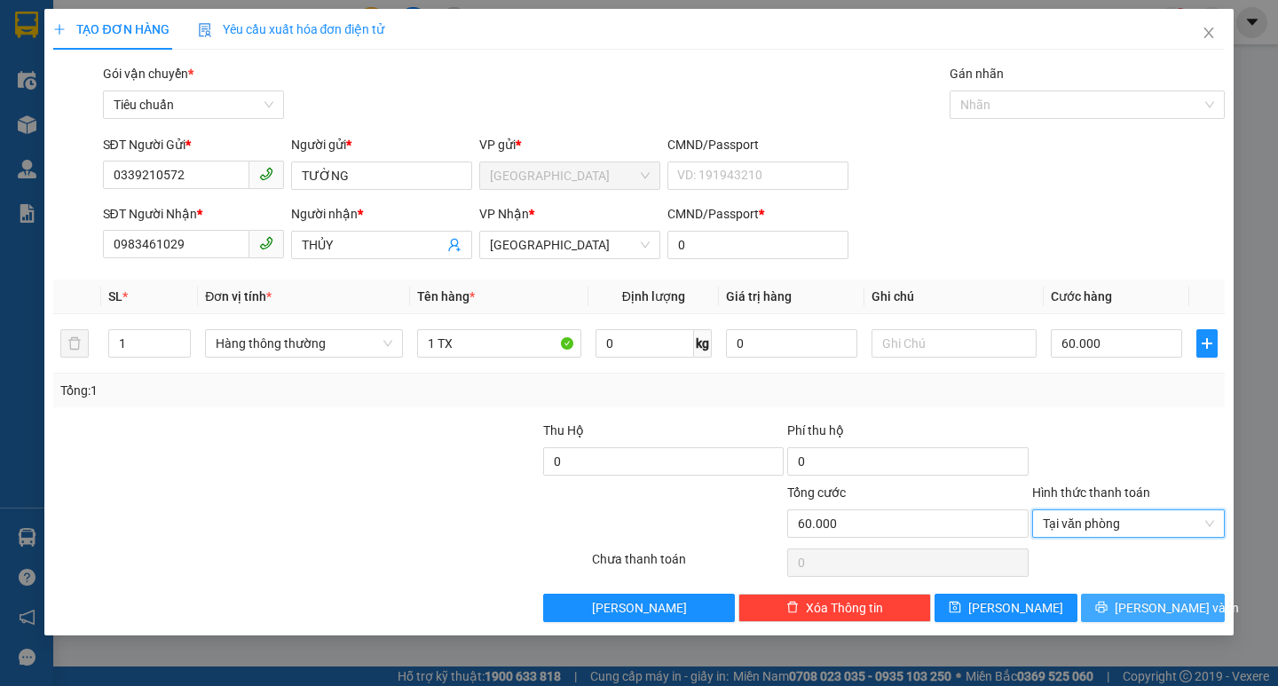
click at [1141, 611] on span "[PERSON_NAME] và In" at bounding box center [1177, 608] width 124 height 20
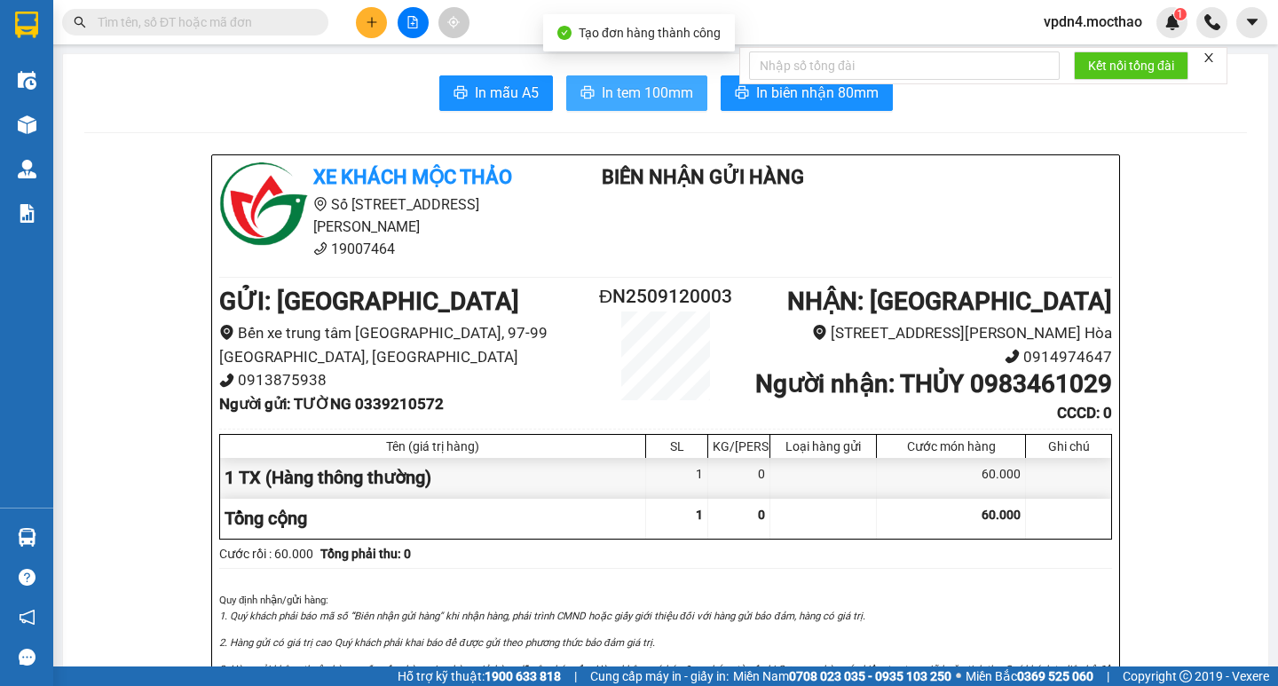
click at [612, 97] on span "In tem 100mm" at bounding box center [647, 93] width 91 height 22
click at [633, 99] on span "In tem 100mm" at bounding box center [647, 93] width 91 height 22
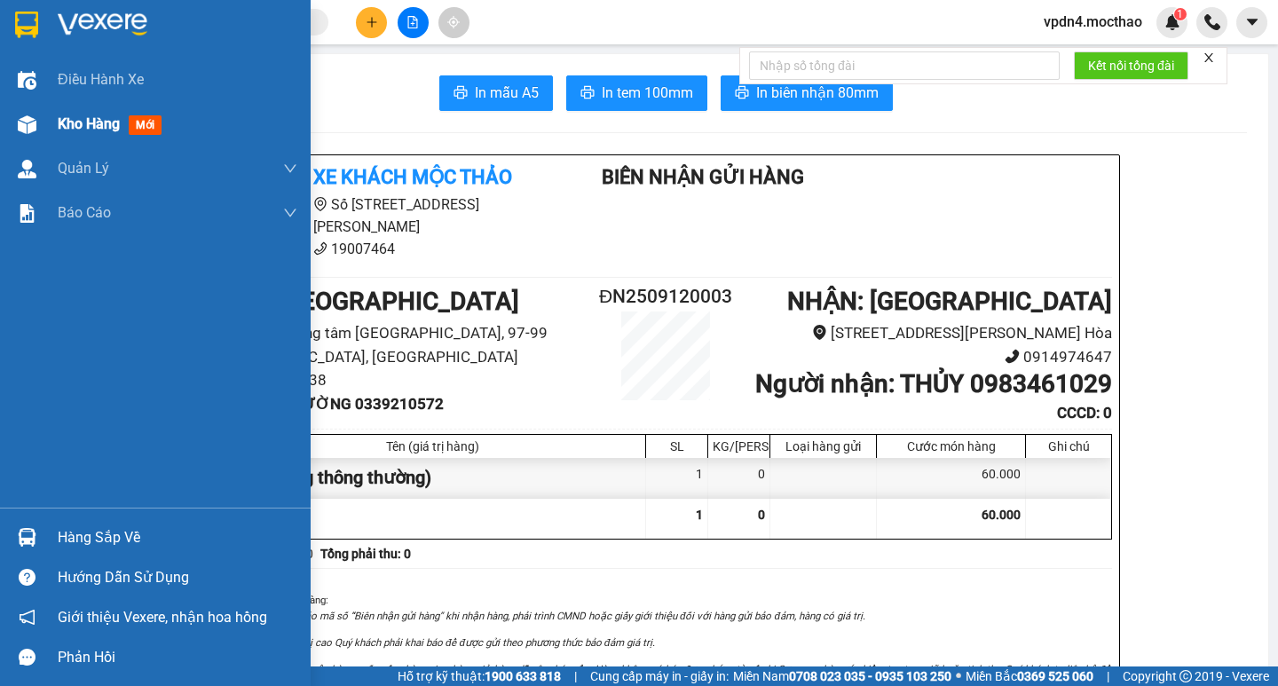
click at [71, 126] on span "Kho hàng" at bounding box center [89, 123] width 62 height 17
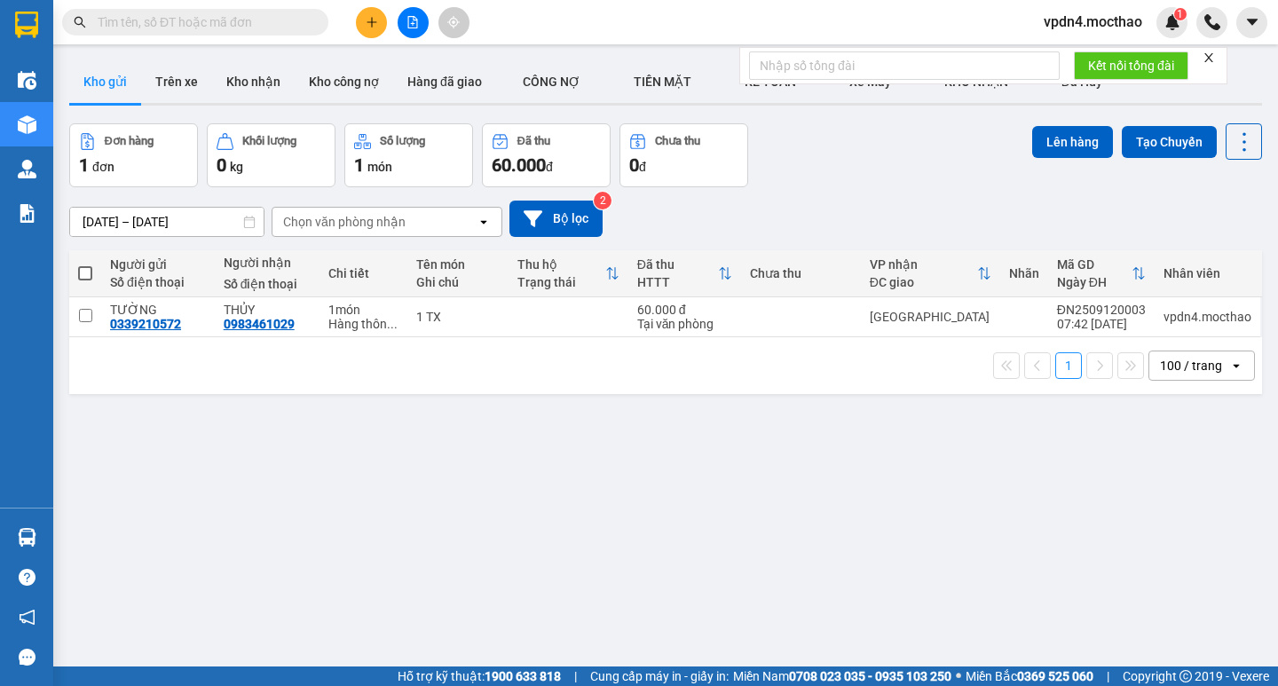
click at [87, 273] on span at bounding box center [85, 273] width 14 height 14
click at [85, 264] on input "checkbox" at bounding box center [85, 264] width 0 height 0
checkbox input "true"
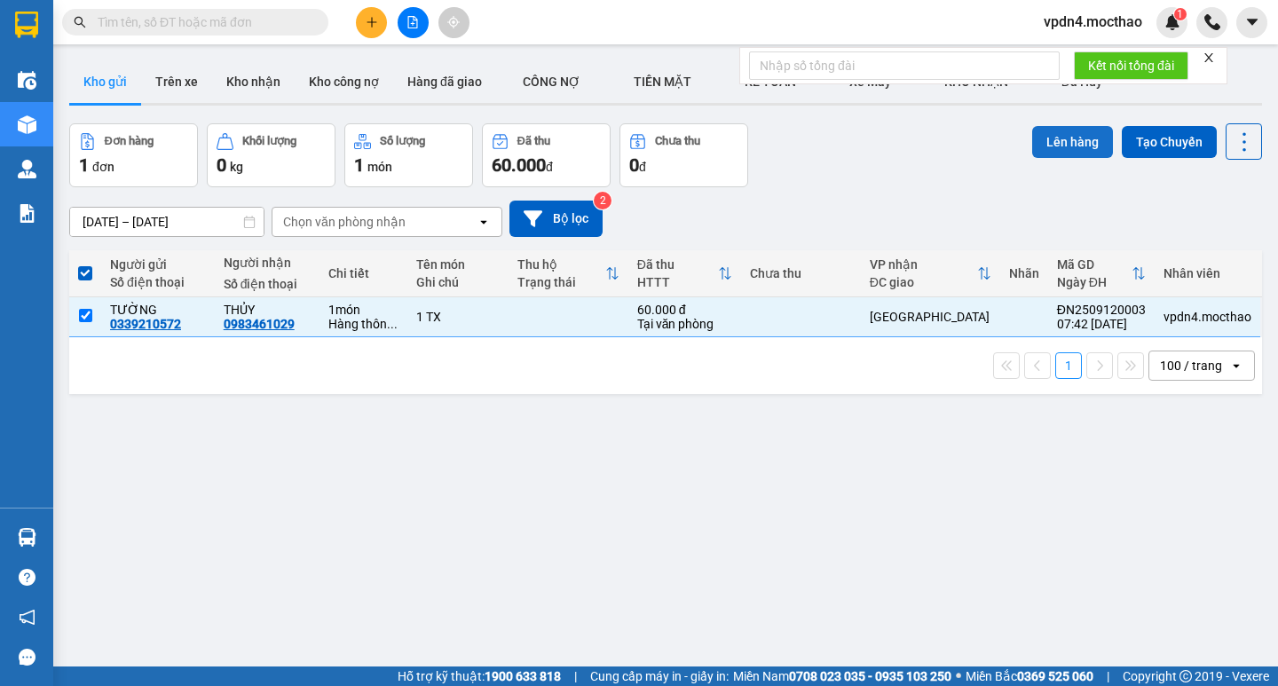
click at [1060, 137] on button "Lên hàng" at bounding box center [1072, 142] width 81 height 32
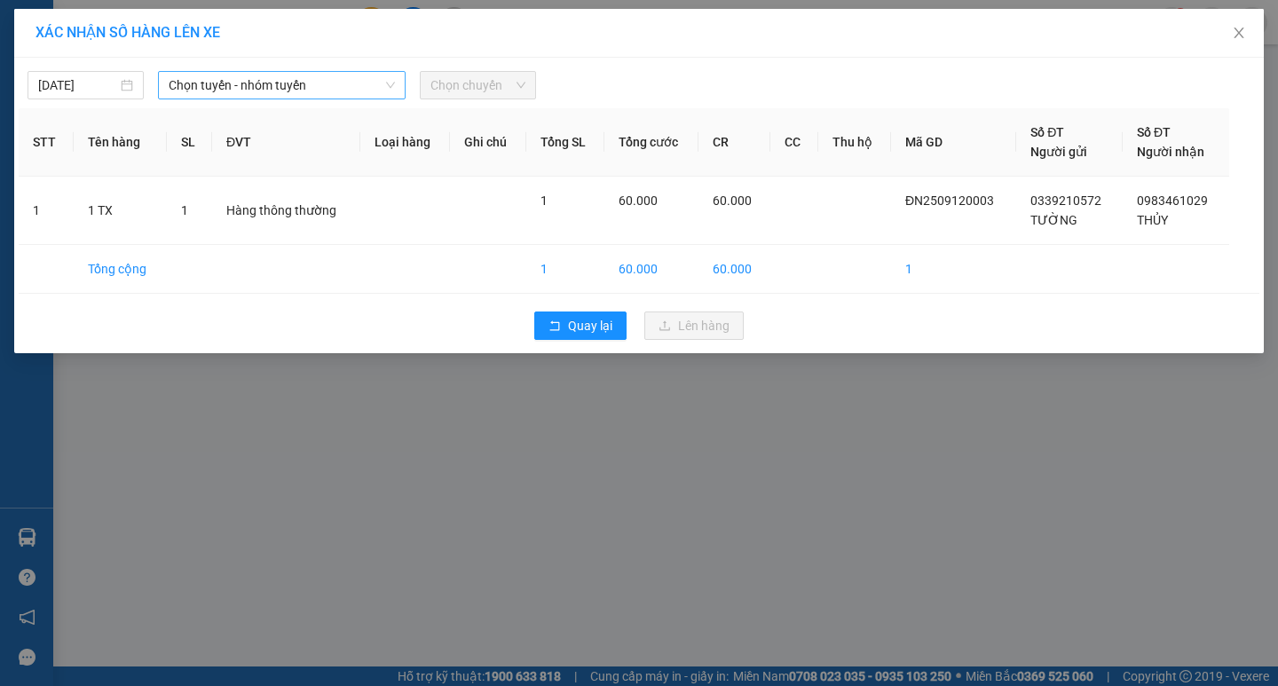
click at [264, 90] on span "Chọn tuyến - nhóm tuyến" at bounding box center [282, 85] width 226 height 27
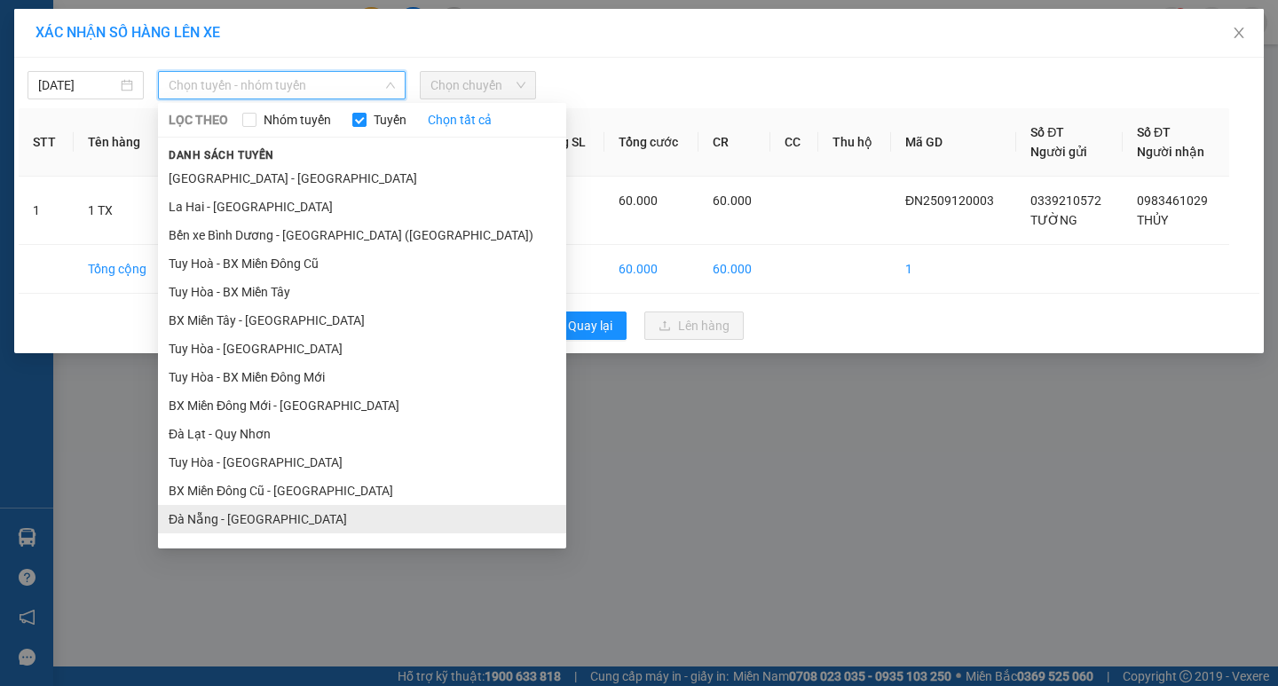
click at [217, 521] on li "Đà Nẵng - [GEOGRAPHIC_DATA]" at bounding box center [362, 519] width 408 height 28
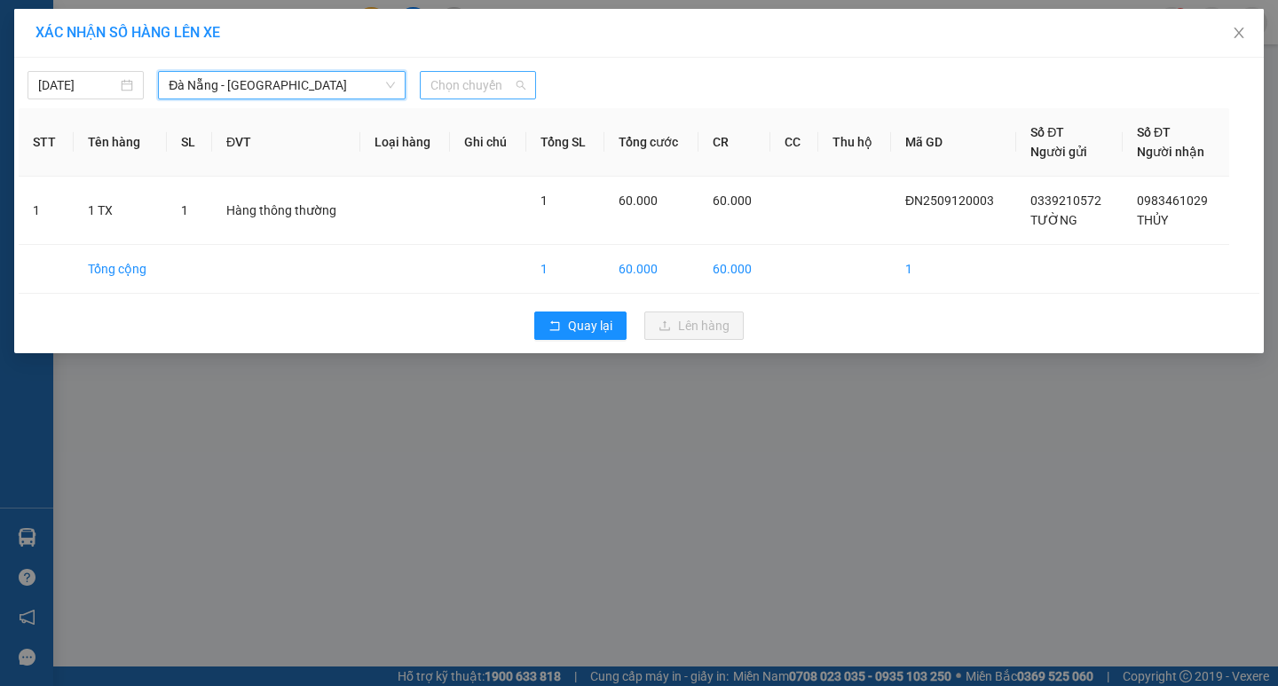
click at [506, 90] on span "Chọn chuyến" at bounding box center [477, 85] width 95 height 27
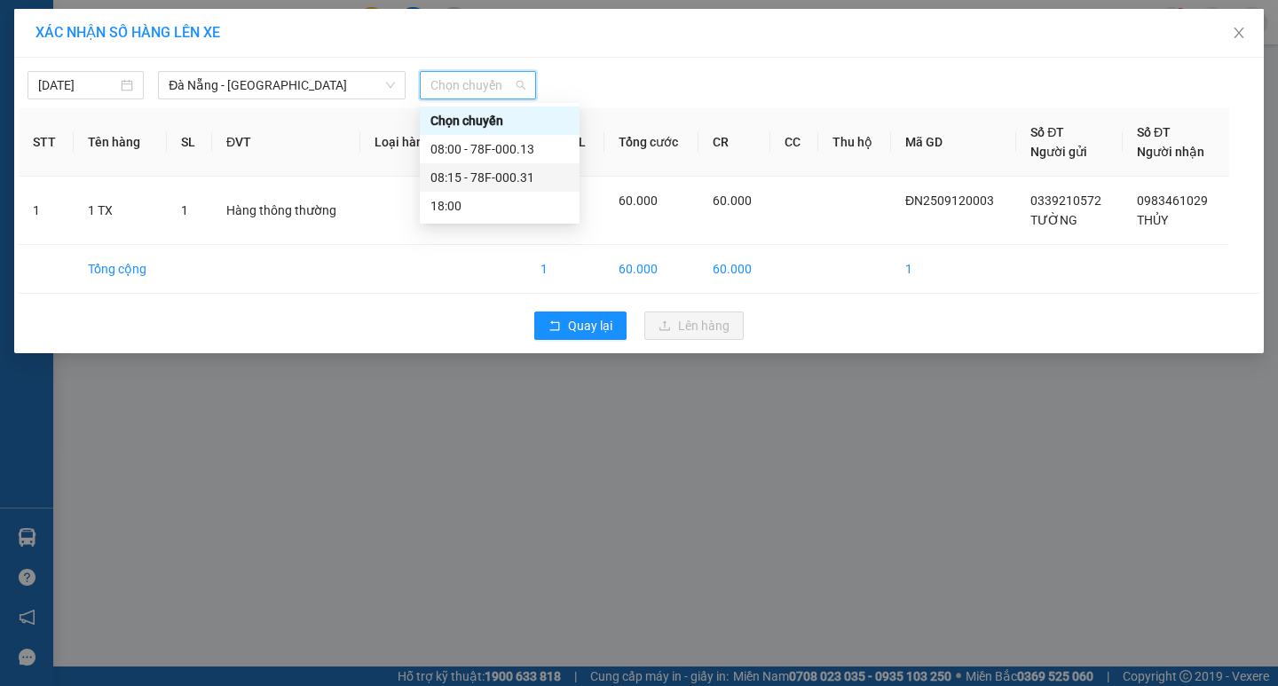
click at [483, 178] on div "08:15 - 78F-000.31" at bounding box center [499, 178] width 138 height 20
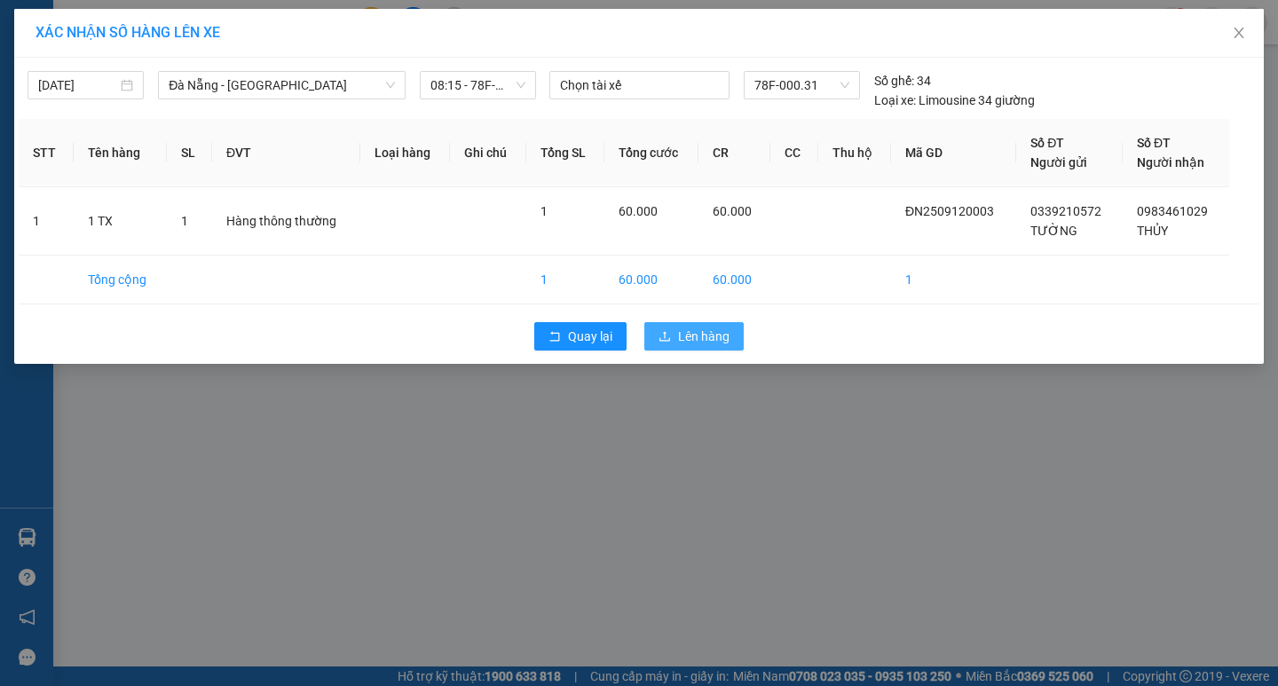
click at [691, 334] on span "Lên hàng" at bounding box center [703, 337] width 51 height 20
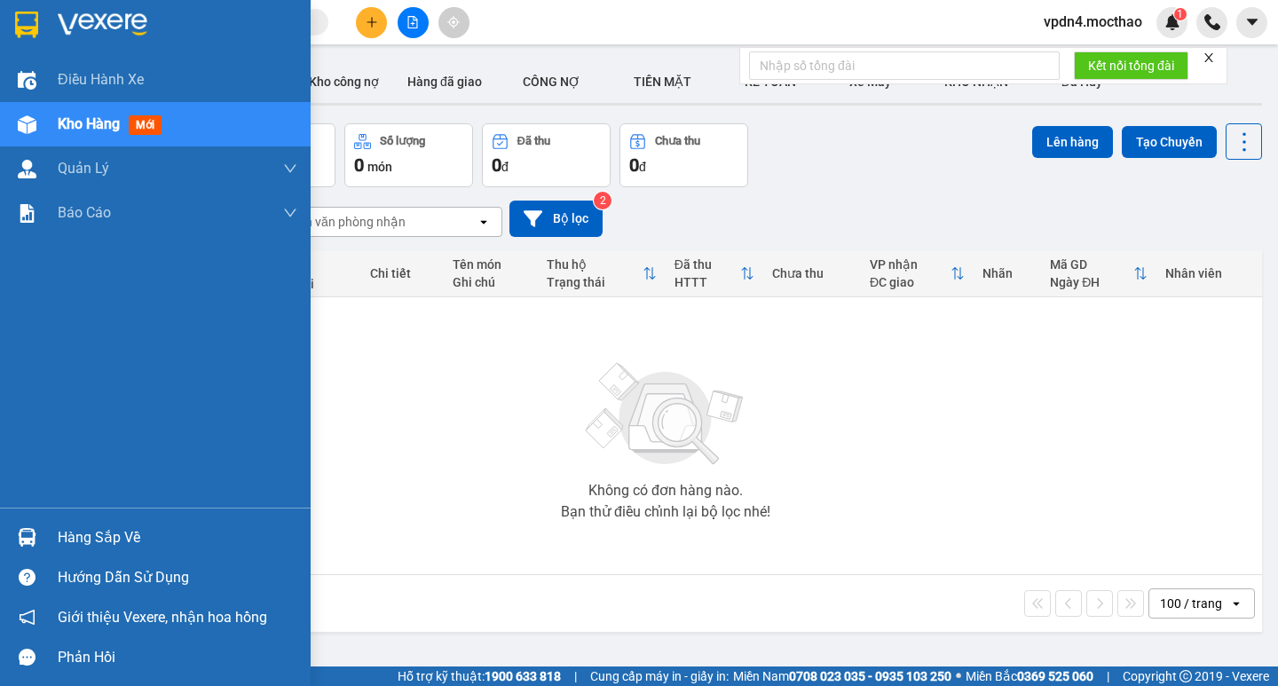
click at [99, 133] on div "Kho hàng mới" at bounding box center [113, 124] width 111 height 22
click at [107, 537] on div "Hàng sắp về" at bounding box center [178, 538] width 240 height 27
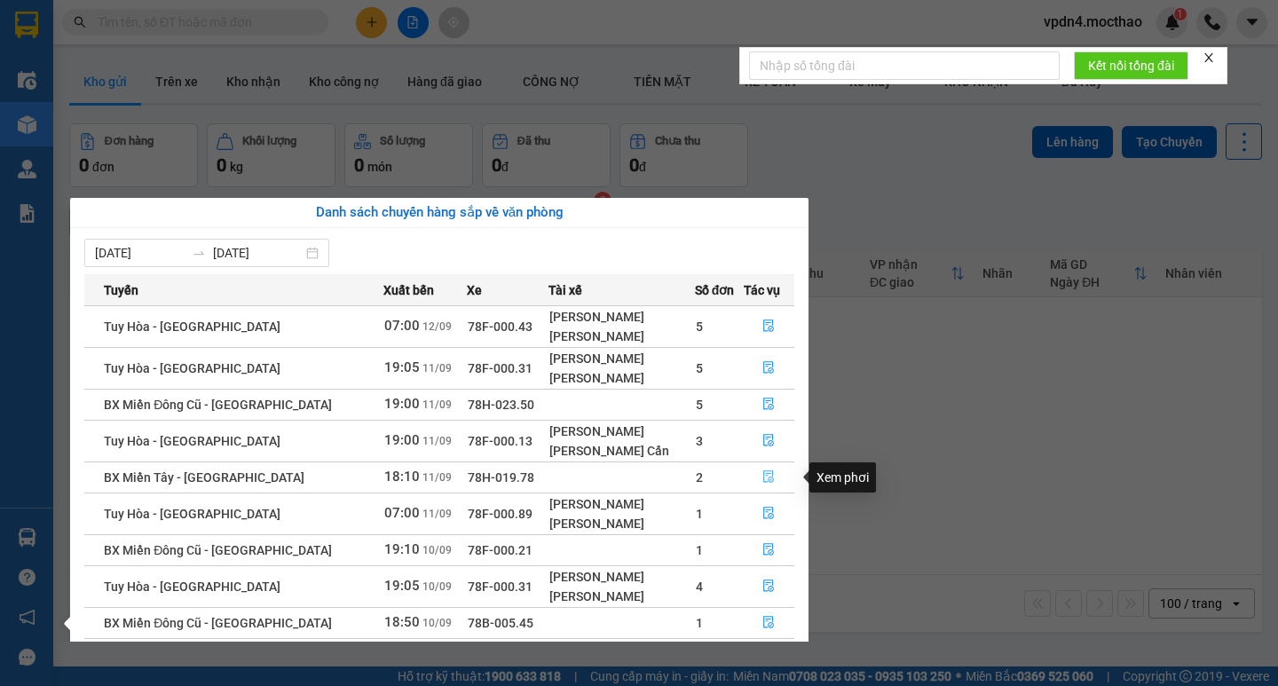
click at [762, 473] on icon "file-done" at bounding box center [768, 476] width 12 height 12
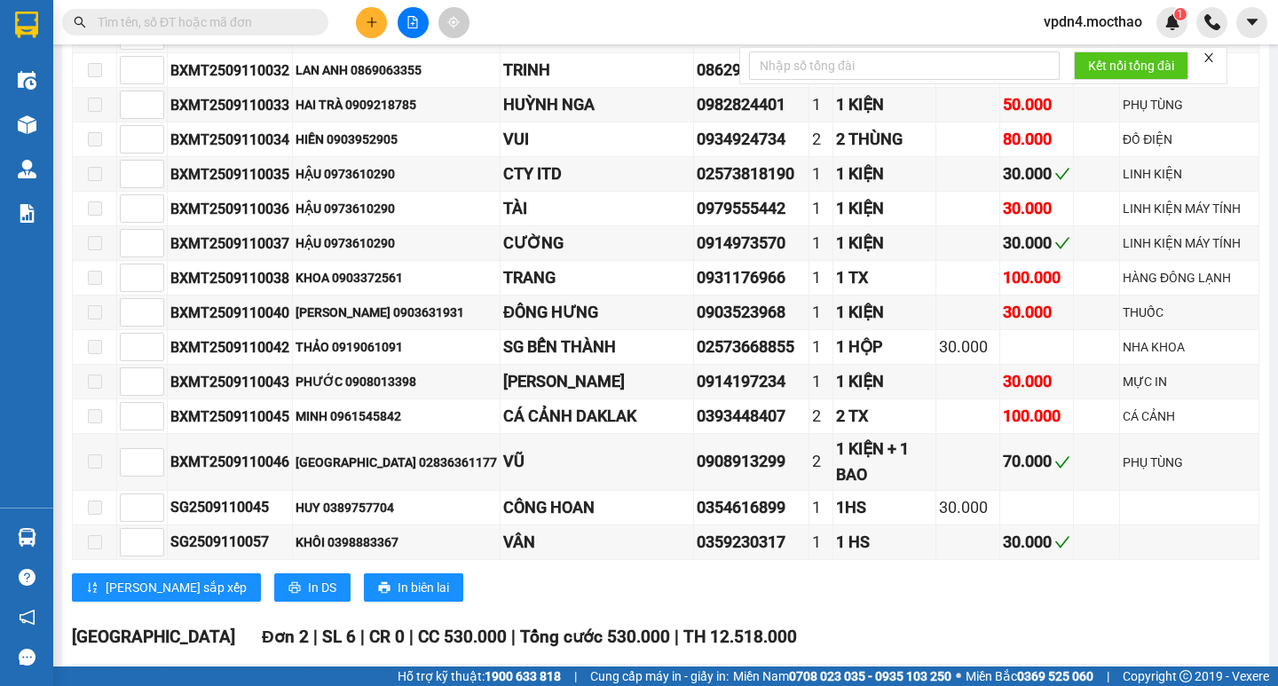
scroll to position [1467, 0]
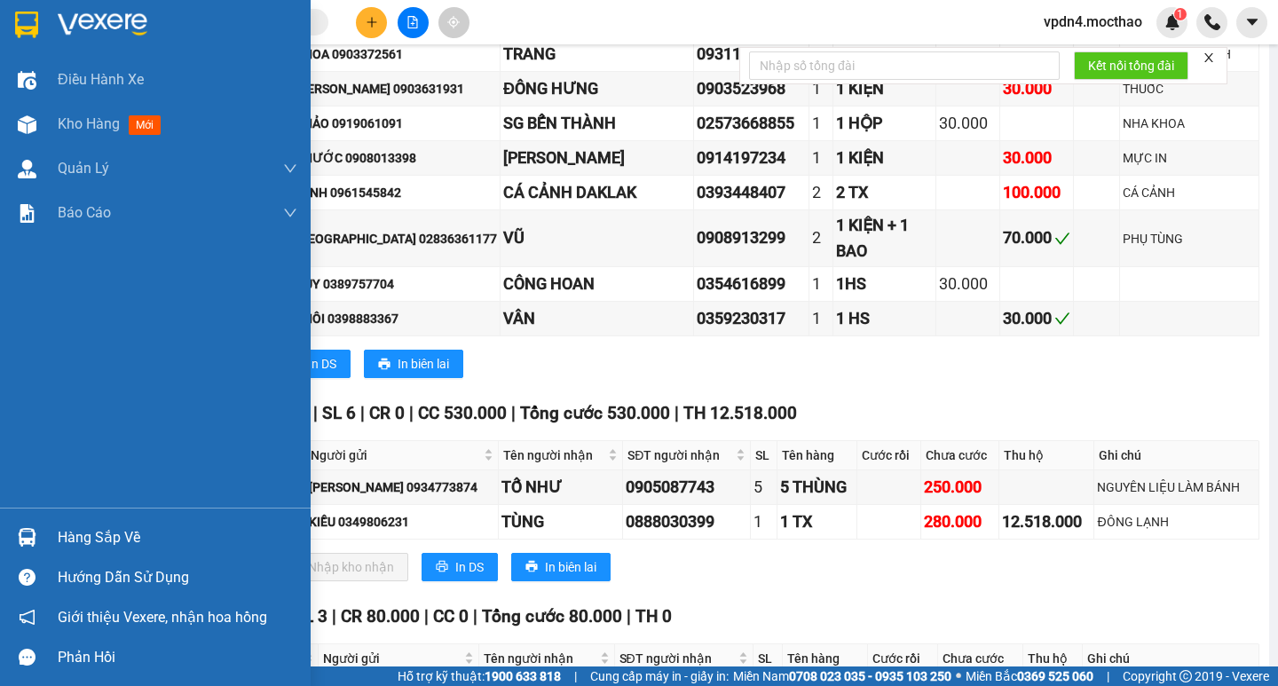
click at [71, 539] on div "Hàng sắp về" at bounding box center [178, 538] width 240 height 27
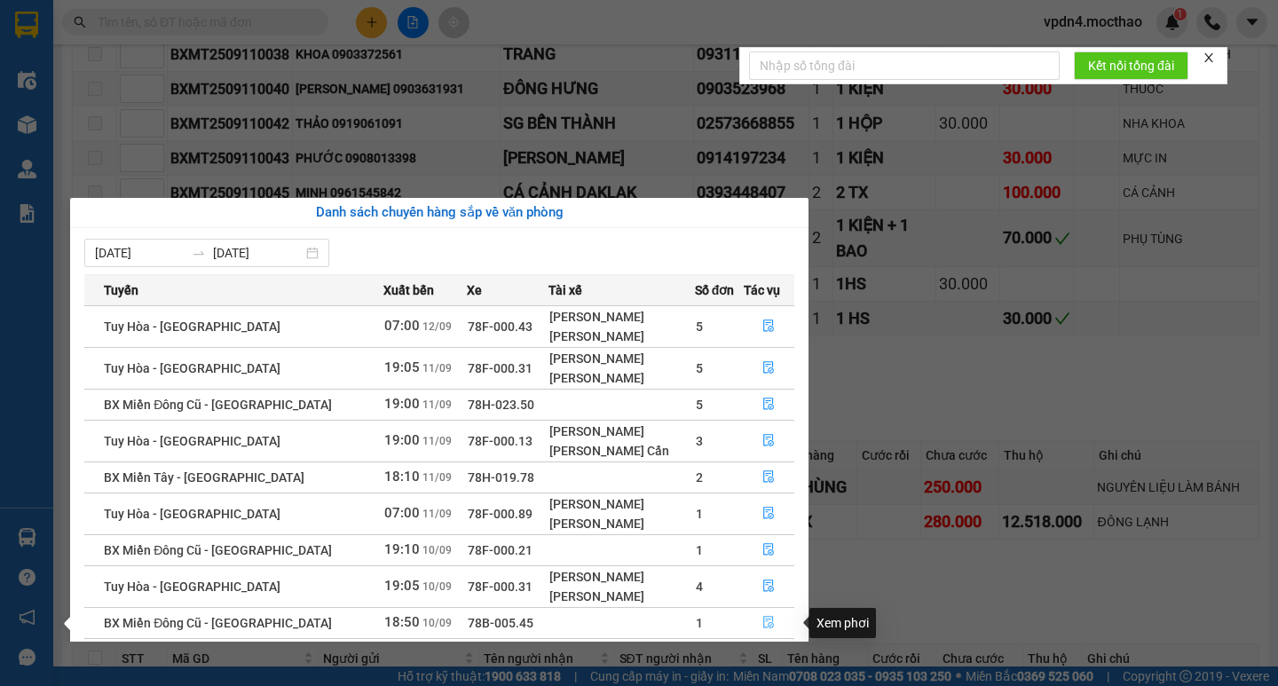
click at [764, 622] on icon "file-done" at bounding box center [768, 622] width 12 height 12
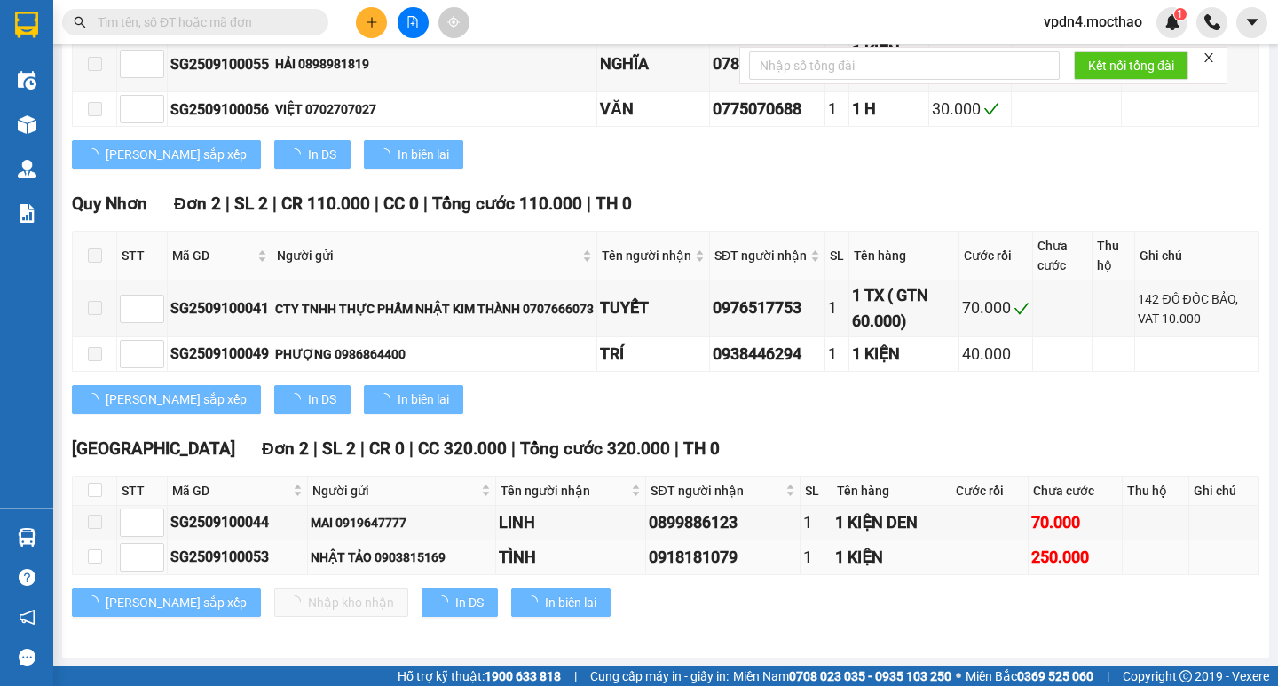
type input "[DATE]"
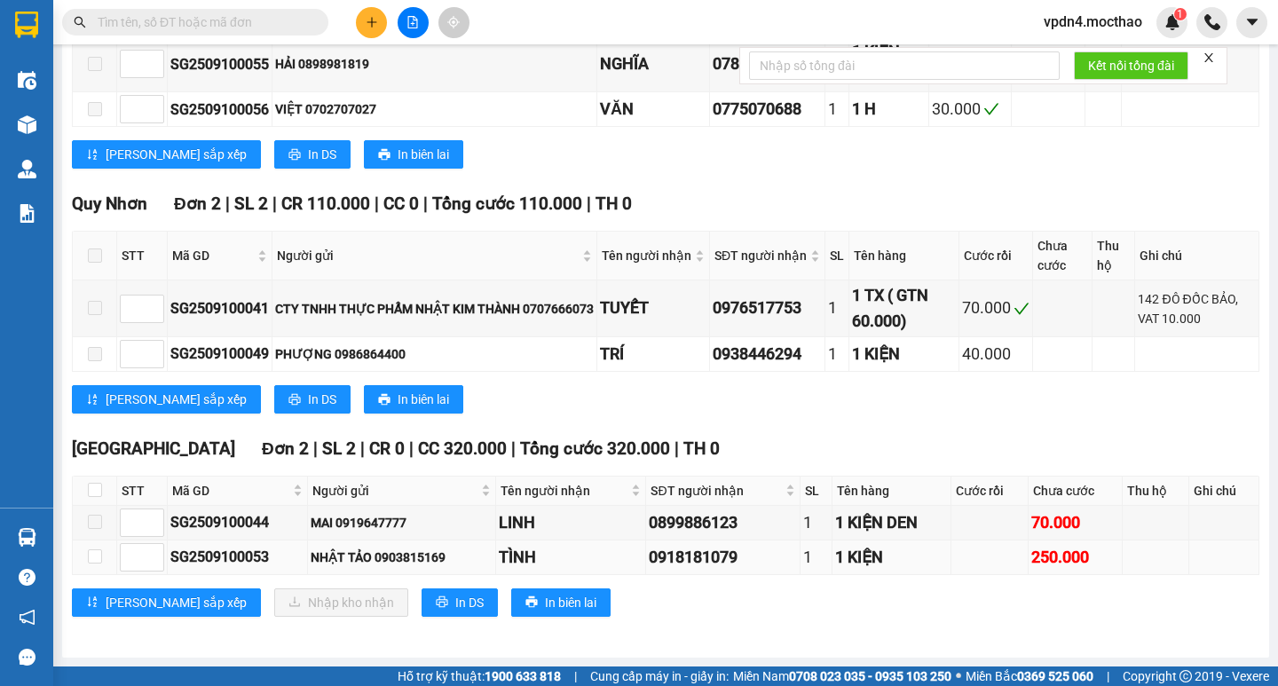
scroll to position [849, 0]
click at [96, 558] on input "checkbox" at bounding box center [95, 556] width 14 height 14
checkbox input "true"
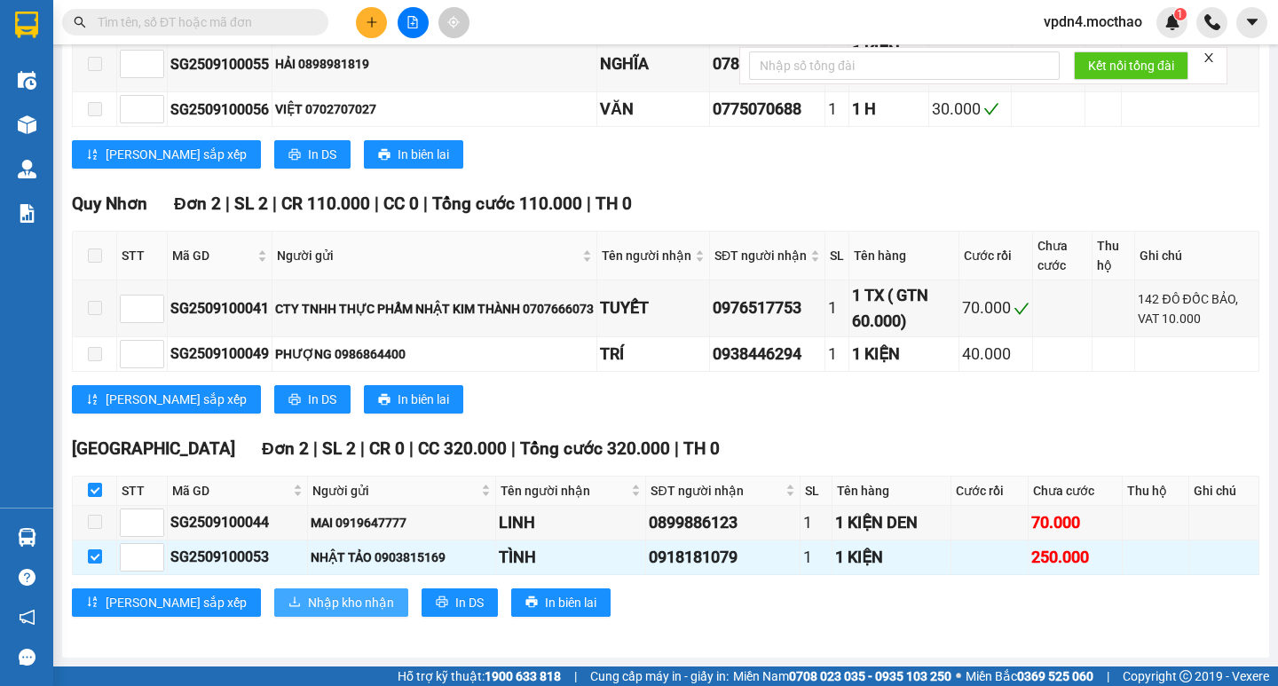
click at [308, 594] on span "Nhập kho nhận" at bounding box center [351, 603] width 86 height 20
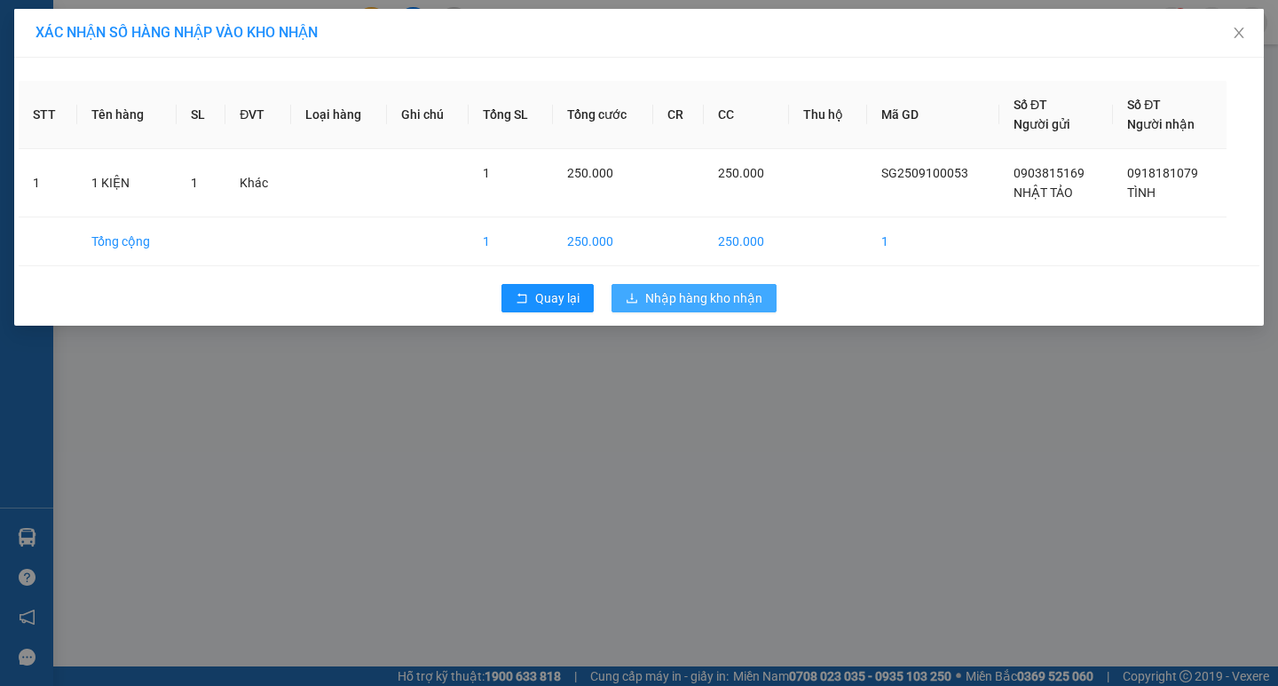
click at [687, 303] on span "Nhập hàng kho nhận" at bounding box center [703, 298] width 117 height 20
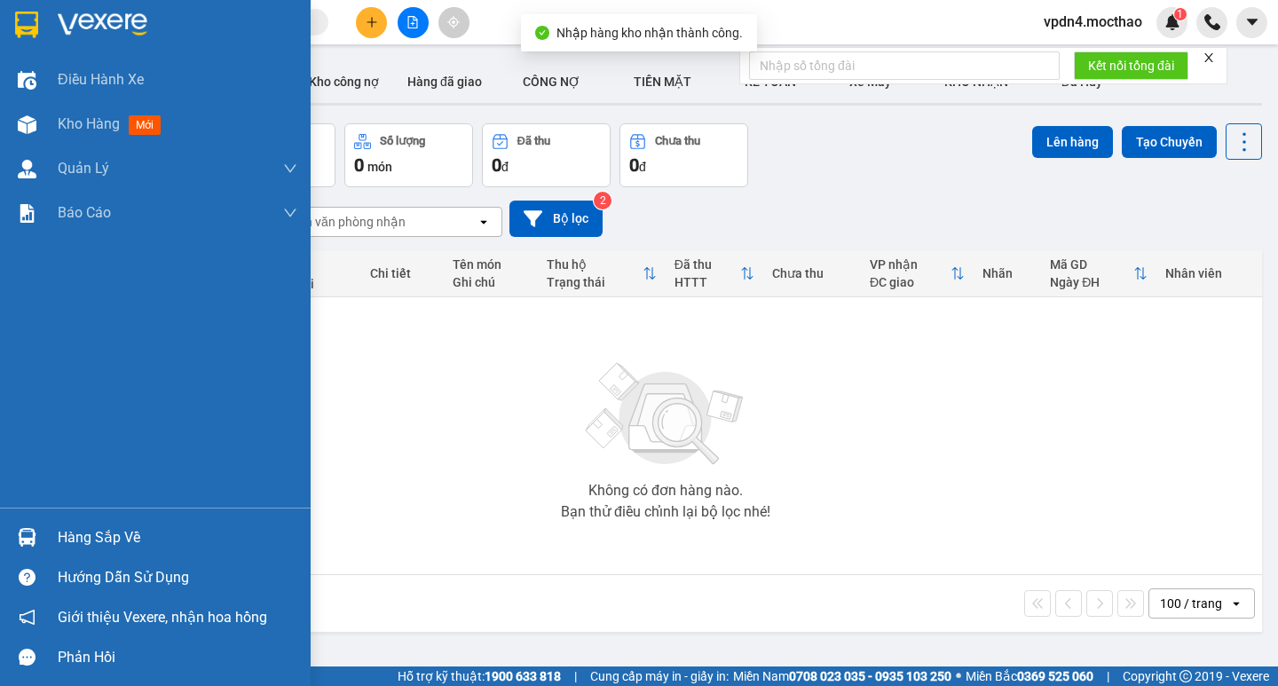
click at [88, 532] on div "Hàng sắp về" at bounding box center [178, 538] width 240 height 27
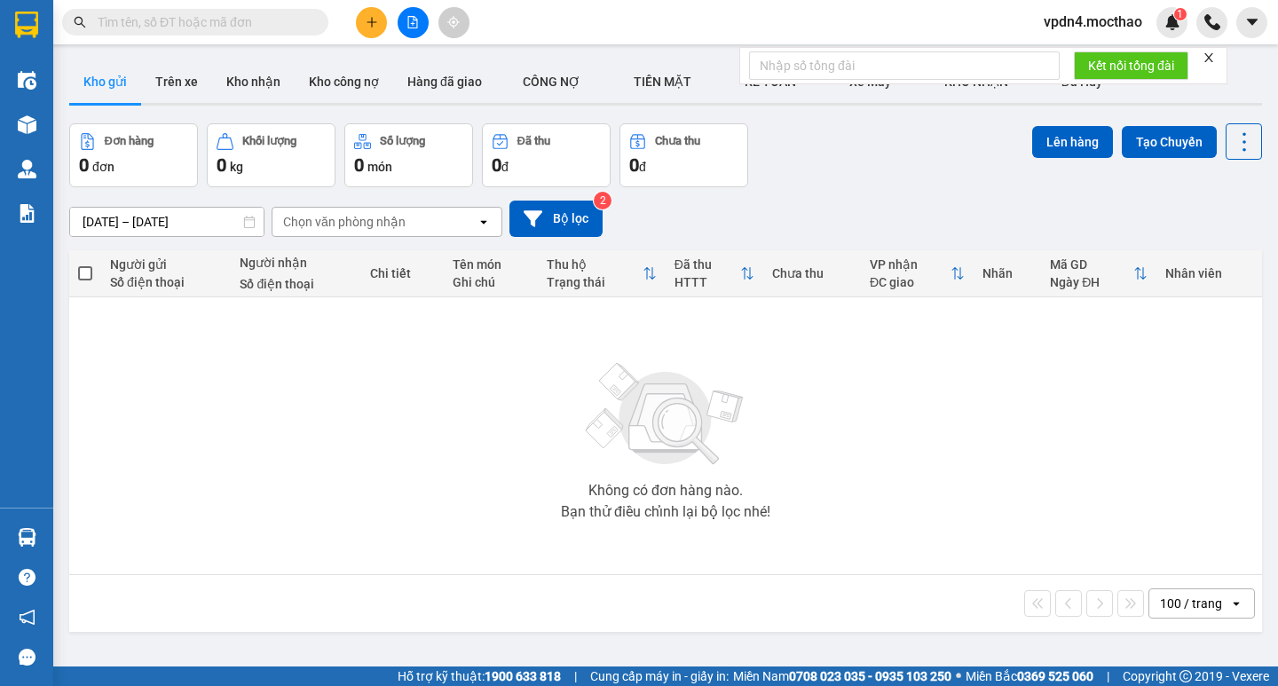
click at [954, 500] on section "Kết quả tìm kiếm ( 0 ) Bộ lọc Ngày lên hàng gần nhất No Data vpdn4.mocthao 1 Đi…" at bounding box center [639, 343] width 1278 height 686
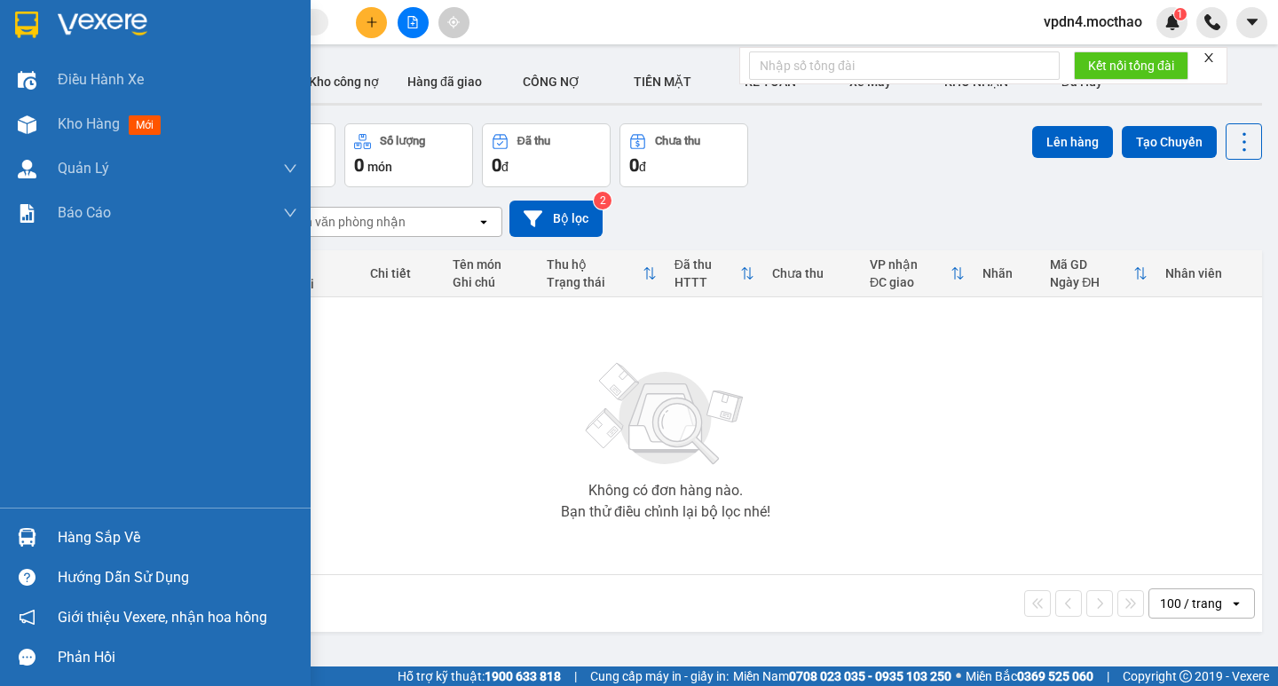
click at [114, 541] on div "Hàng sắp về" at bounding box center [178, 538] width 240 height 27
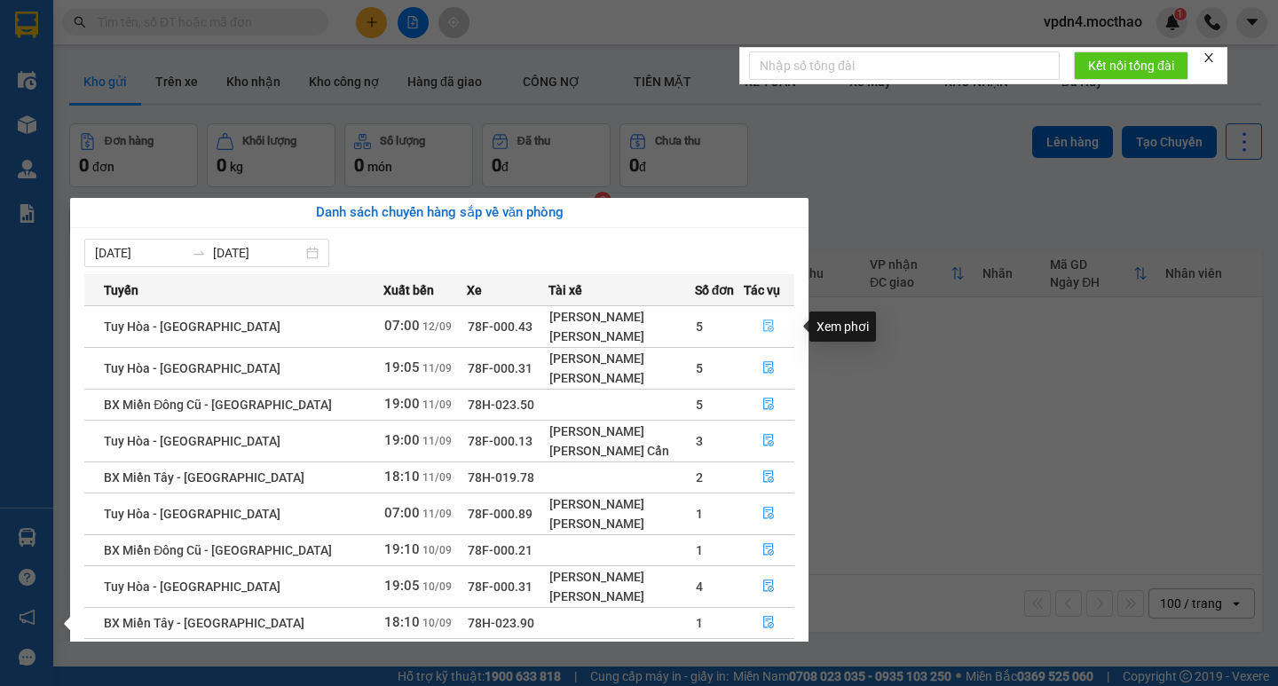
click at [762, 322] on icon "file-done" at bounding box center [768, 326] width 12 height 12
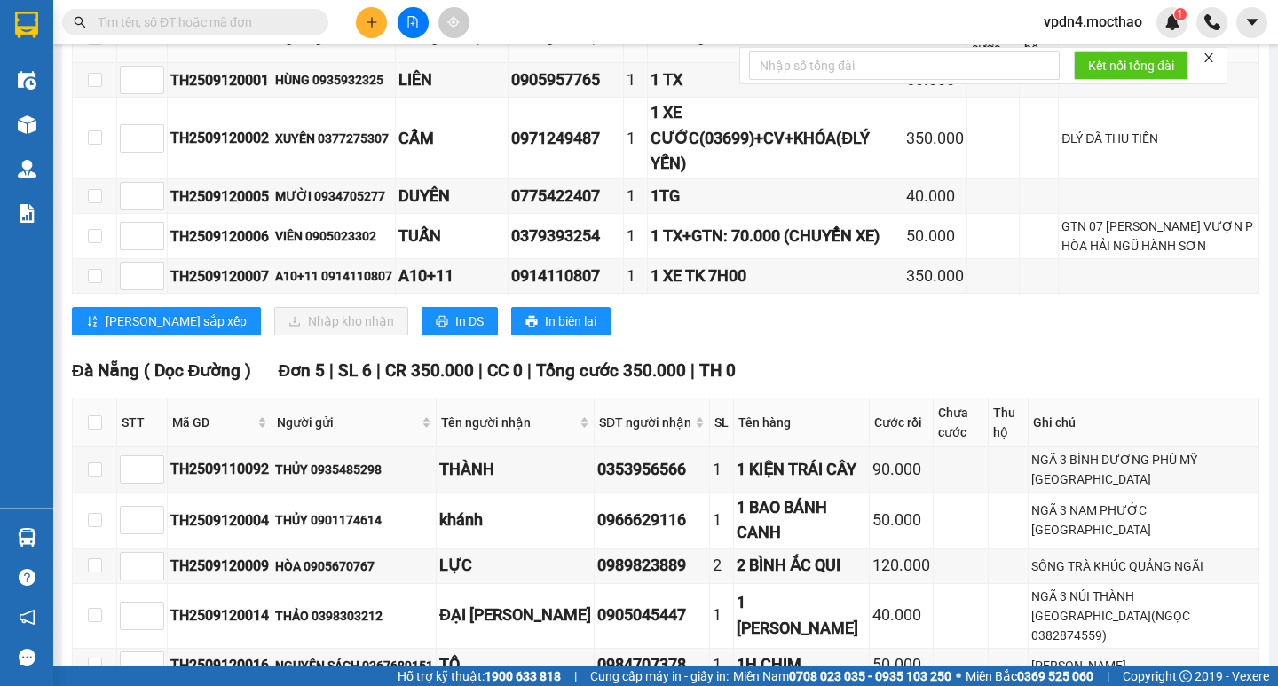
scroll to position [268, 0]
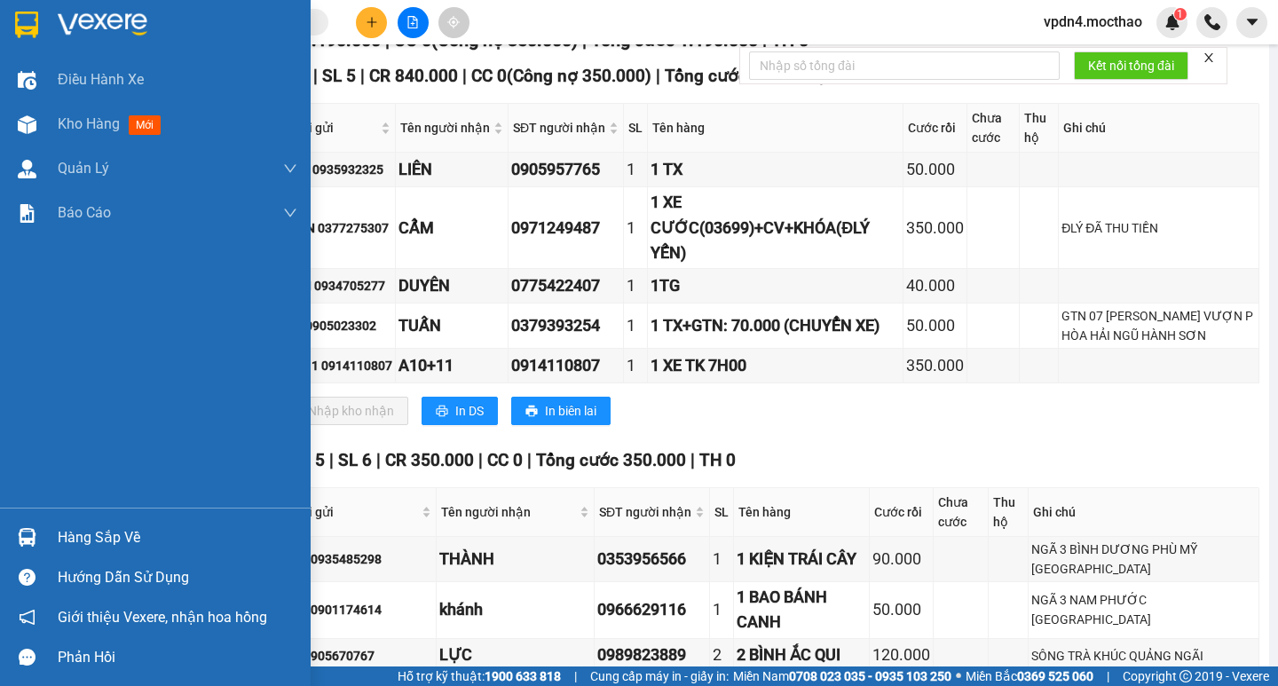
click at [109, 541] on div "Hàng sắp về" at bounding box center [178, 538] width 240 height 27
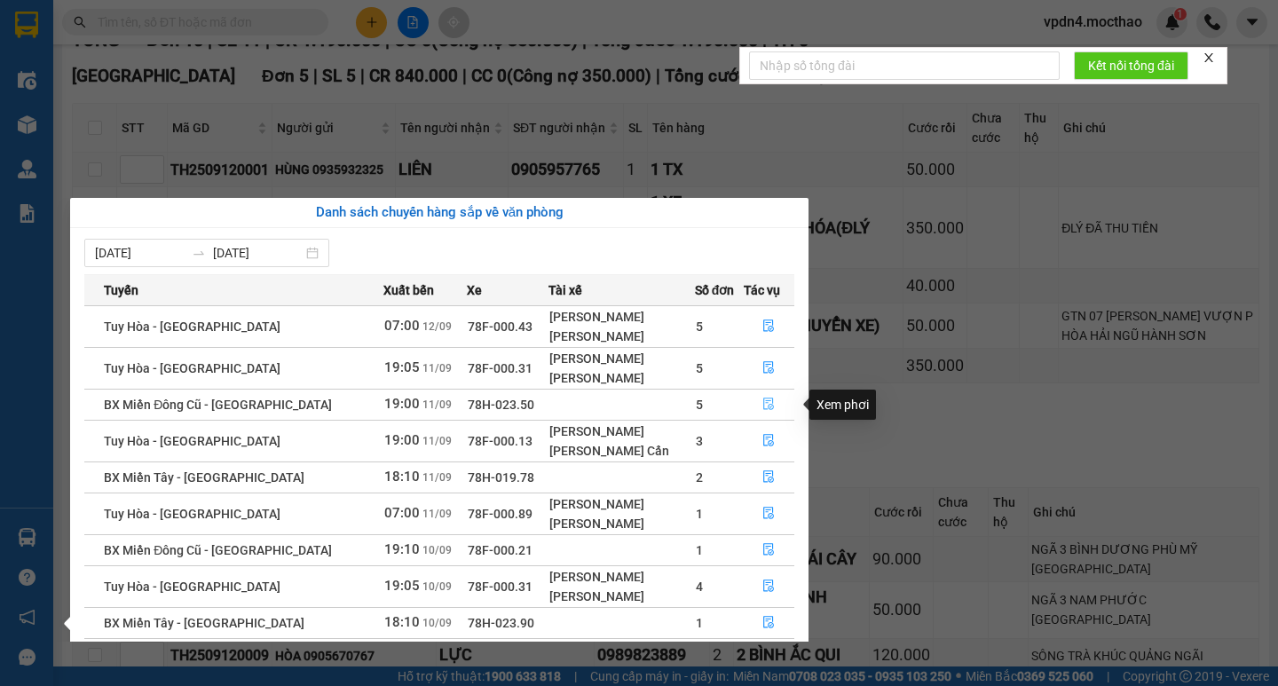
click at [773, 407] on button "button" at bounding box center [770, 405] width 50 height 28
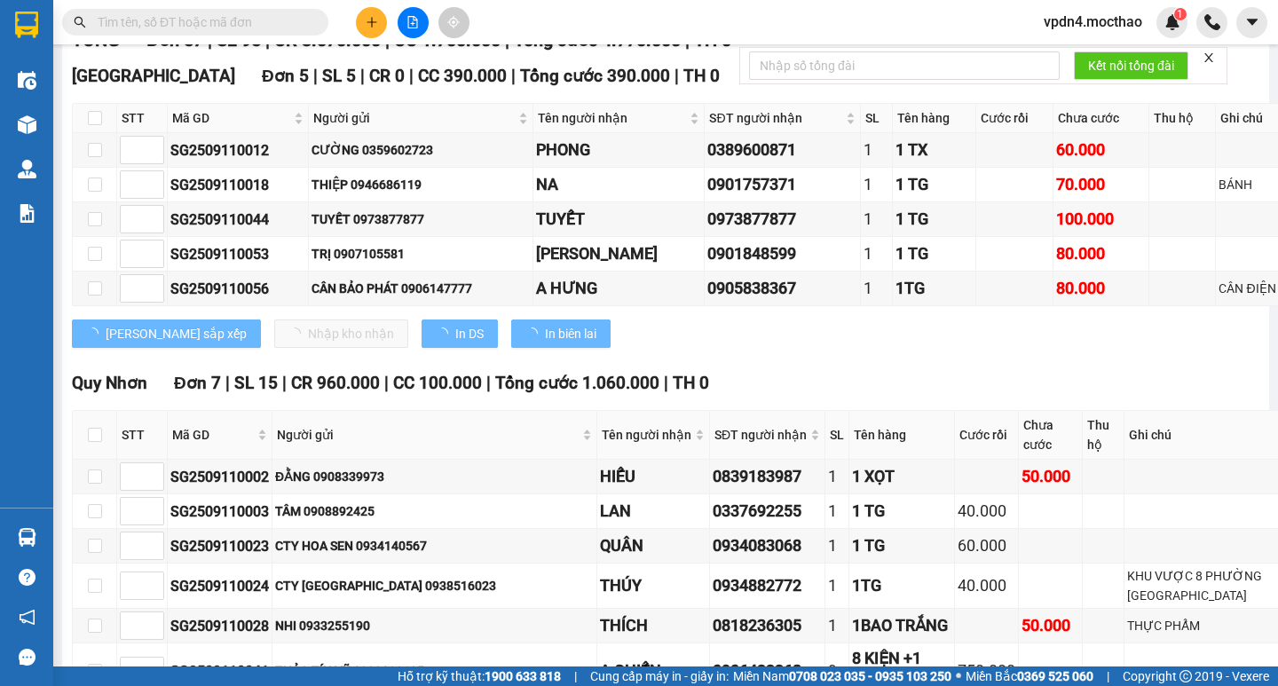
type input "[DATE]"
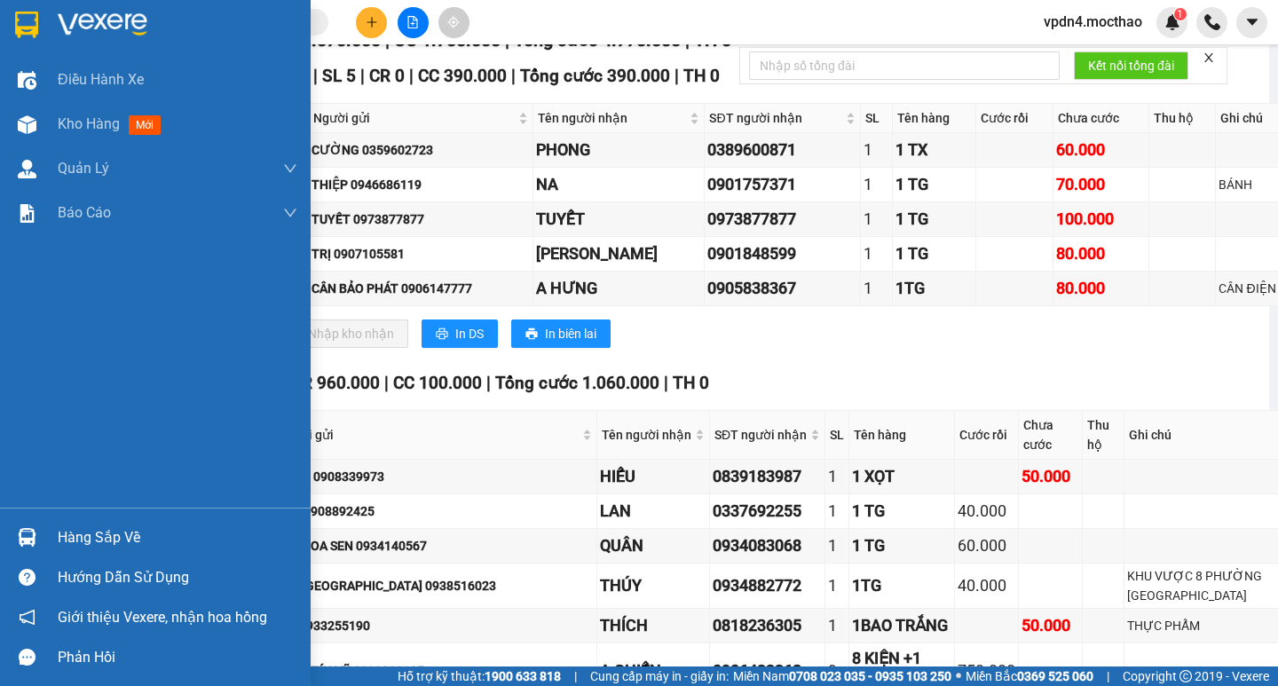
click at [64, 537] on div "Hàng sắp về" at bounding box center [178, 538] width 240 height 27
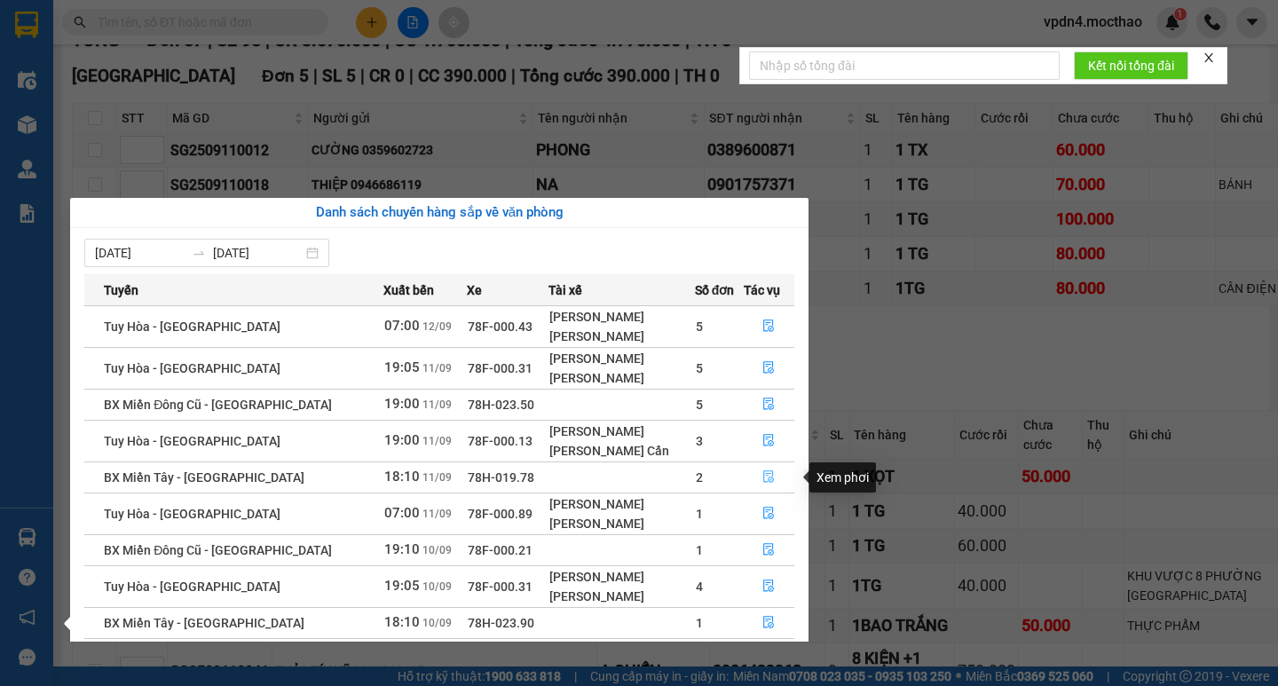
click at [770, 477] on button "button" at bounding box center [770, 477] width 50 height 28
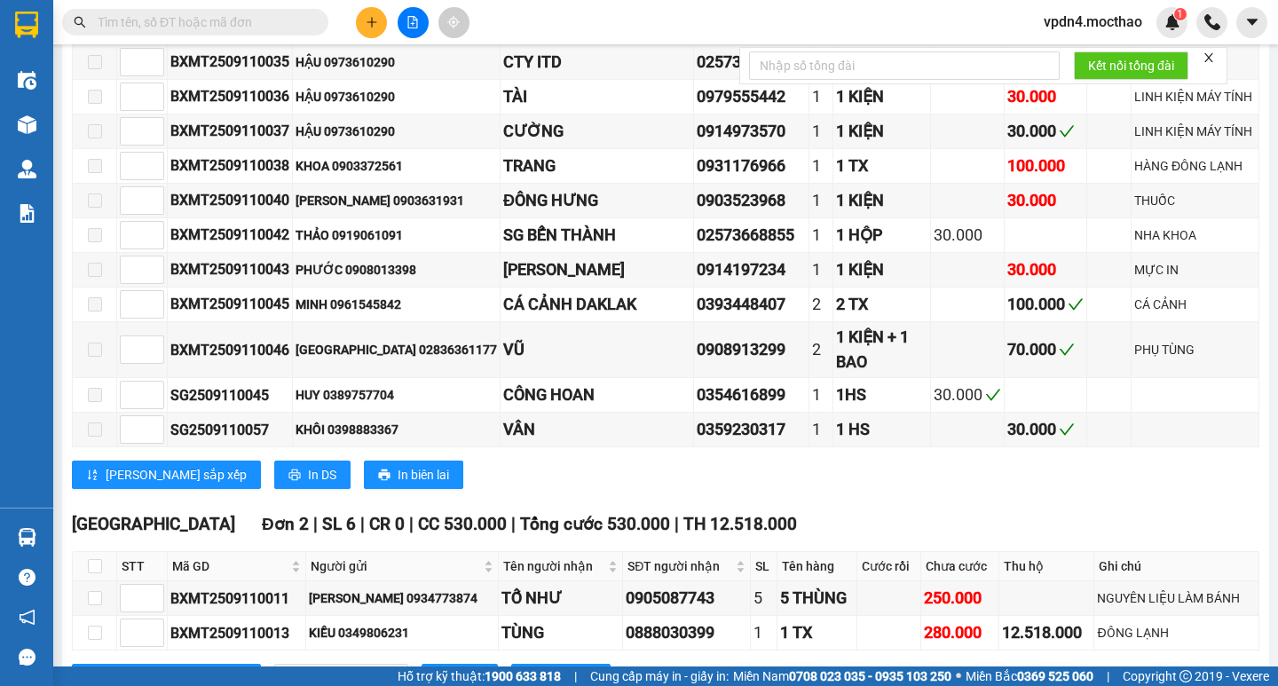
scroll to position [1401, 0]
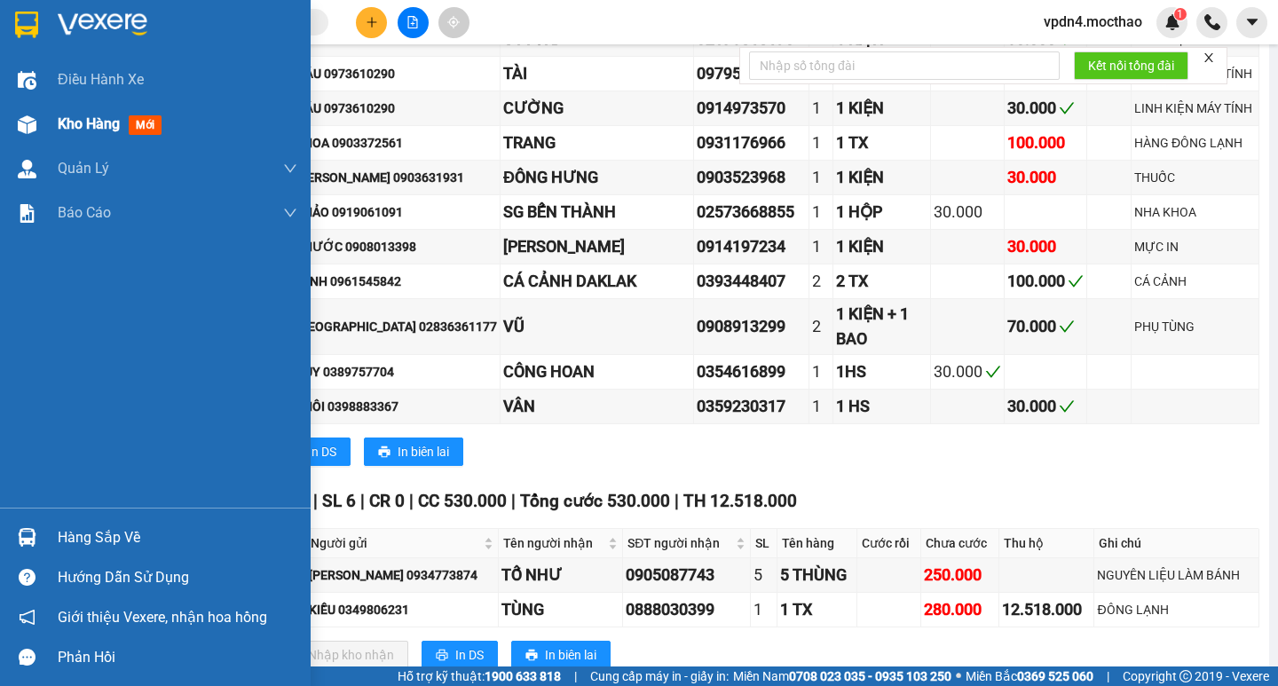
click at [78, 124] on span "Kho hàng" at bounding box center [89, 123] width 62 height 17
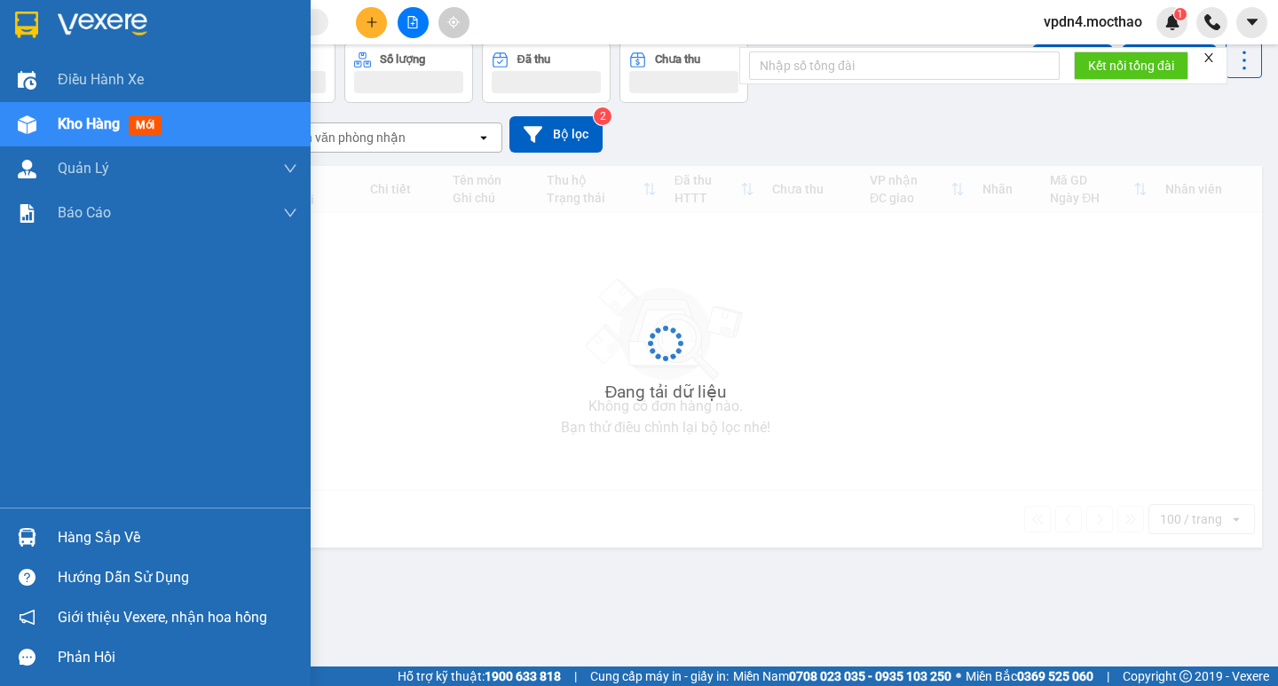
scroll to position [82, 0]
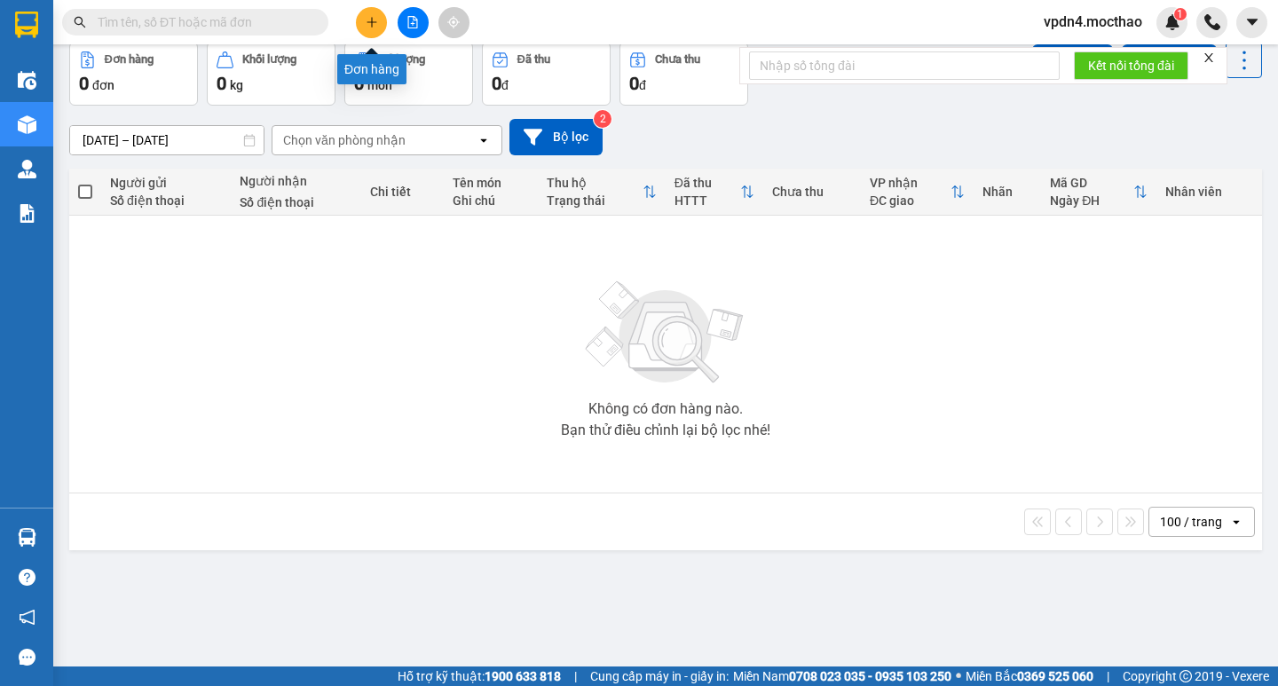
click at [362, 19] on button at bounding box center [371, 22] width 31 height 31
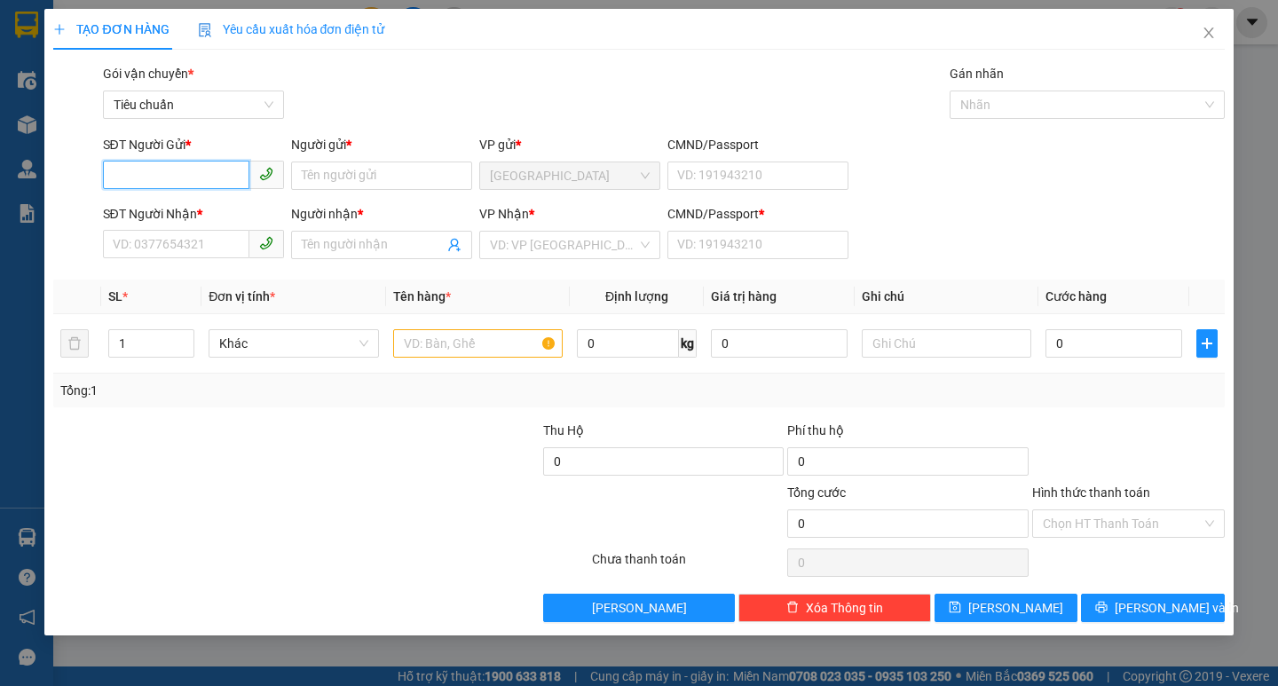
click at [192, 188] on input "SĐT Người Gửi *" at bounding box center [176, 175] width 146 height 28
type input "0349241696"
click at [343, 183] on input "Người gửi *" at bounding box center [381, 176] width 181 height 28
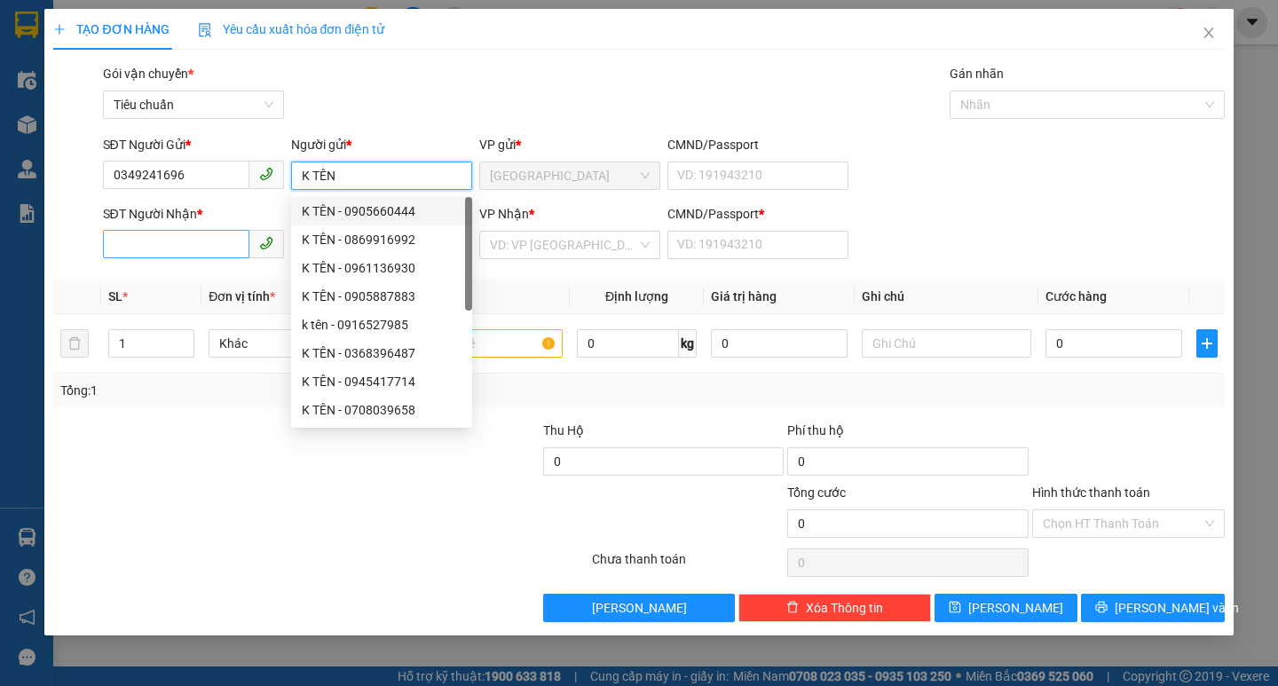
type input "K TÊN"
click at [205, 239] on input "SĐT Người Nhận *" at bounding box center [176, 244] width 146 height 28
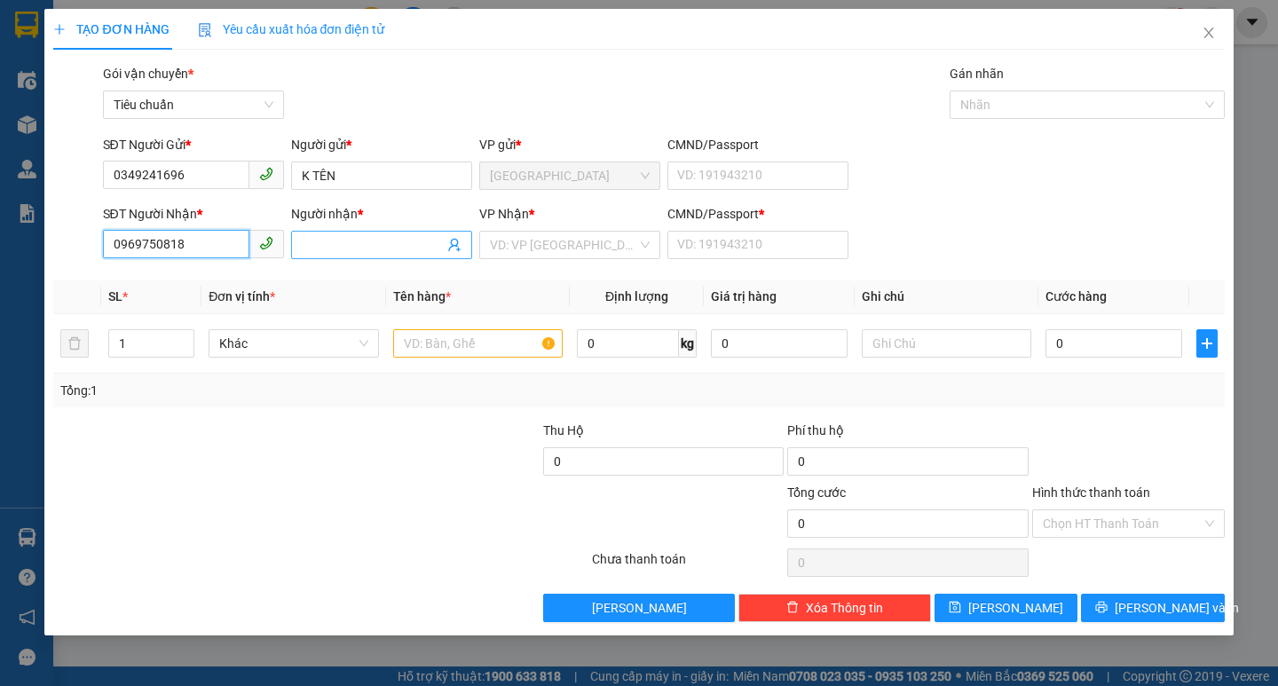
type input "0969750818"
click at [359, 245] on input "Người nhận *" at bounding box center [373, 245] width 142 height 20
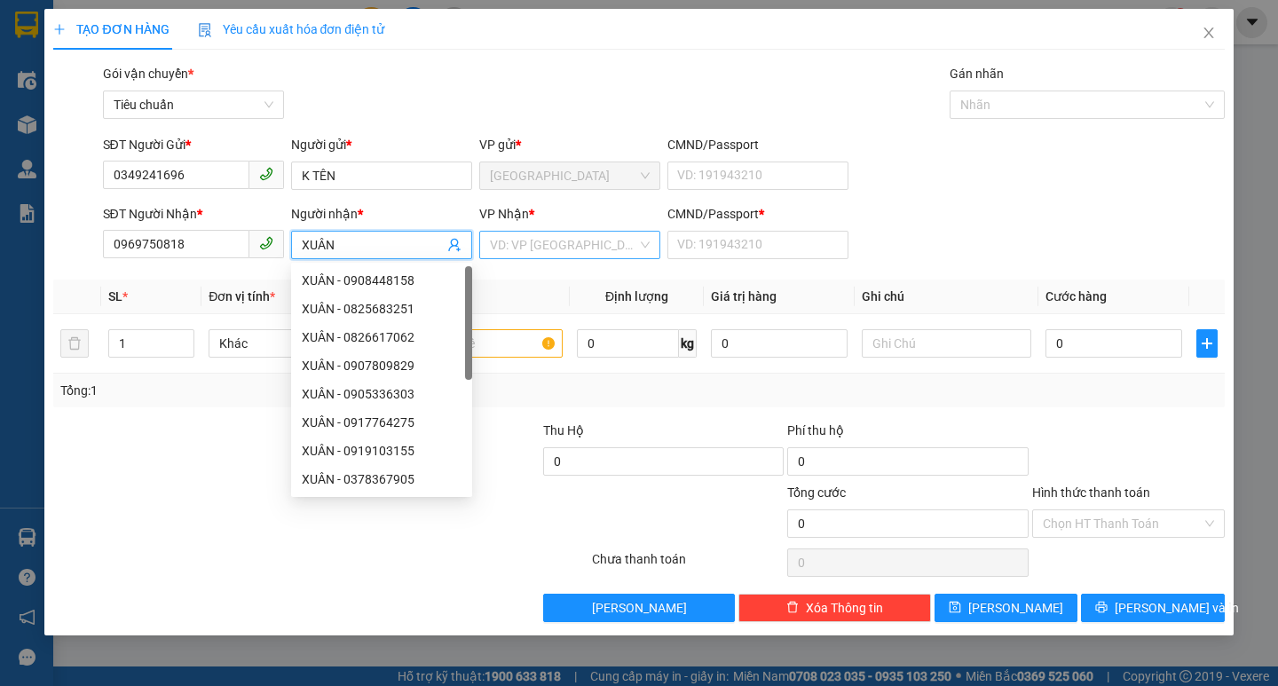
type input "XUÂN"
click at [605, 245] on input "search" at bounding box center [563, 245] width 147 height 27
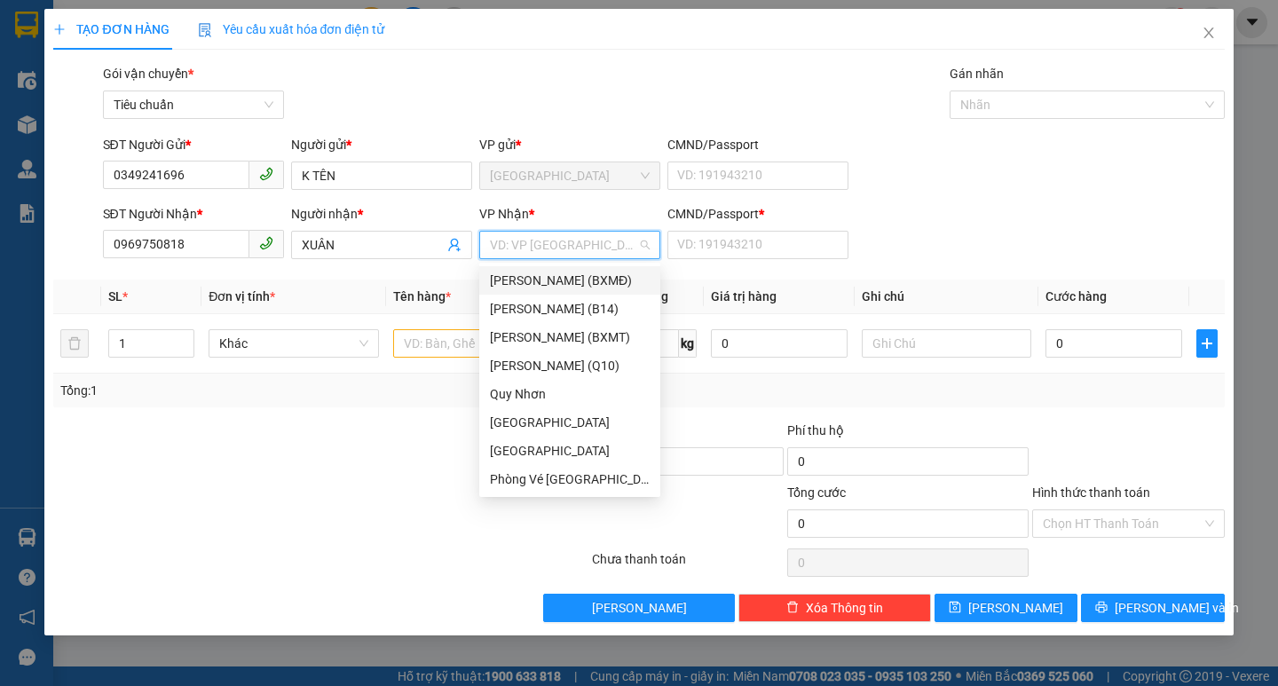
click at [606, 272] on div "[PERSON_NAME] (BXMĐ)" at bounding box center [570, 281] width 160 height 20
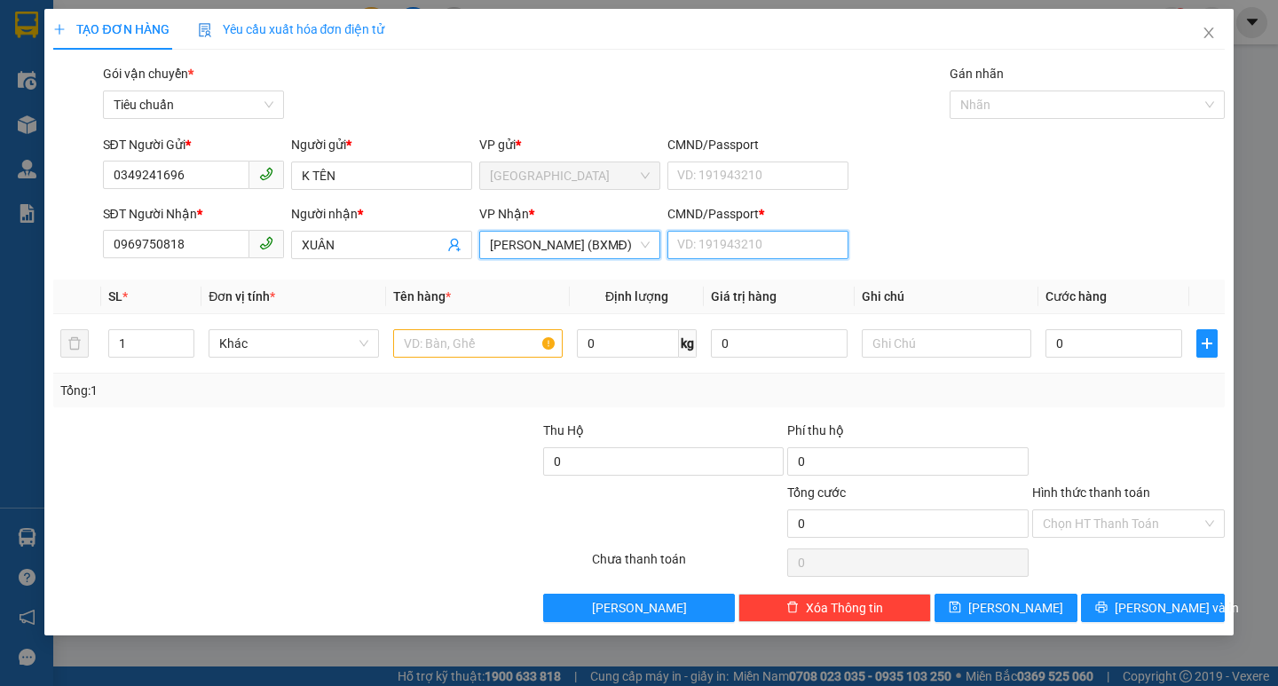
click at [718, 241] on input "CMND/Passport *" at bounding box center [757, 245] width 181 height 28
type input "0"
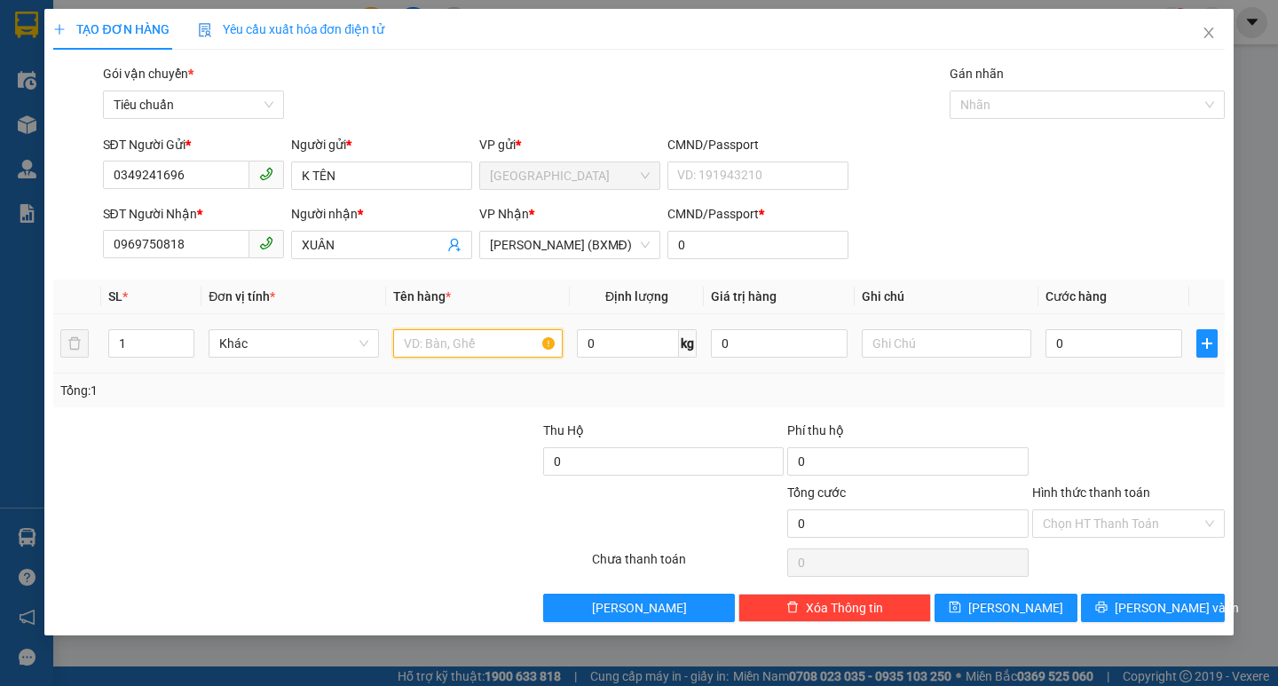
click at [482, 351] on input "text" at bounding box center [478, 343] width 170 height 28
type input "1 HỘP+GTN"
click at [879, 348] on input "text" at bounding box center [947, 343] width 170 height 28
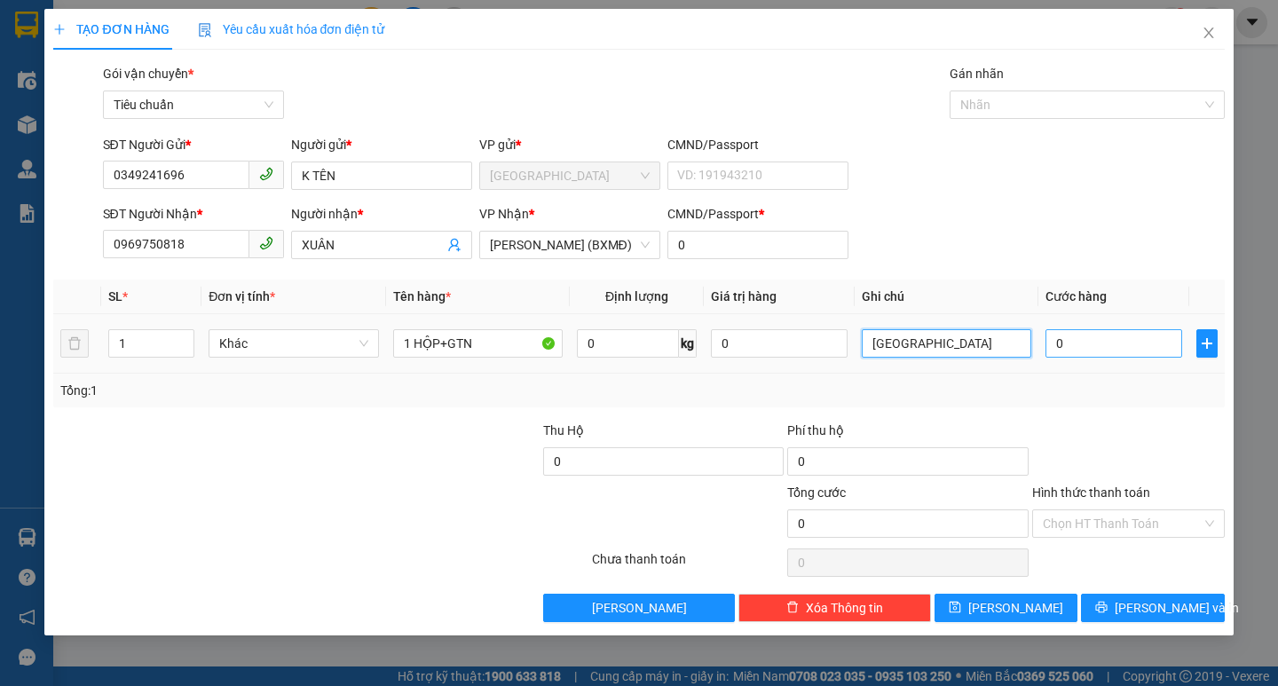
type input "[GEOGRAPHIC_DATA]"
click at [1100, 346] on input "0" at bounding box center [1114, 343] width 137 height 28
type input "5"
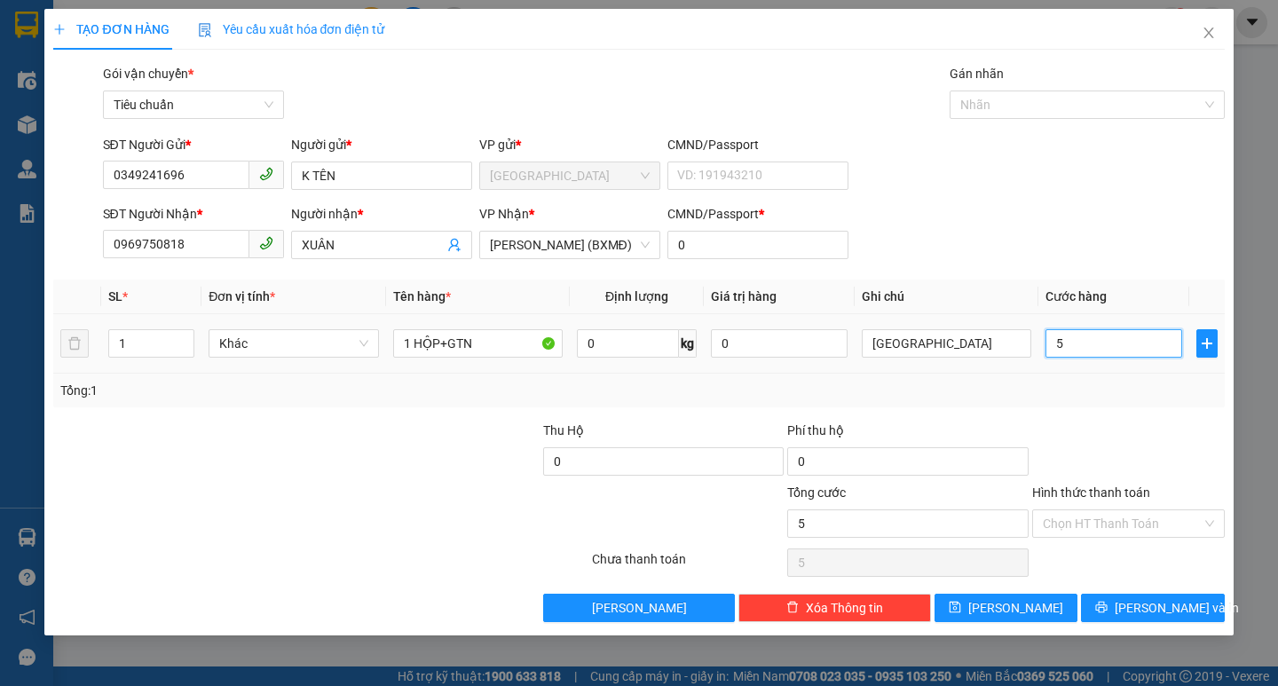
type input "50"
type input "50.000"
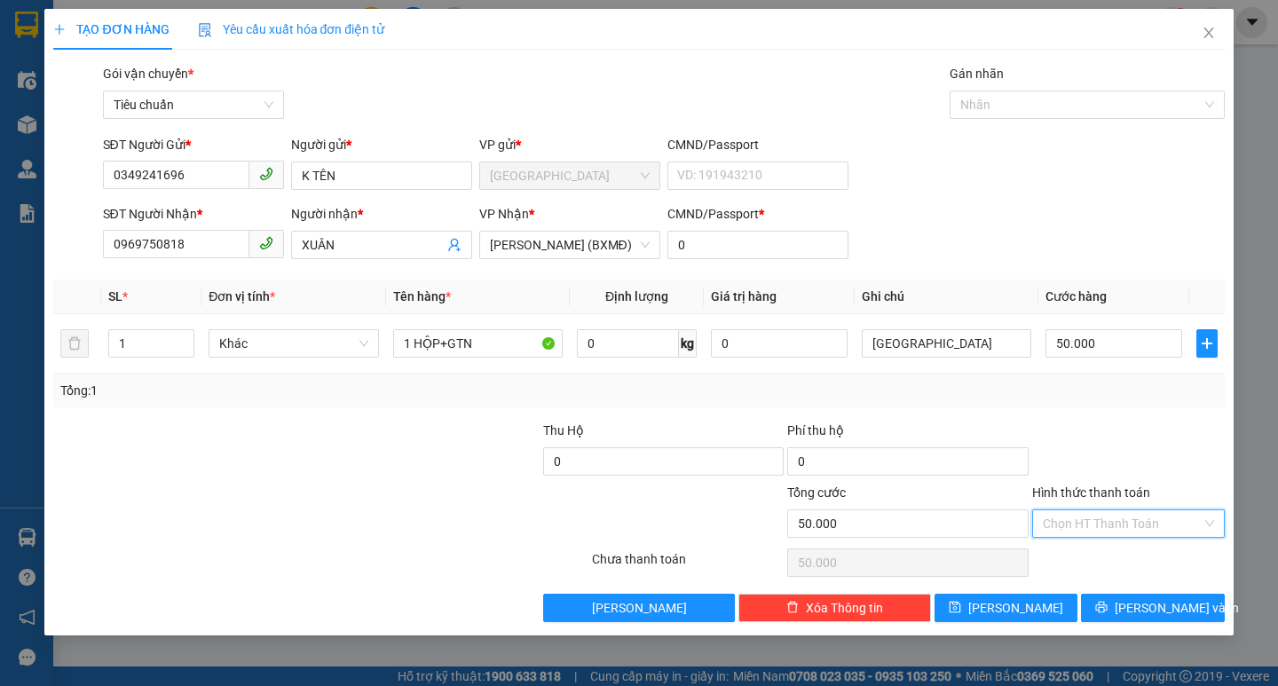
click at [1110, 524] on input "Hình thức thanh toán" at bounding box center [1122, 523] width 159 height 27
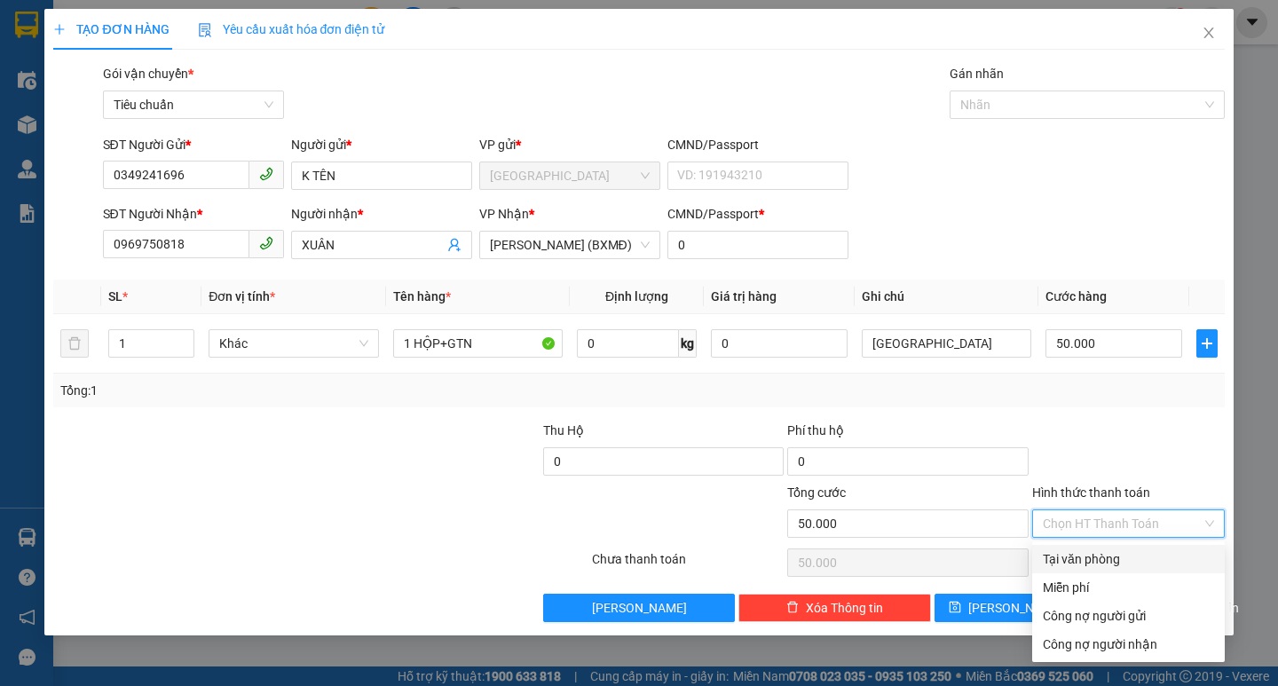
click at [1117, 559] on div "Tại văn phòng" at bounding box center [1128, 559] width 171 height 20
type input "0"
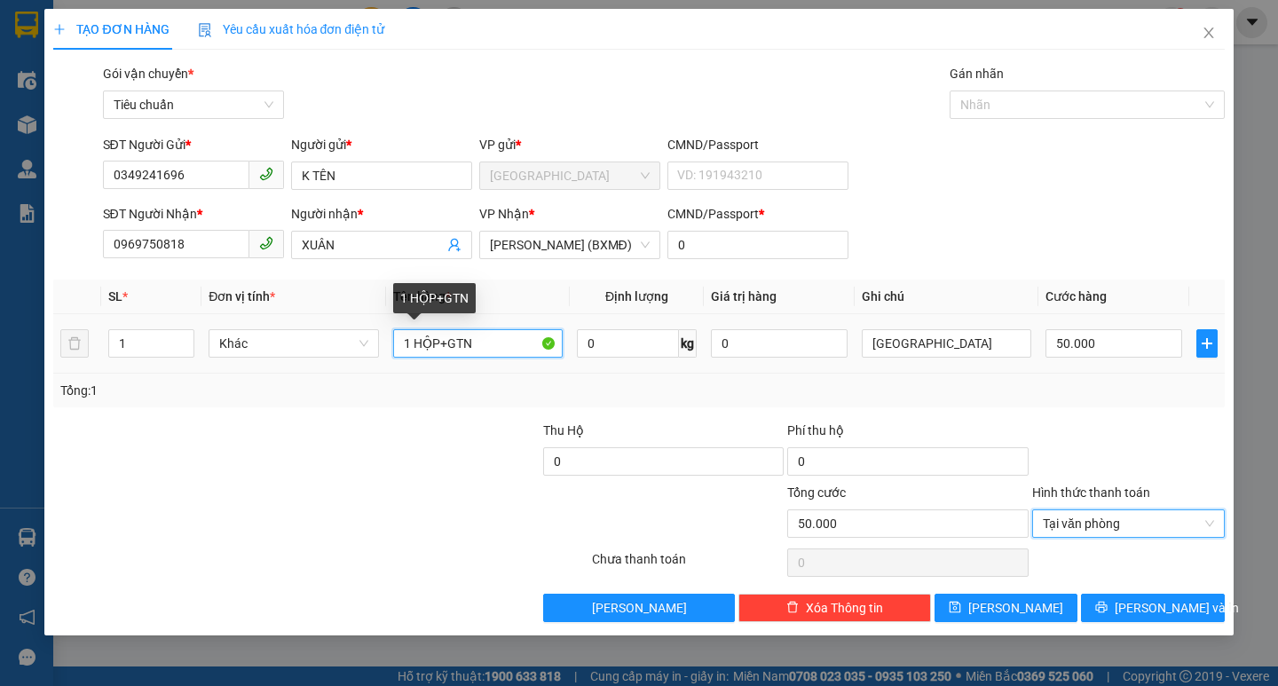
click at [524, 351] on input "1 HỘP+GTN" at bounding box center [478, 343] width 170 height 28
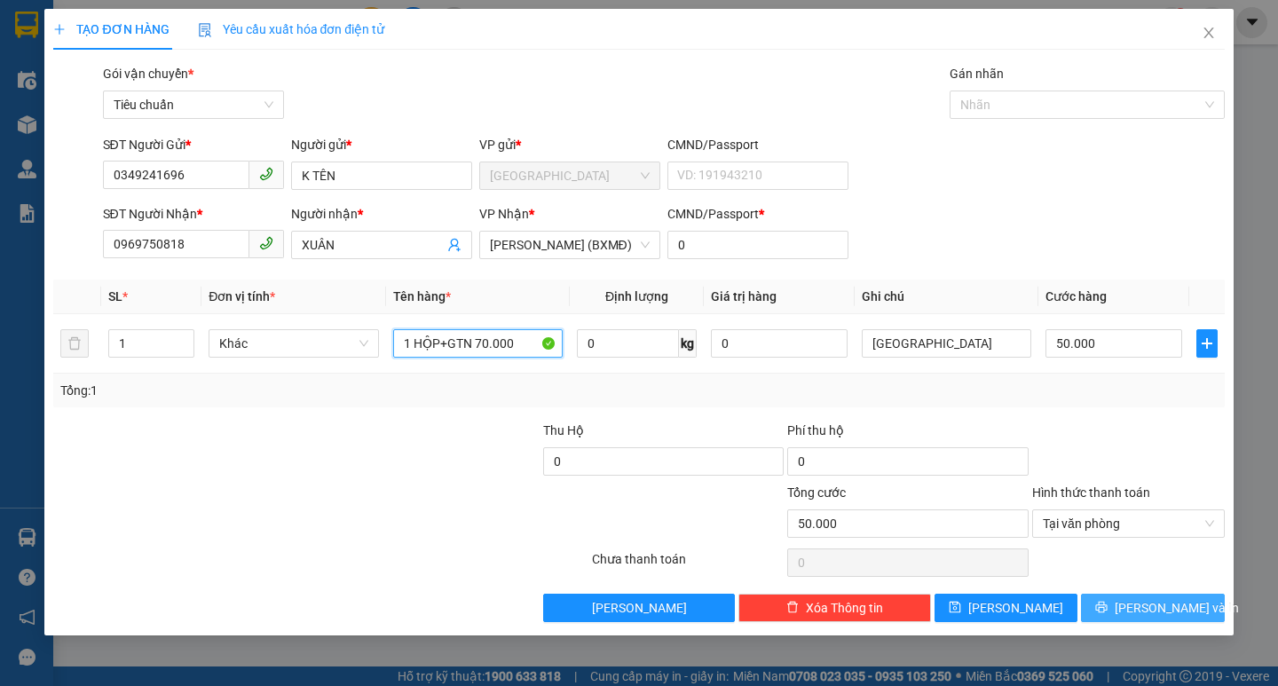
type input "1 HỘP+GTN 70.000"
click at [1176, 614] on span "[PERSON_NAME] và In" at bounding box center [1177, 608] width 124 height 20
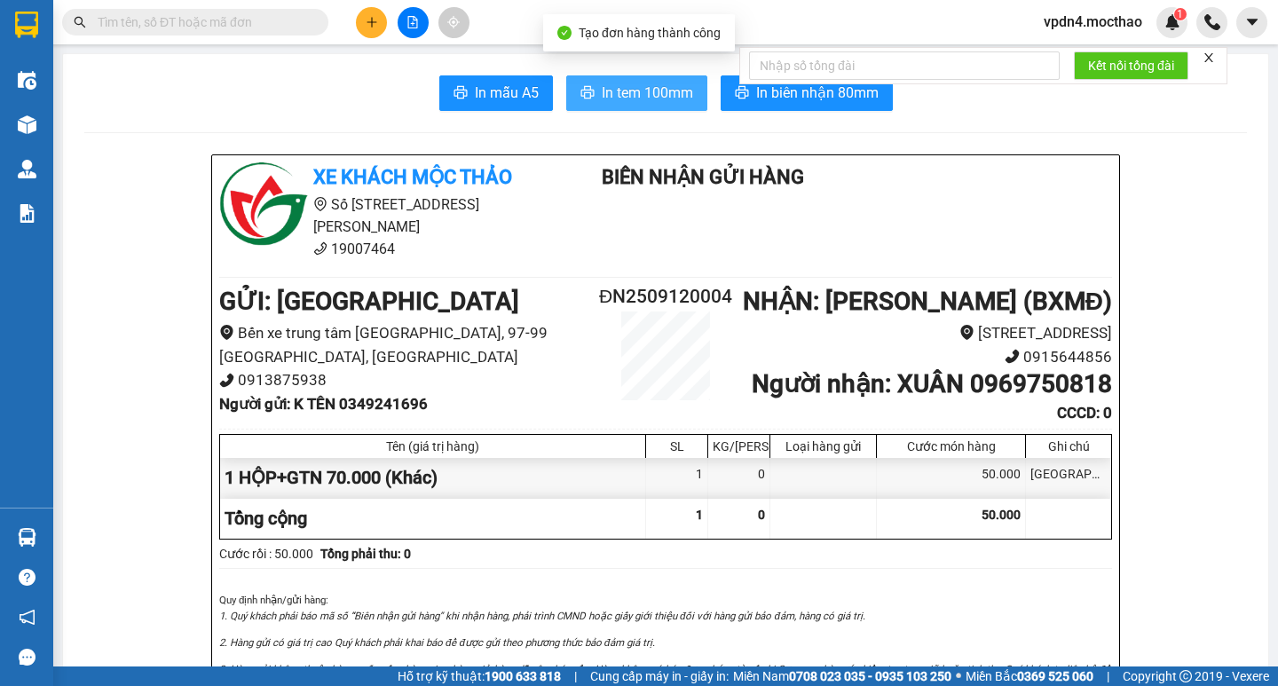
click at [638, 107] on button "In tem 100mm" at bounding box center [636, 93] width 141 height 36
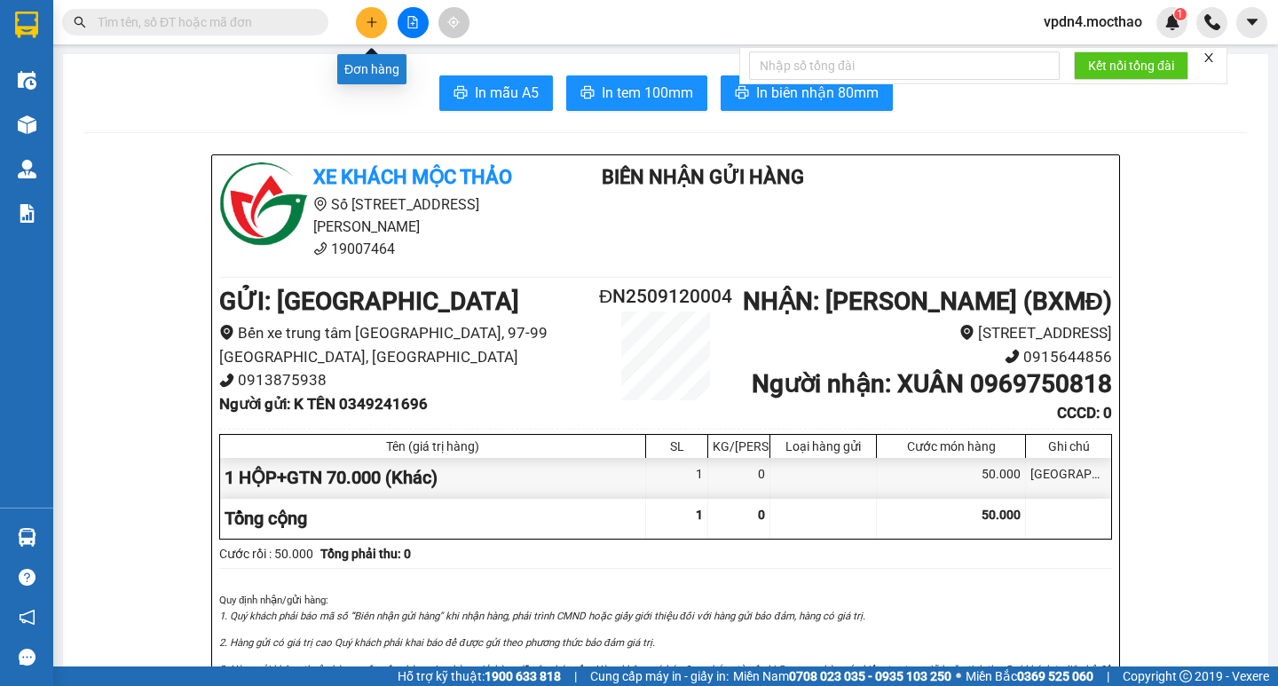
click at [379, 30] on button at bounding box center [371, 22] width 31 height 31
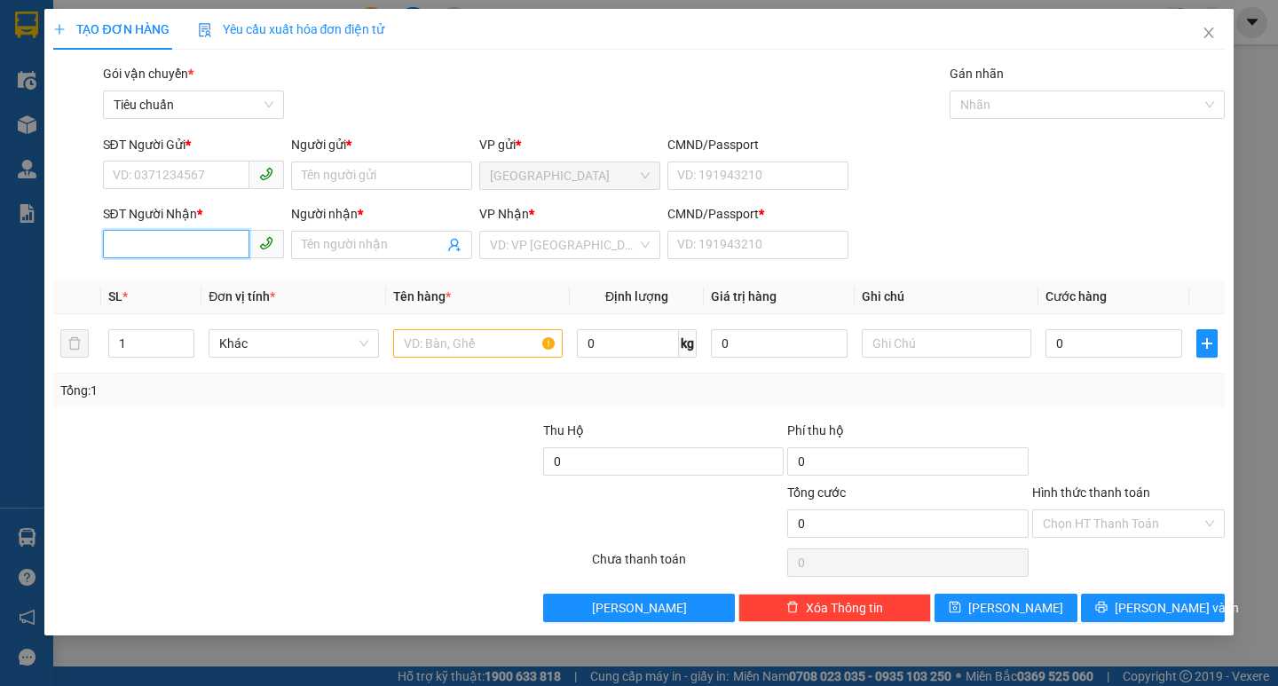
click at [209, 243] on input "SĐT Người Nhận *" at bounding box center [176, 244] width 146 height 28
click at [190, 288] on div "0911224875 - VINA" at bounding box center [194, 281] width 160 height 20
type input "0911224875"
type input "VINA"
type input "0"
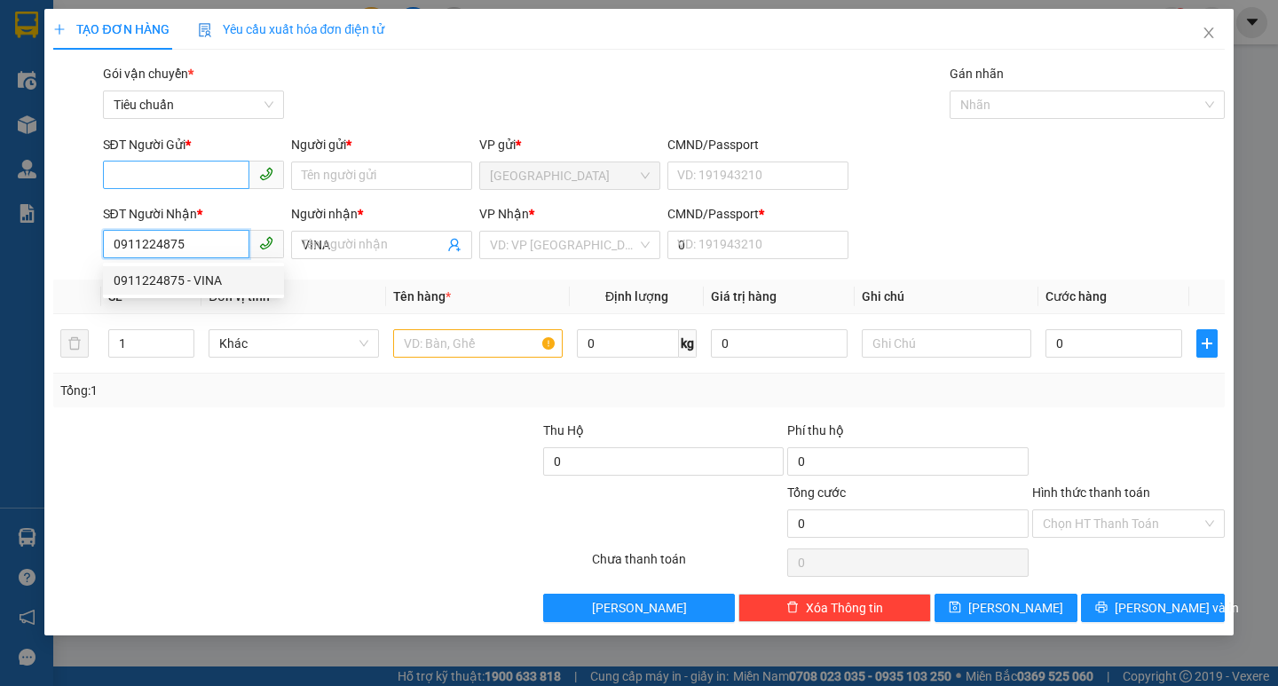
type input "120.000"
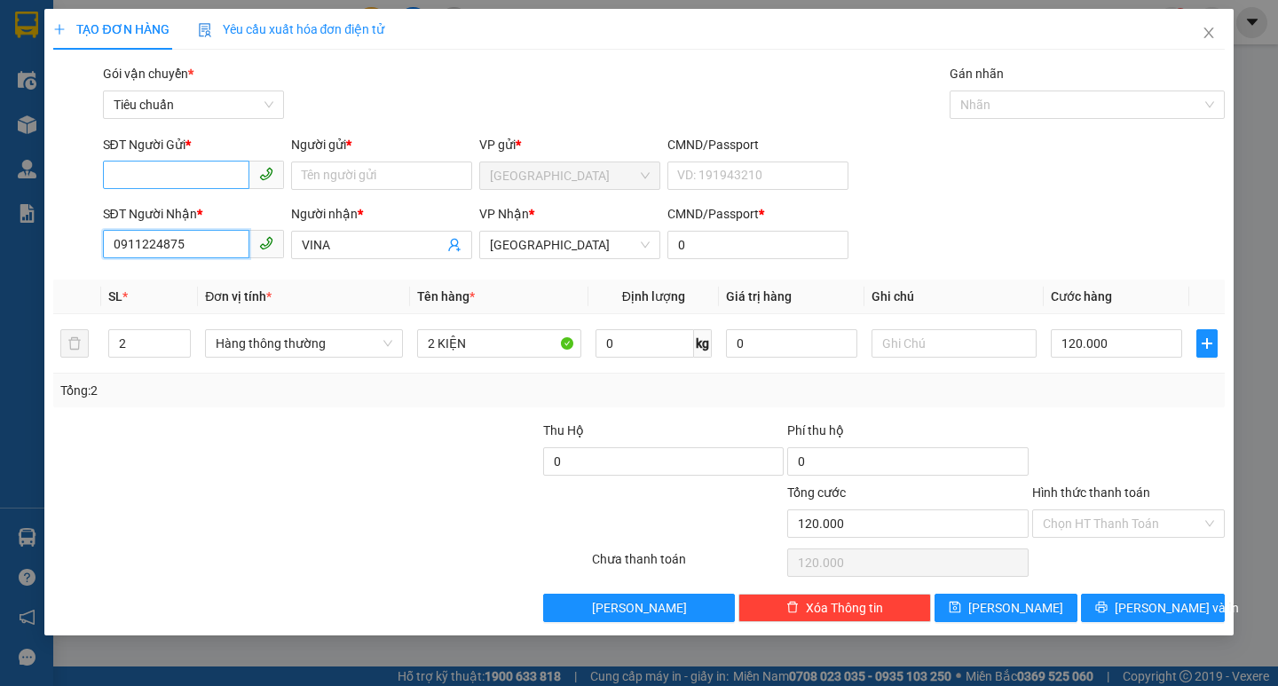
type input "0911224875"
click at [186, 182] on input "SĐT Người Gửi *" at bounding box center [176, 175] width 146 height 28
click at [208, 211] on div "0974012334 - DUNG" at bounding box center [194, 211] width 160 height 20
type input "0974012334"
type input "DUNG"
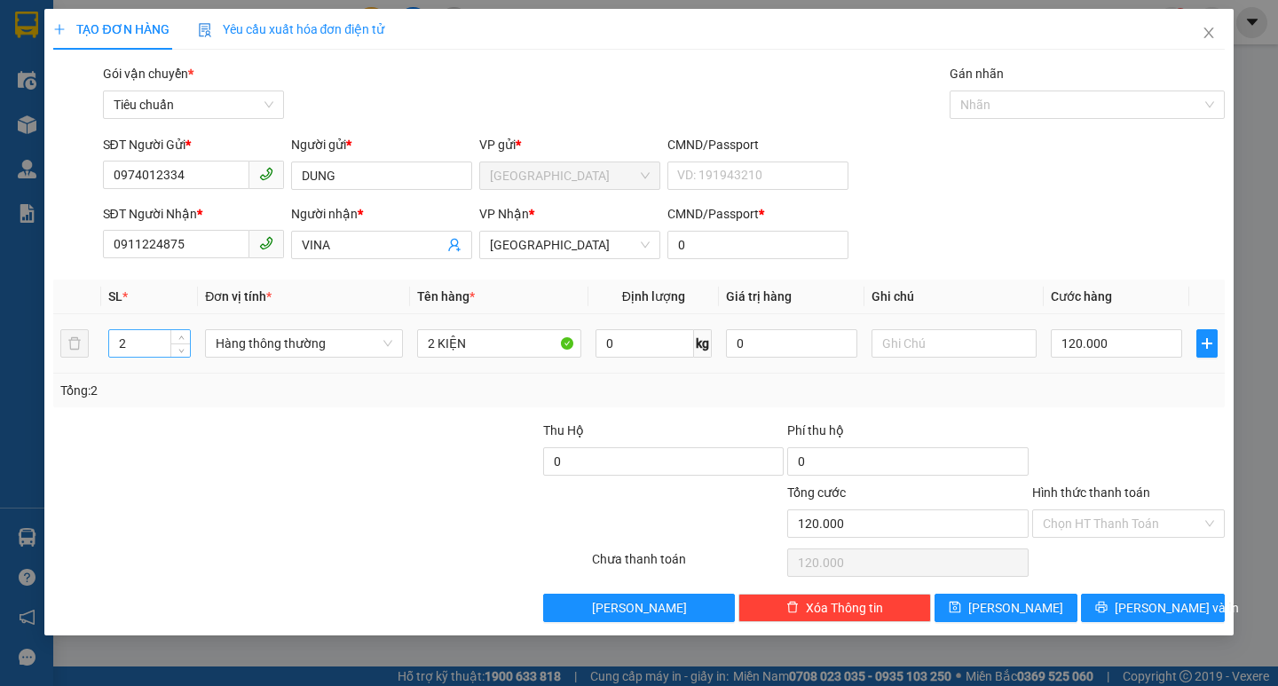
click at [146, 349] on input "2" at bounding box center [150, 343] width 82 height 27
type input "1"
click at [438, 341] on input "2 KIỆN" at bounding box center [499, 343] width 164 height 28
type input "0"
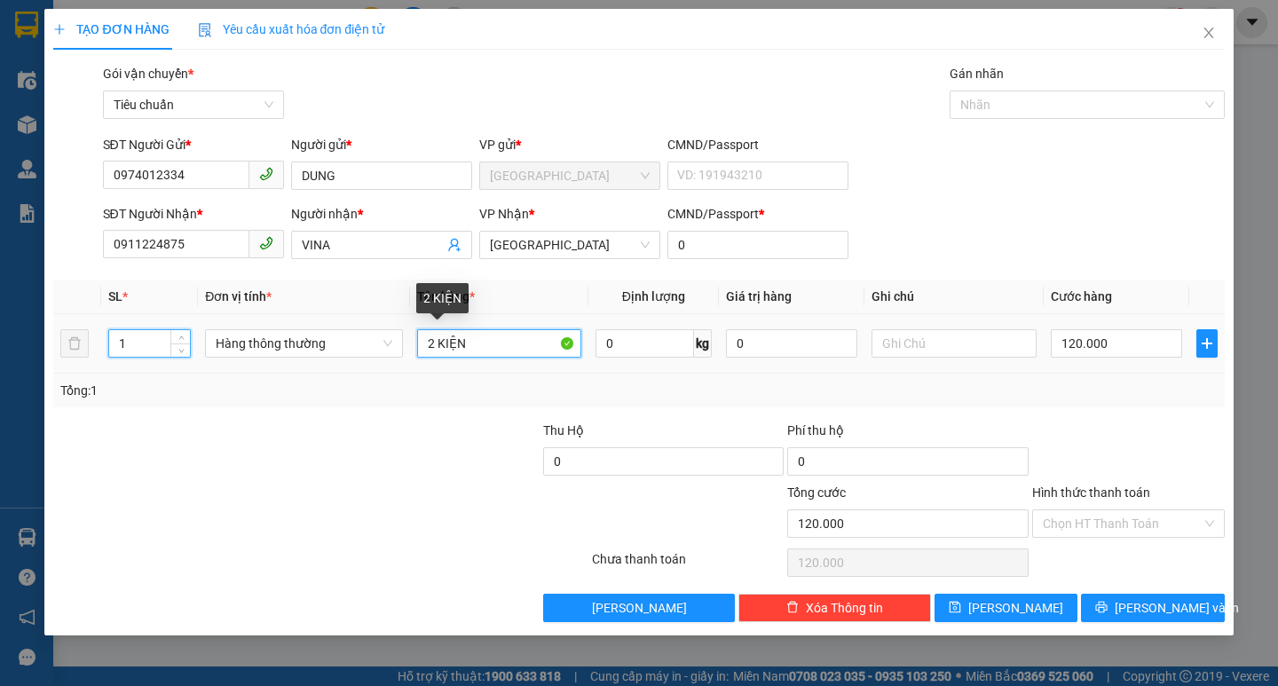
type input "0"
type input "1KIỆN"
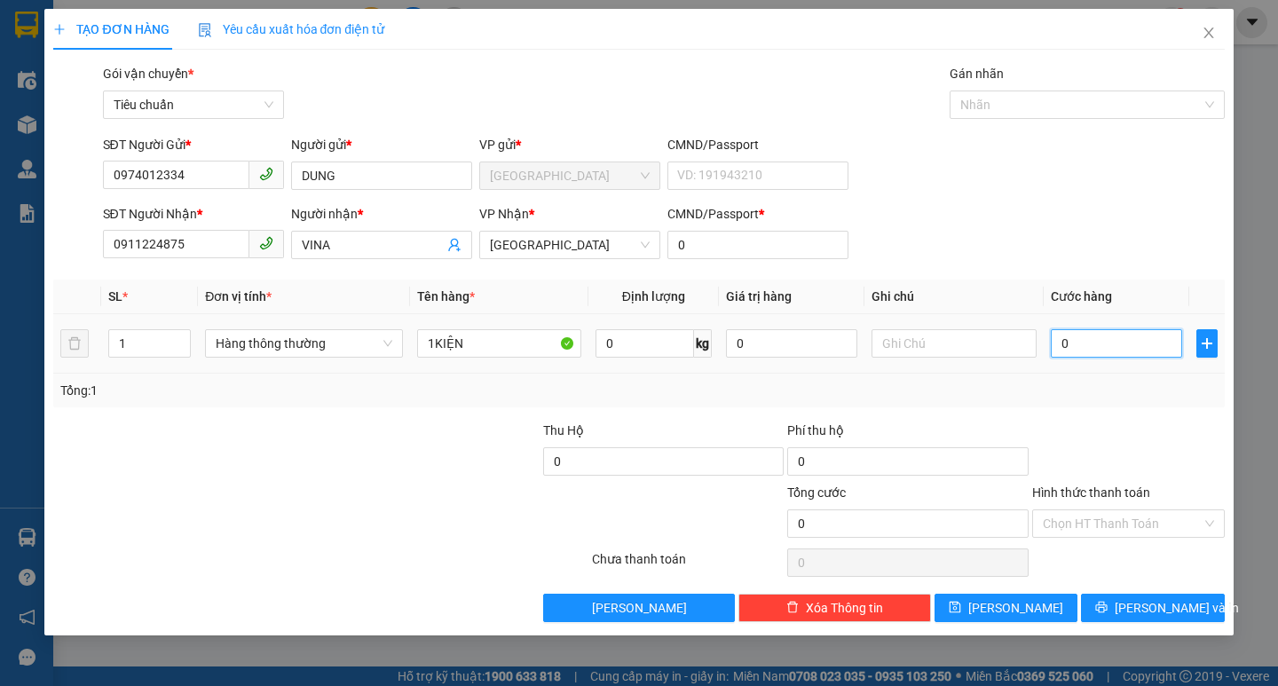
click at [1075, 345] on input "0" at bounding box center [1117, 343] width 132 height 28
type input "4"
type input "40"
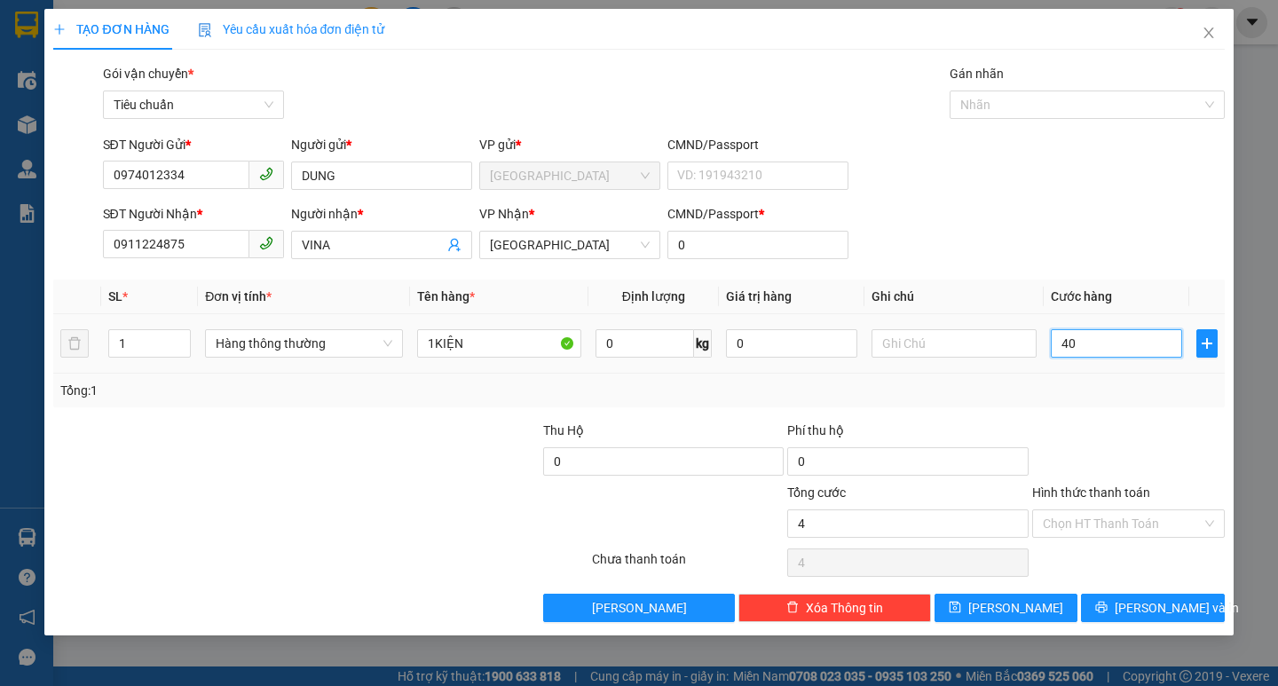
type input "40"
type input "40.000"
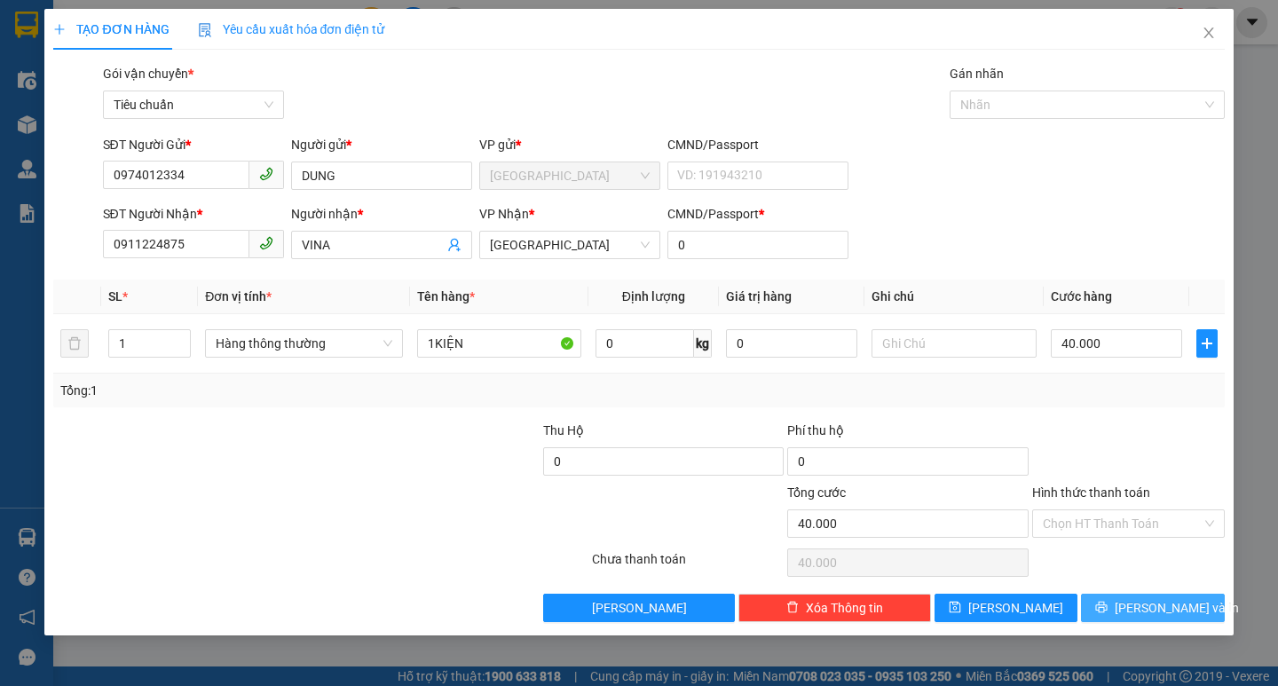
click at [1165, 610] on span "[PERSON_NAME] và In" at bounding box center [1177, 608] width 124 height 20
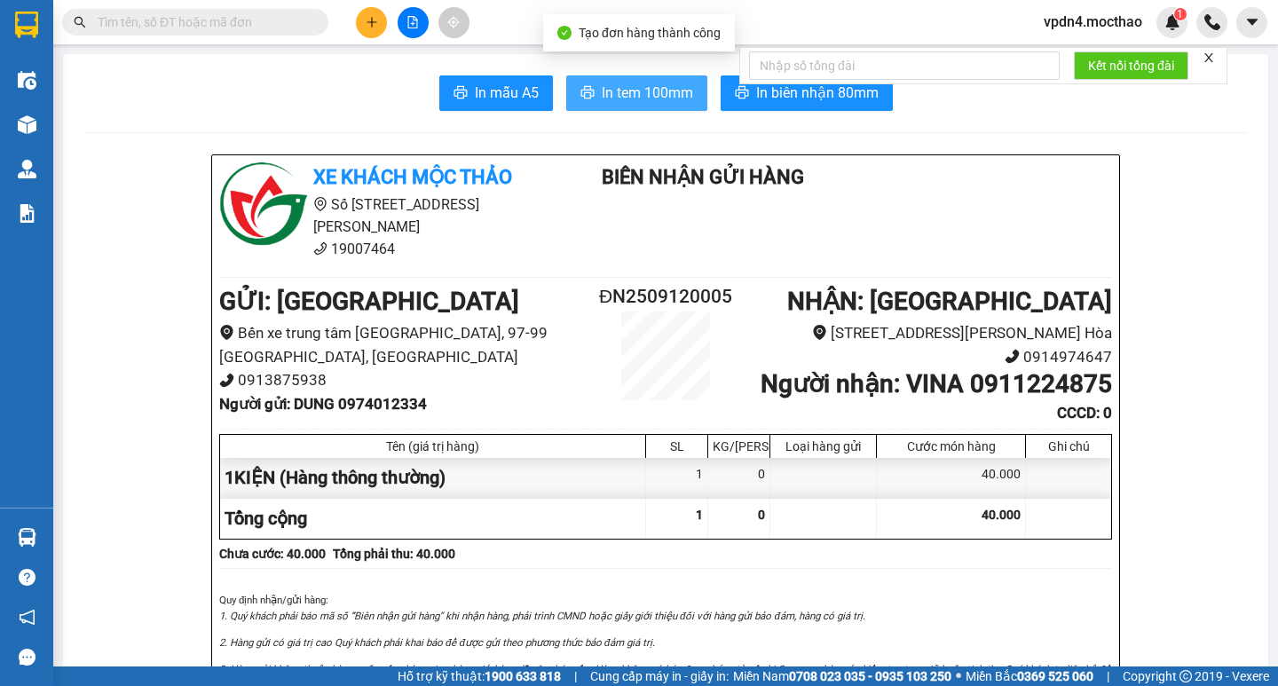
click at [672, 108] on button "In tem 100mm" at bounding box center [636, 93] width 141 height 36
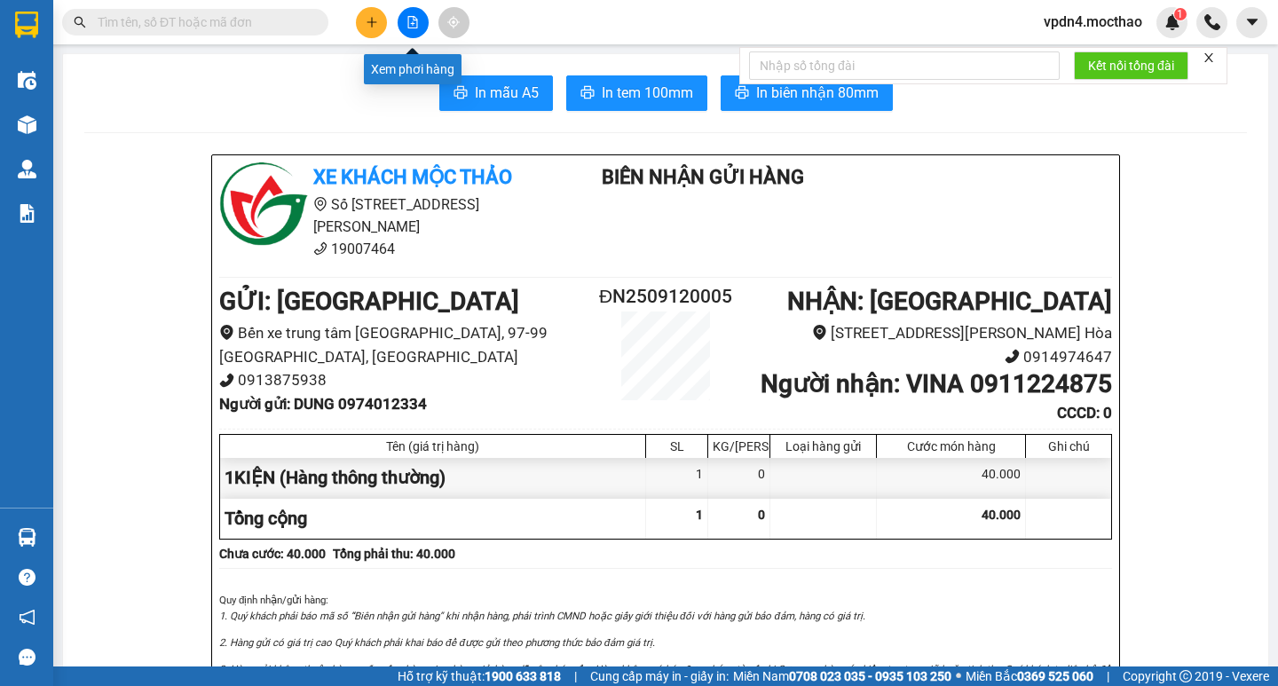
click at [401, 24] on button at bounding box center [413, 22] width 31 height 31
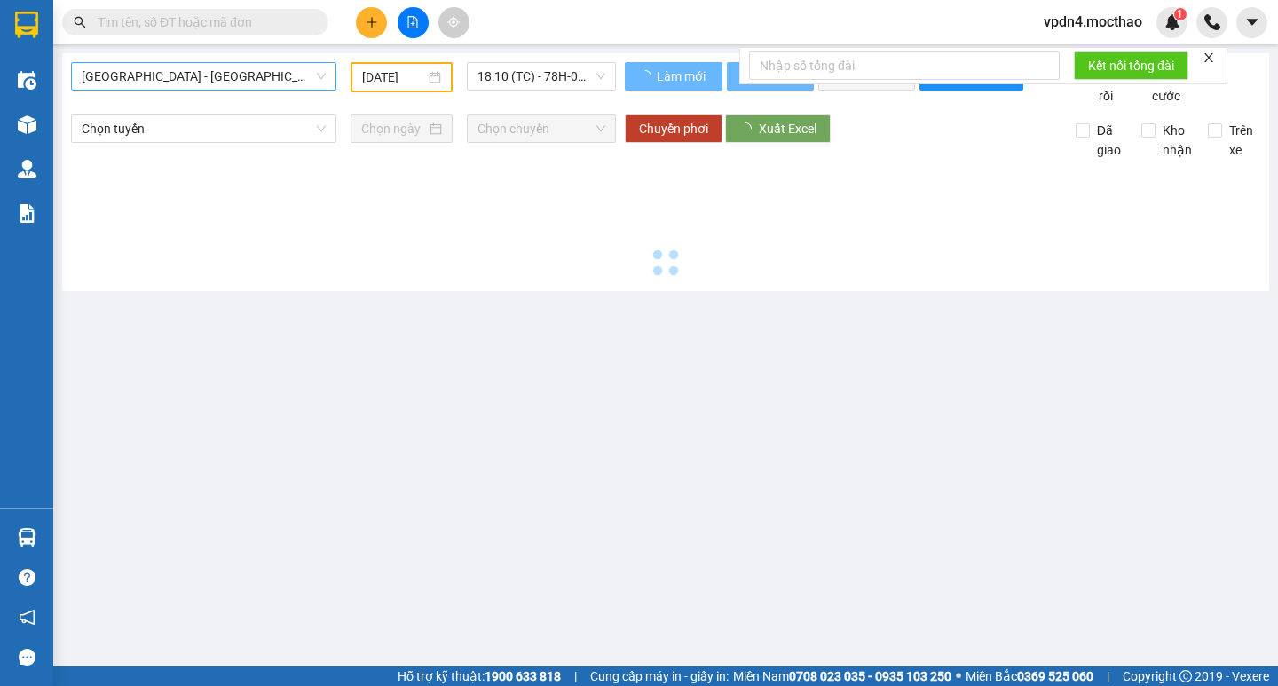
type input "[DATE]"
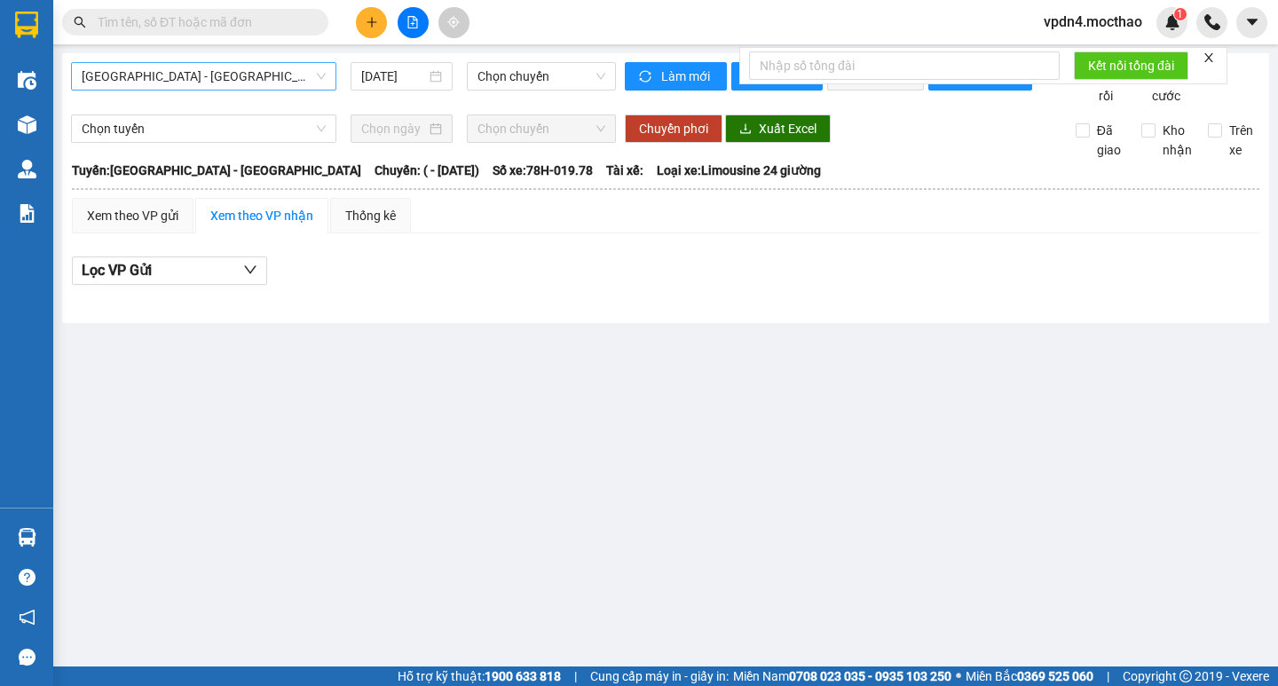
click at [296, 83] on span "[GEOGRAPHIC_DATA] - [GEOGRAPHIC_DATA]" at bounding box center [204, 76] width 244 height 27
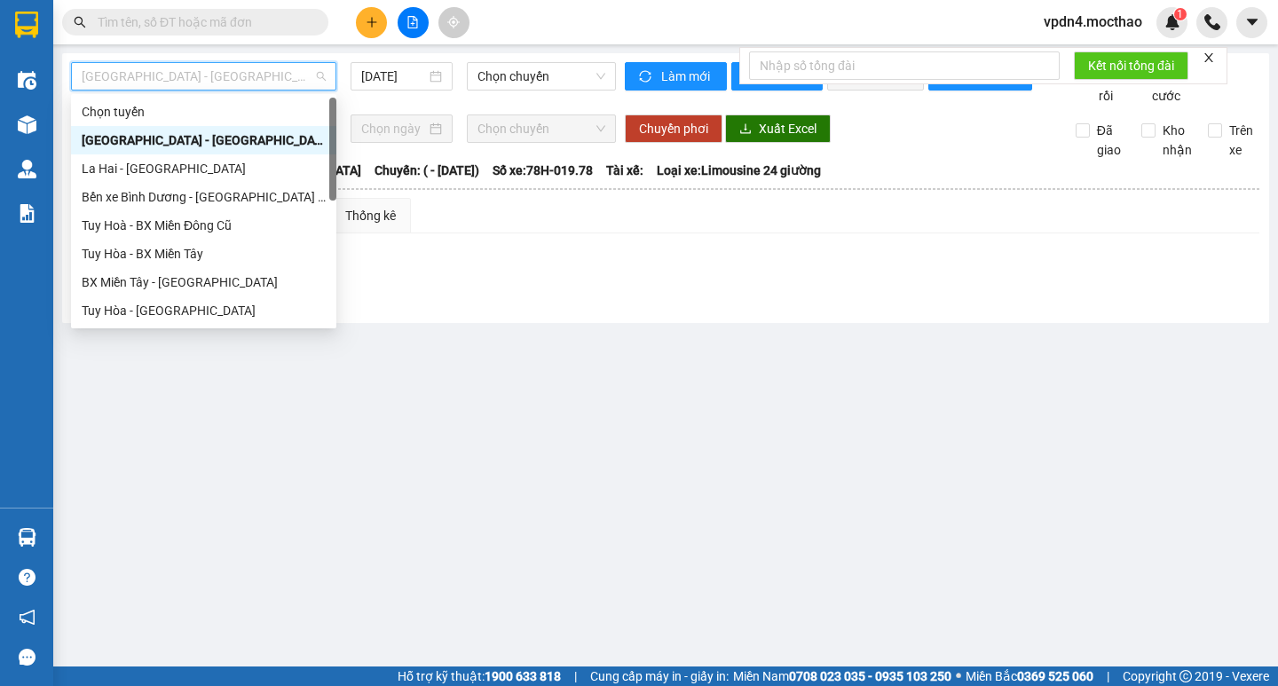
type input "D"
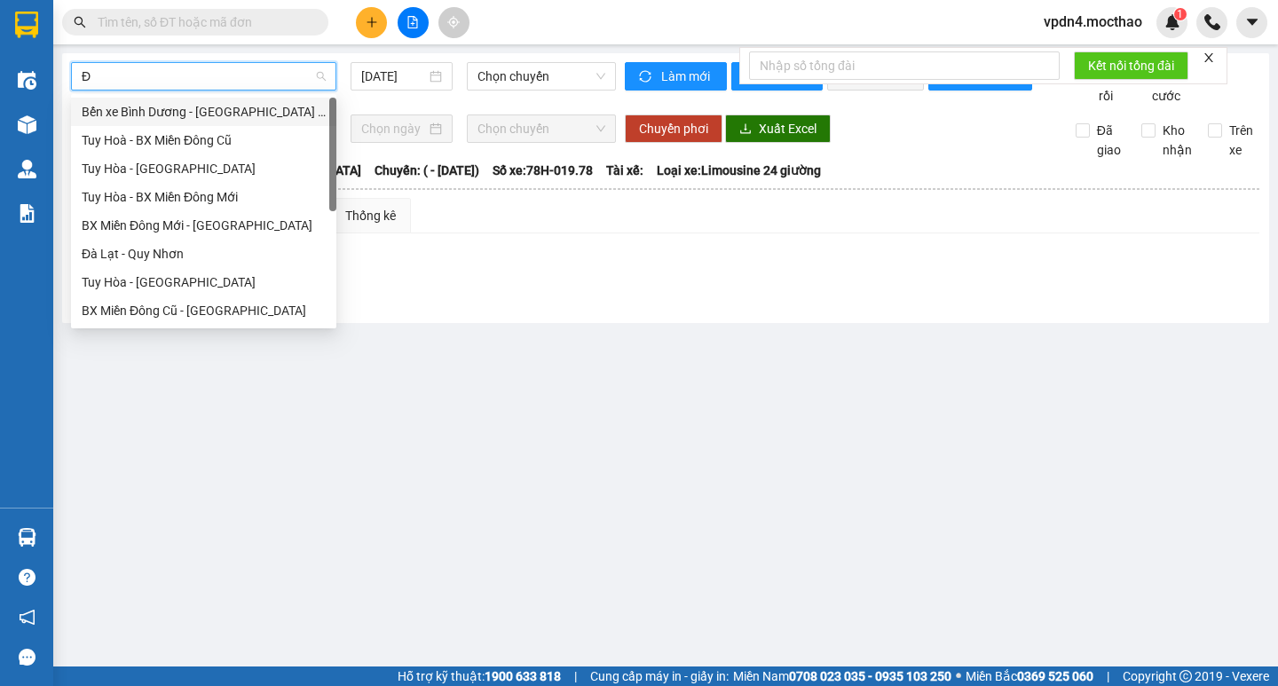
type input "ĐA"
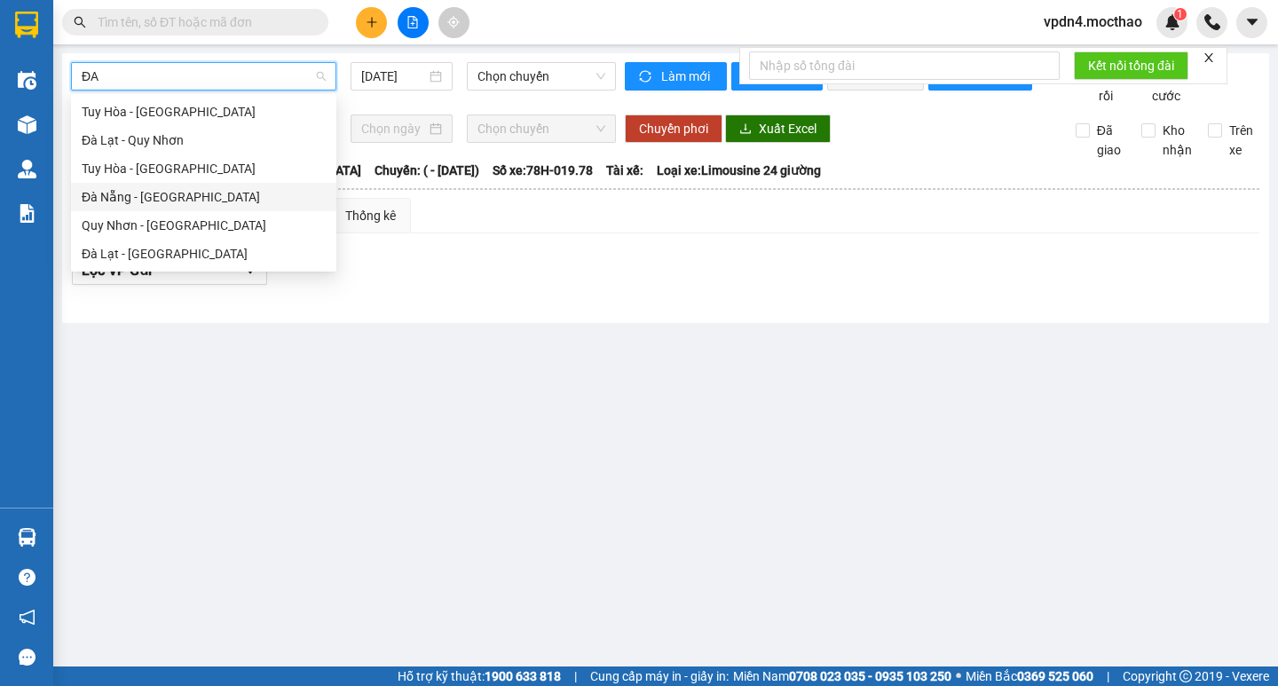
click at [205, 190] on div "Đà Nẵng - [GEOGRAPHIC_DATA]" at bounding box center [204, 197] width 244 height 20
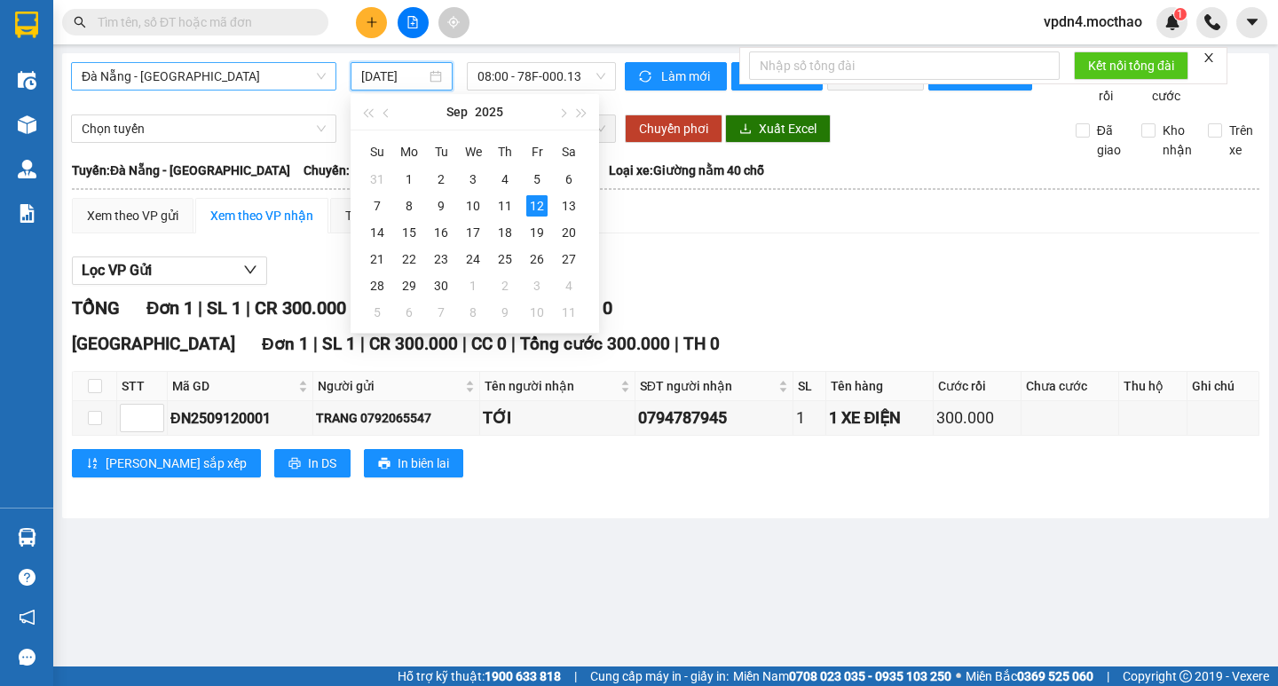
click at [386, 81] on input "[DATE]" at bounding box center [393, 77] width 65 height 20
click at [492, 202] on td "11" at bounding box center [505, 206] width 32 height 27
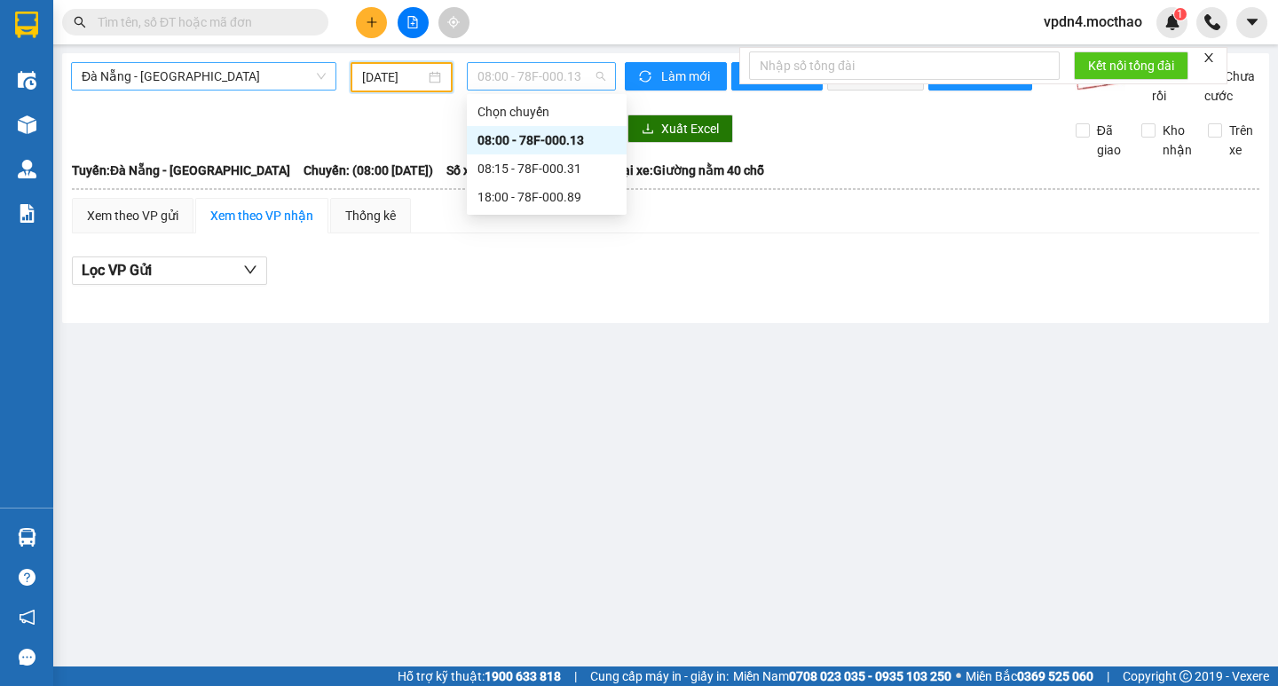
click at [549, 83] on span "08:00 - 78F-000.13" at bounding box center [542, 76] width 128 height 27
click at [569, 201] on div "18:00 - 78F-000.89" at bounding box center [547, 197] width 138 height 20
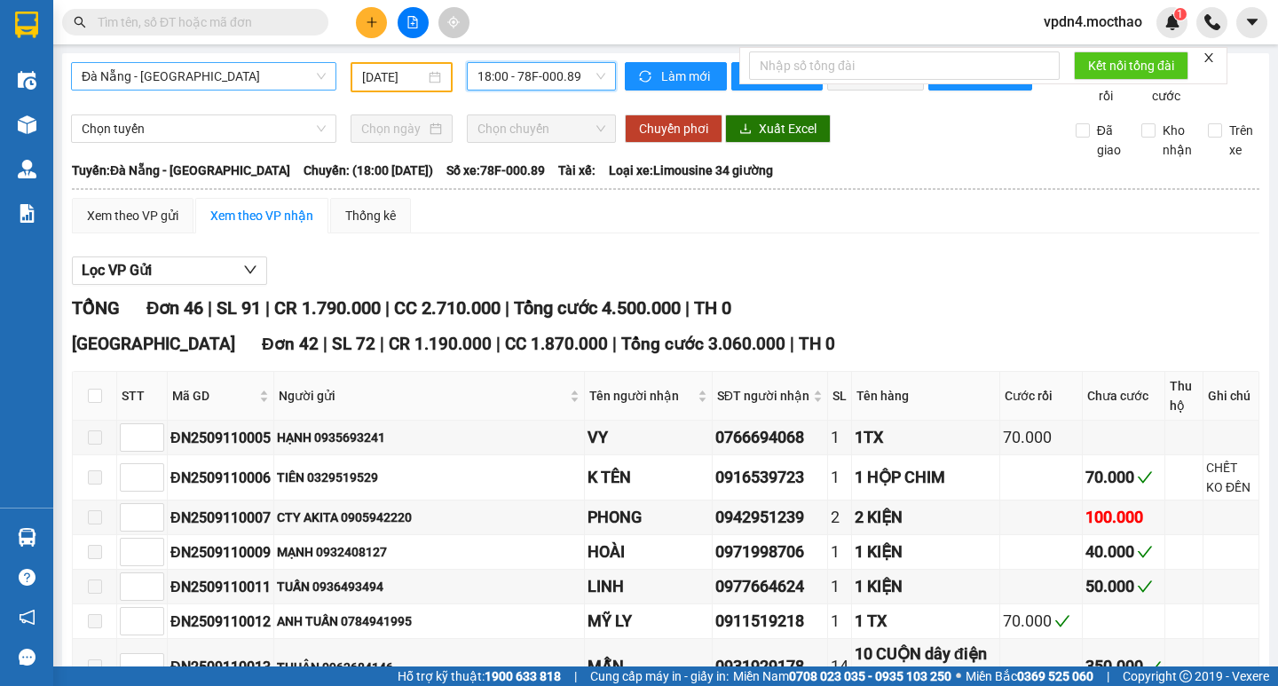
click at [384, 80] on input "[DATE]" at bounding box center [393, 77] width 63 height 20
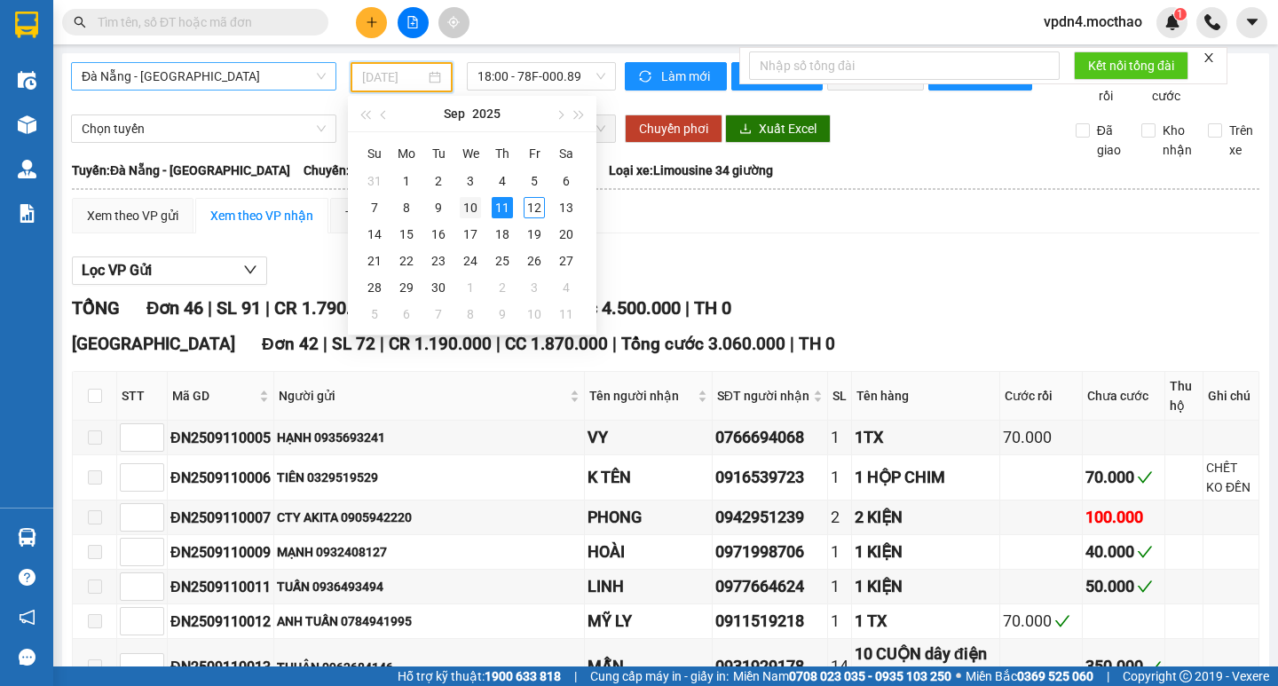
click at [473, 217] on div "10" at bounding box center [470, 207] width 21 height 21
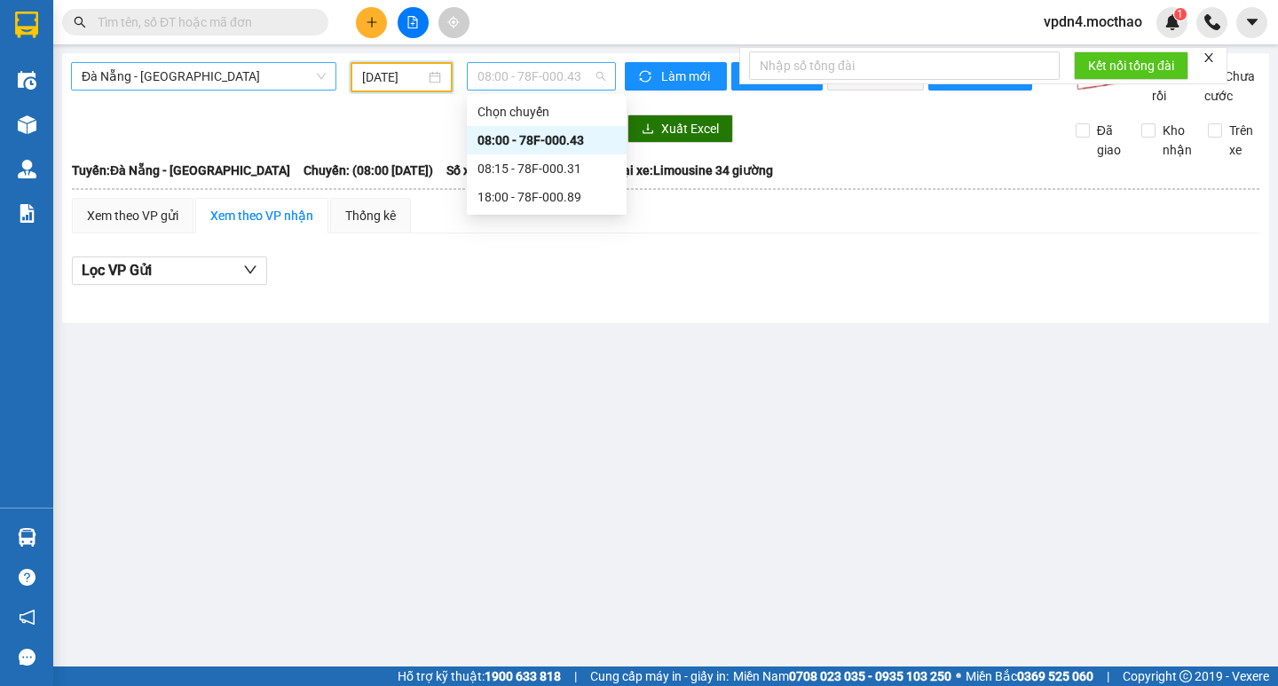
click at [496, 86] on span "08:00 - 78F-000.43" at bounding box center [542, 76] width 128 height 27
click at [516, 169] on div "08:15 - 78F-000.31" at bounding box center [547, 169] width 138 height 20
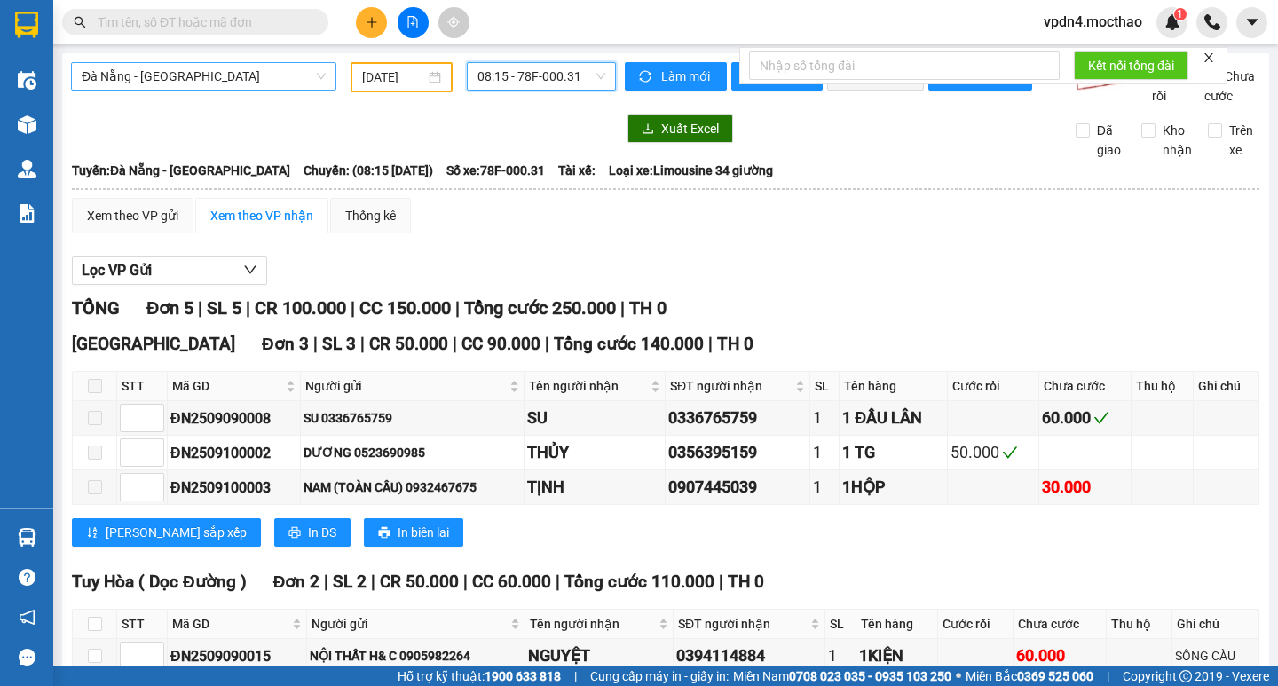
click at [497, 78] on span "08:15 - 78F-000.31" at bounding box center [542, 76] width 128 height 27
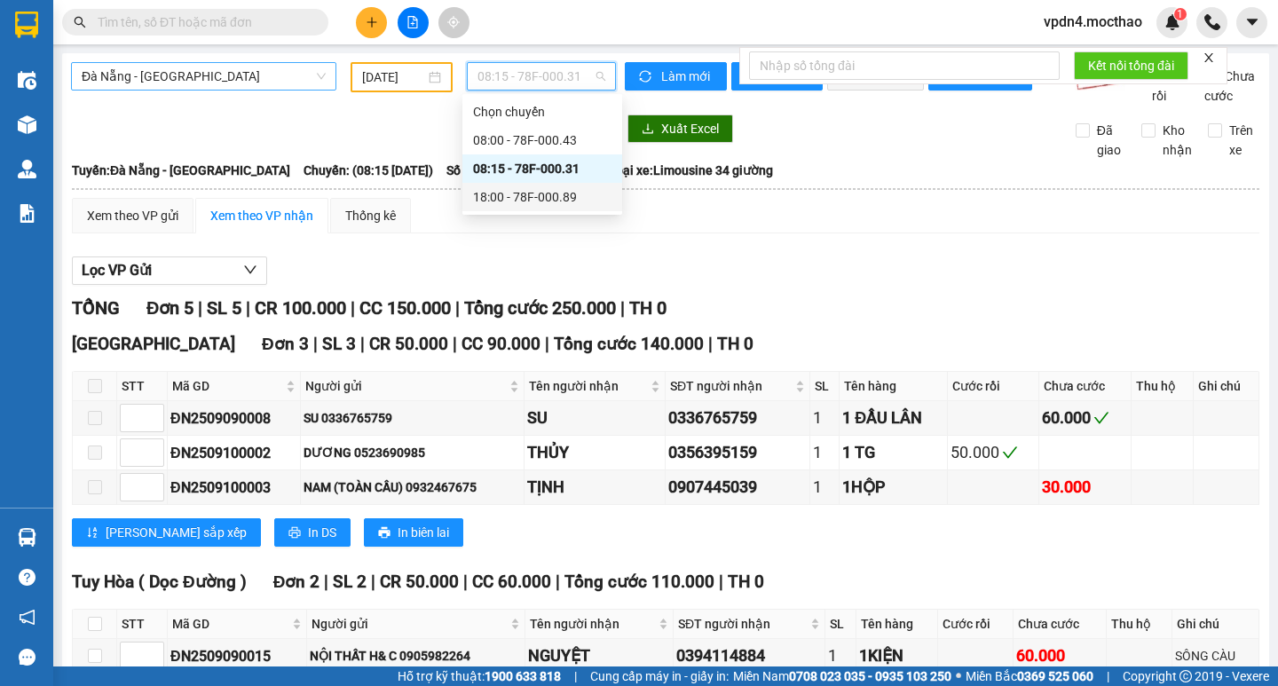
click at [541, 199] on div "18:00 - 78F-000.89" at bounding box center [542, 197] width 138 height 20
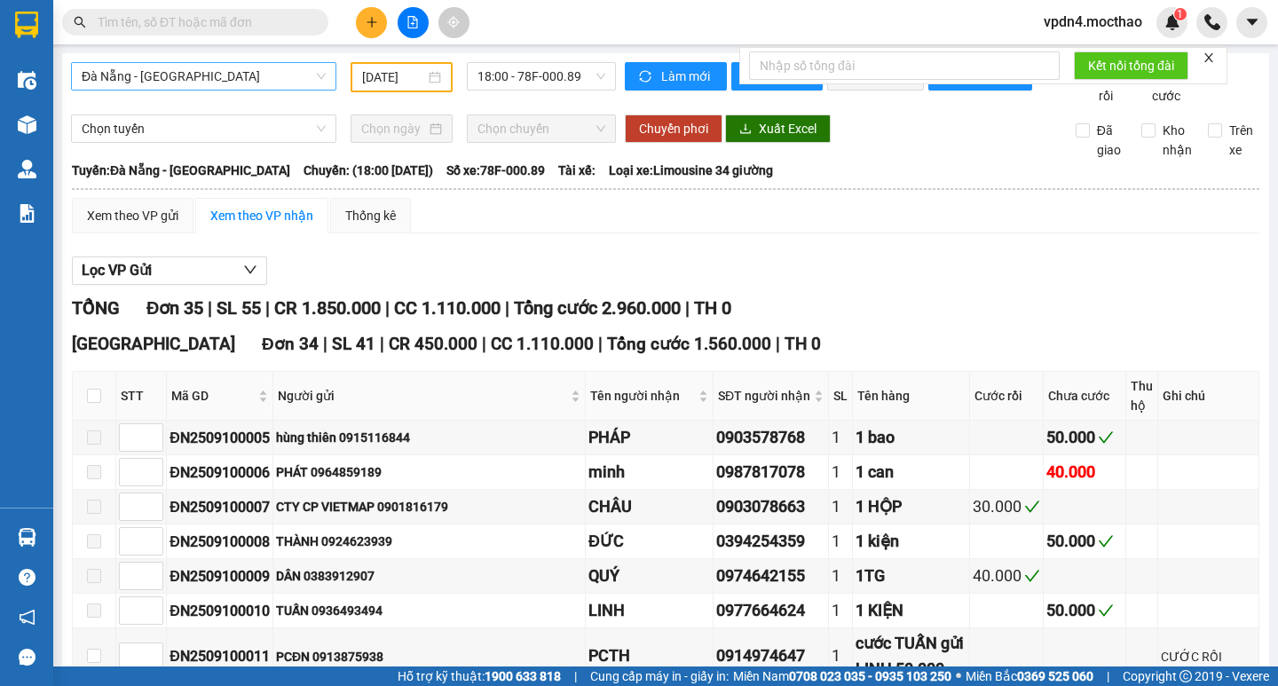
click at [576, 77] on span "18:00 - 78F-000.89" at bounding box center [542, 76] width 128 height 27
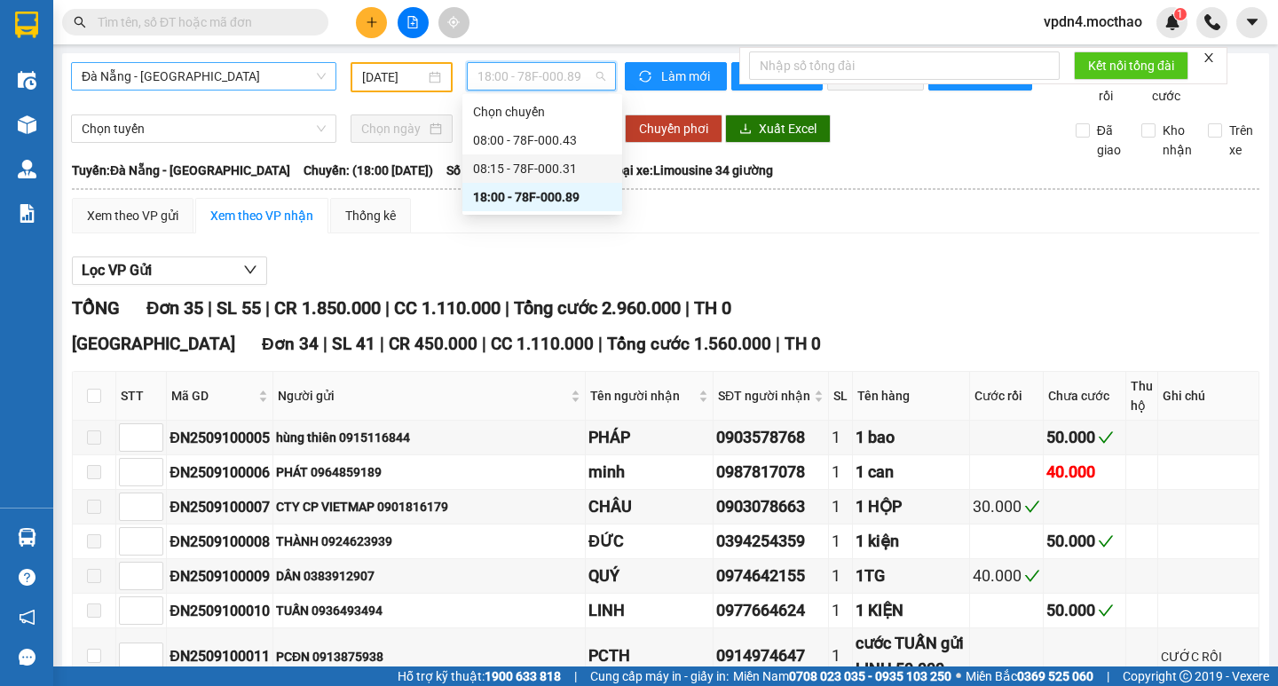
click at [577, 163] on div "08:15 - 78F-000.31" at bounding box center [542, 169] width 138 height 20
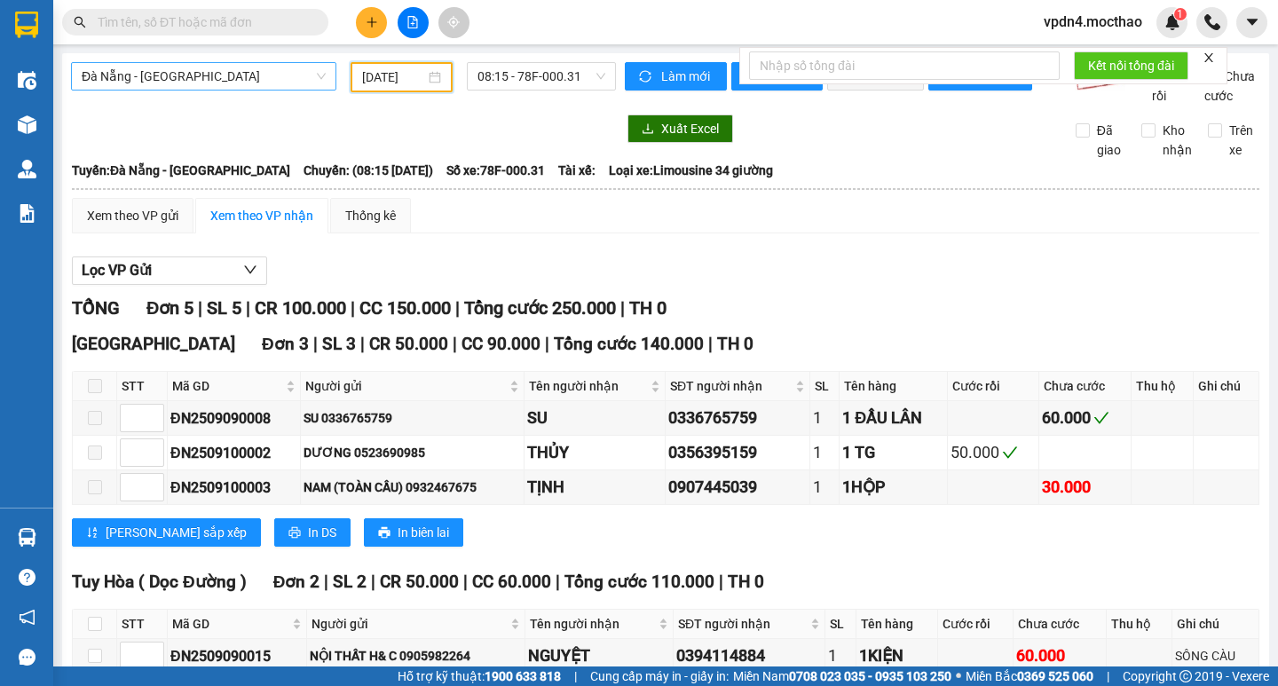
click at [413, 71] on input "[DATE]" at bounding box center [393, 77] width 63 height 20
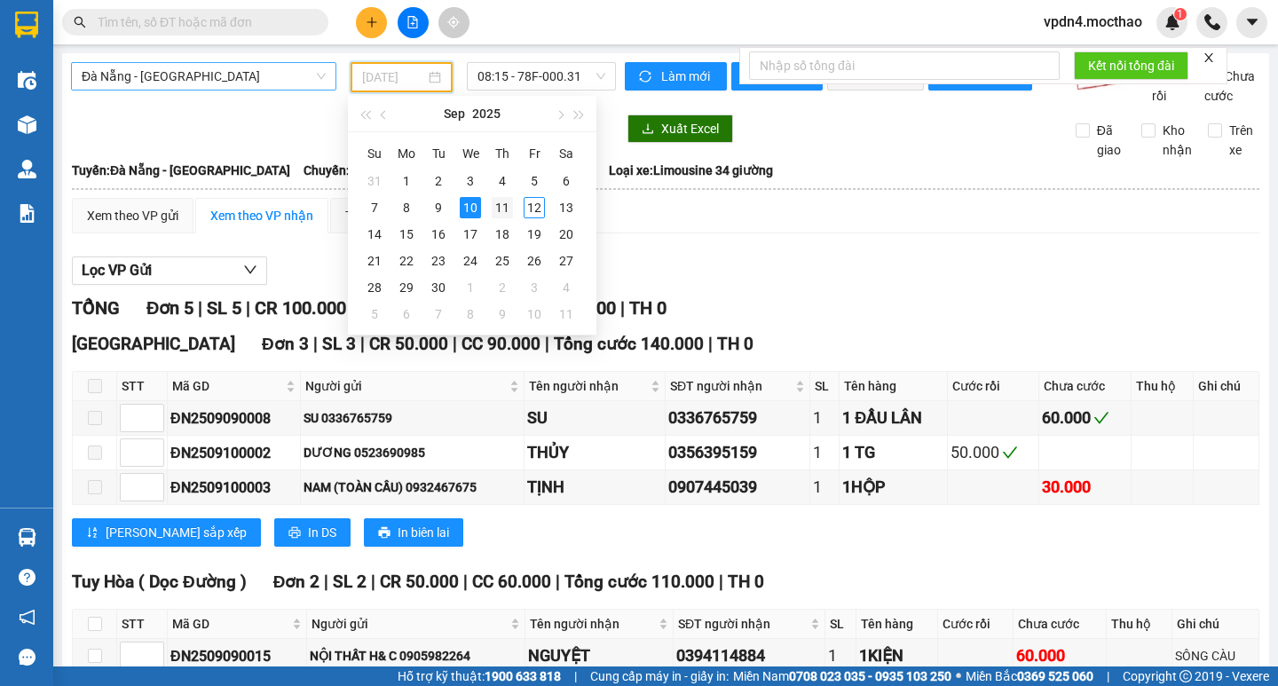
click at [504, 201] on div "11" at bounding box center [502, 207] width 21 height 21
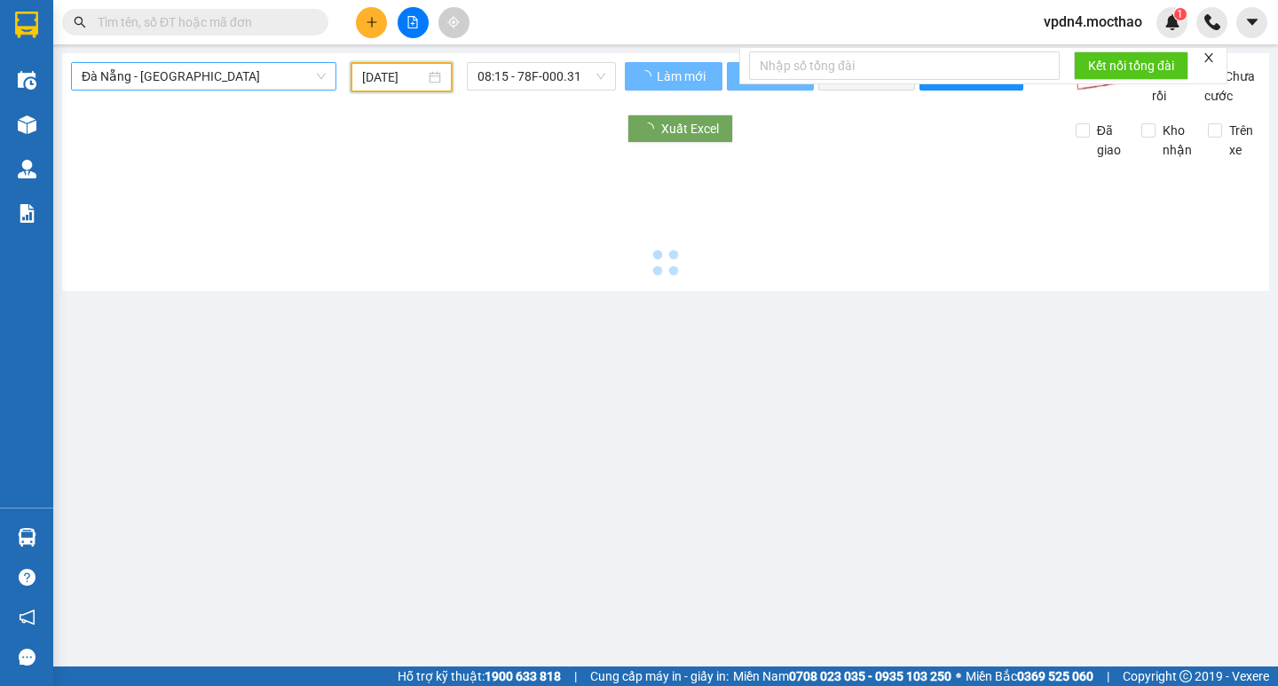
type input "[DATE]"
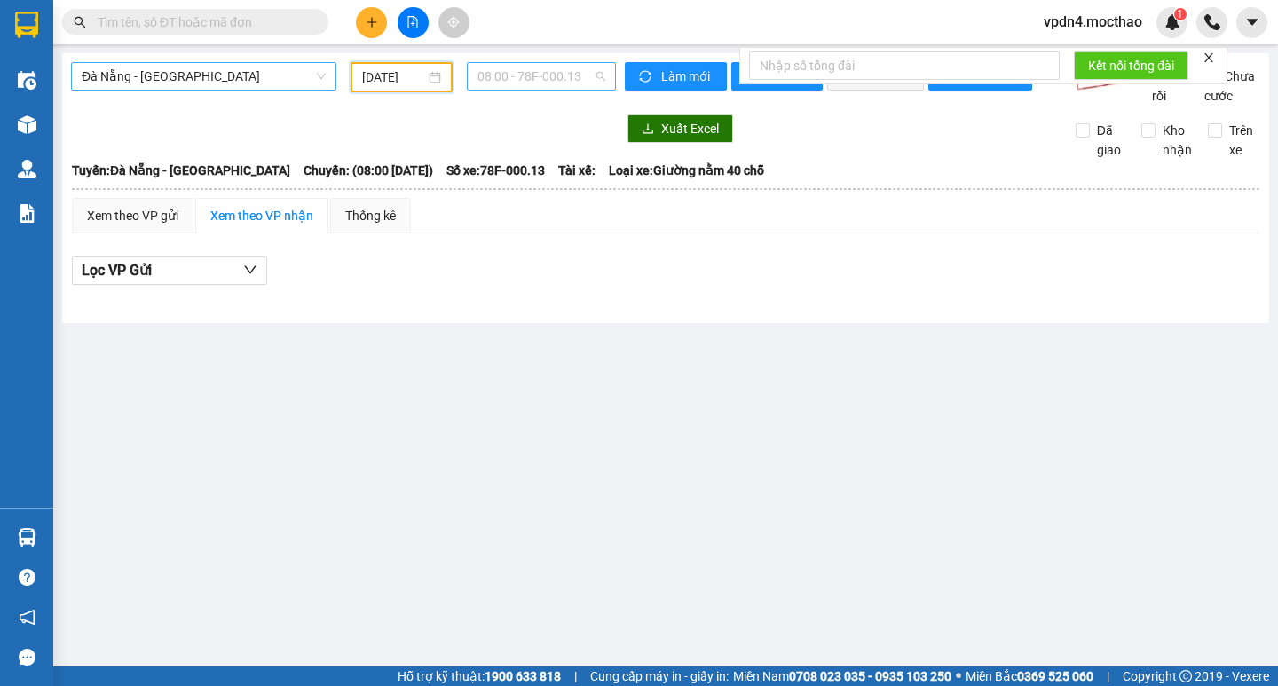
click at [516, 72] on span "08:00 - 78F-000.13" at bounding box center [542, 76] width 128 height 27
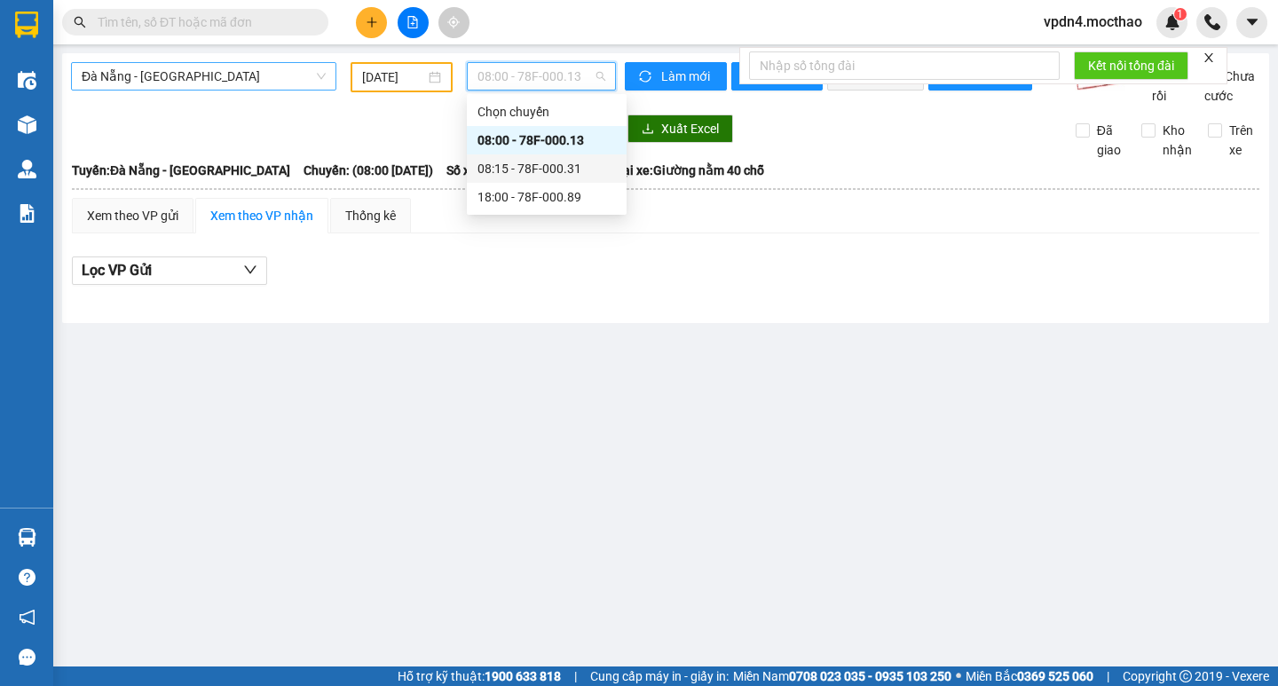
click at [575, 170] on div "08:15 - 78F-000.31" at bounding box center [547, 169] width 138 height 20
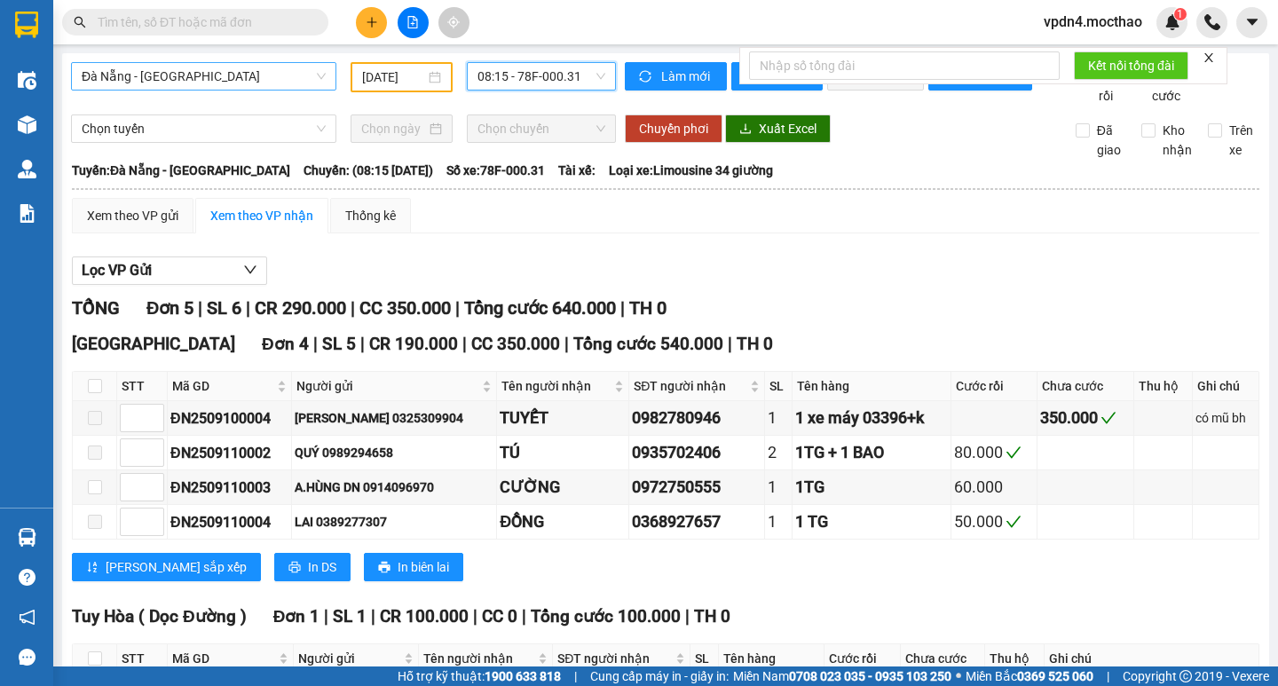
click at [487, 79] on span "08:15 - 78F-000.31" at bounding box center [542, 76] width 128 height 27
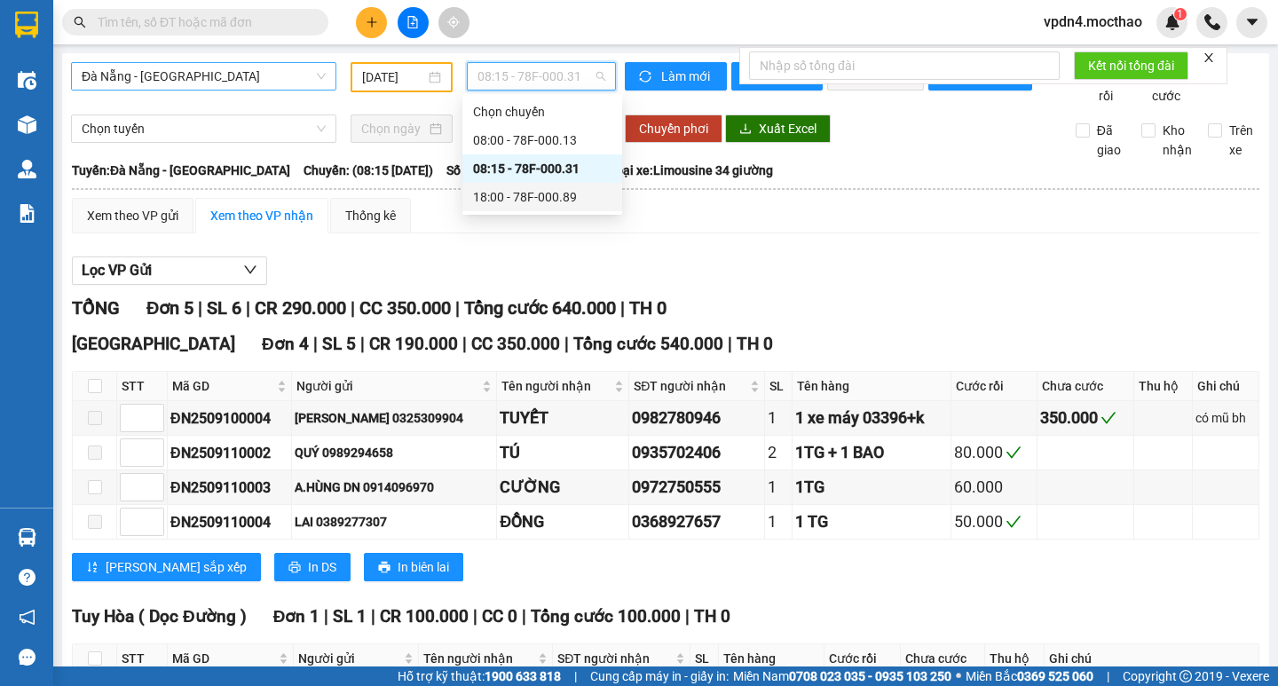
click at [546, 190] on div "18:00 - 78F-000.89" at bounding box center [542, 197] width 138 height 20
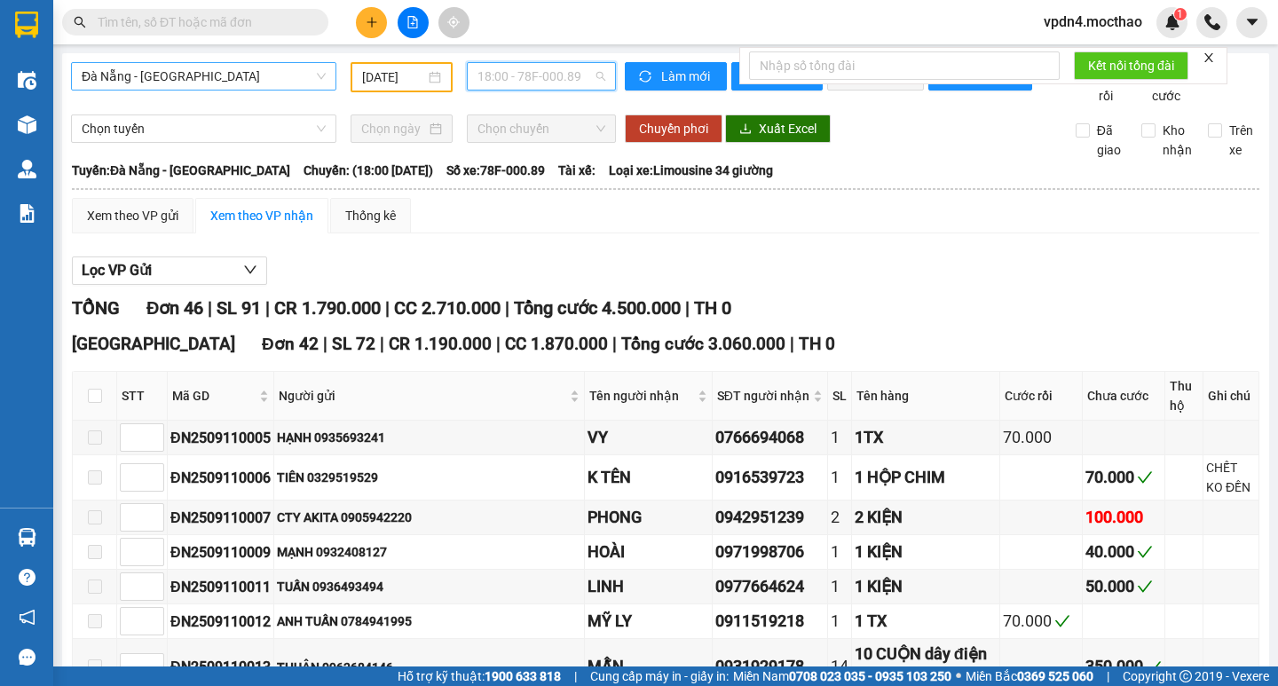
click at [579, 75] on span "18:00 - 78F-000.89" at bounding box center [542, 76] width 128 height 27
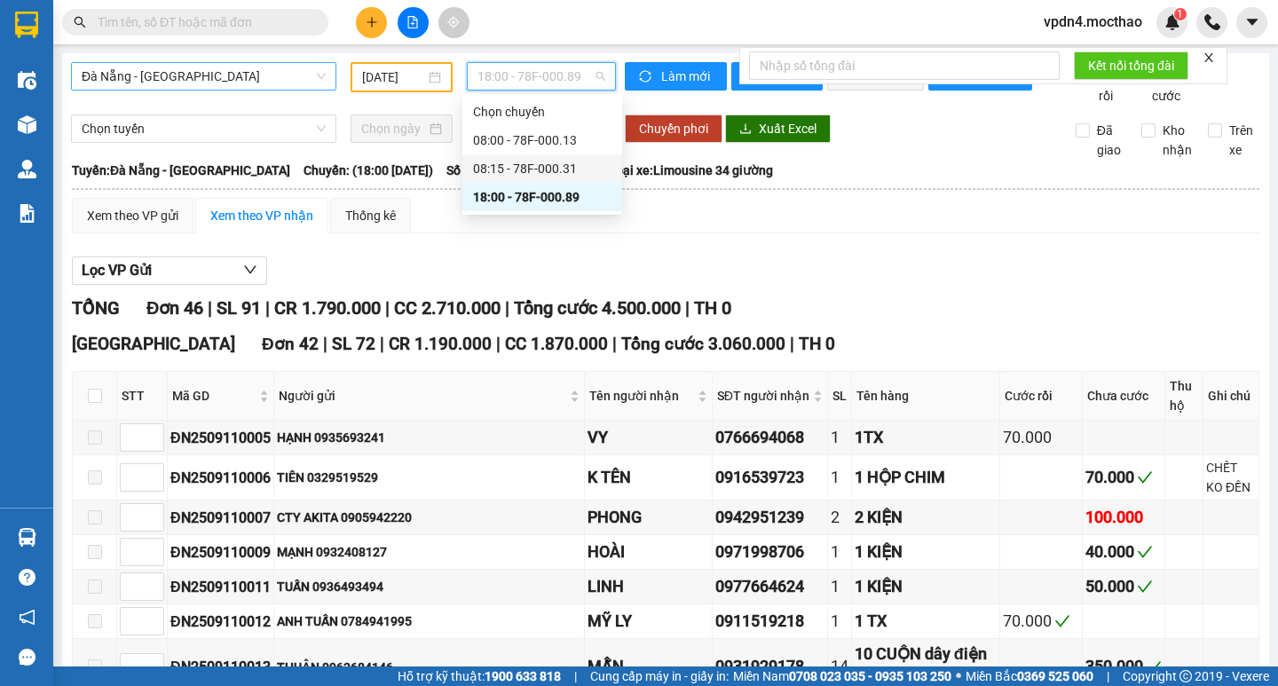
click at [583, 170] on div "08:15 - 78F-000.31" at bounding box center [542, 169] width 138 height 20
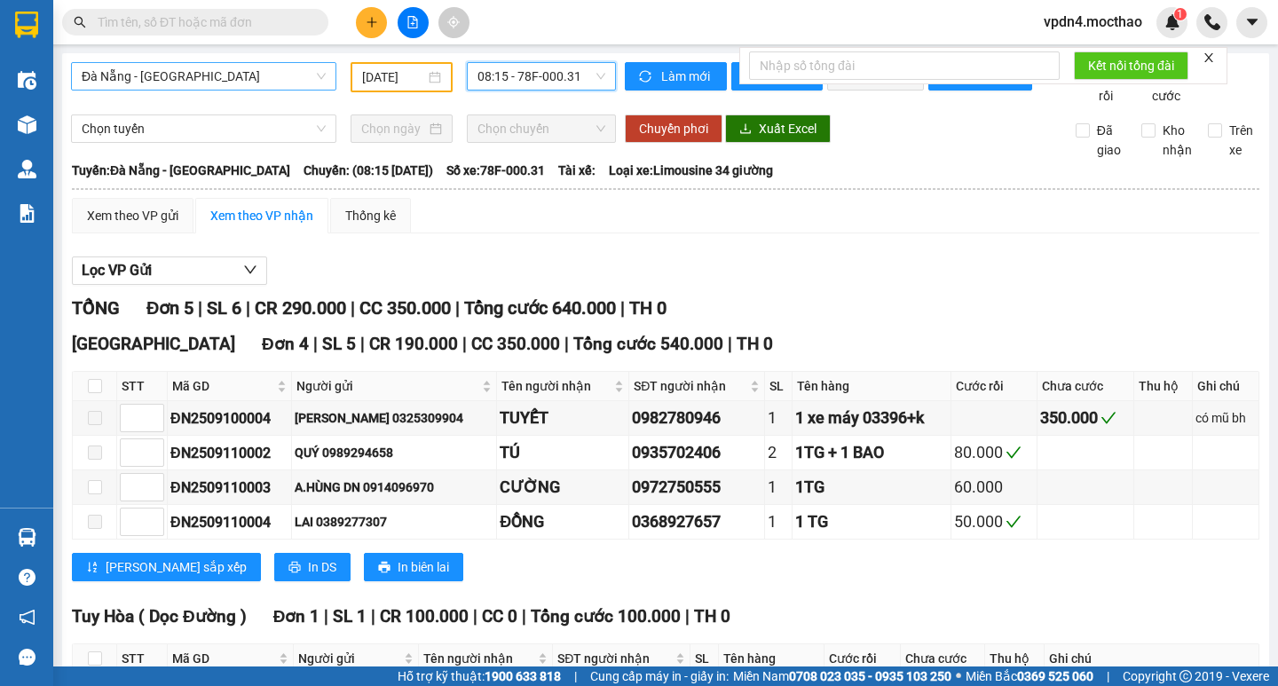
scroll to position [153, 0]
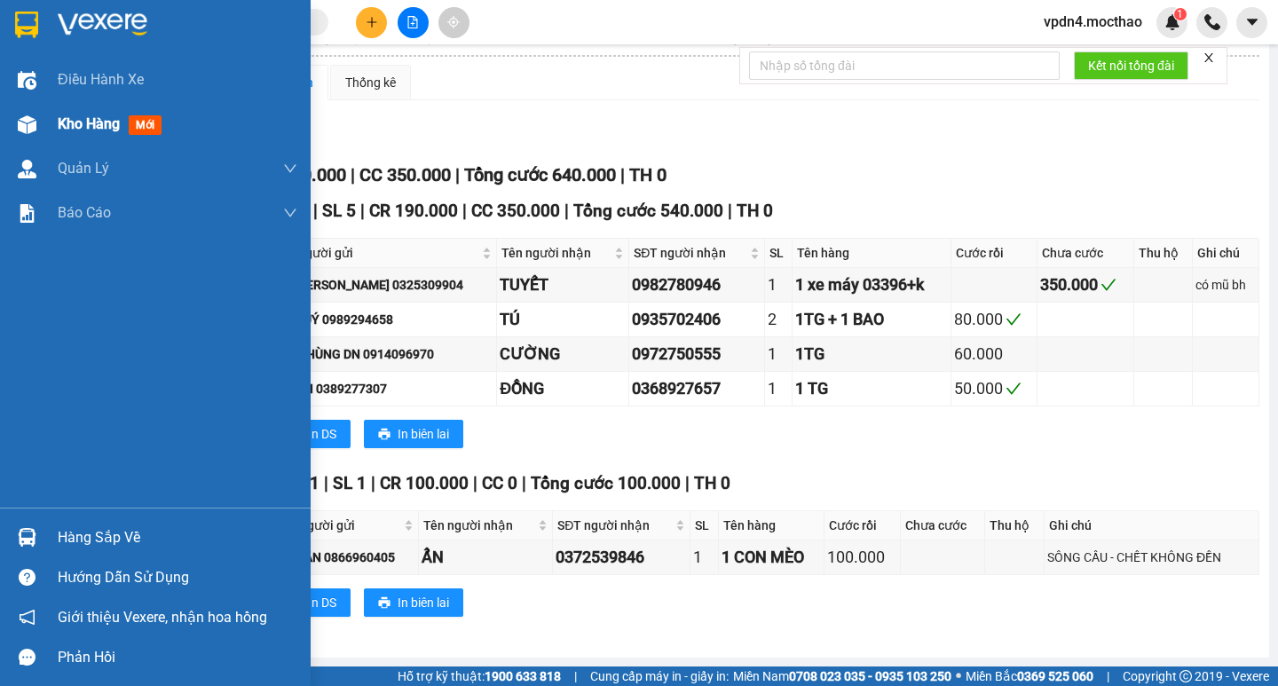
click at [95, 125] on span "Kho hàng" at bounding box center [89, 123] width 62 height 17
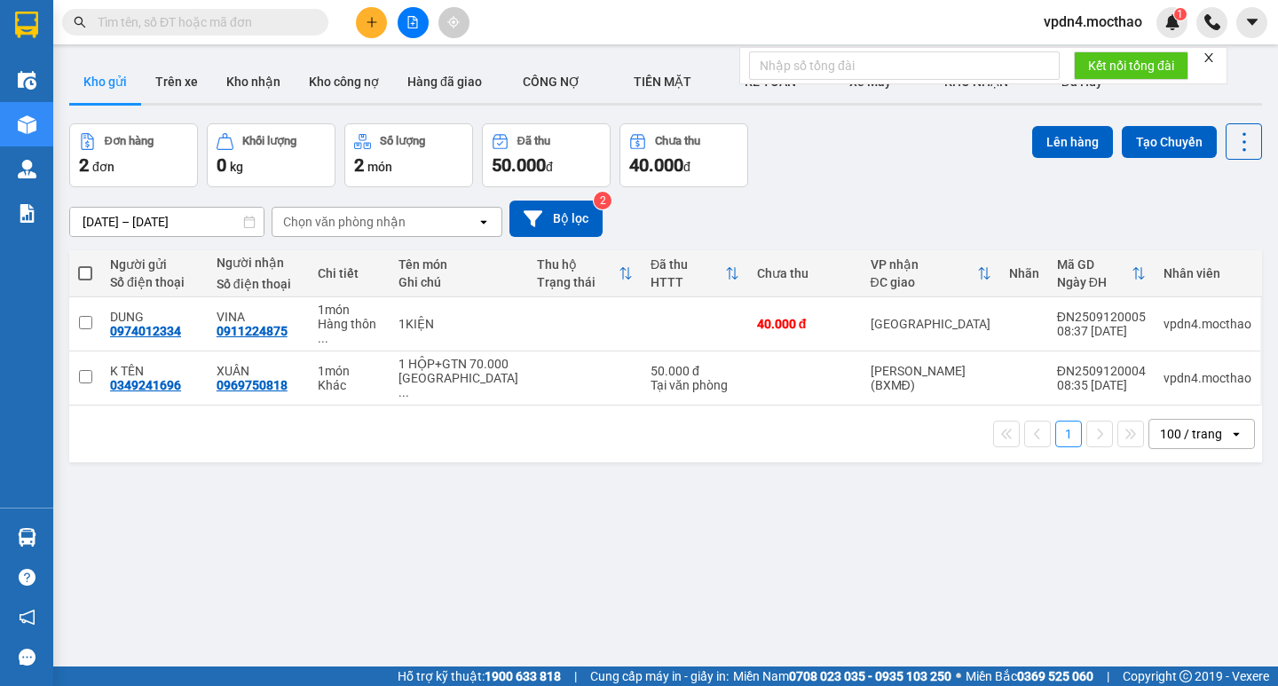
click at [264, 28] on input "text" at bounding box center [202, 22] width 209 height 20
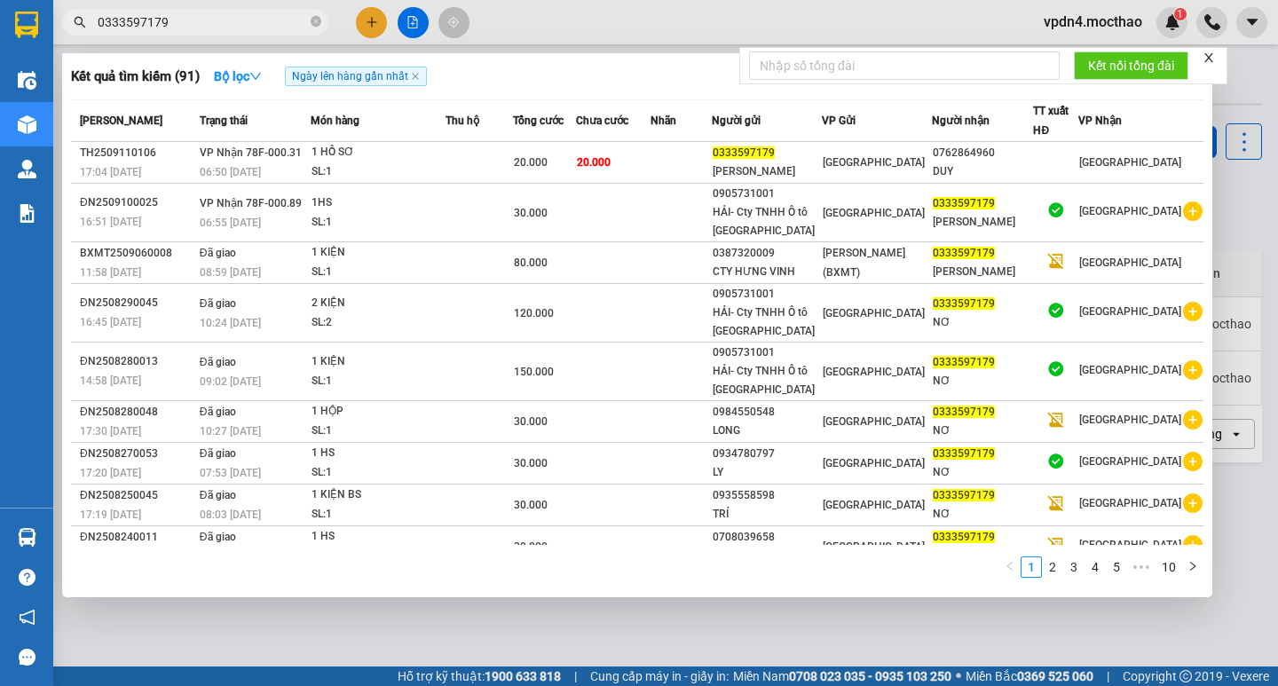
type input "0333597179"
click at [372, 15] on div at bounding box center [639, 343] width 1278 height 686
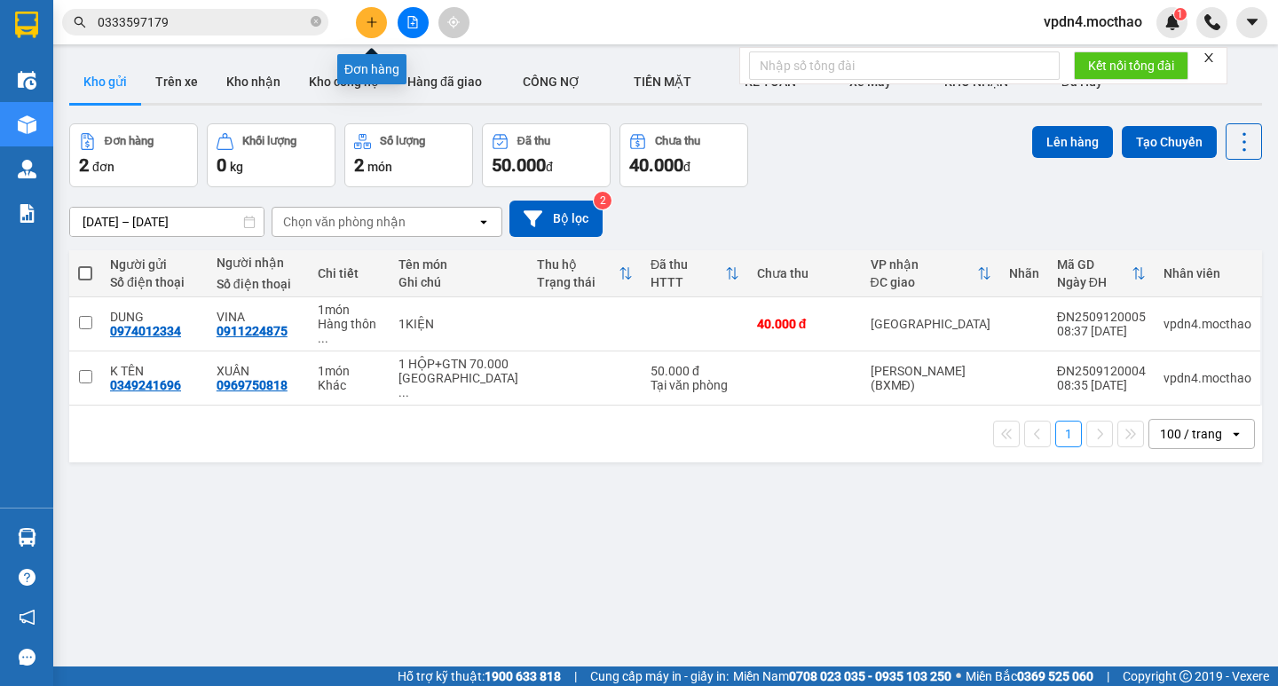
click at [375, 31] on button at bounding box center [371, 22] width 31 height 31
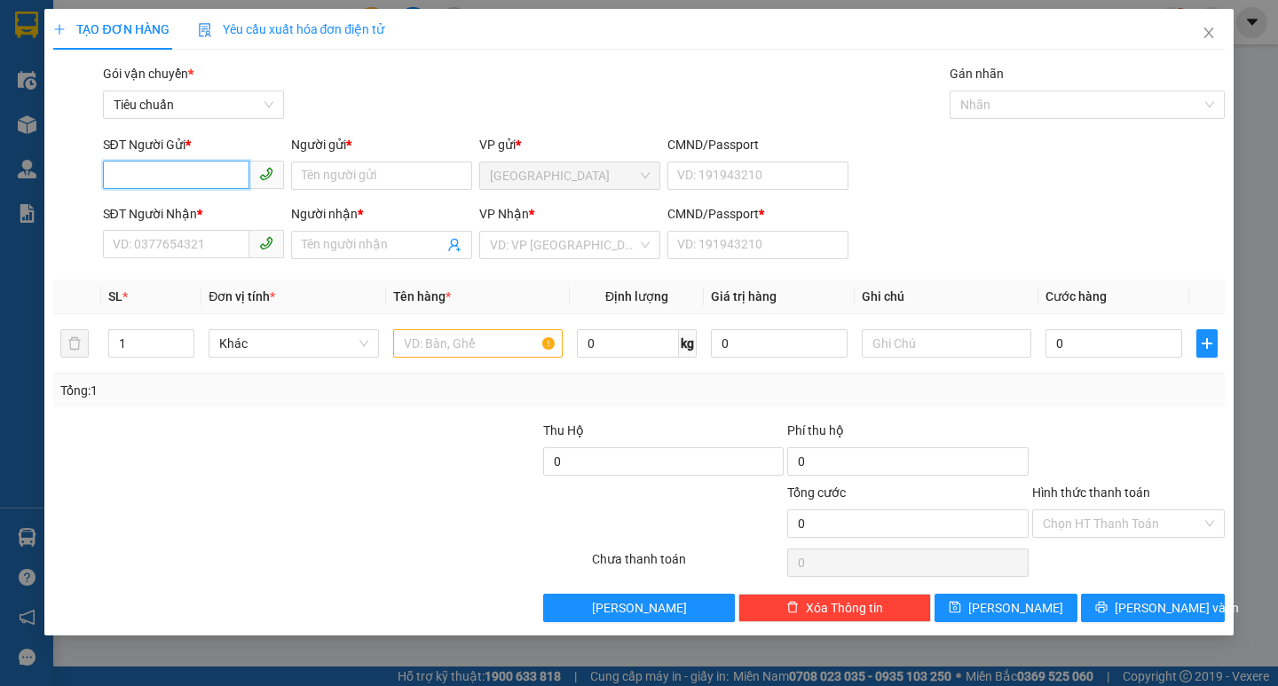
click at [198, 180] on input "SĐT Người Gửi *" at bounding box center [176, 175] width 146 height 28
type input "0935009923"
click at [192, 210] on div "0935009923 - NGUYỆN" at bounding box center [194, 211] width 160 height 20
type input "NGUYỆN"
type input "0905324179"
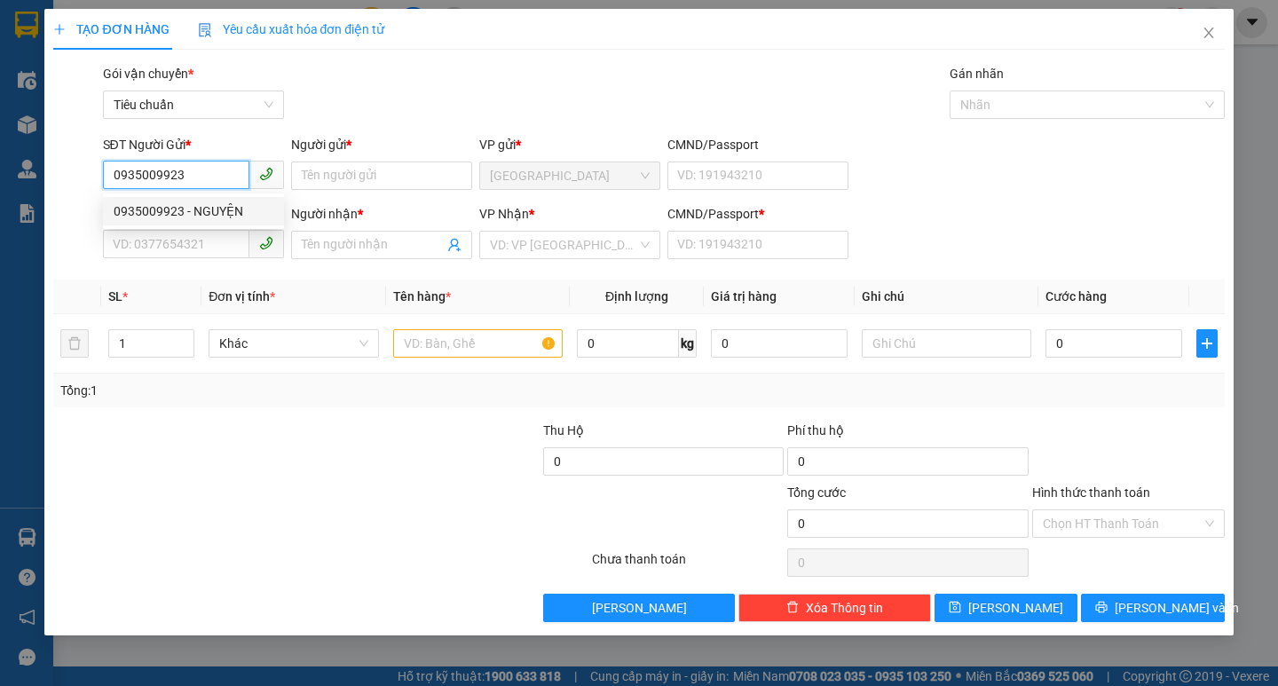
type input "THUỲ"
type input "0"
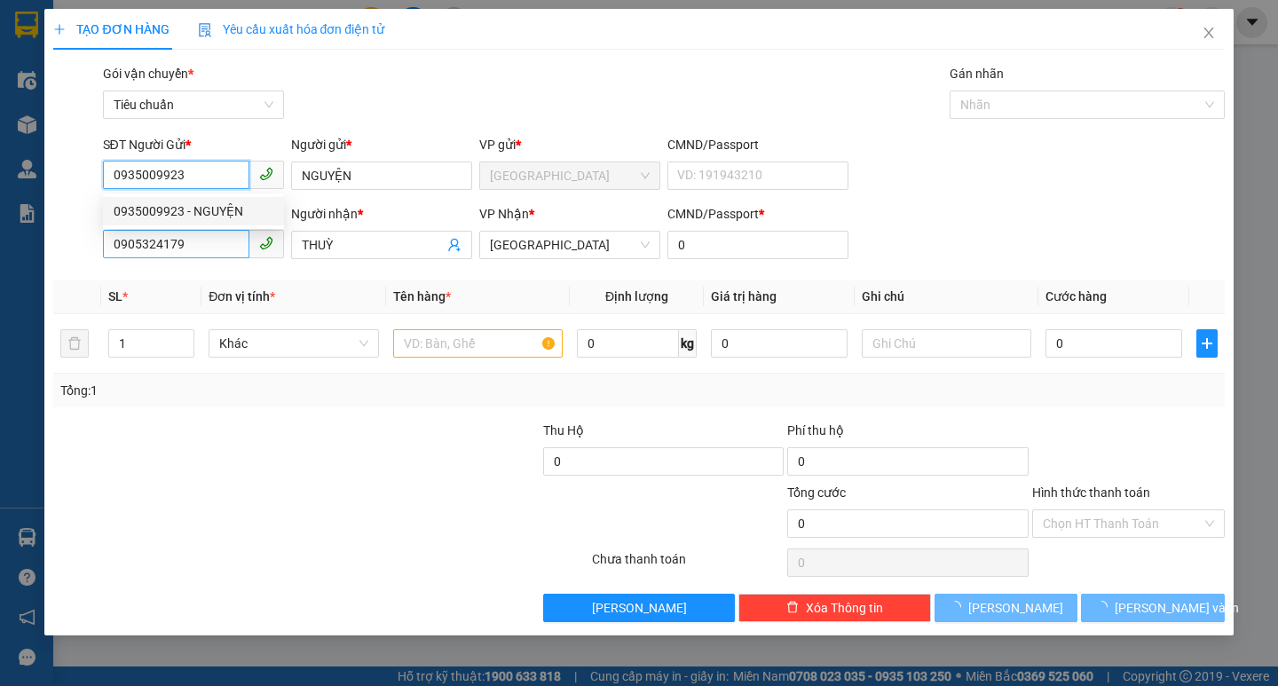
type input "50.000"
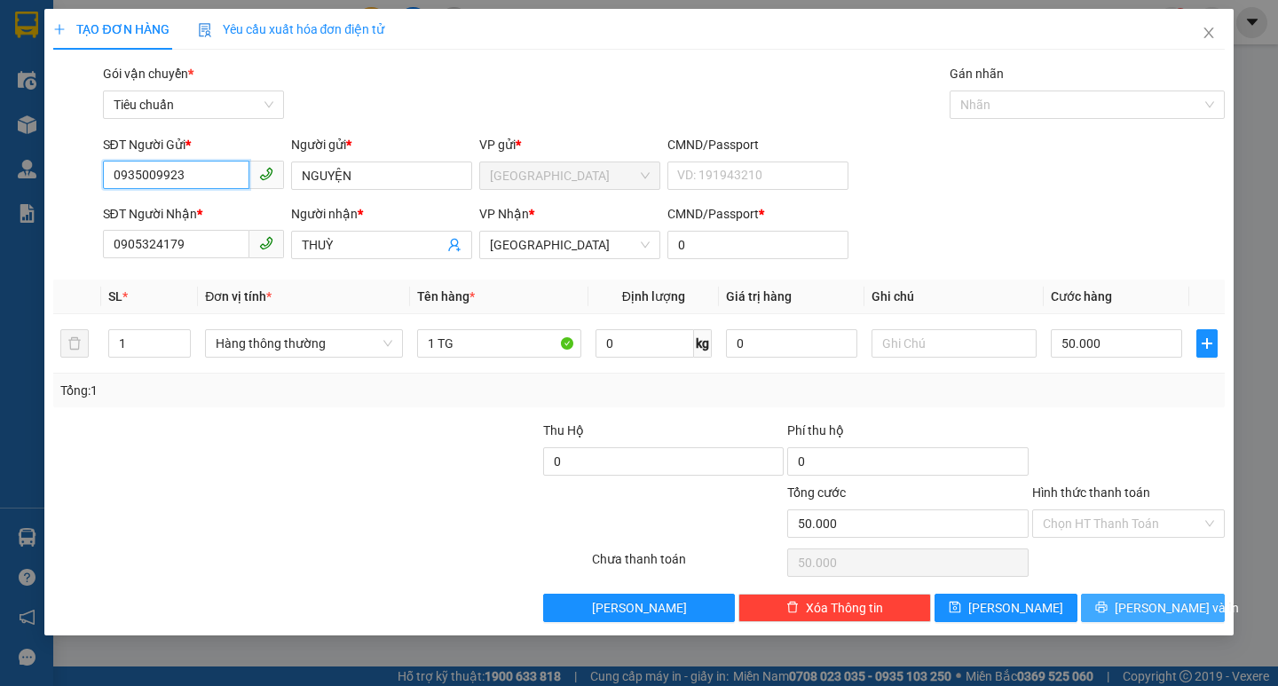
type input "0935009923"
click at [1108, 614] on span "printer" at bounding box center [1101, 608] width 12 height 14
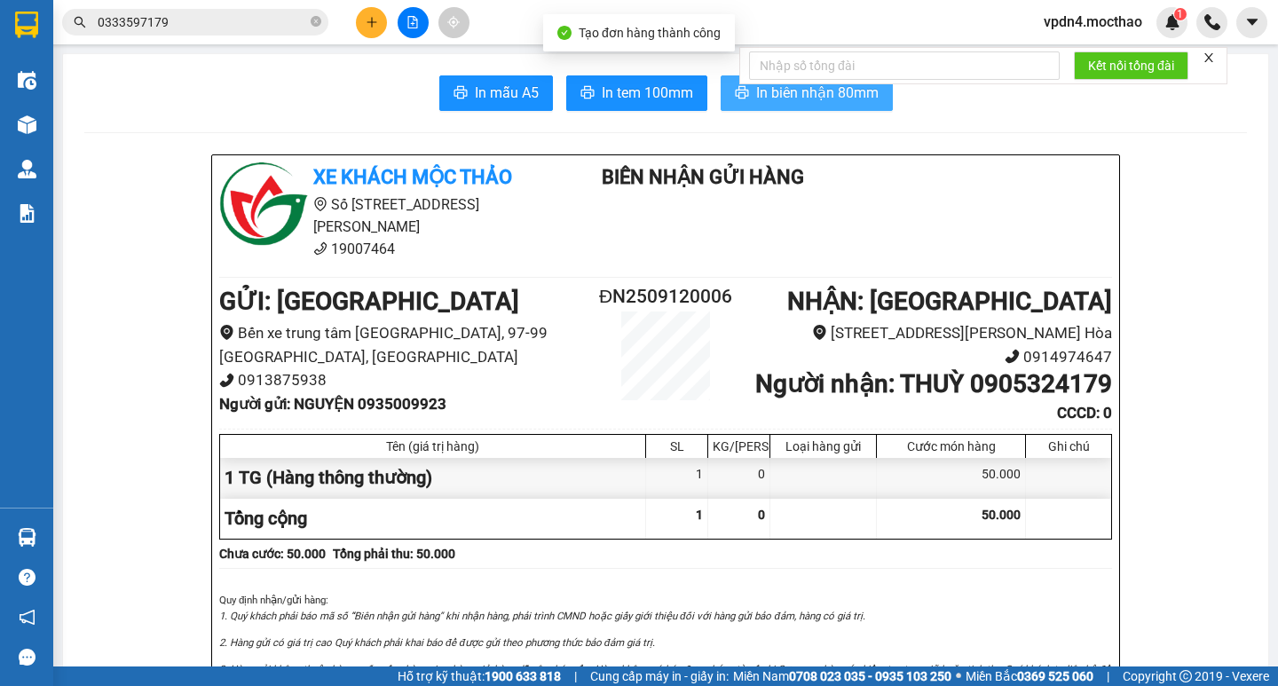
click at [724, 91] on button "In biên nhận 80mm" at bounding box center [807, 93] width 172 height 36
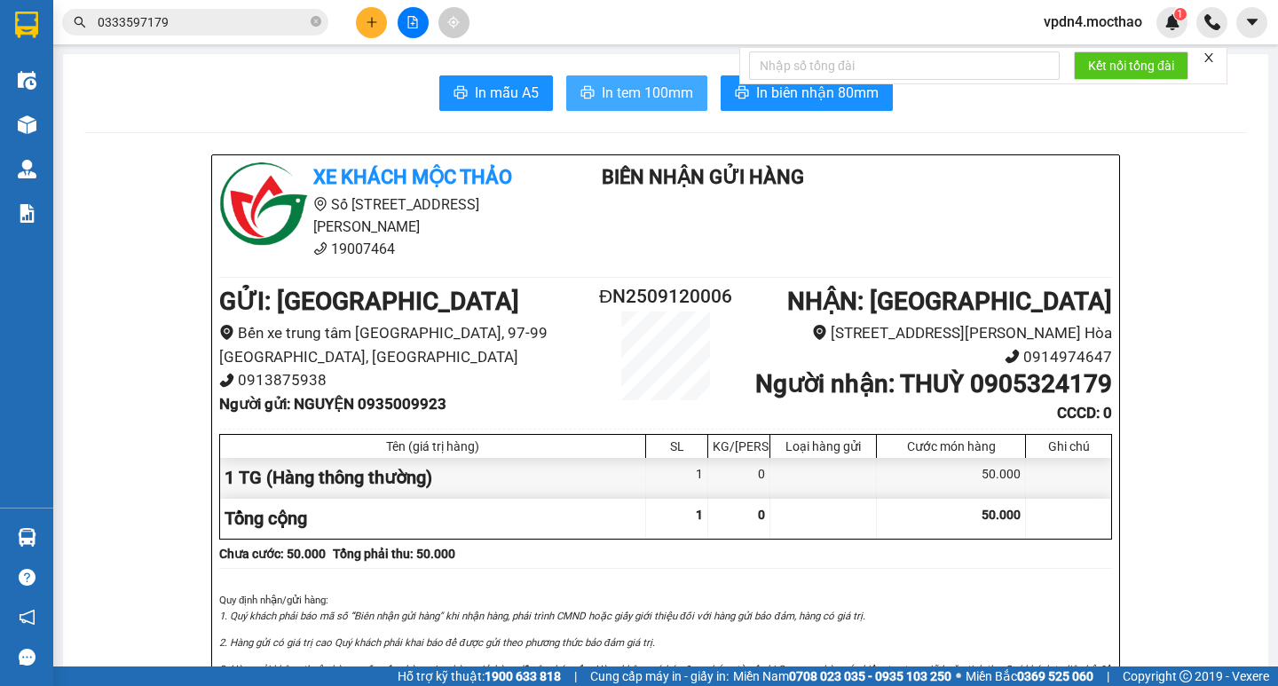
click at [633, 100] on span "In tem 100mm" at bounding box center [647, 93] width 91 height 22
click at [368, 21] on icon "plus" at bounding box center [372, 22] width 12 height 12
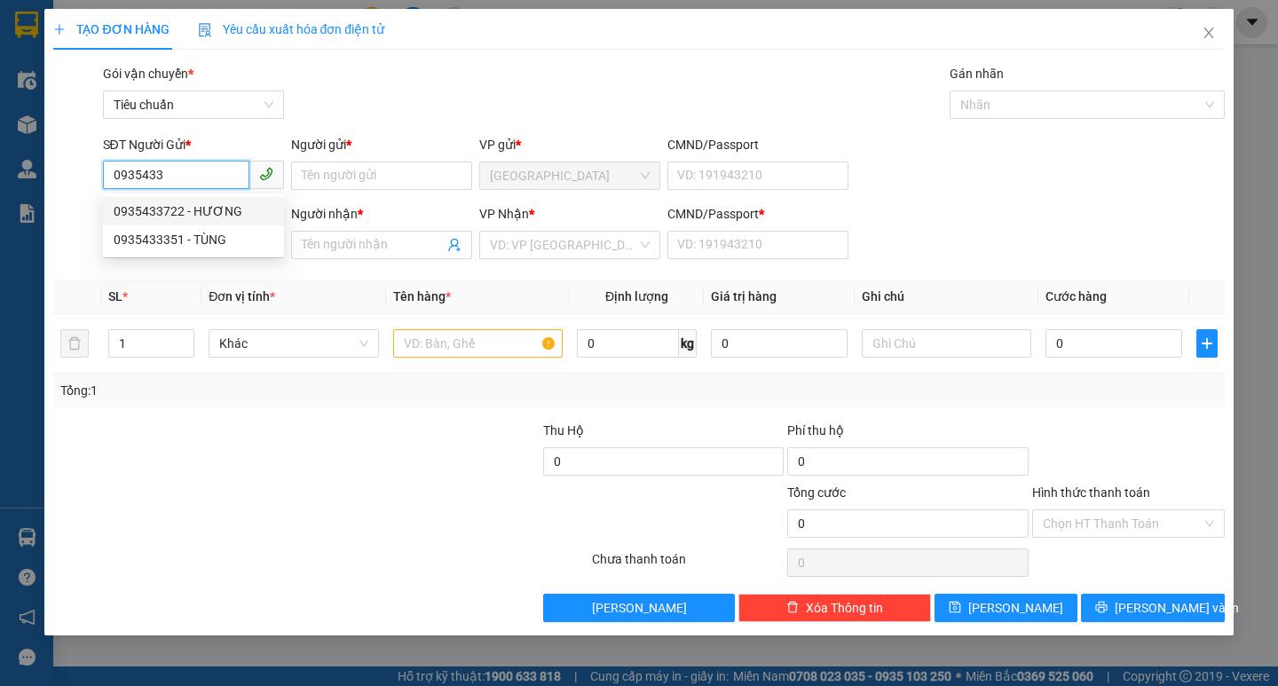
click at [196, 216] on div "0935433722 - HƯƠNG" at bounding box center [194, 211] width 160 height 20
type input "0935433722"
type input "HƯƠNG"
type input "0399035278"
type input "NGA"
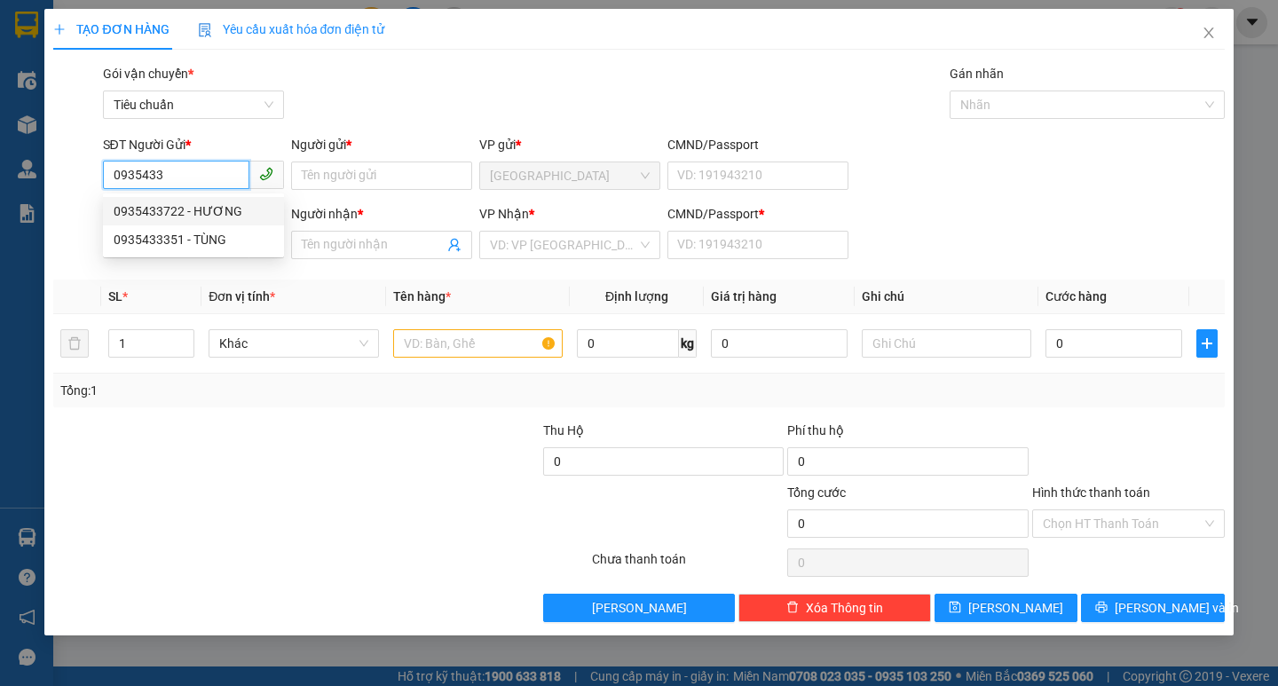
type input "0"
type input "80.000"
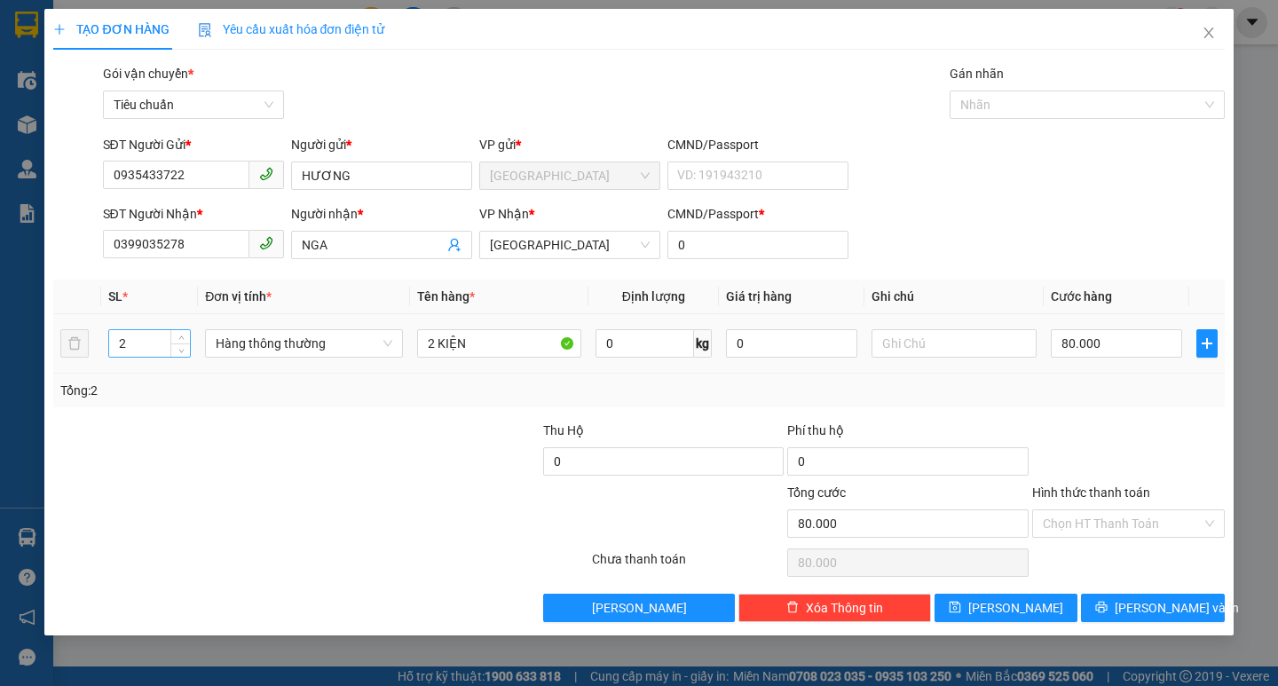
click at [156, 346] on input "2" at bounding box center [150, 343] width 82 height 27
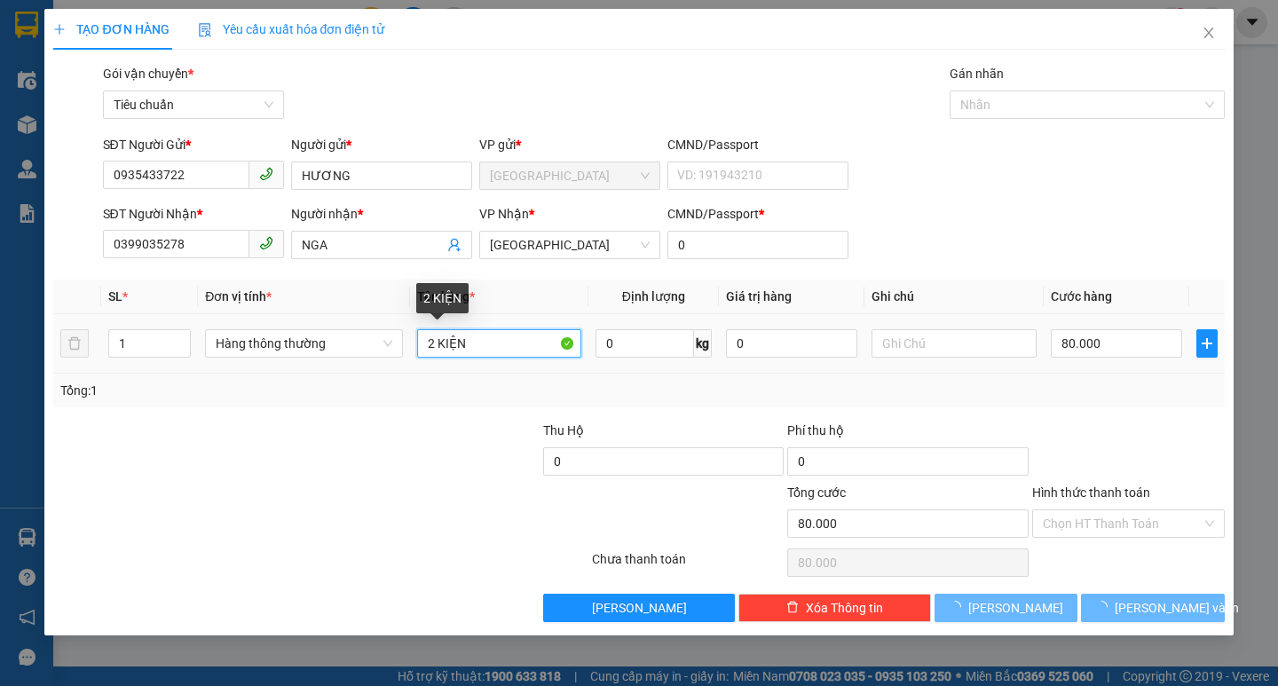
click at [496, 355] on input "2 KIỆN" at bounding box center [499, 343] width 164 height 28
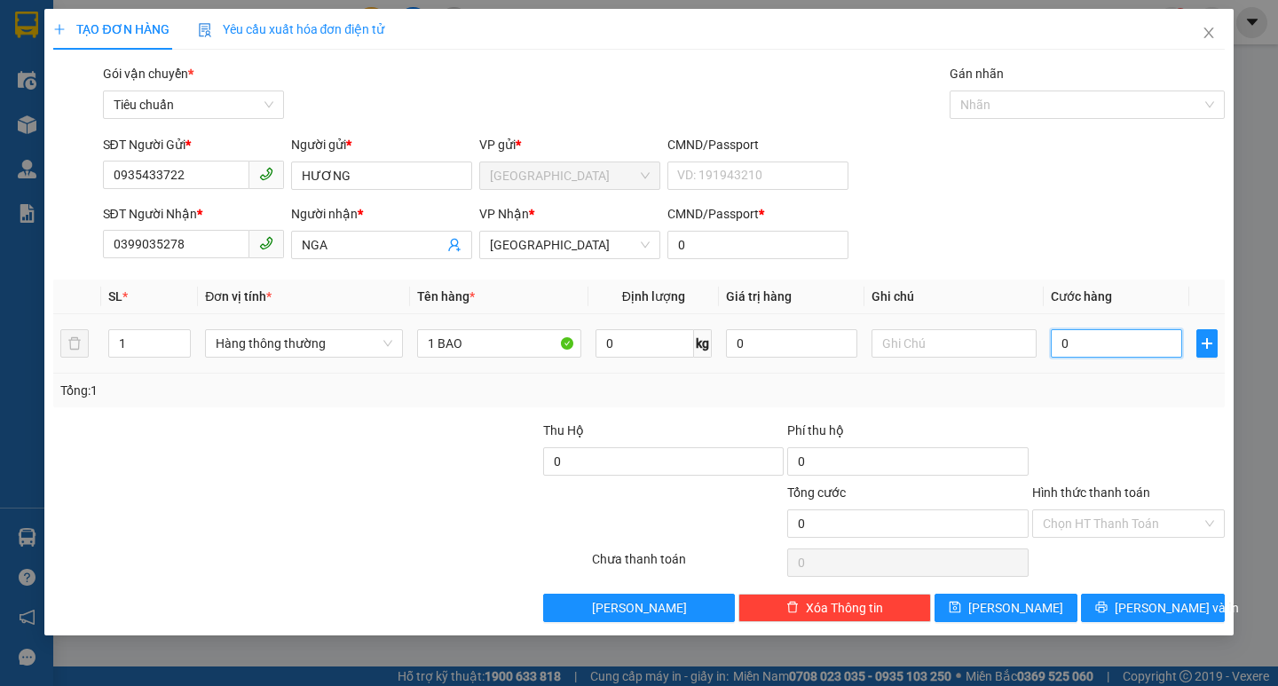
click at [1065, 349] on input "0" at bounding box center [1117, 343] width 132 height 28
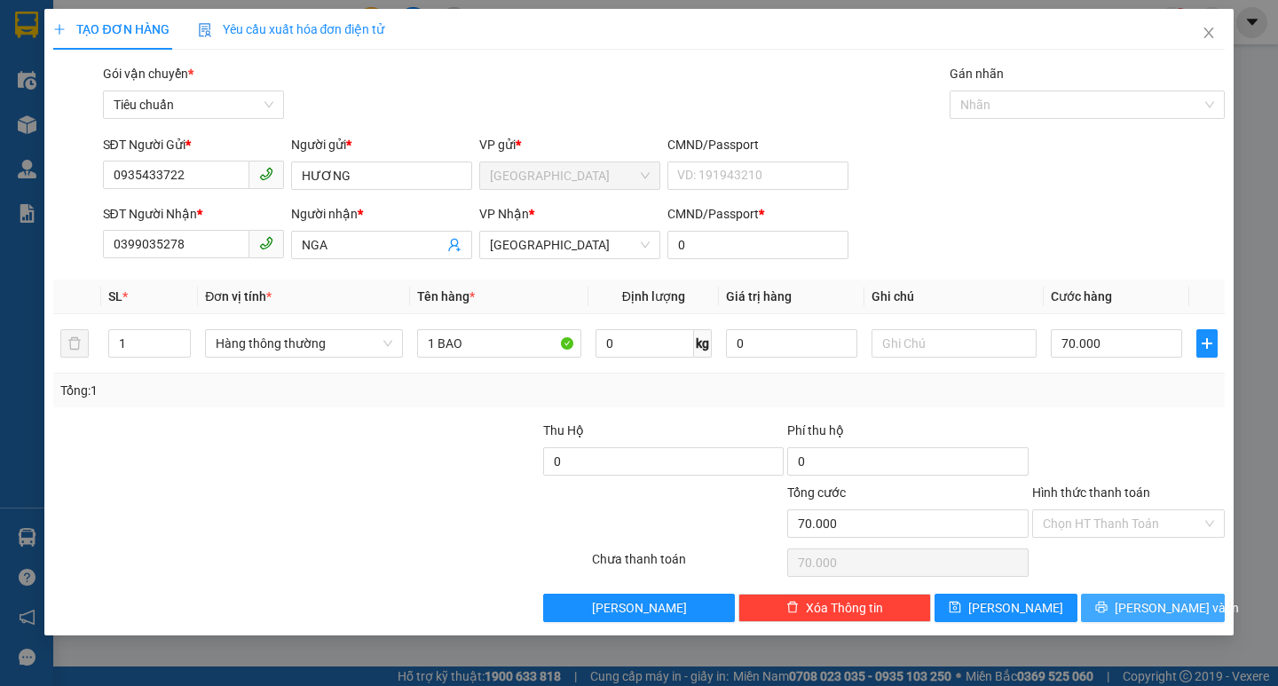
click at [1176, 614] on span "[PERSON_NAME] và In" at bounding box center [1177, 608] width 124 height 20
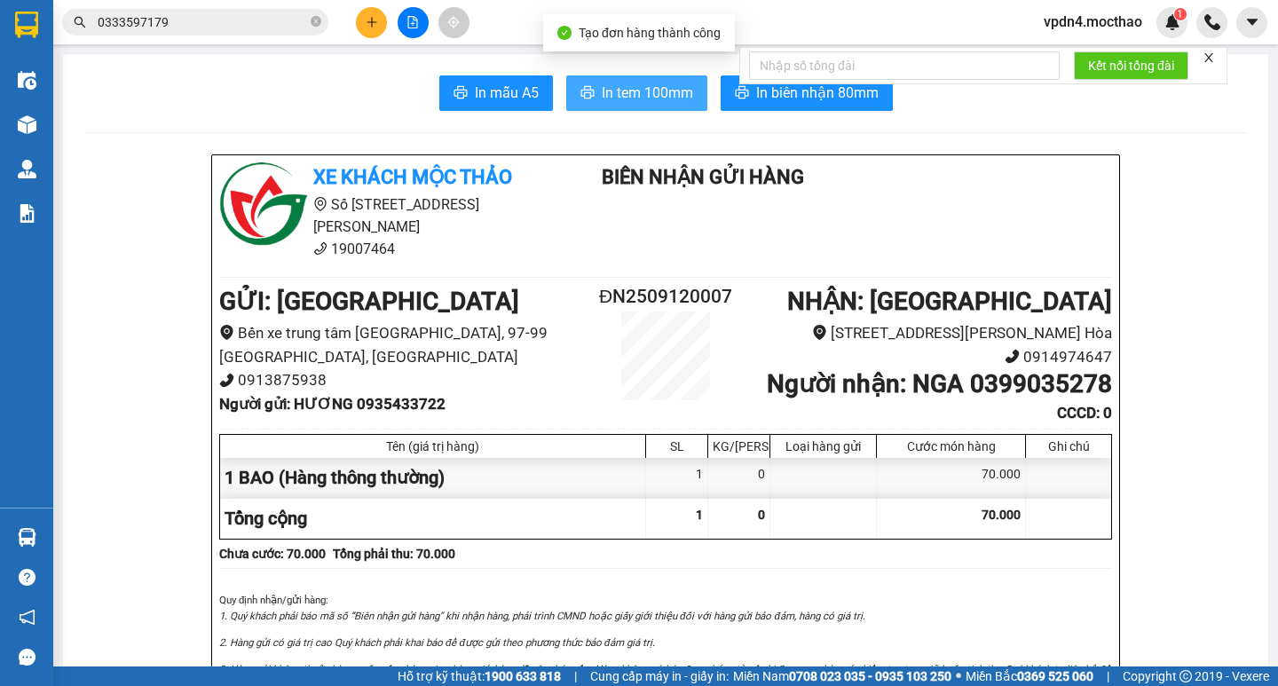
click at [631, 79] on button "In tem 100mm" at bounding box center [636, 93] width 141 height 36
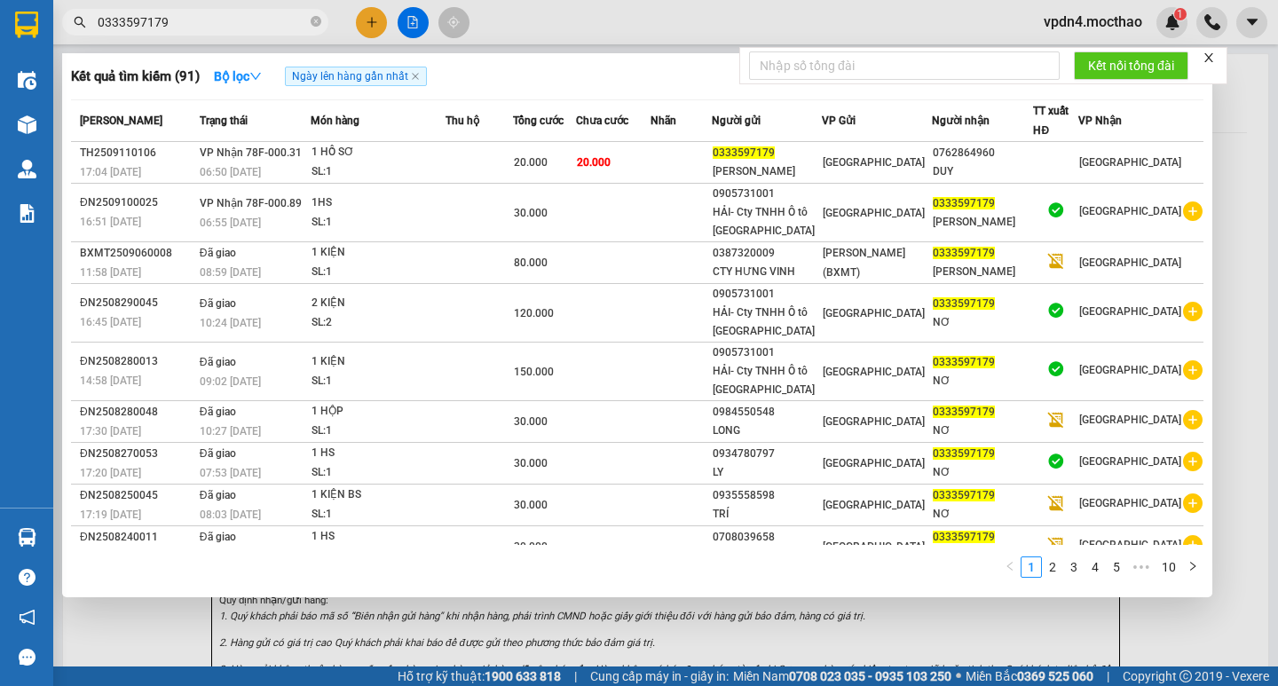
click at [307, 16] on span "0333597179" at bounding box center [195, 22] width 266 height 27
click at [907, 635] on div at bounding box center [639, 343] width 1278 height 686
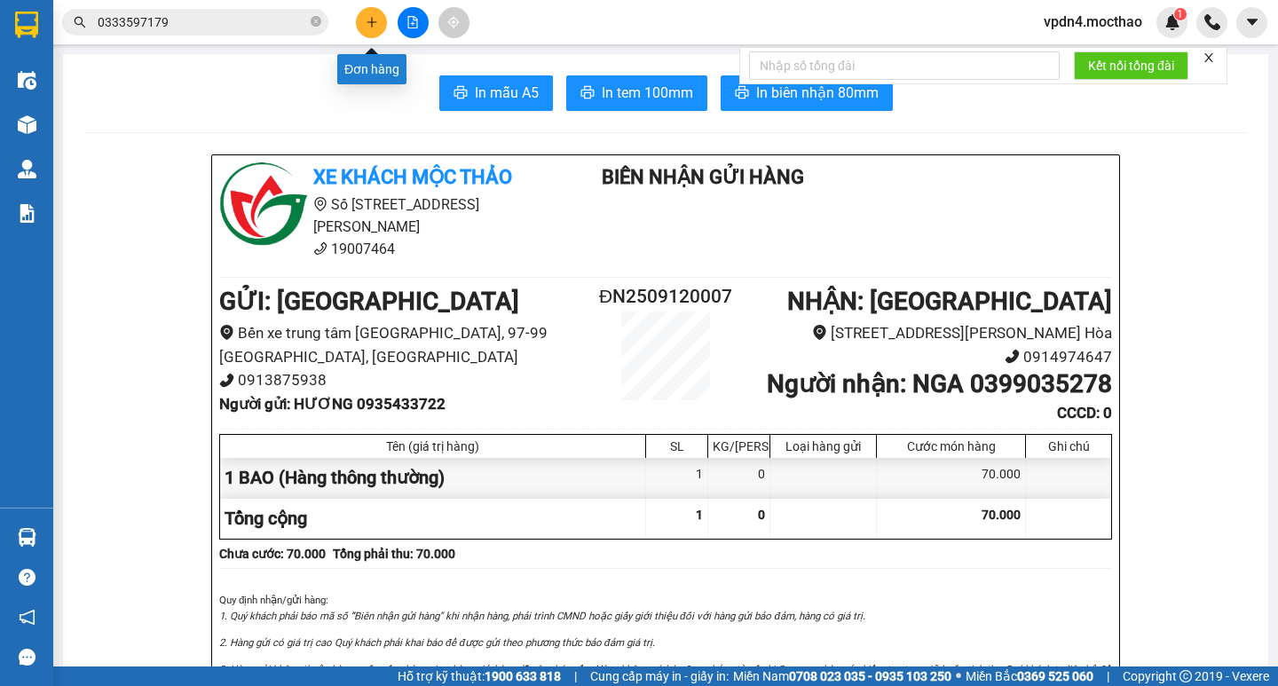
click at [363, 27] on button at bounding box center [371, 22] width 31 height 31
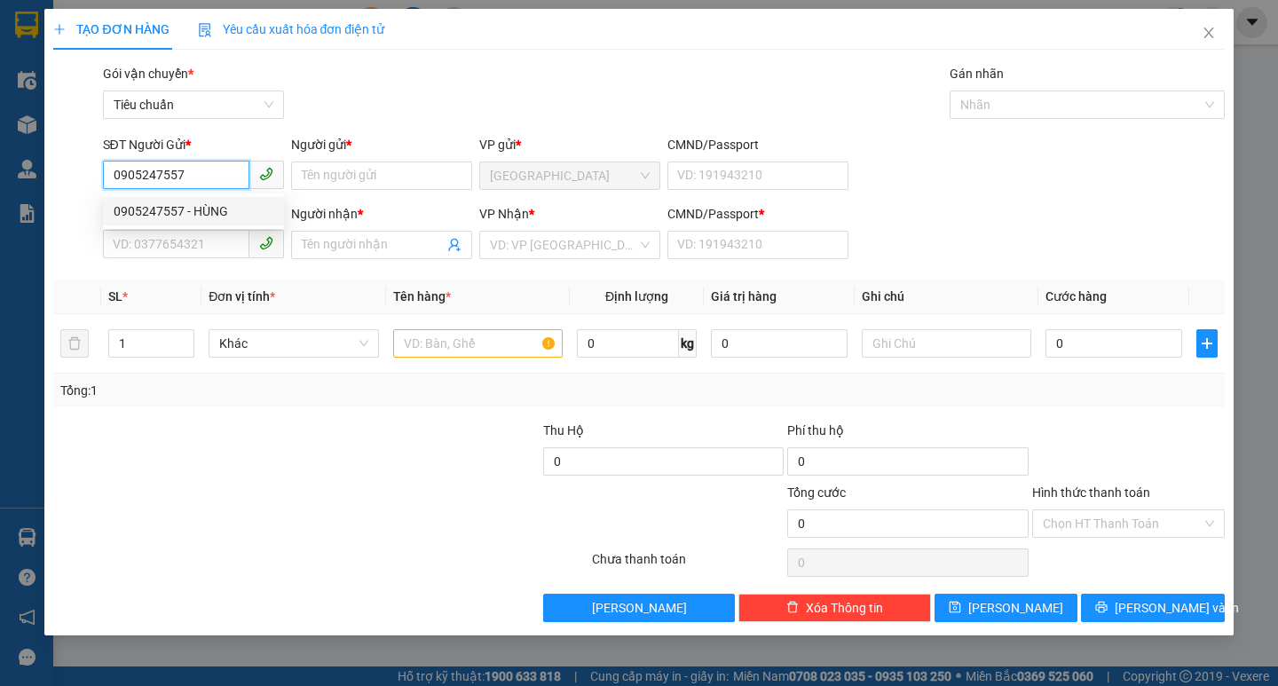
click at [195, 218] on div "0905247557 - HÙNG" at bounding box center [194, 211] width 160 height 20
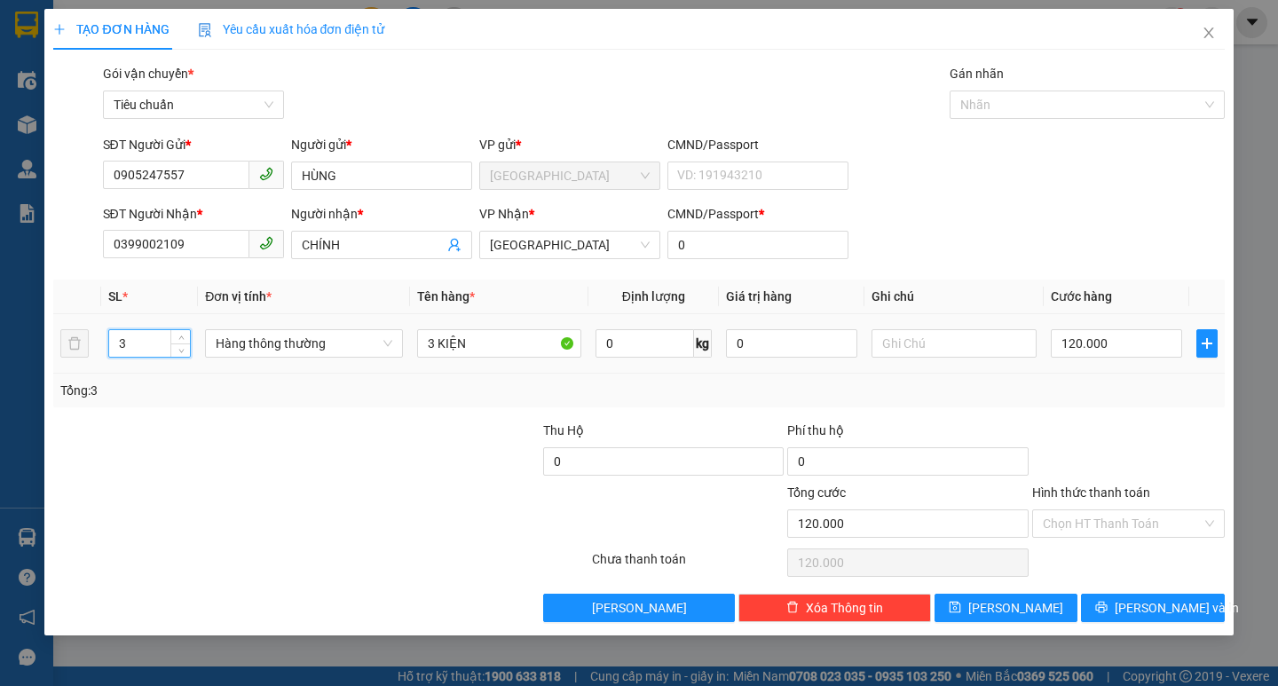
click at [147, 336] on input "3" at bounding box center [150, 343] width 82 height 27
click at [432, 332] on input "3 KIỆN" at bounding box center [499, 343] width 164 height 28
click at [1087, 350] on input "0" at bounding box center [1117, 343] width 132 height 28
click at [1121, 529] on input "Hình thức thanh toán" at bounding box center [1122, 523] width 159 height 27
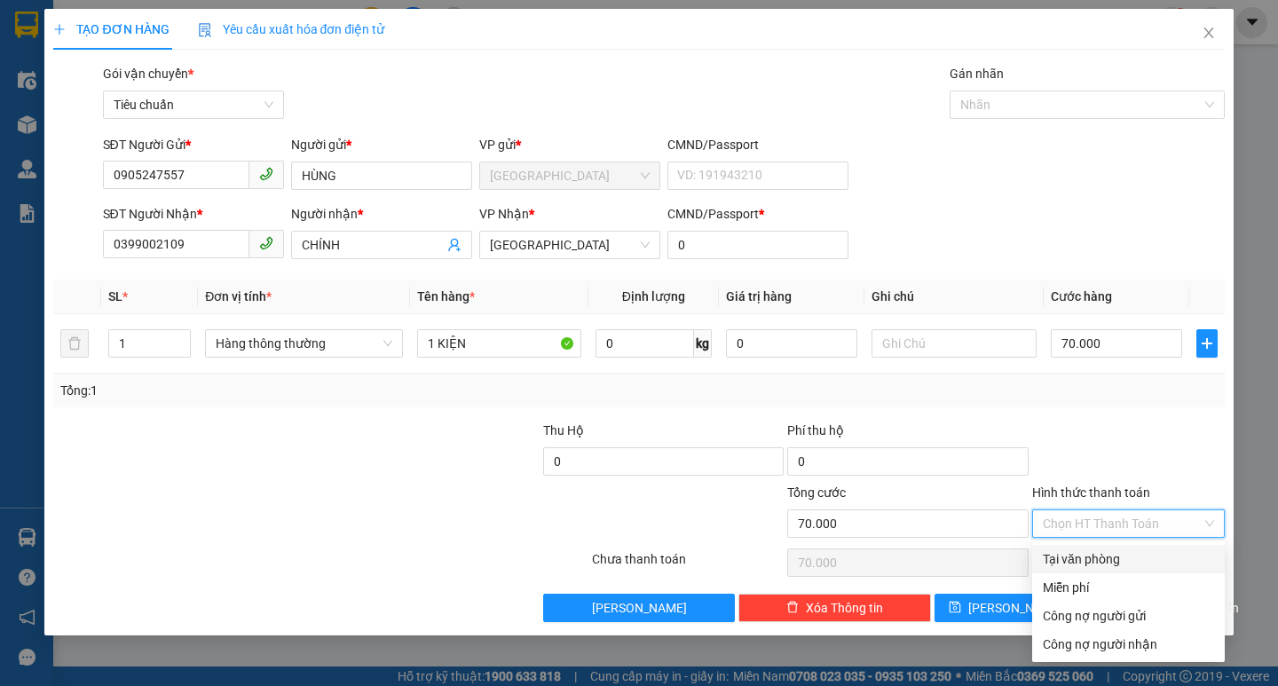
click at [1120, 556] on div "Tại văn phòng" at bounding box center [1128, 559] width 171 height 20
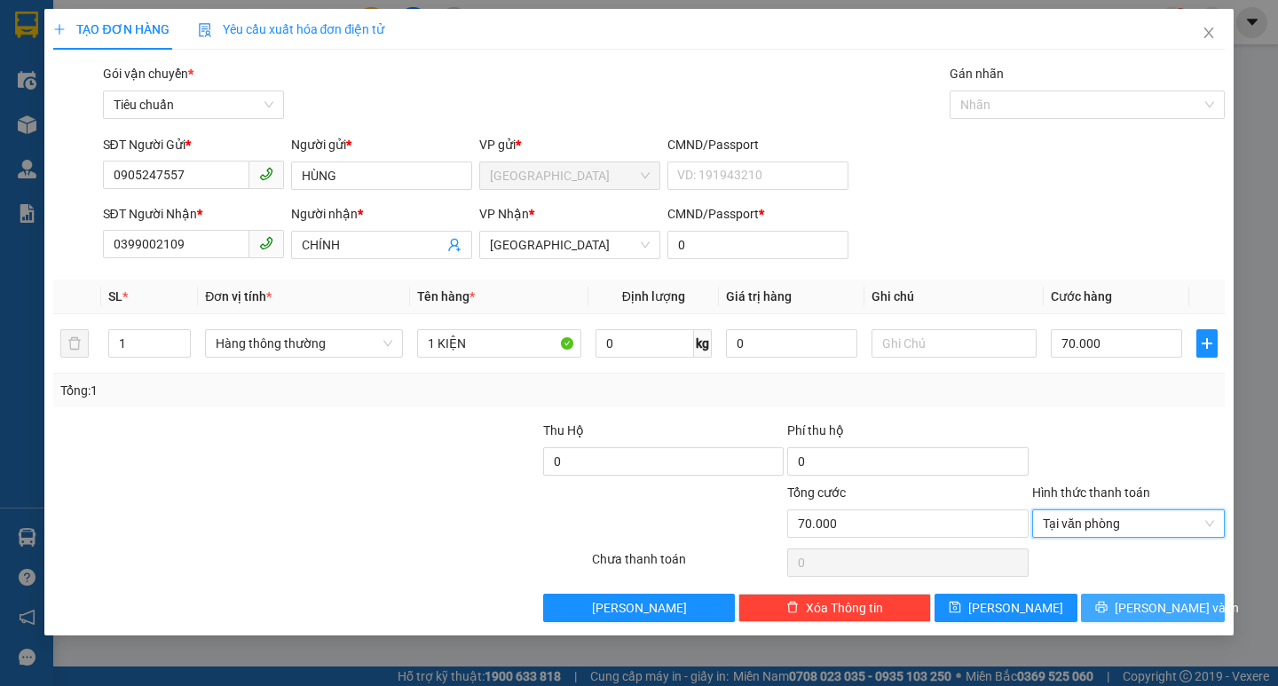
click at [1150, 598] on span "[PERSON_NAME] và In" at bounding box center [1177, 608] width 124 height 20
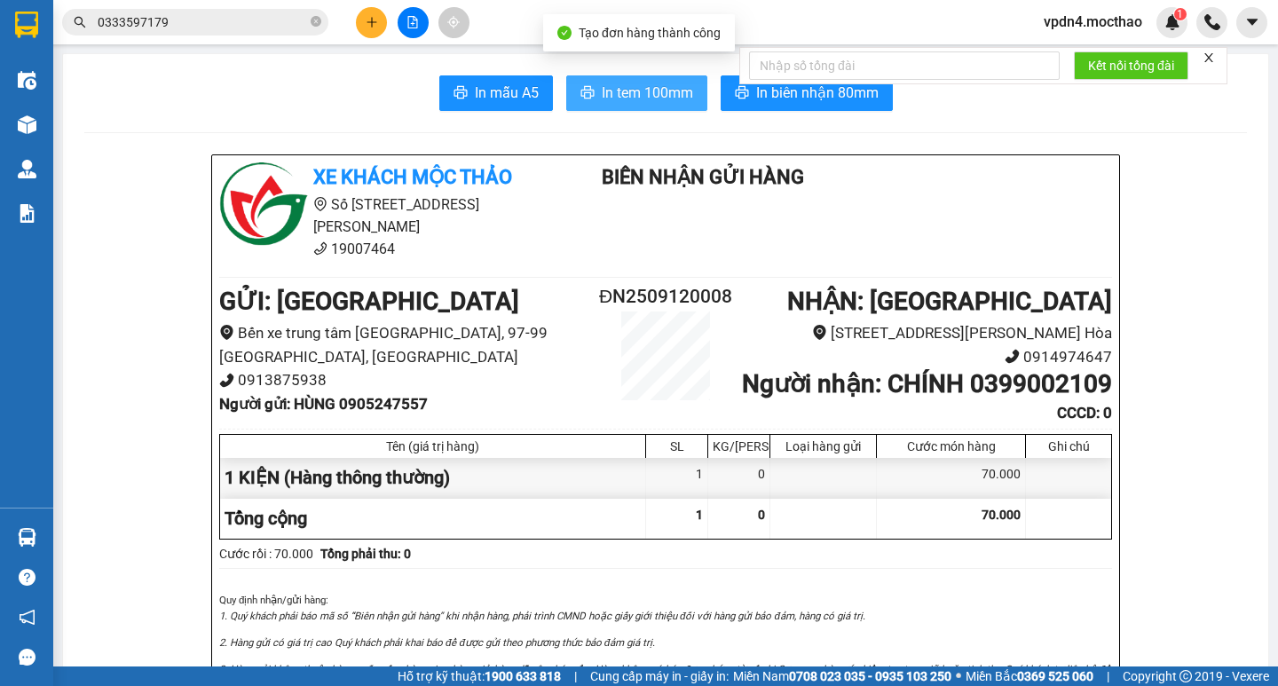
click at [624, 99] on span "In tem 100mm" at bounding box center [647, 93] width 91 height 22
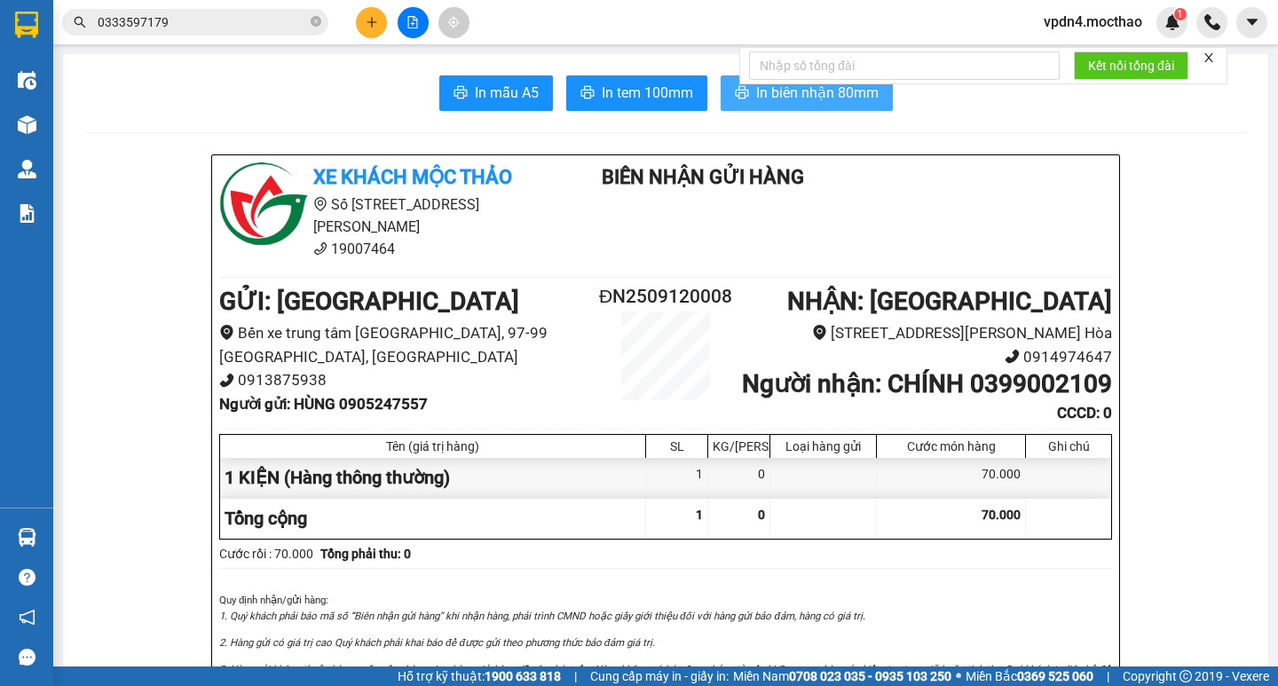
click at [775, 96] on span "In biên nhận 80mm" at bounding box center [817, 93] width 122 height 22
click at [367, 20] on icon "plus" at bounding box center [372, 22] width 12 height 12
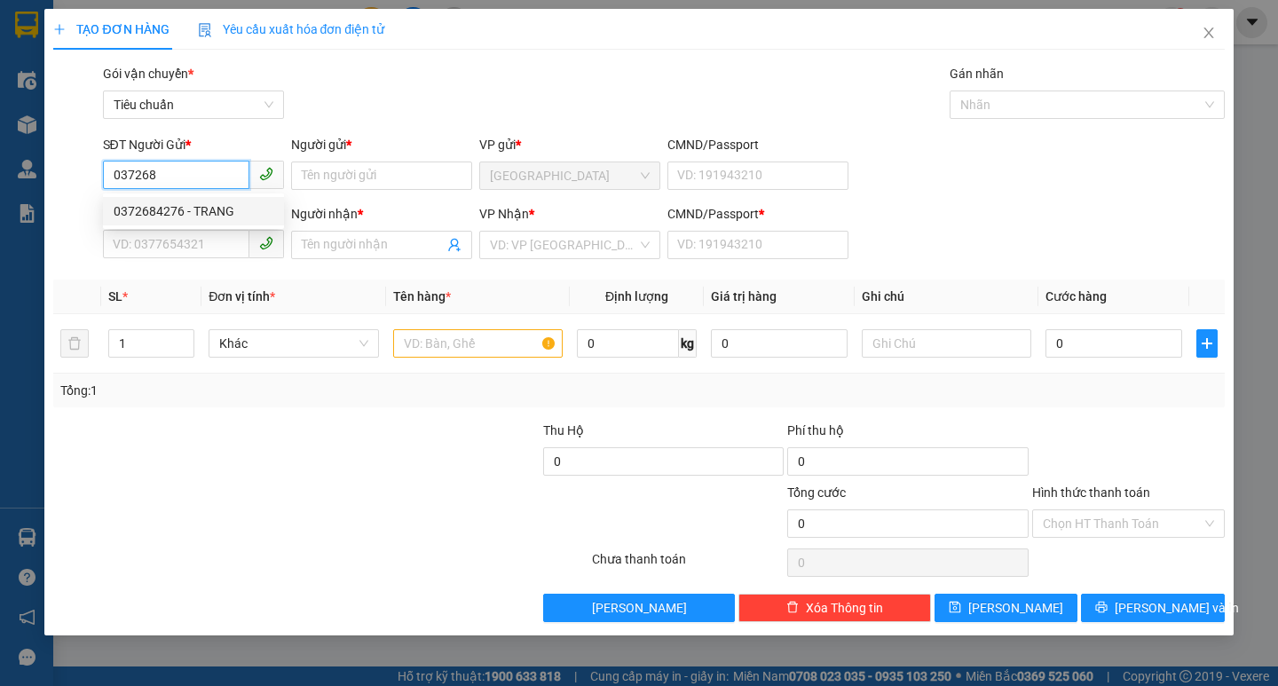
click at [217, 204] on div "0372684276 - TRANG" at bounding box center [194, 211] width 160 height 20
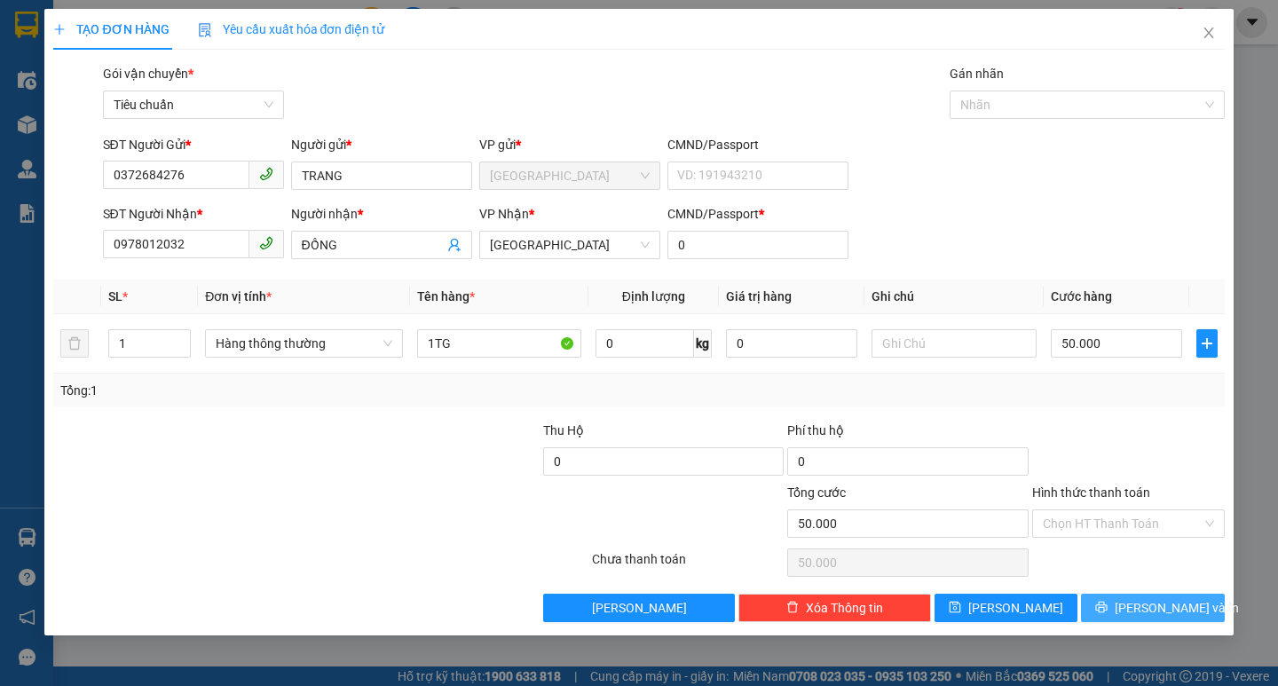
click at [1204, 605] on button "[PERSON_NAME] và In" at bounding box center [1152, 608] width 143 height 28
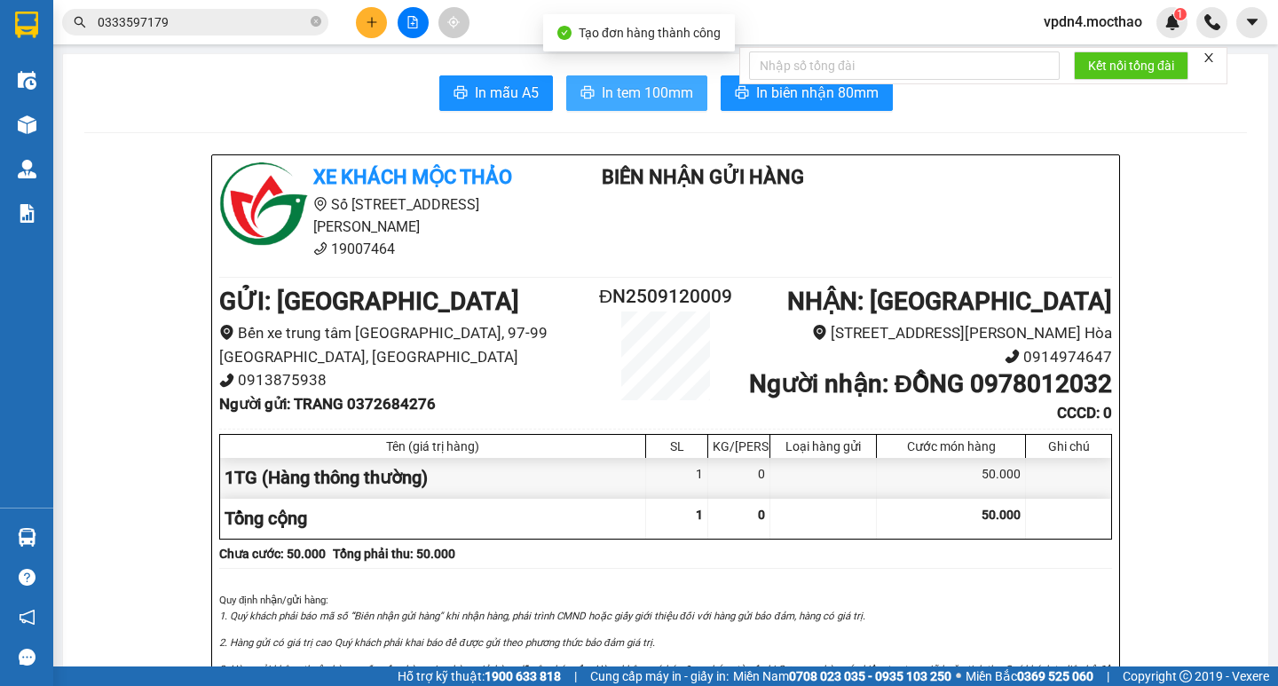
click at [611, 102] on span "In tem 100mm" at bounding box center [647, 93] width 91 height 22
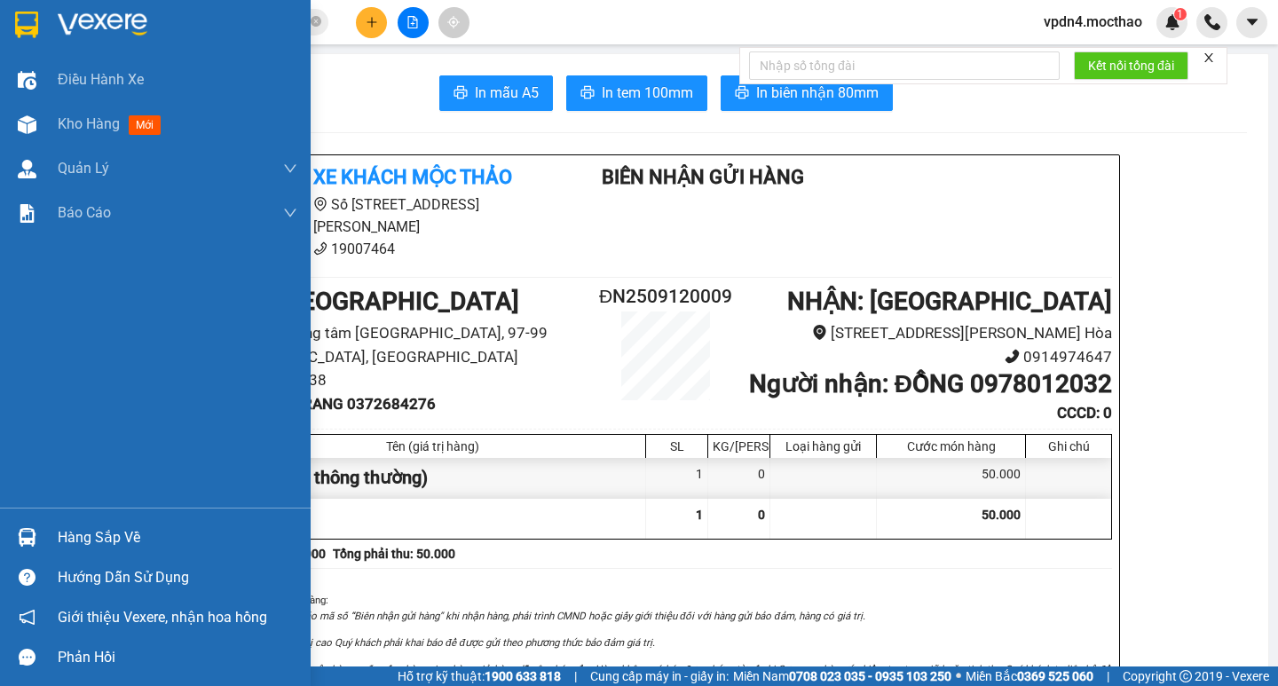
click at [104, 552] on div "Hàng sắp về" at bounding box center [155, 537] width 311 height 40
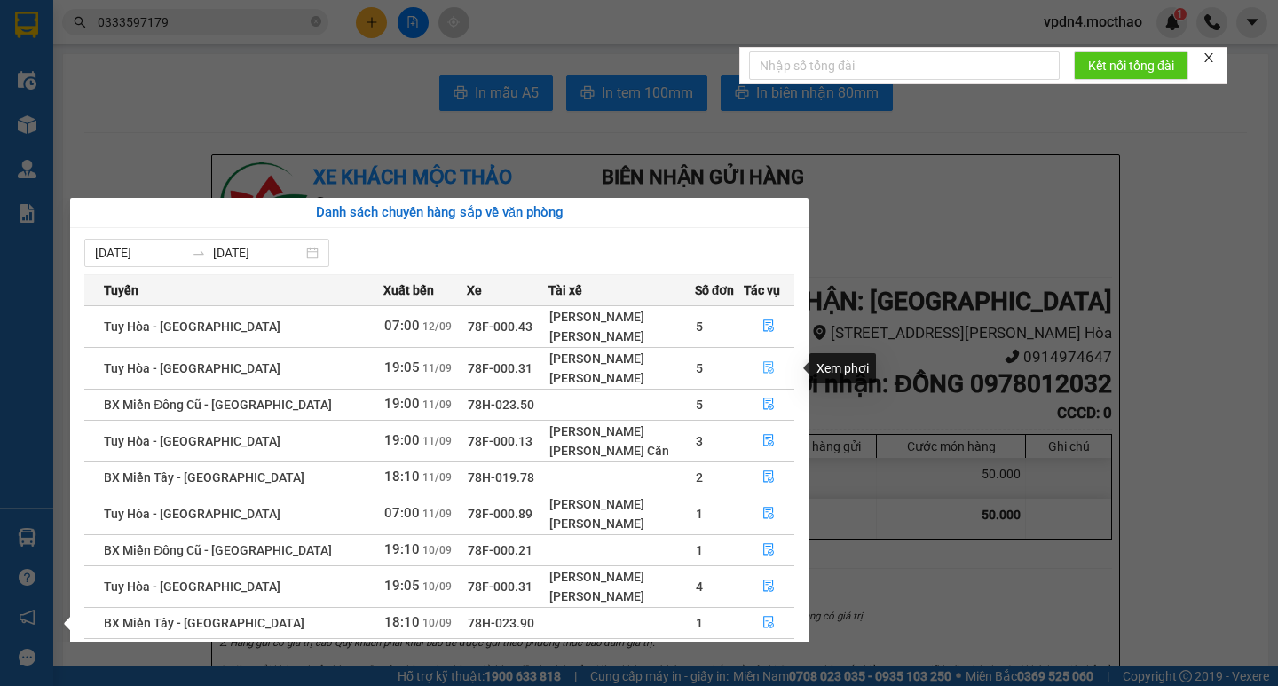
click at [771, 367] on button "button" at bounding box center [770, 368] width 50 height 28
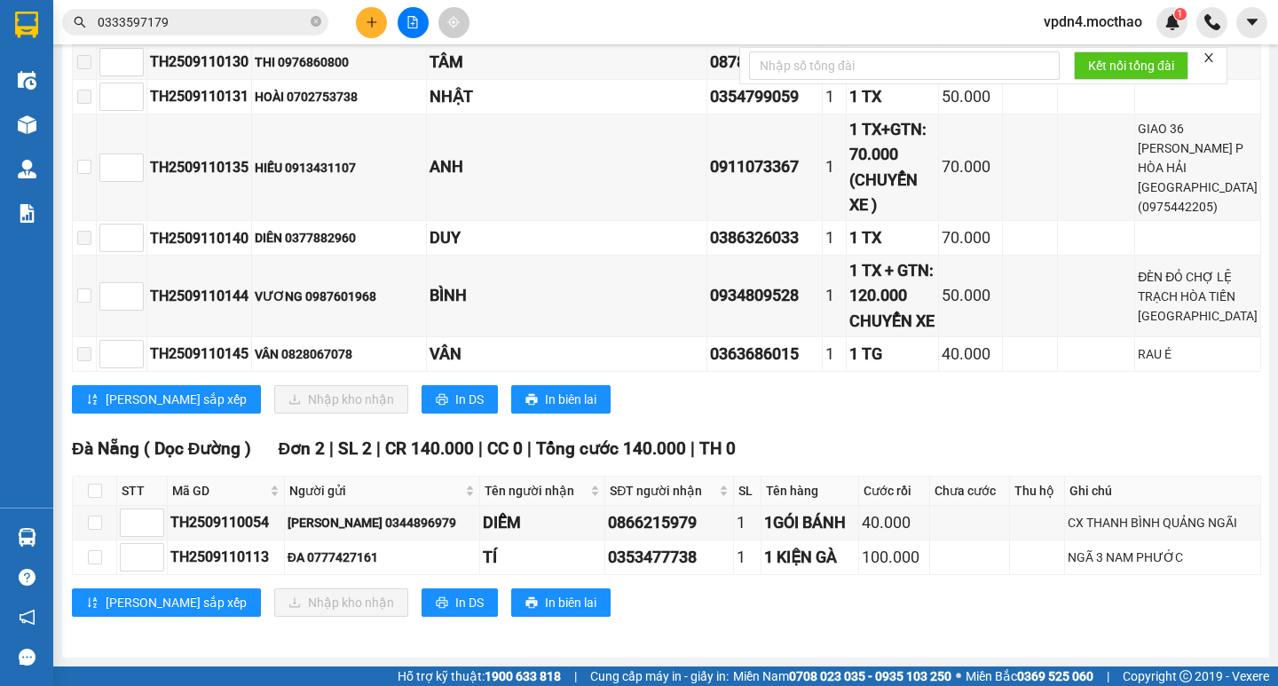
scroll to position [1689, 0]
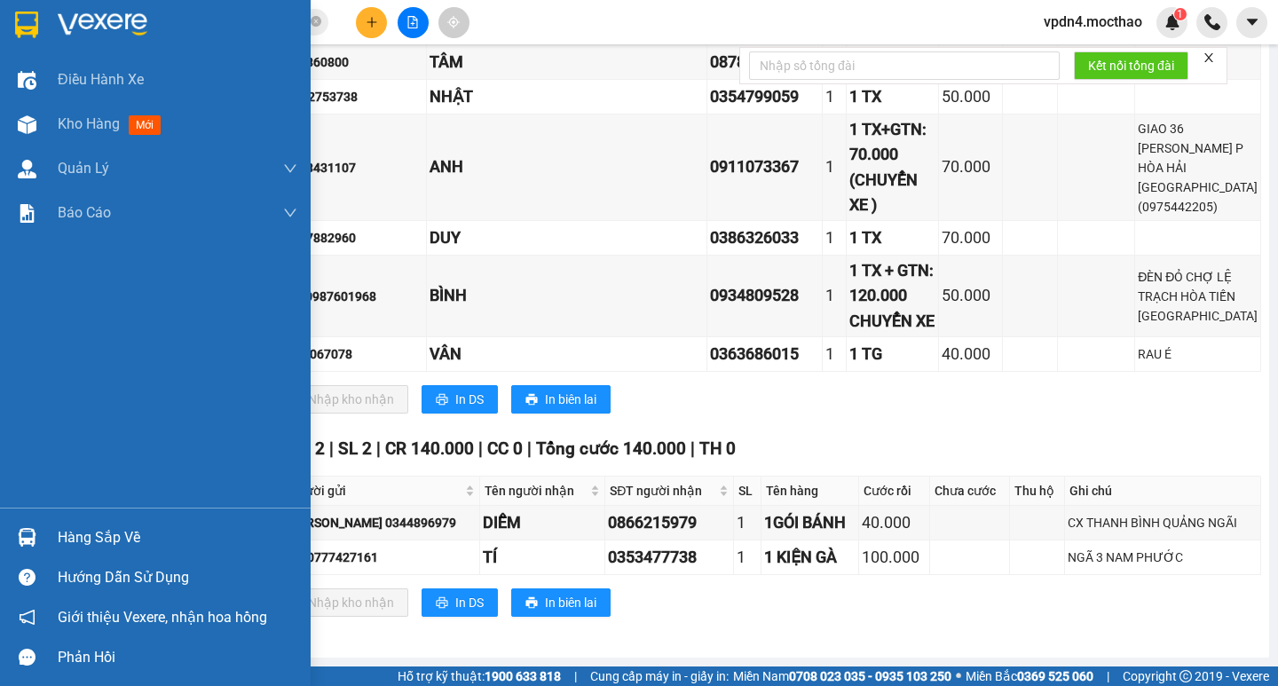
click at [65, 544] on div "Hàng sắp về" at bounding box center [178, 538] width 240 height 27
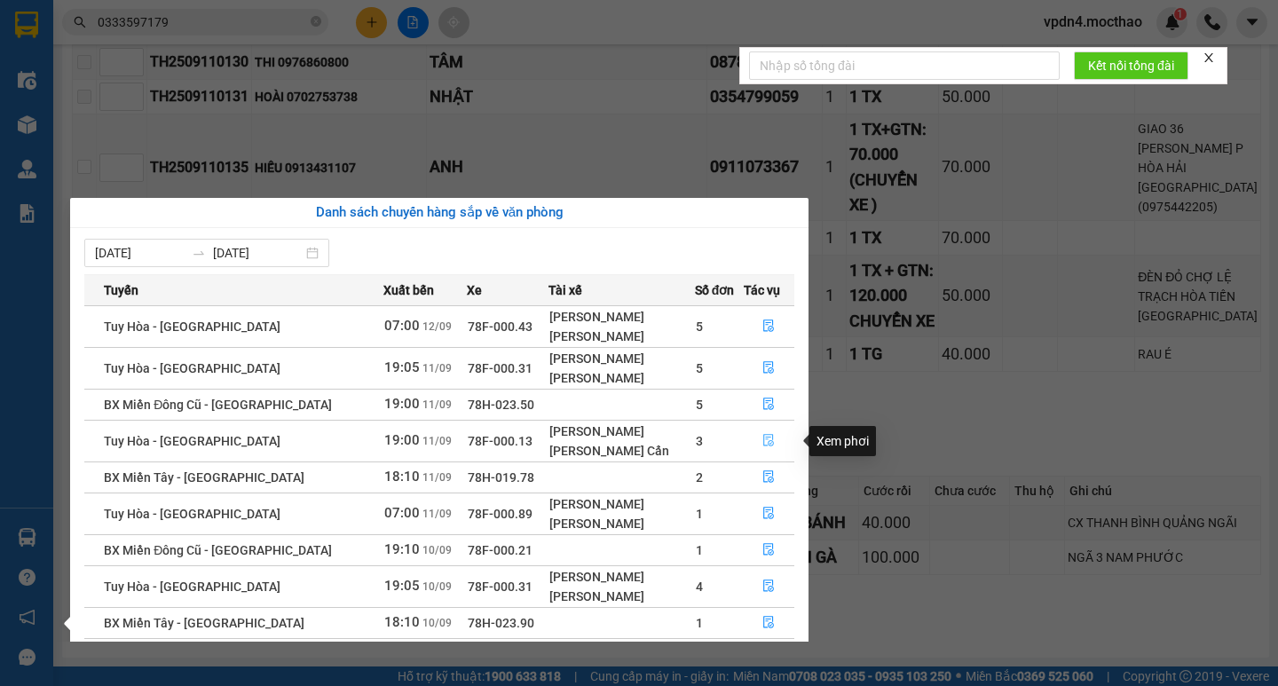
click at [767, 432] on button "button" at bounding box center [770, 441] width 50 height 28
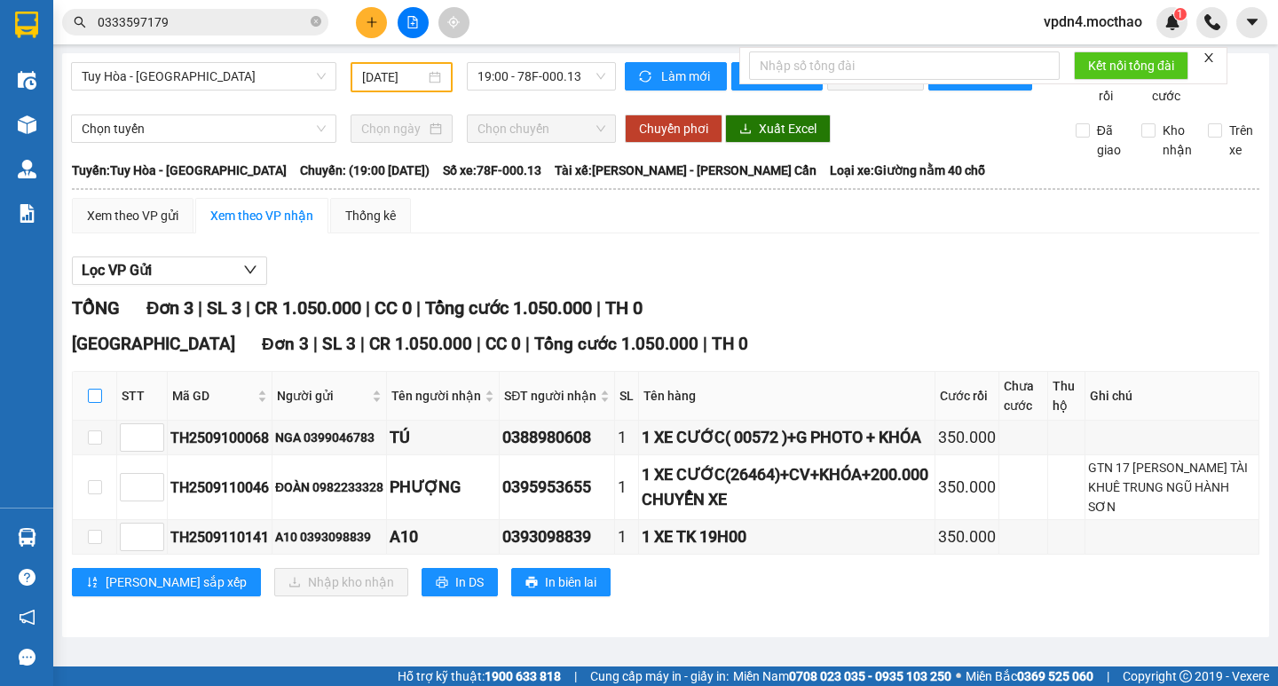
click at [99, 403] on input "checkbox" at bounding box center [95, 396] width 14 height 14
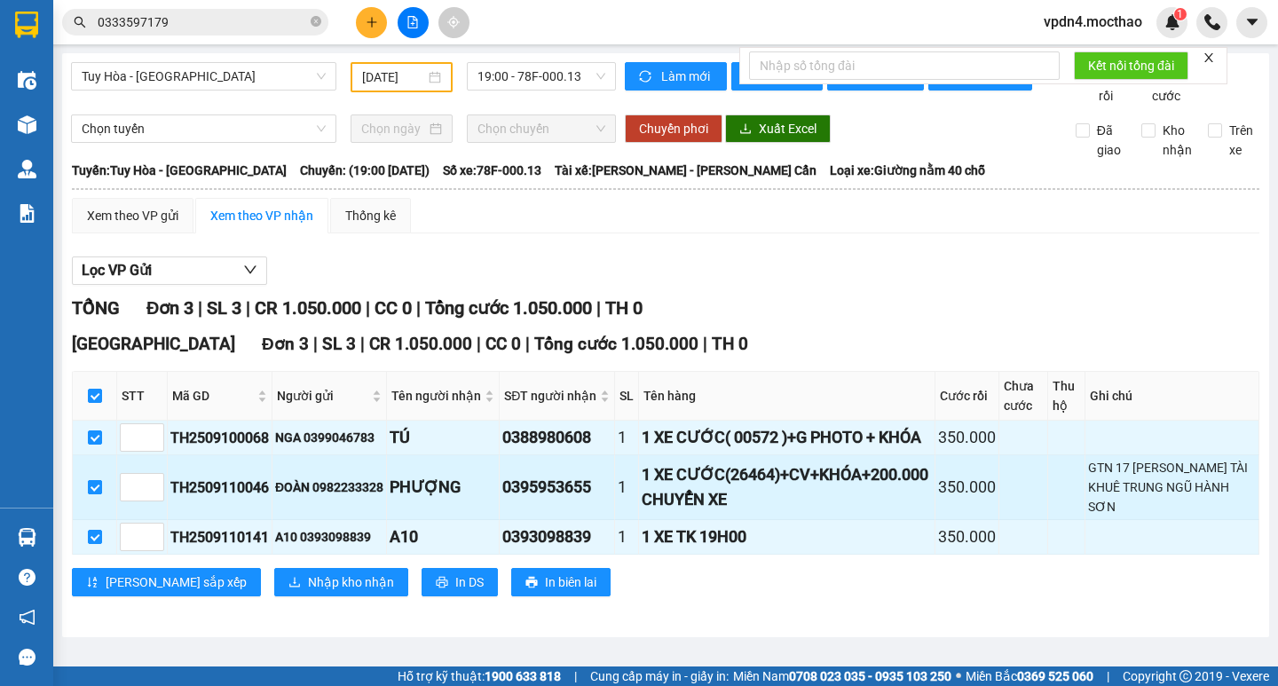
click at [99, 494] on input "checkbox" at bounding box center [95, 487] width 14 height 14
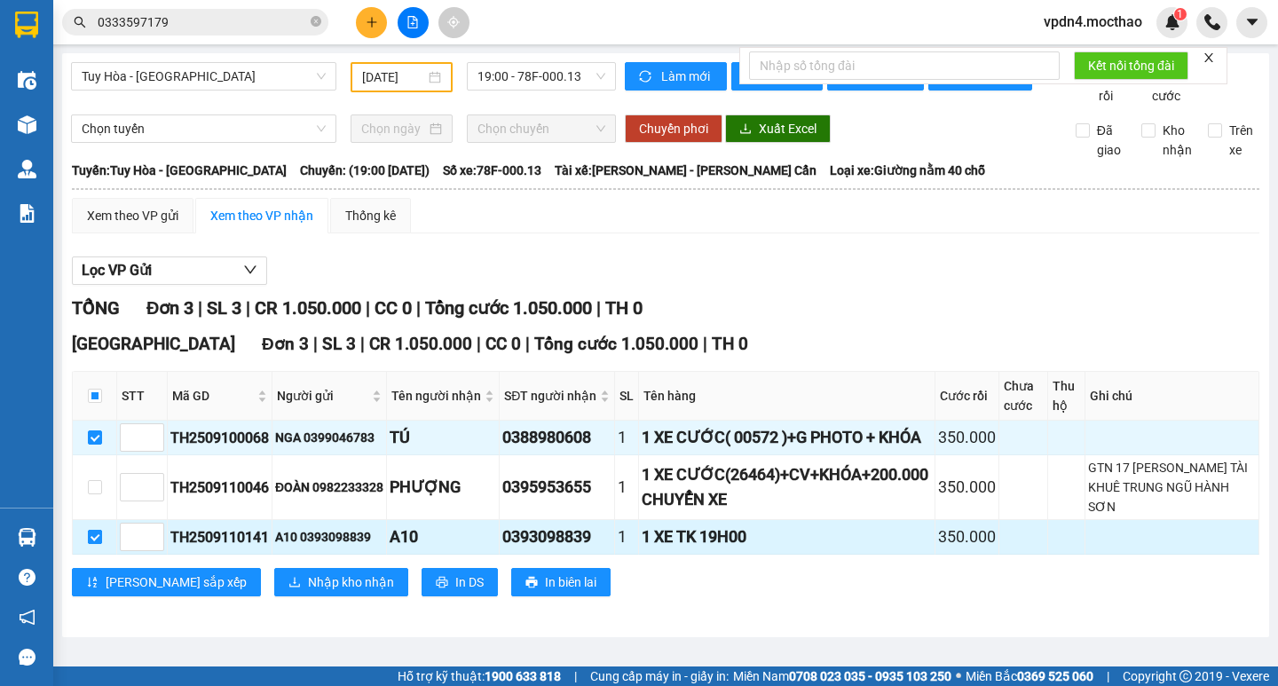
click at [93, 544] on input "checkbox" at bounding box center [95, 537] width 14 height 14
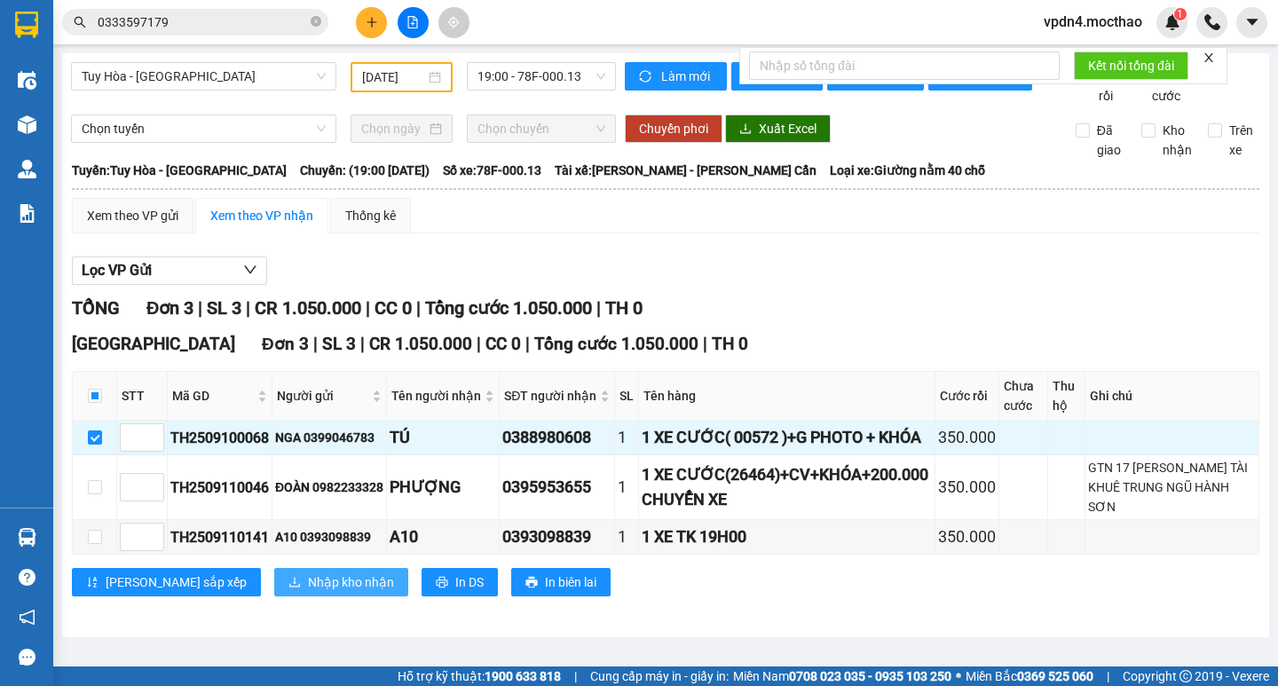
click at [312, 592] on span "Nhập kho nhận" at bounding box center [351, 582] width 86 height 20
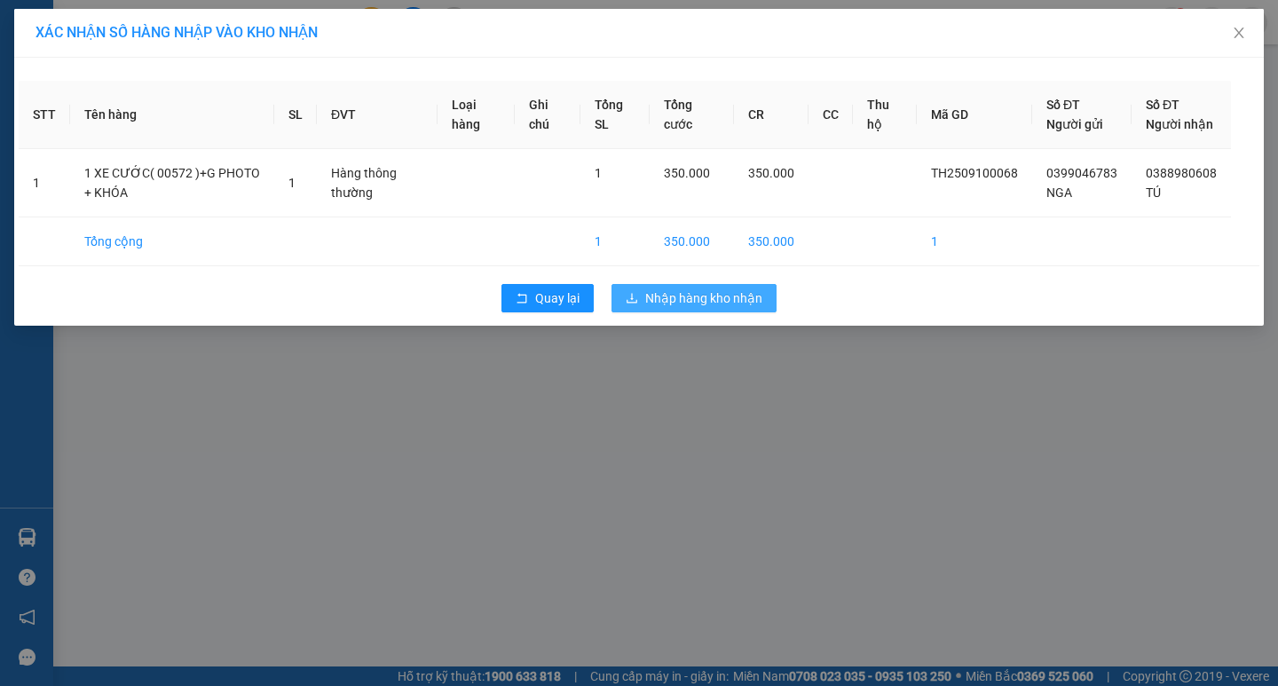
click at [664, 308] on span "Nhập hàng kho nhận" at bounding box center [703, 298] width 117 height 20
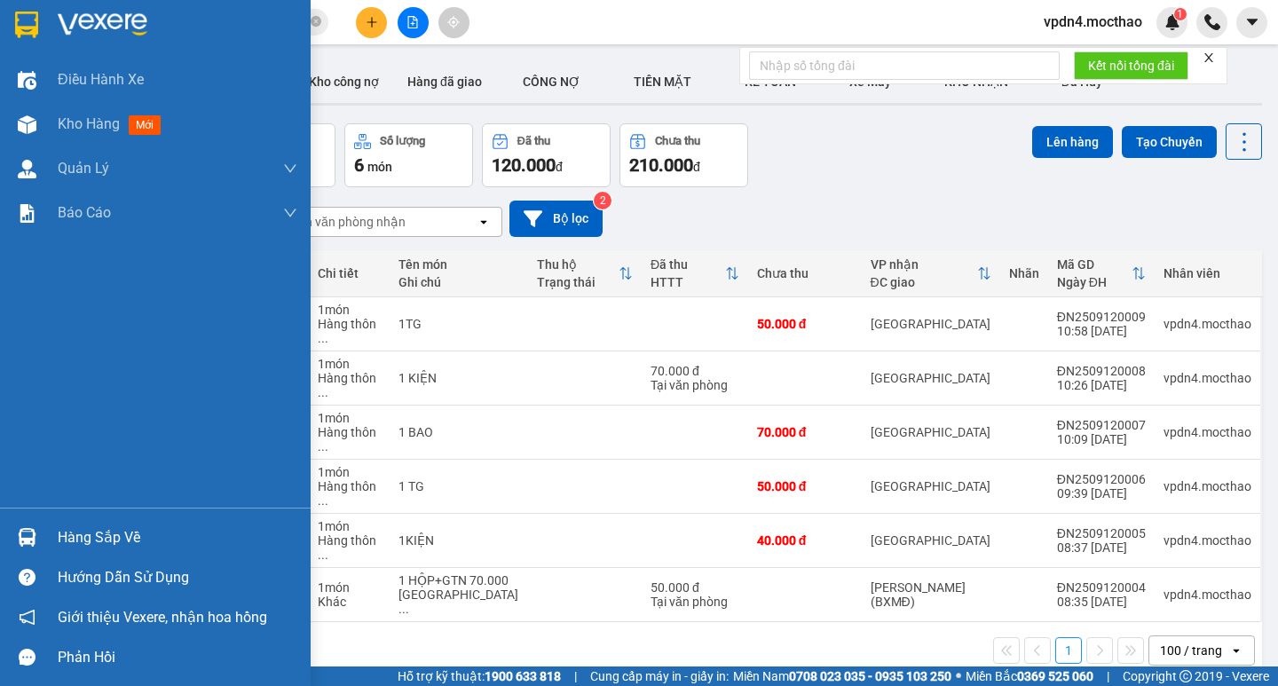
click at [102, 541] on div "Hàng sắp về" at bounding box center [178, 538] width 240 height 27
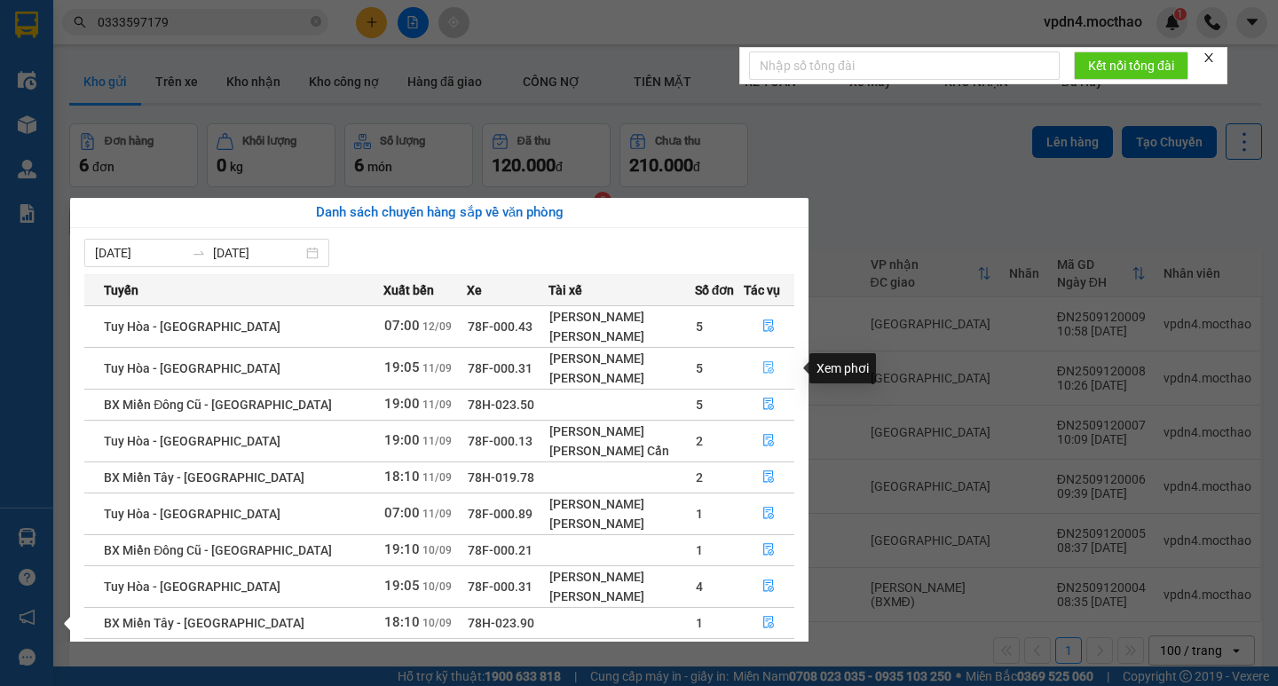
click at [764, 367] on icon "file-done" at bounding box center [769, 368] width 11 height 12
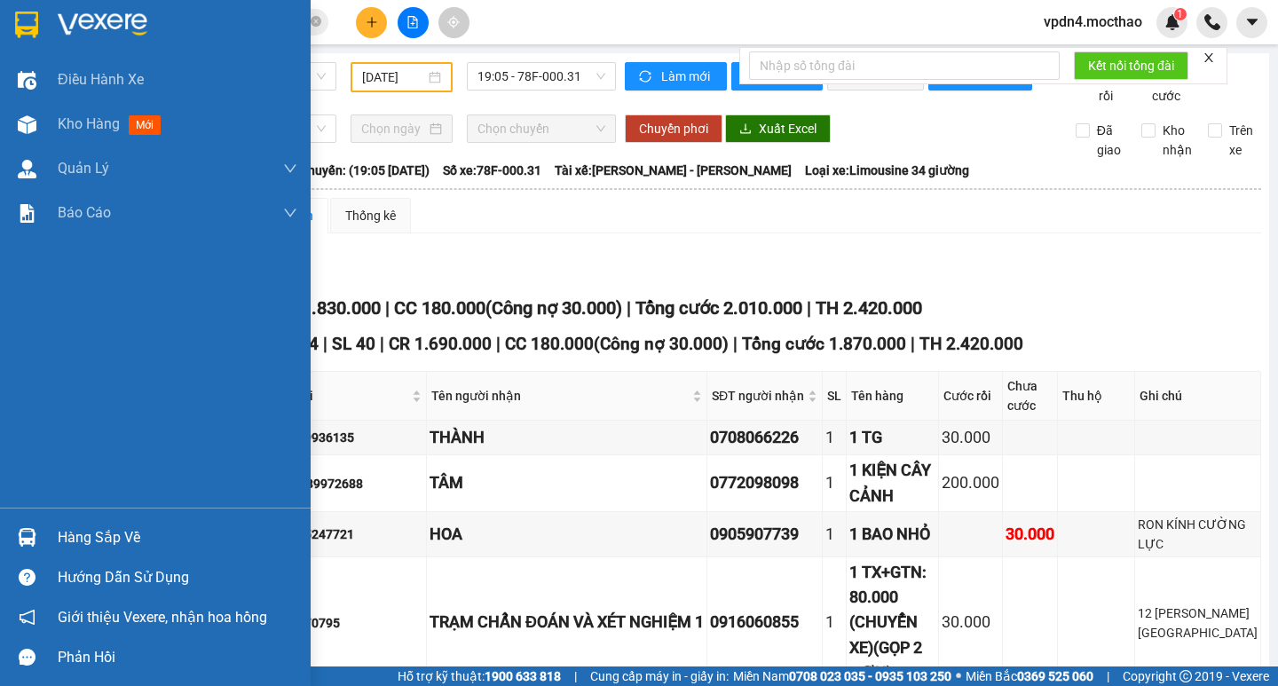
click at [86, 539] on div "Hàng sắp về" at bounding box center [178, 538] width 240 height 27
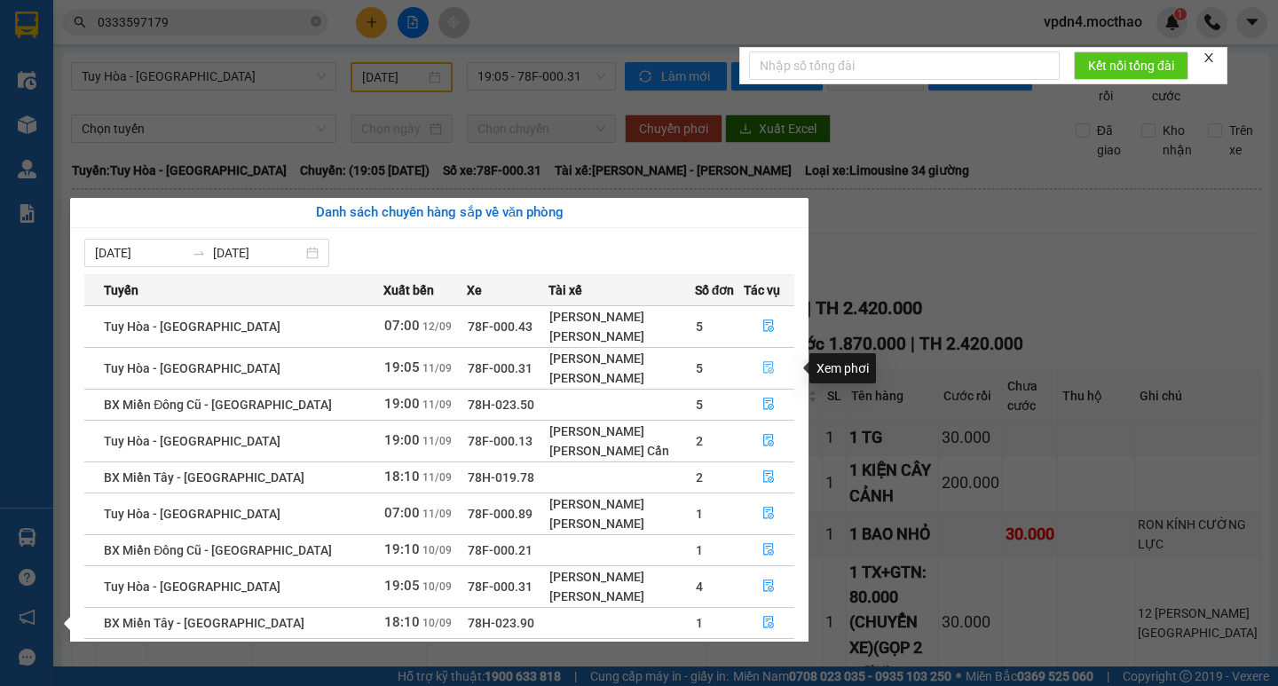
click at [768, 366] on icon "file-done" at bounding box center [769, 368] width 11 height 12
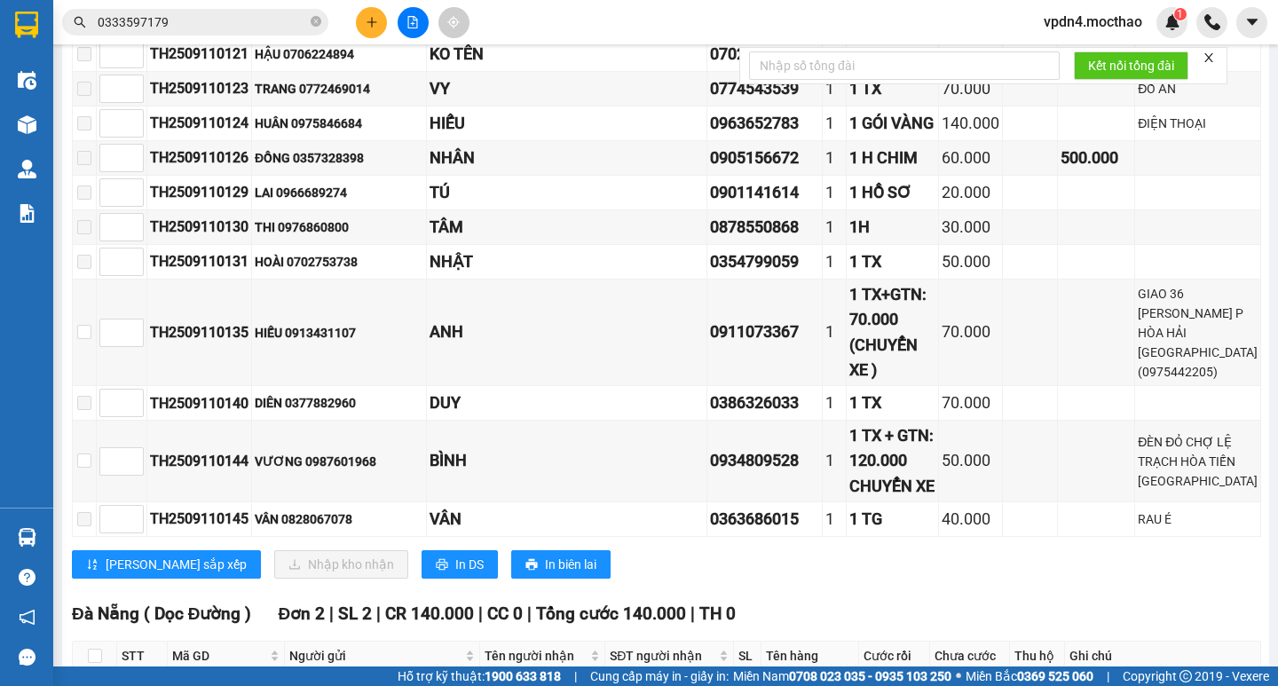
scroll to position [1565, 0]
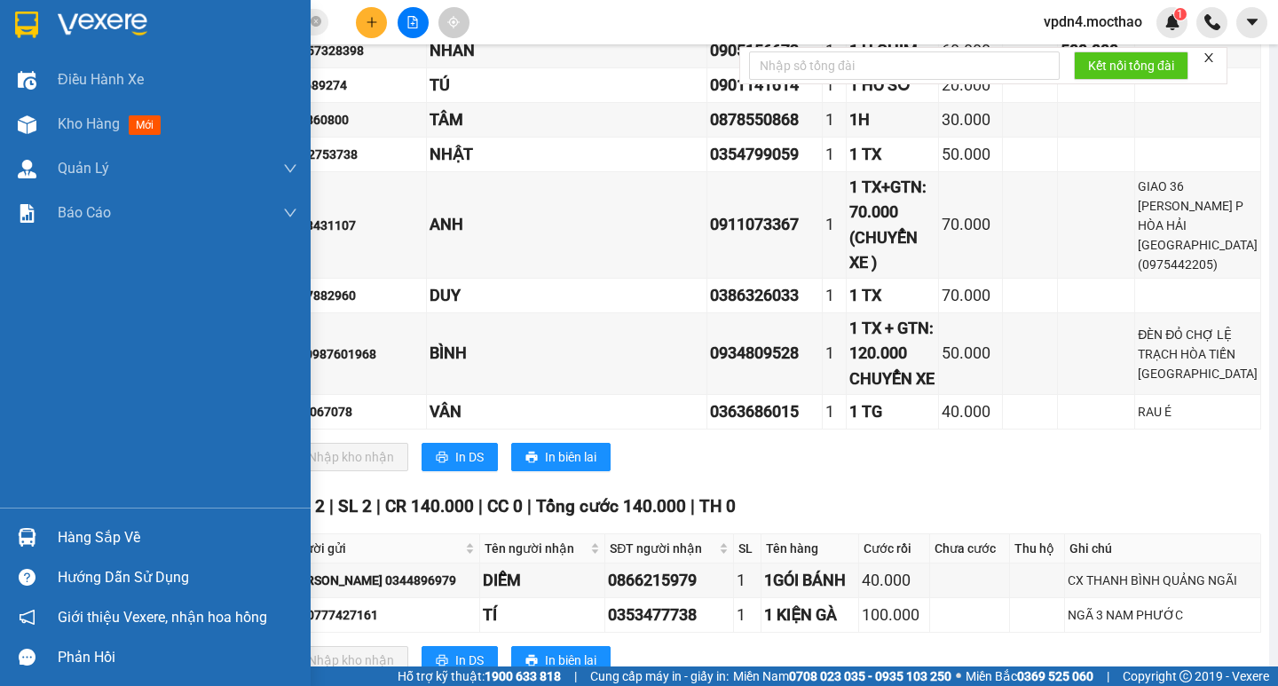
click at [68, 550] on div "Hàng sắp về" at bounding box center [178, 538] width 240 height 27
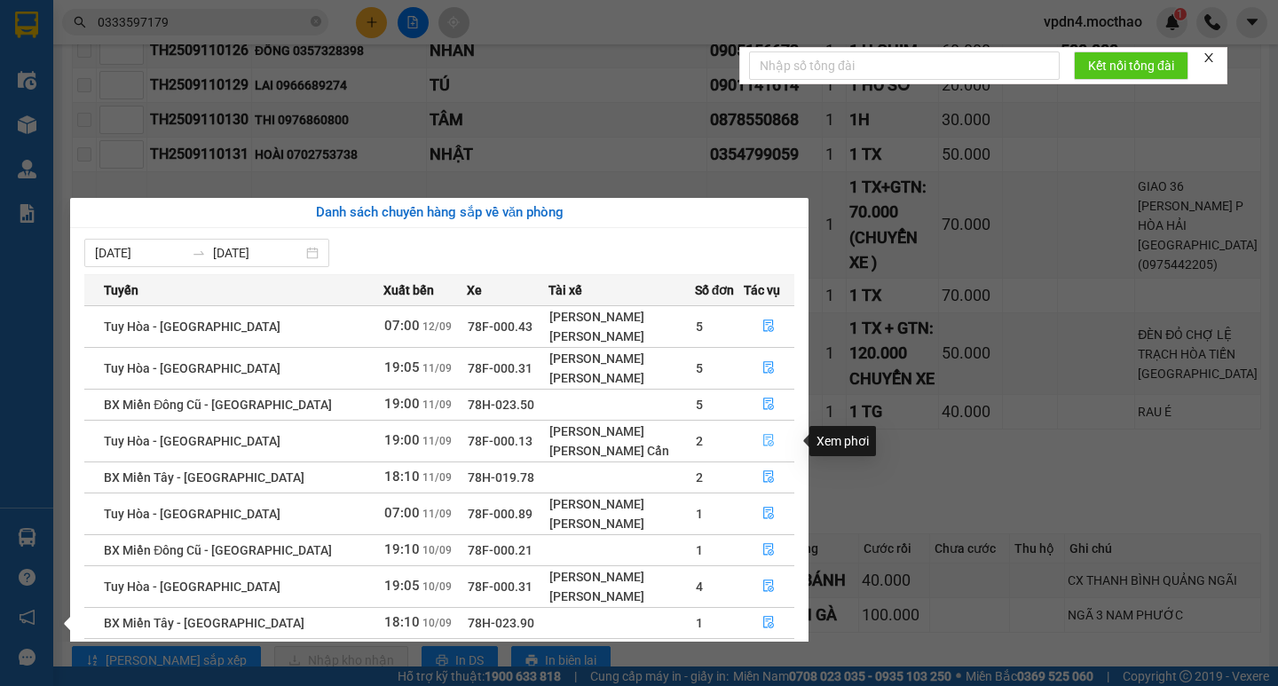
click at [771, 440] on button "button" at bounding box center [770, 441] width 50 height 28
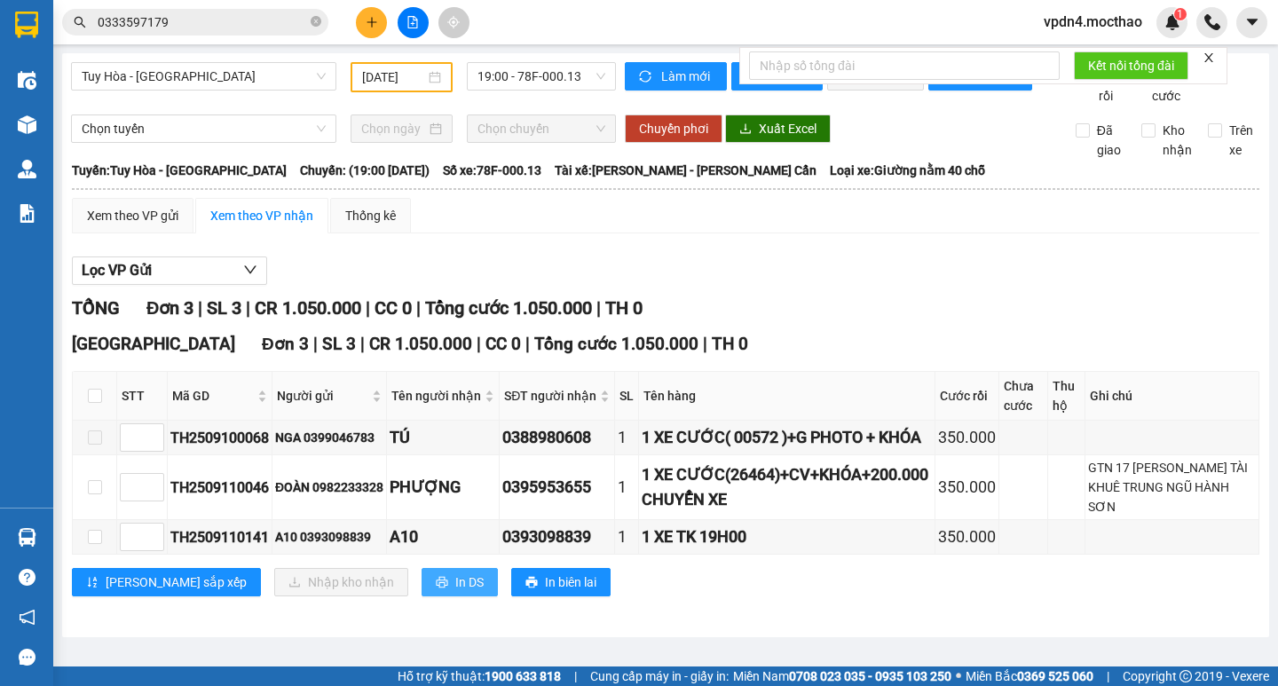
click at [455, 592] on span "In DS" at bounding box center [469, 582] width 28 height 20
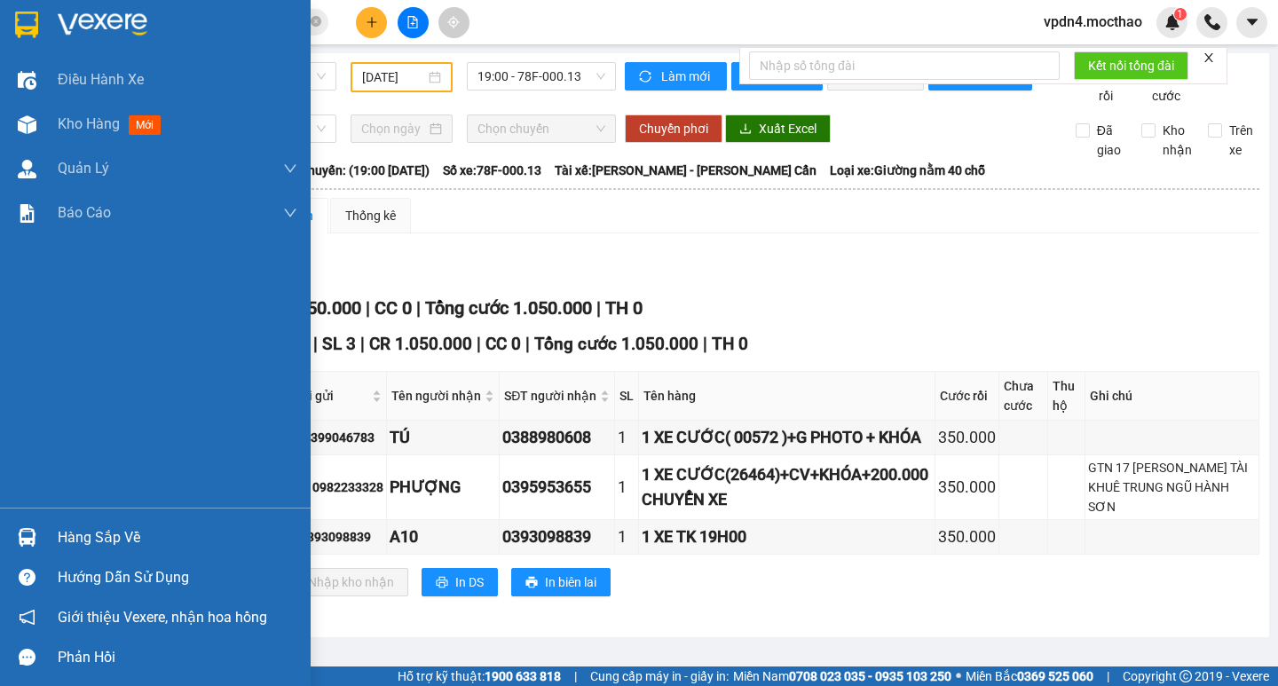
click at [85, 536] on div "Hàng sắp về" at bounding box center [178, 538] width 240 height 27
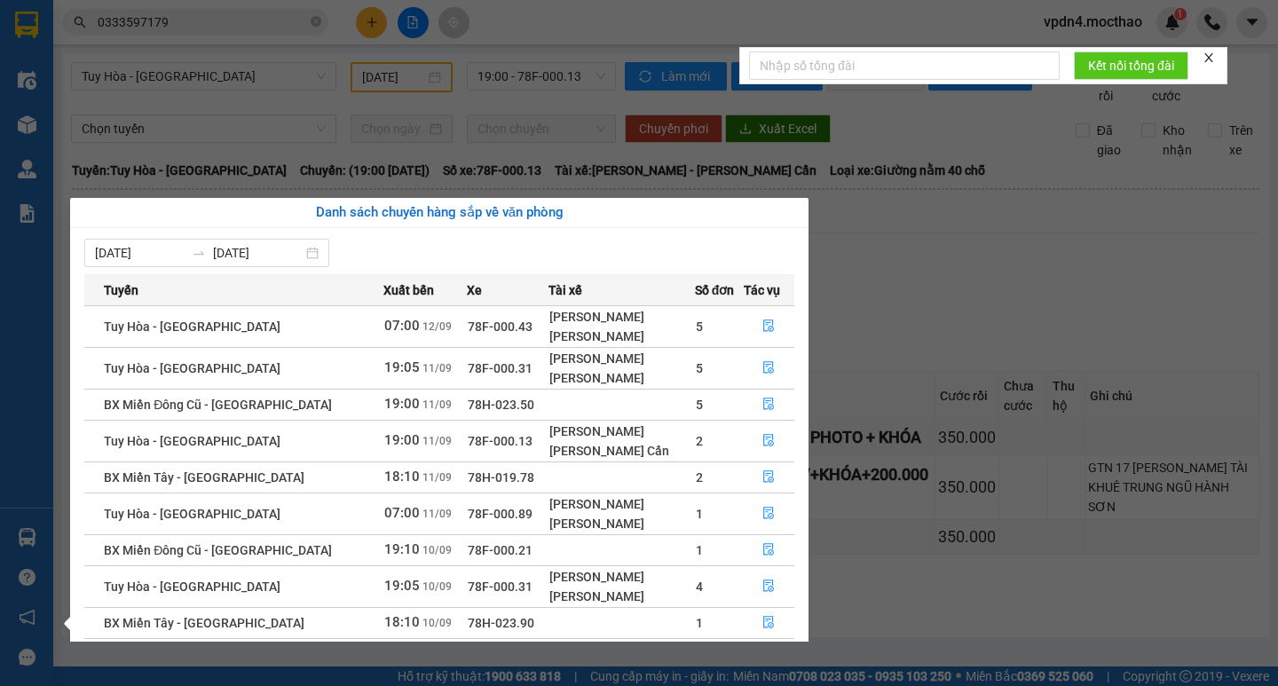
click at [968, 293] on section "Kết quả tìm kiếm ( 91 ) Bộ lọc Ngày lên hàng gần nhất Mã ĐH Trạng thái Món hàng…" at bounding box center [639, 343] width 1278 height 686
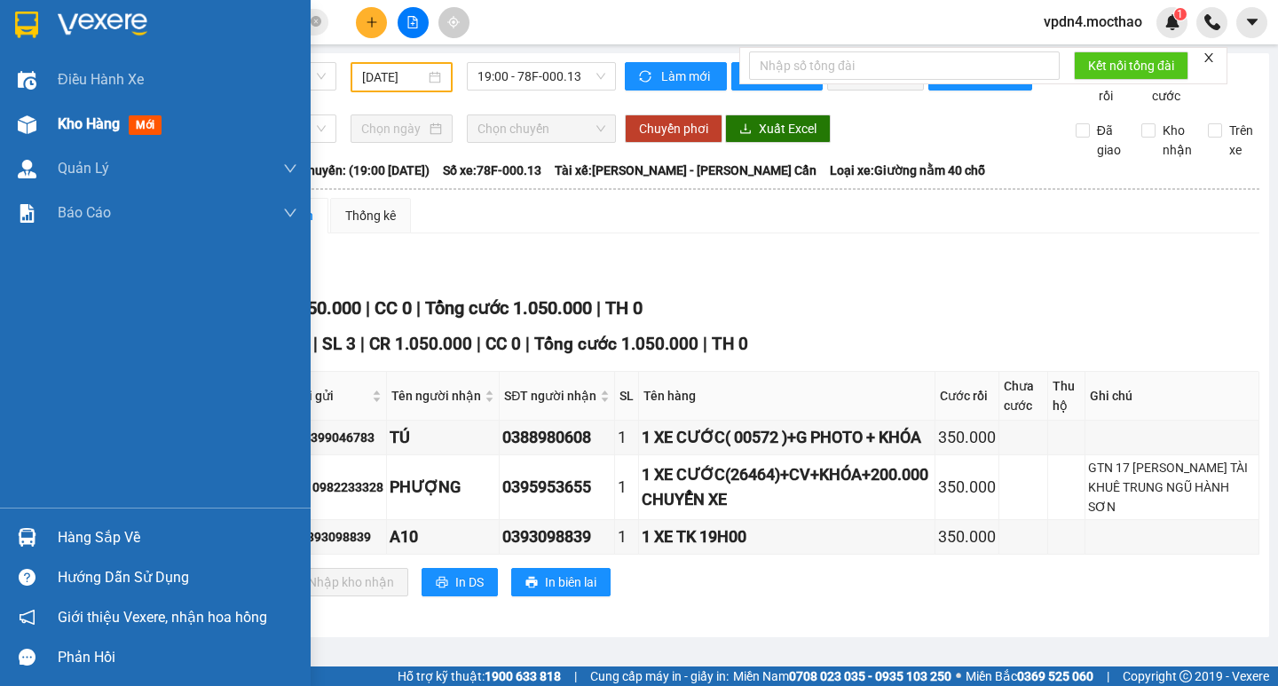
click at [67, 125] on span "Kho hàng" at bounding box center [89, 123] width 62 height 17
